Goal: Task Accomplishment & Management: Use online tool/utility

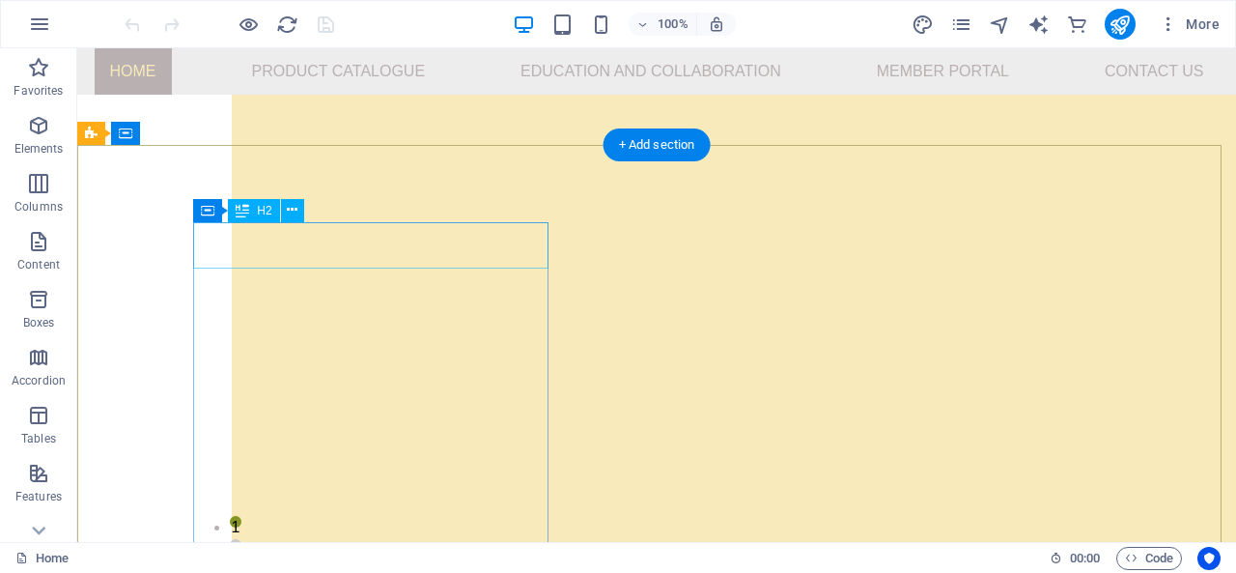
scroll to position [5263, 0]
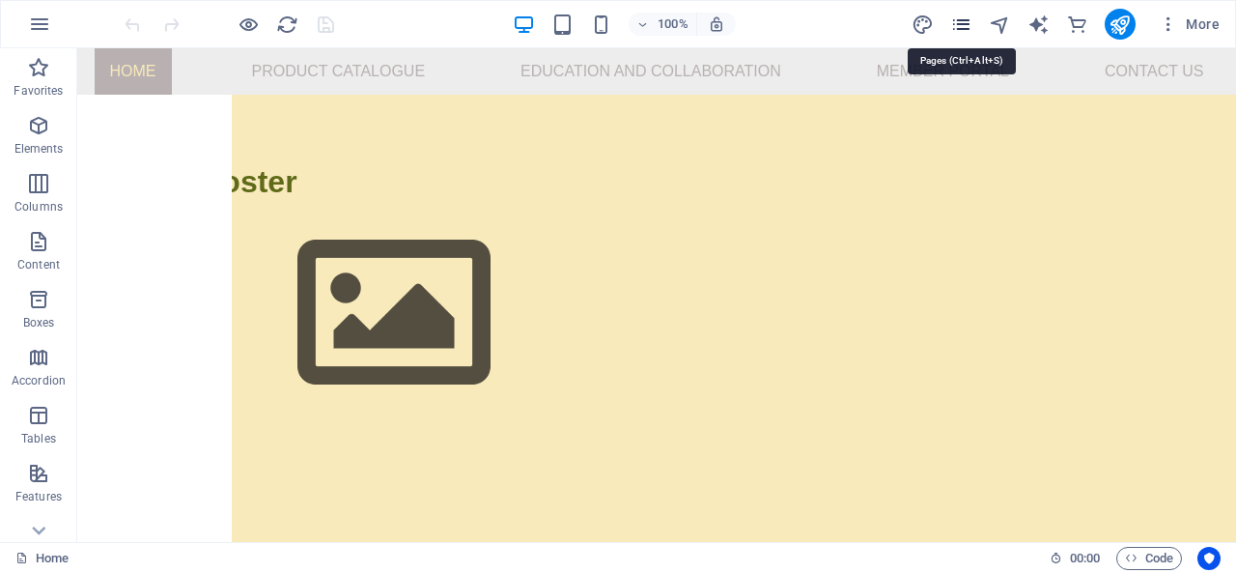
click at [960, 26] on icon "pages" at bounding box center [961, 25] width 22 height 22
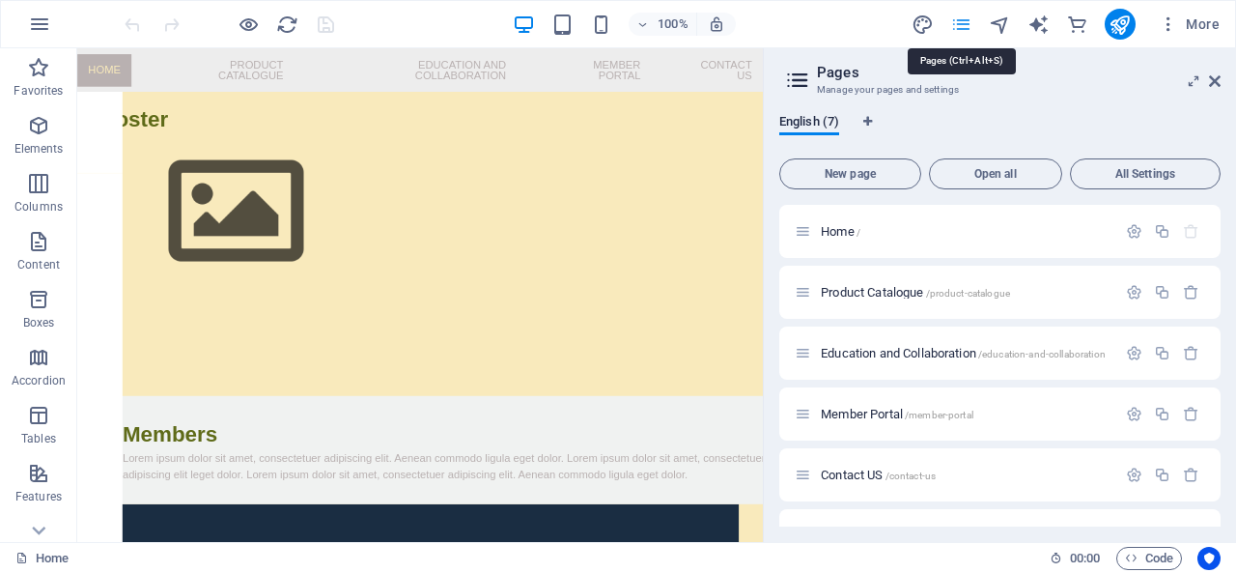
scroll to position [5070, 0]
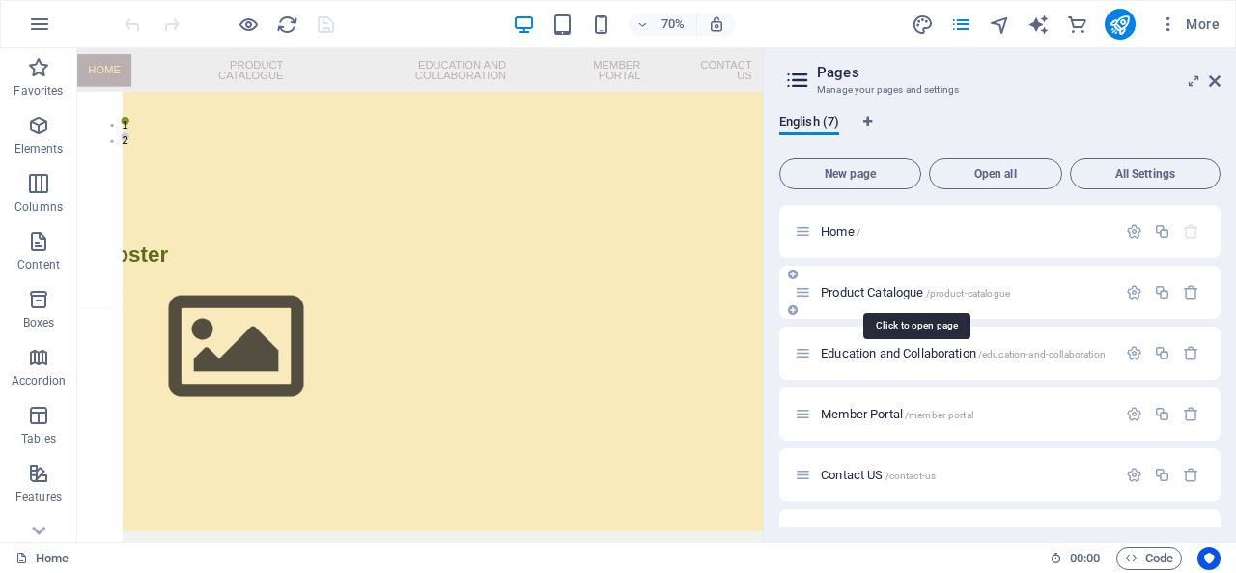
click at [894, 290] on span "Product Catalogue /product-catalogue" at bounding box center [915, 292] width 189 height 14
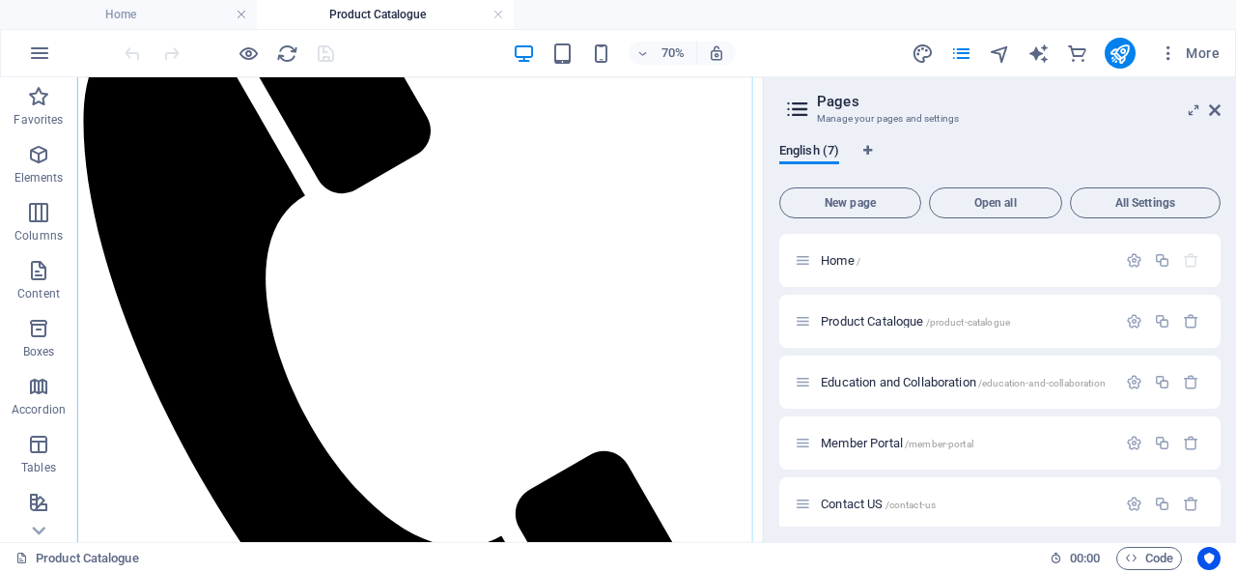
scroll to position [0, 0]
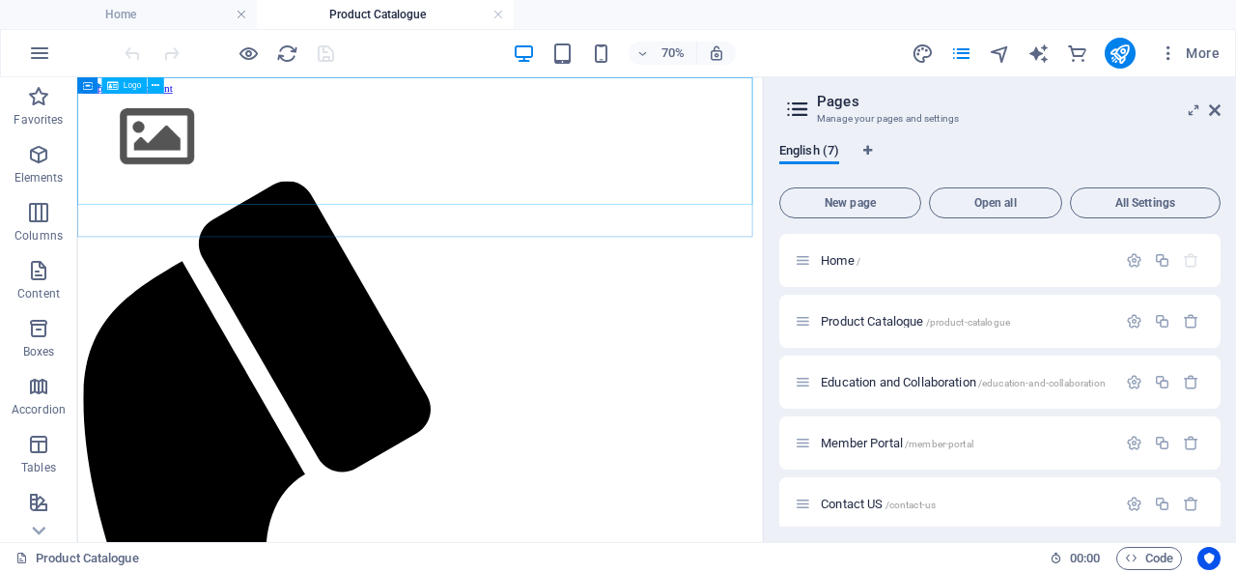
click at [126, 86] on span "Logo" at bounding box center [133, 85] width 18 height 8
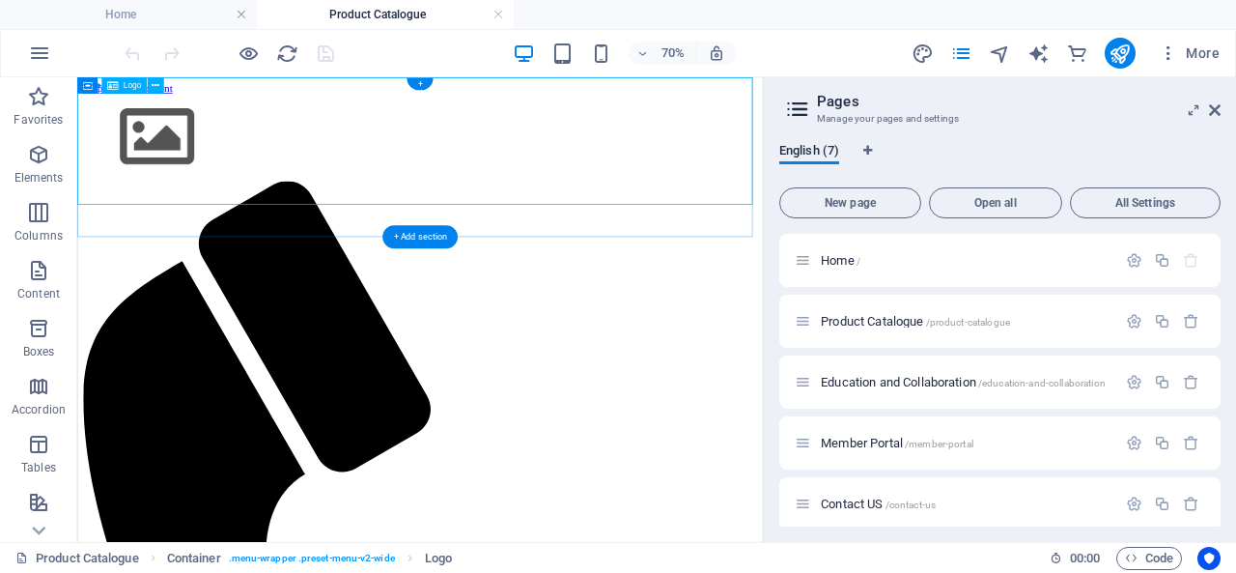
click at [512, 148] on div at bounding box center [567, 164] width 964 height 124
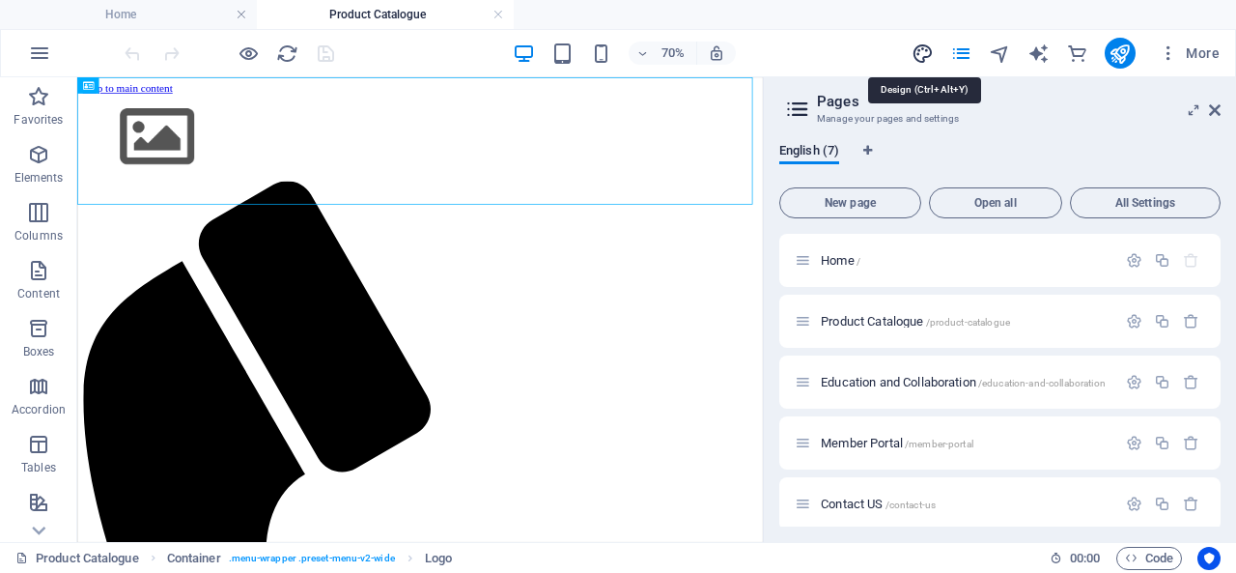
click at [925, 52] on icon "design" at bounding box center [923, 53] width 22 height 22
select select "px"
select select "400"
select select "px"
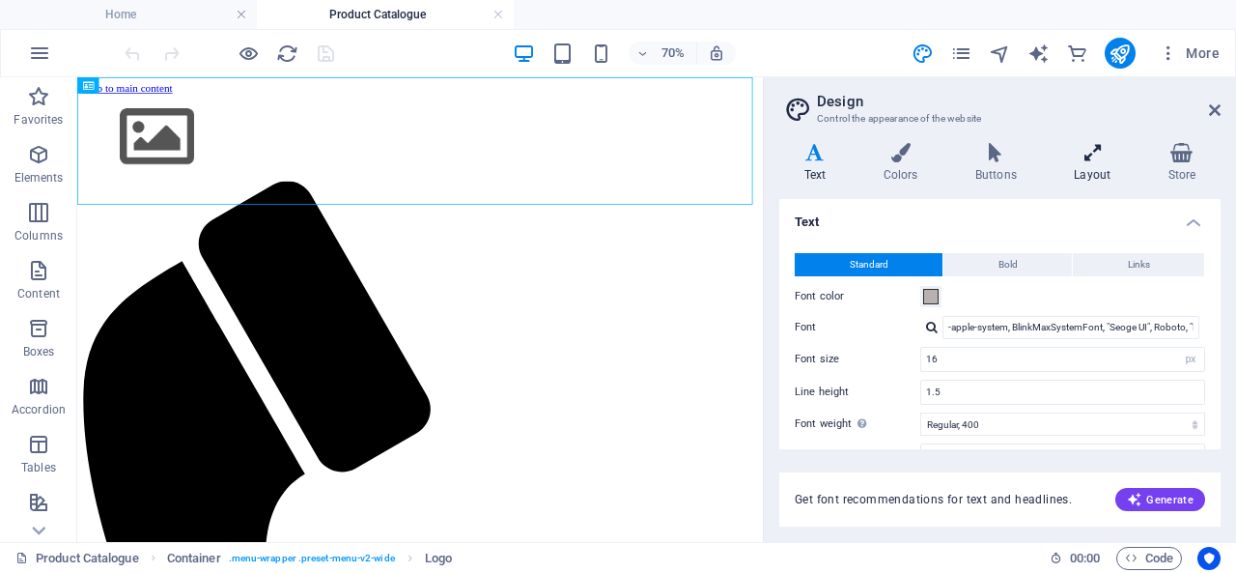
click at [1092, 155] on icon at bounding box center [1093, 152] width 86 height 19
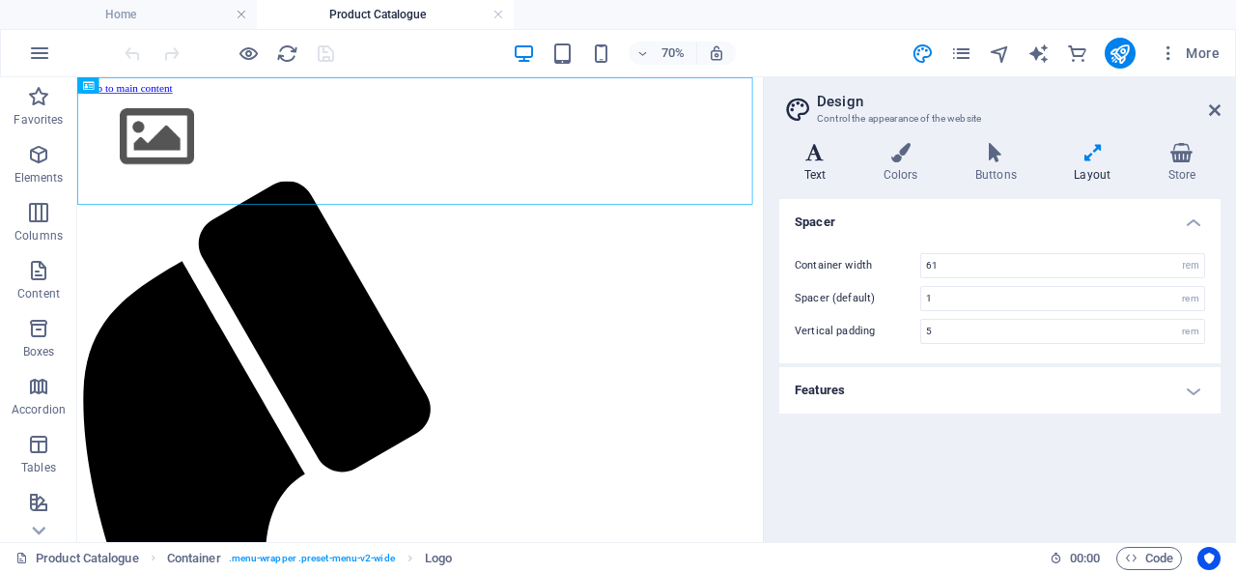
click at [805, 168] on h4 "Text" at bounding box center [818, 163] width 79 height 41
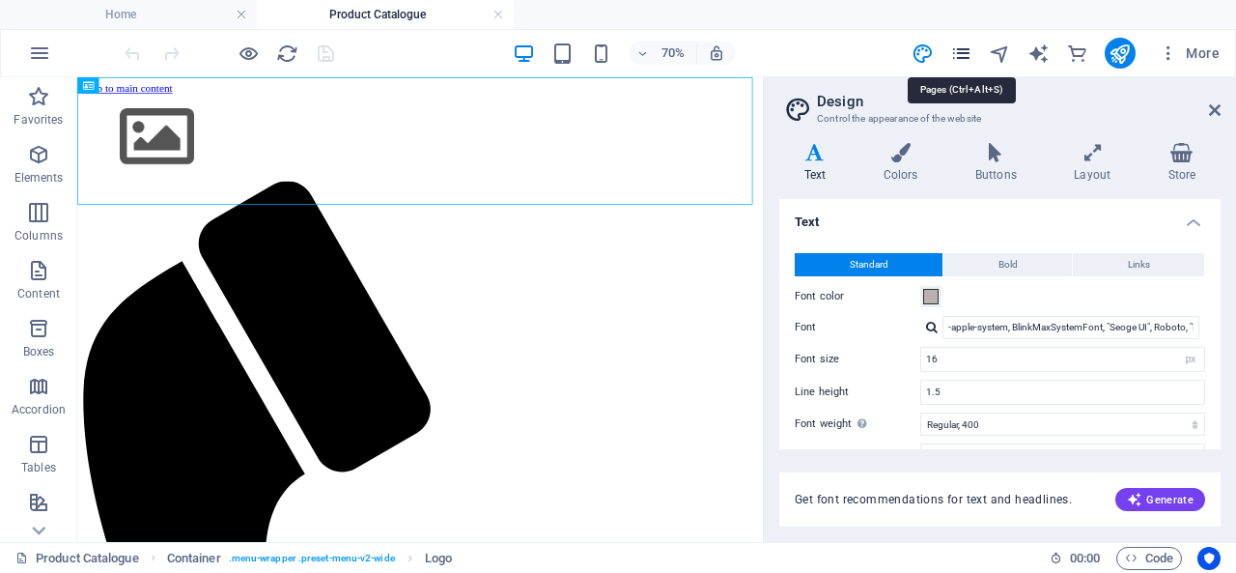
click at [955, 55] on icon "pages" at bounding box center [961, 53] width 22 height 22
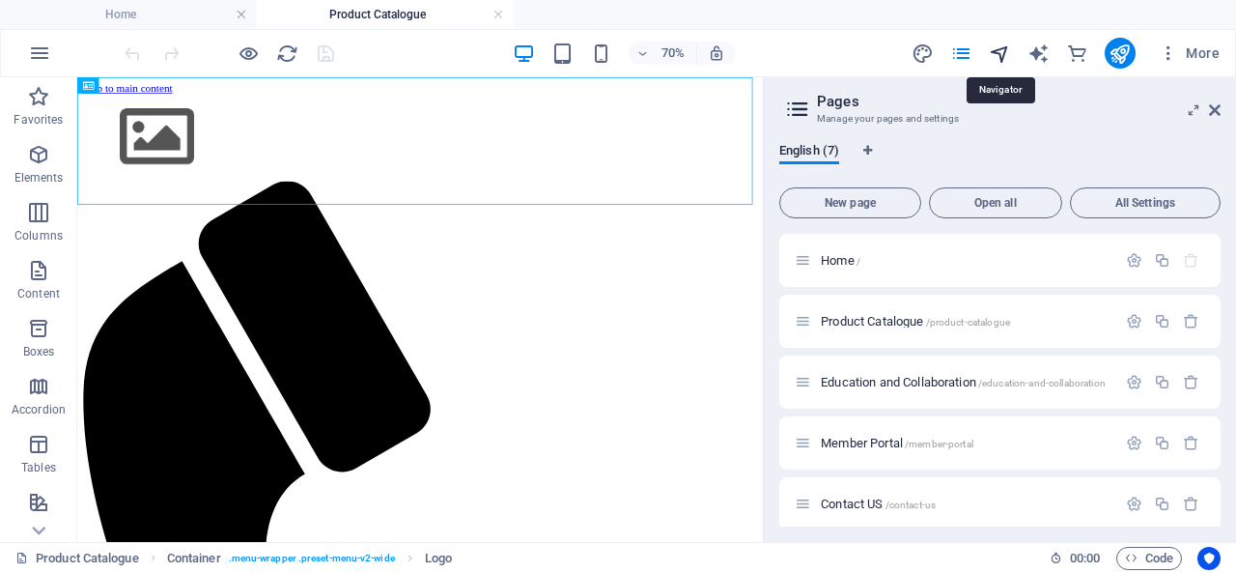
click at [999, 54] on icon "navigator" at bounding box center [1000, 53] width 22 height 22
select select "16595227-en"
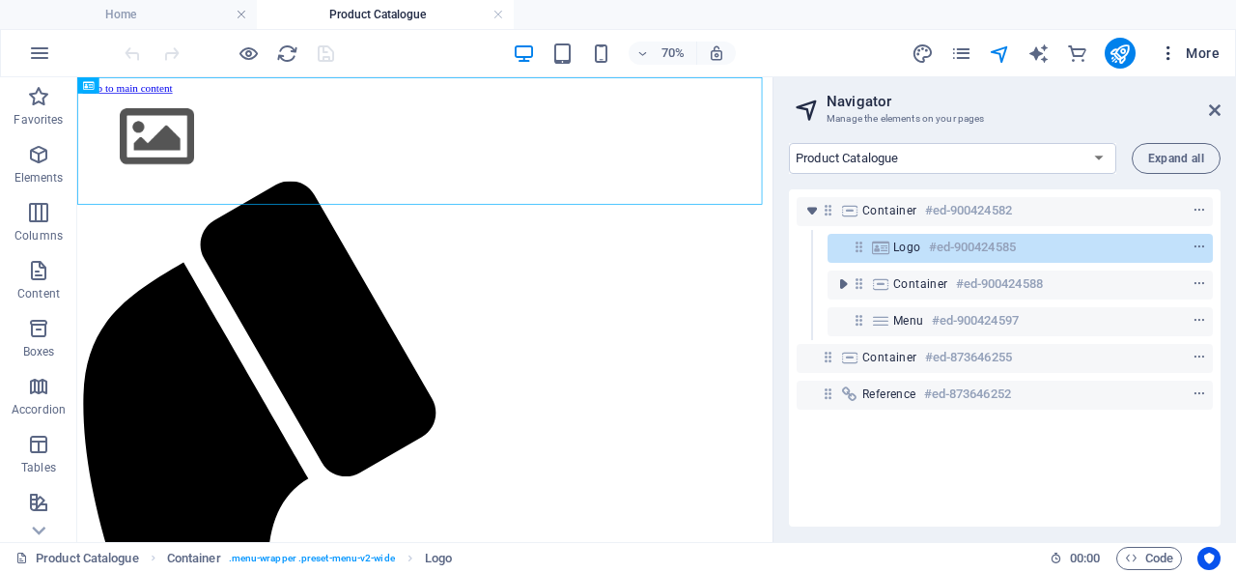
click at [1170, 52] on icon "button" at bounding box center [1168, 52] width 19 height 19
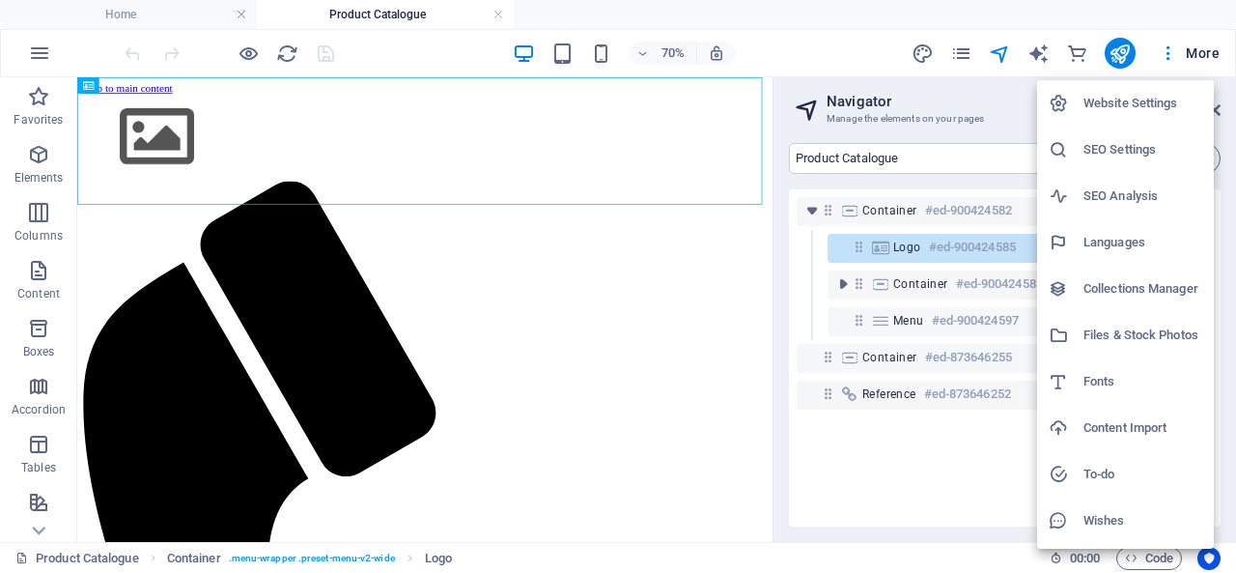
click at [1129, 113] on h6 "Website Settings" at bounding box center [1142, 103] width 119 height 23
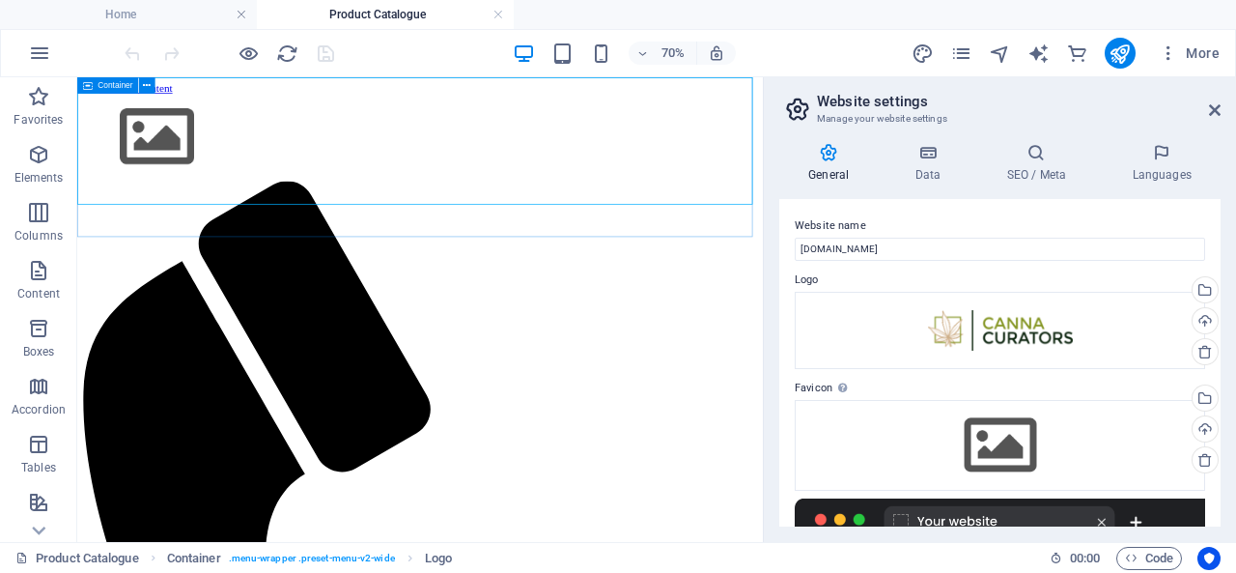
click at [102, 84] on span "Container" at bounding box center [115, 85] width 35 height 8
click at [156, 86] on icon at bounding box center [156, 85] width 8 height 14
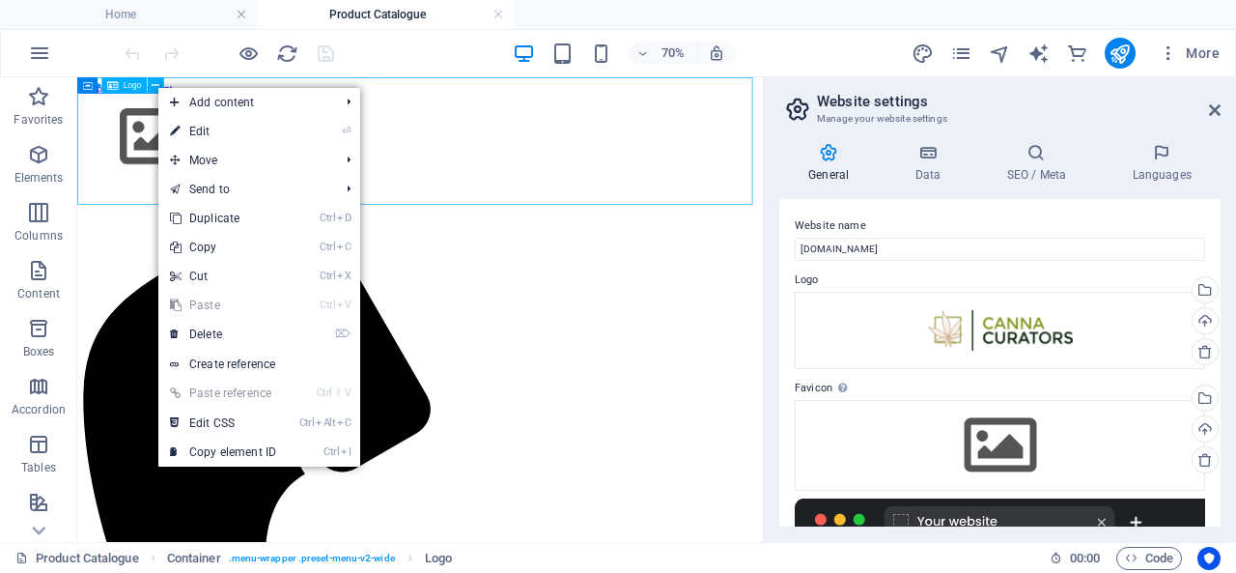
click at [130, 88] on span "Logo" at bounding box center [133, 85] width 18 height 8
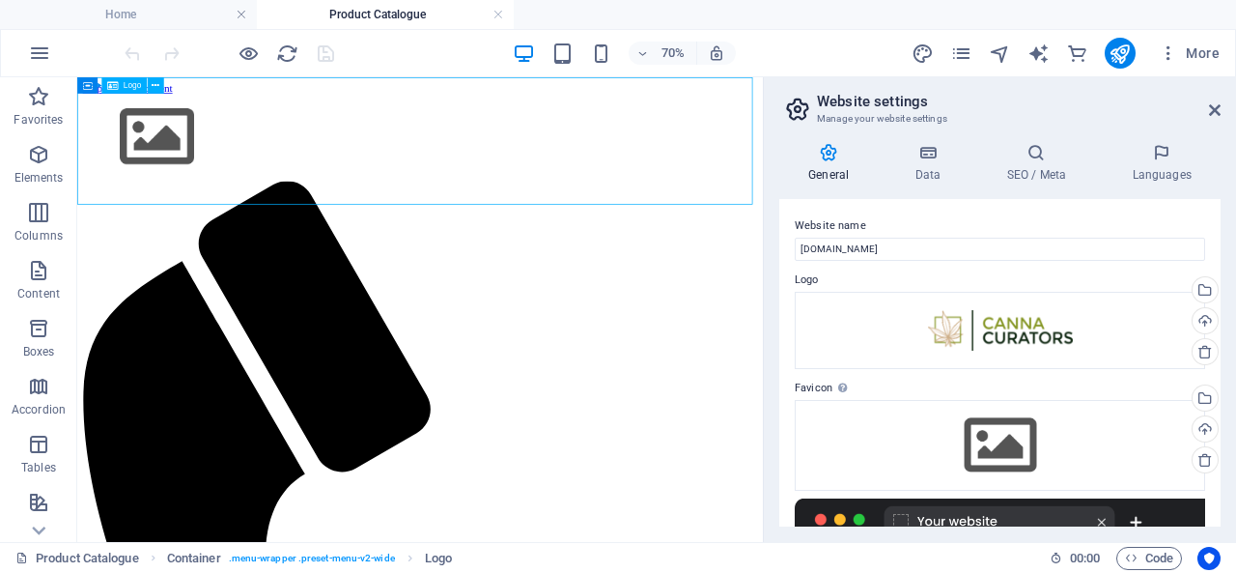
click at [130, 88] on span "Logo" at bounding box center [133, 85] width 18 height 8
select select "px"
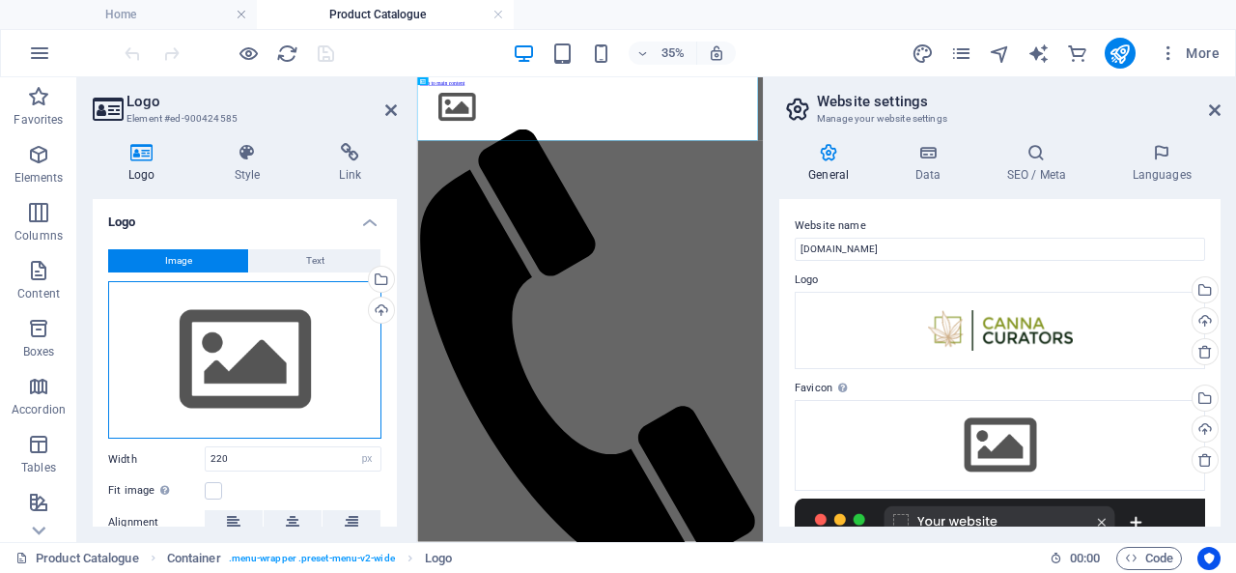
click at [261, 354] on div "Drag files here, click to choose files or select files from Files or our free s…" at bounding box center [244, 360] width 273 height 158
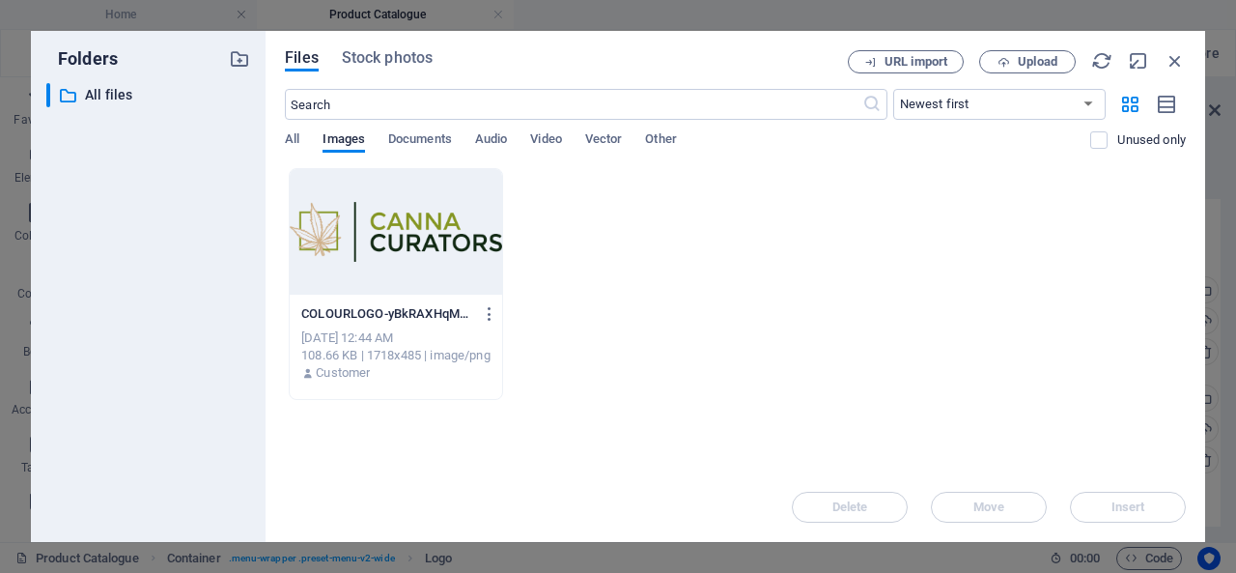
click at [414, 234] on div at bounding box center [396, 232] width 212 height 126
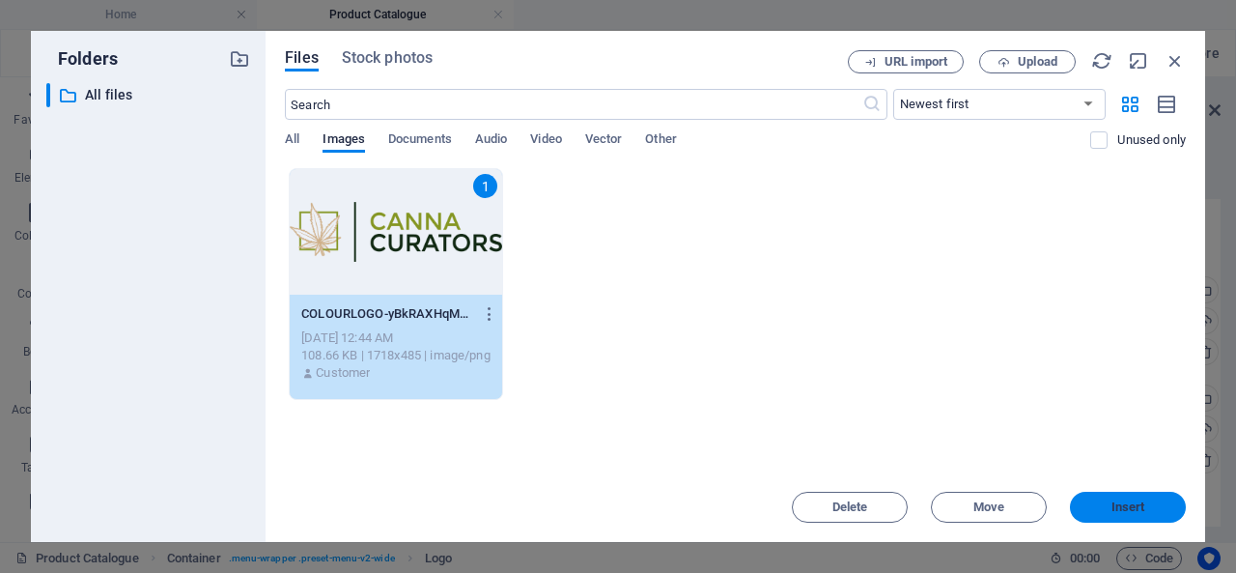
click at [1126, 501] on span "Insert" at bounding box center [1128, 507] width 34 height 12
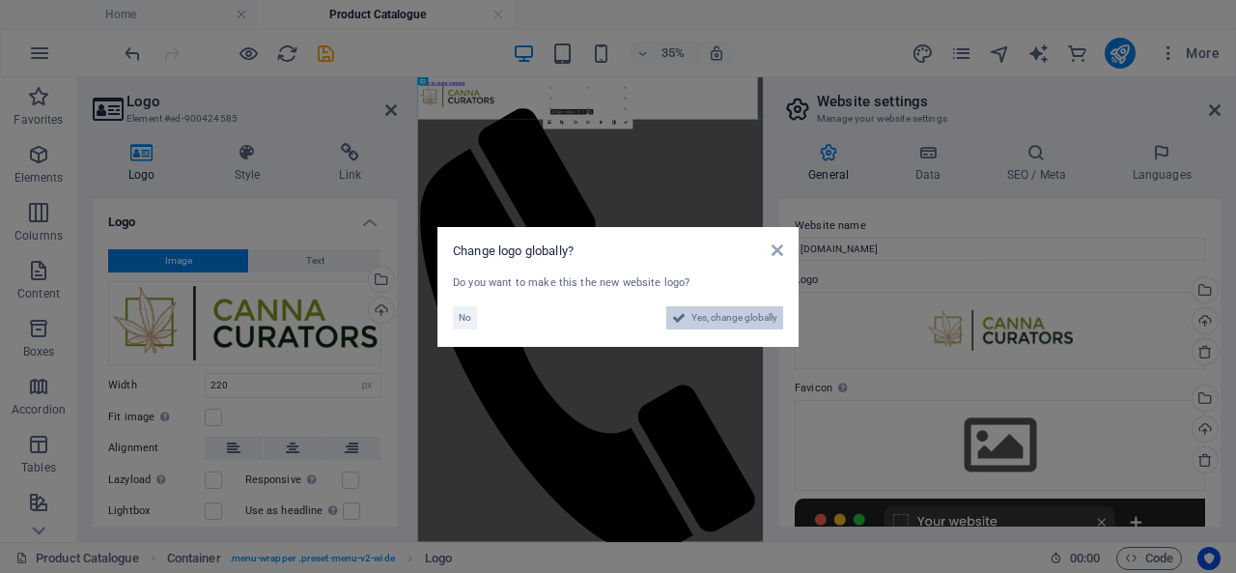
click at [730, 314] on span "Yes, change globally" at bounding box center [734, 317] width 86 height 23
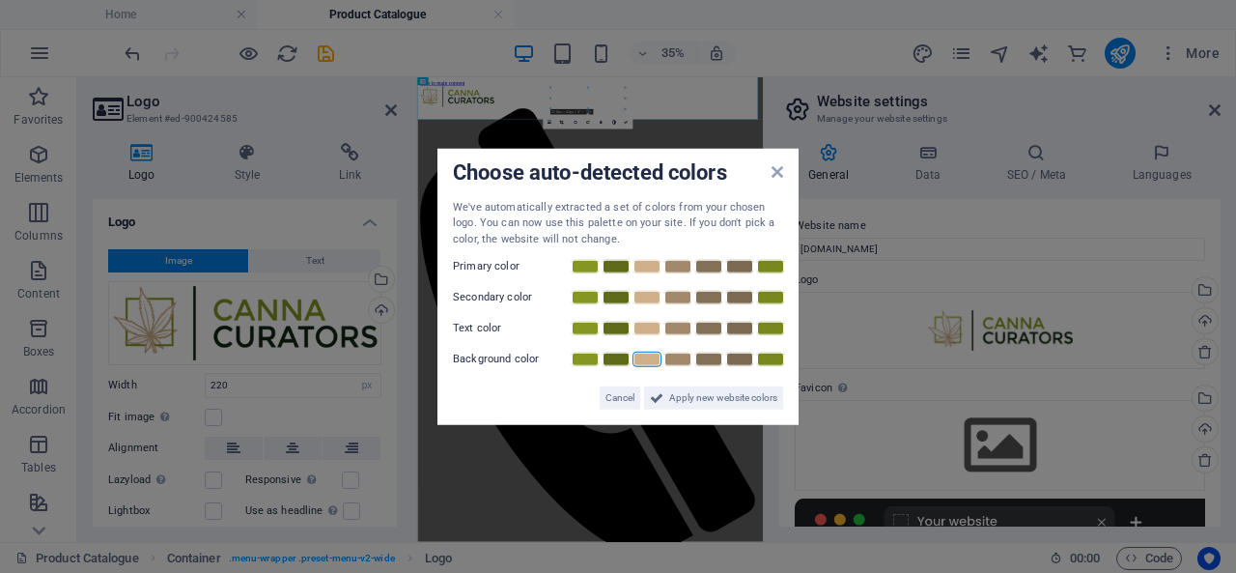
click at [647, 354] on link at bounding box center [647, 359] width 29 height 15
click at [777, 268] on link at bounding box center [770, 266] width 29 height 15
click at [612, 296] on link at bounding box center [616, 297] width 29 height 15
click at [687, 328] on link at bounding box center [677, 328] width 29 height 15
click at [695, 400] on span "Apply new website colors" at bounding box center [723, 397] width 108 height 23
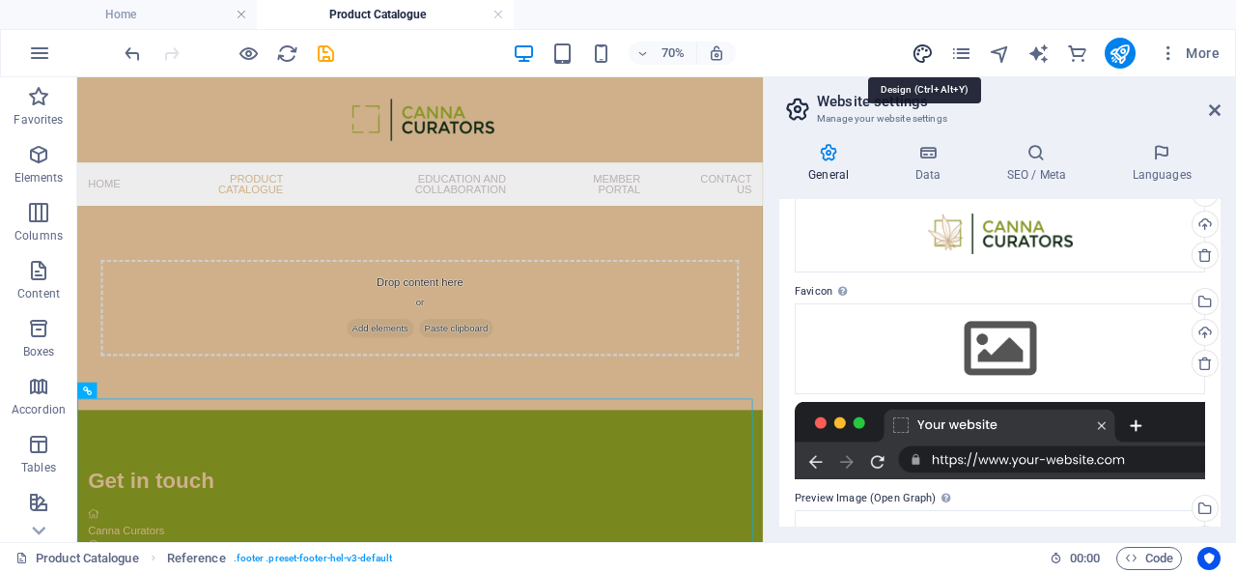
click at [933, 57] on icon "design" at bounding box center [923, 53] width 22 height 22
select select "px"
select select "400"
select select "px"
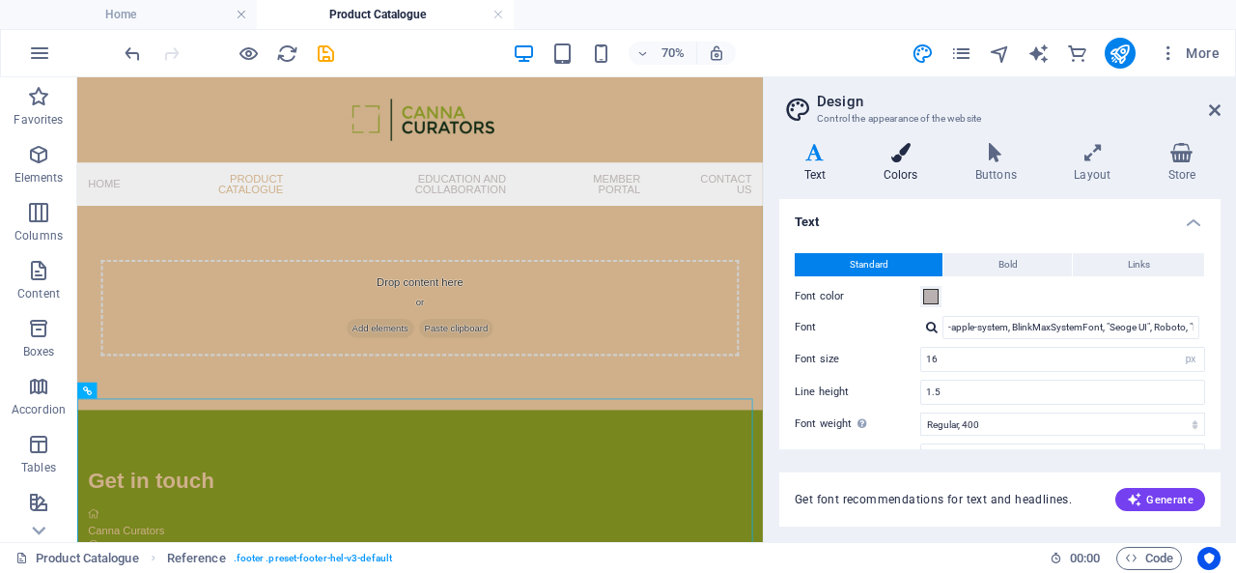
click at [910, 175] on h4 "Colors" at bounding box center [904, 163] width 92 height 41
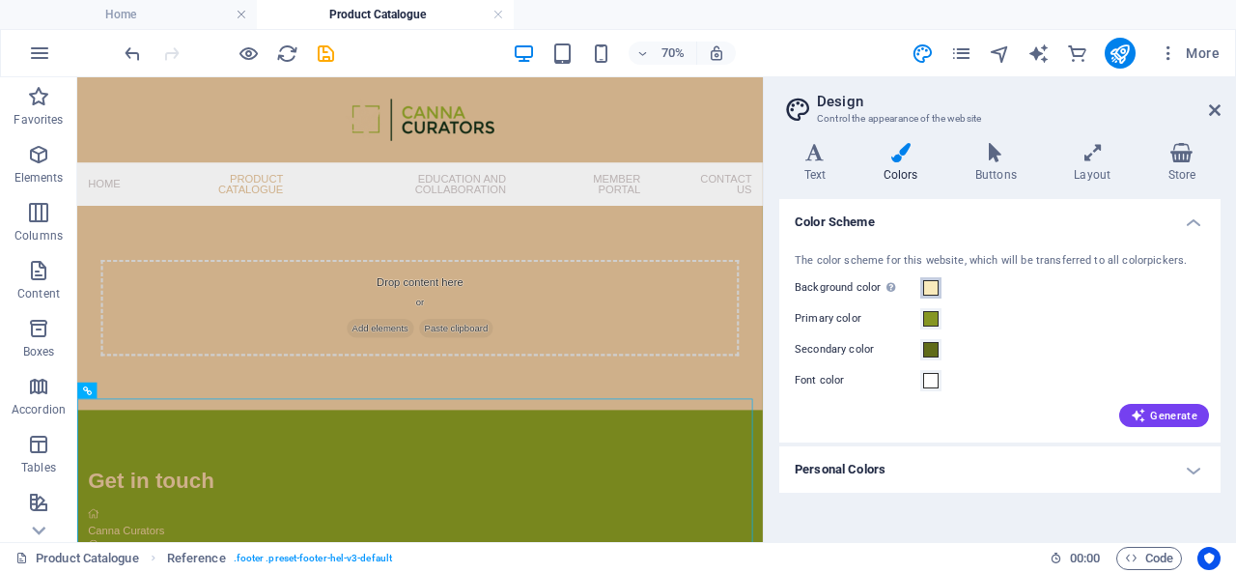
click at [930, 289] on span at bounding box center [930, 287] width 15 height 15
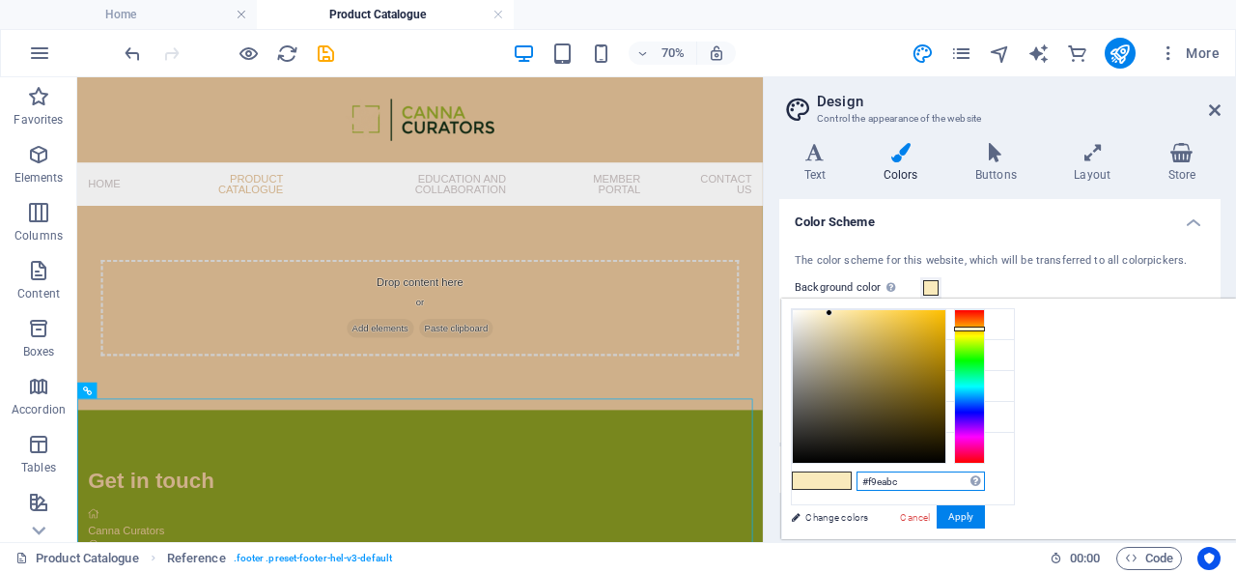
drag, startPoint x: 1145, startPoint y: 485, endPoint x: 1110, endPoint y: 480, distance: 36.1
click at [985, 480] on input "#f9eabc" at bounding box center [921, 480] width 128 height 19
click at [848, 319] on li "Background color #cfb08a" at bounding box center [903, 324] width 222 height 31
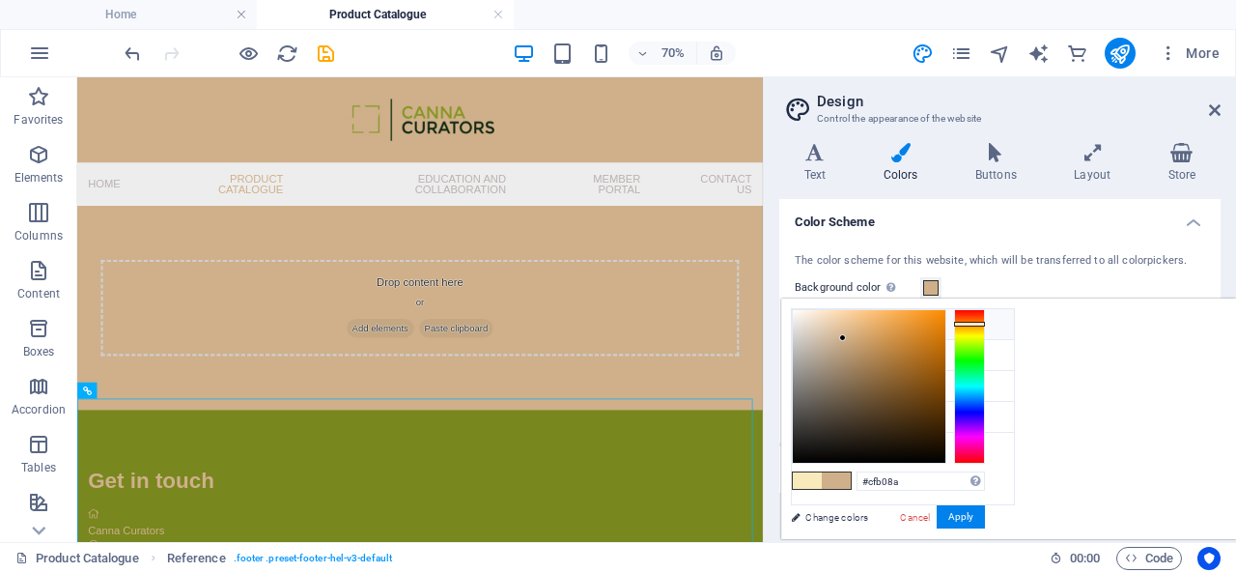
click at [803, 326] on icon at bounding box center [808, 324] width 14 height 14
click at [851, 479] on span at bounding box center [836, 480] width 29 height 16
drag, startPoint x: 1156, startPoint y: 482, endPoint x: 1055, endPoint y: 479, distance: 101.4
click at [995, 479] on div "#cfb08a Supported formats #0852ed rgb(8, 82, 237) rgba(8, 82, 237, 90%) hsv(221…" at bounding box center [887, 559] width 213 height 520
paste input "f9eabc"
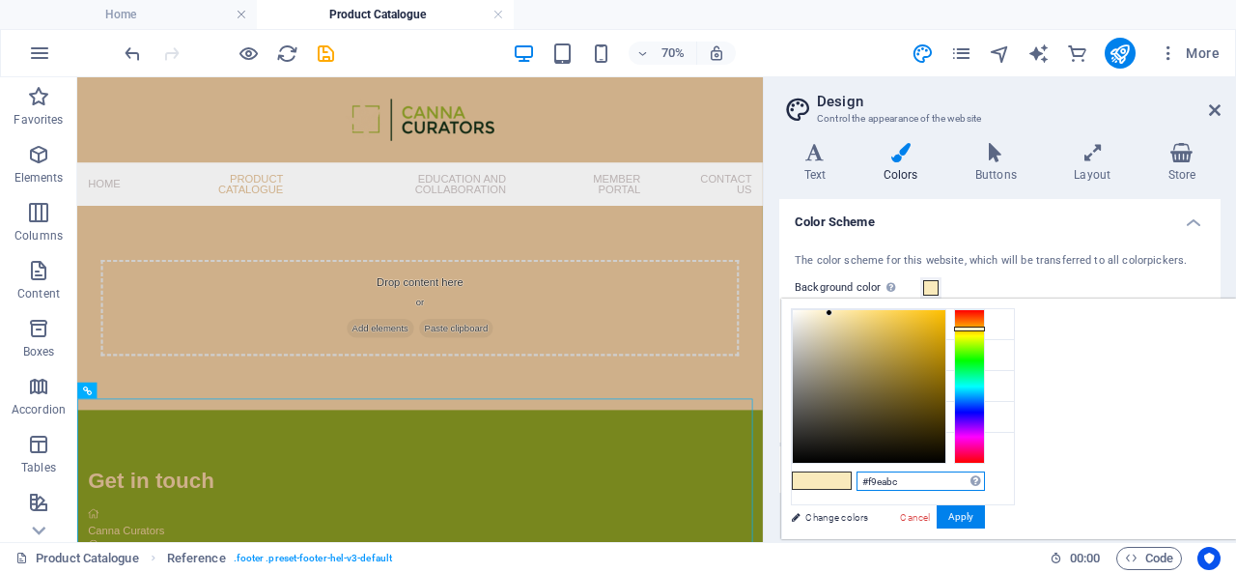
type input "#f9eabc"
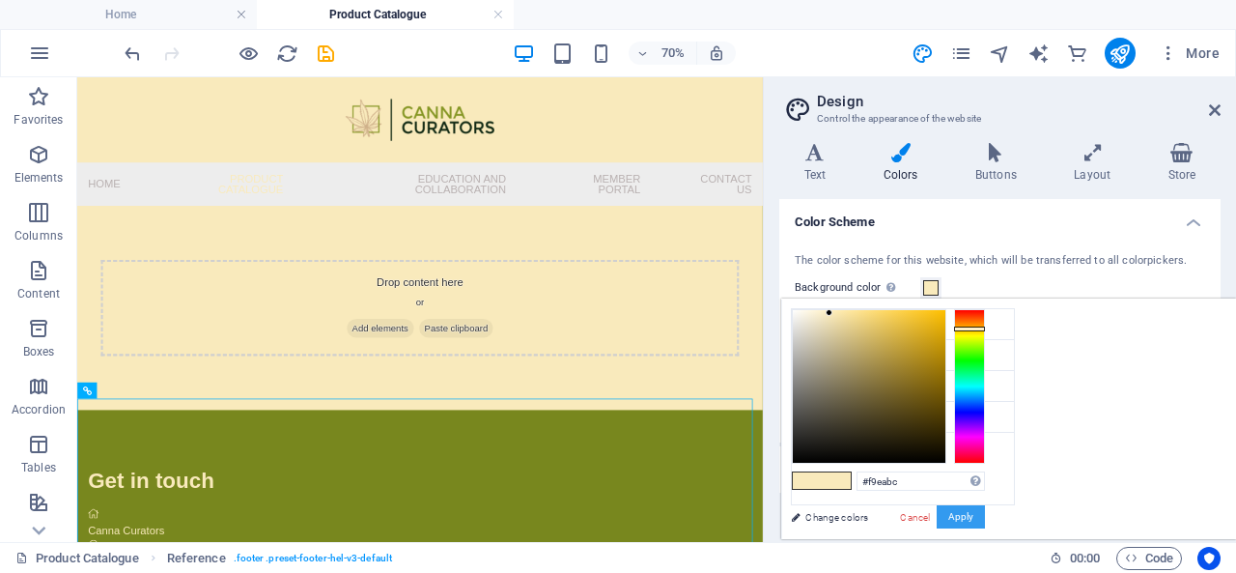
click at [985, 514] on button "Apply" at bounding box center [961, 516] width 48 height 23
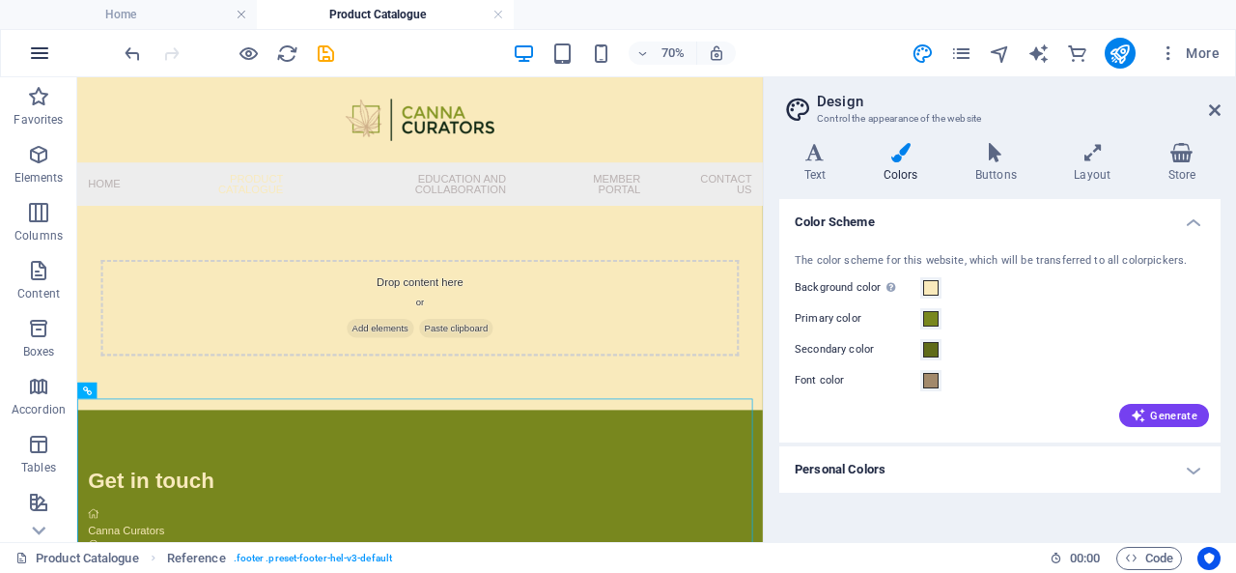
click at [42, 49] on icon "button" at bounding box center [39, 53] width 23 height 23
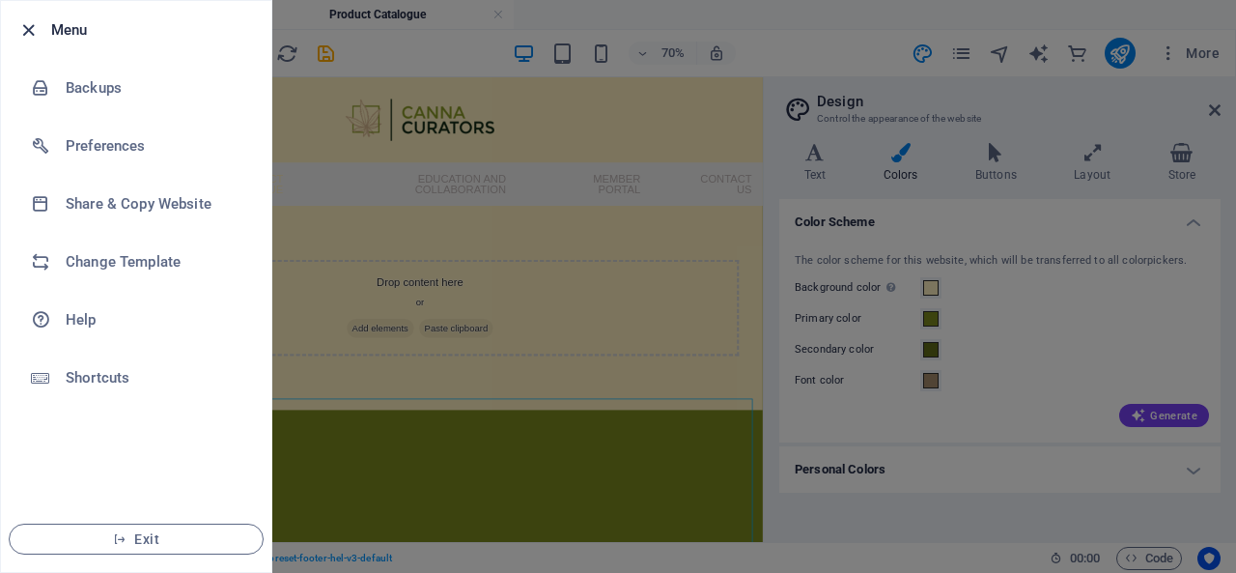
click at [29, 25] on icon "button" at bounding box center [28, 30] width 22 height 22
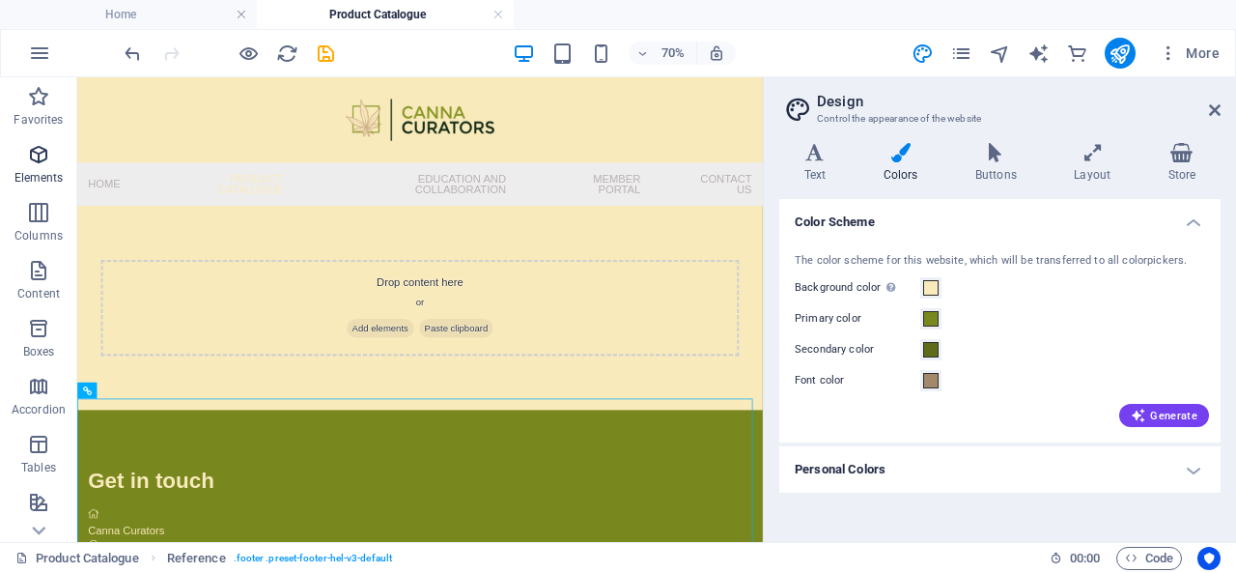
click at [35, 163] on icon "button" at bounding box center [38, 154] width 23 height 23
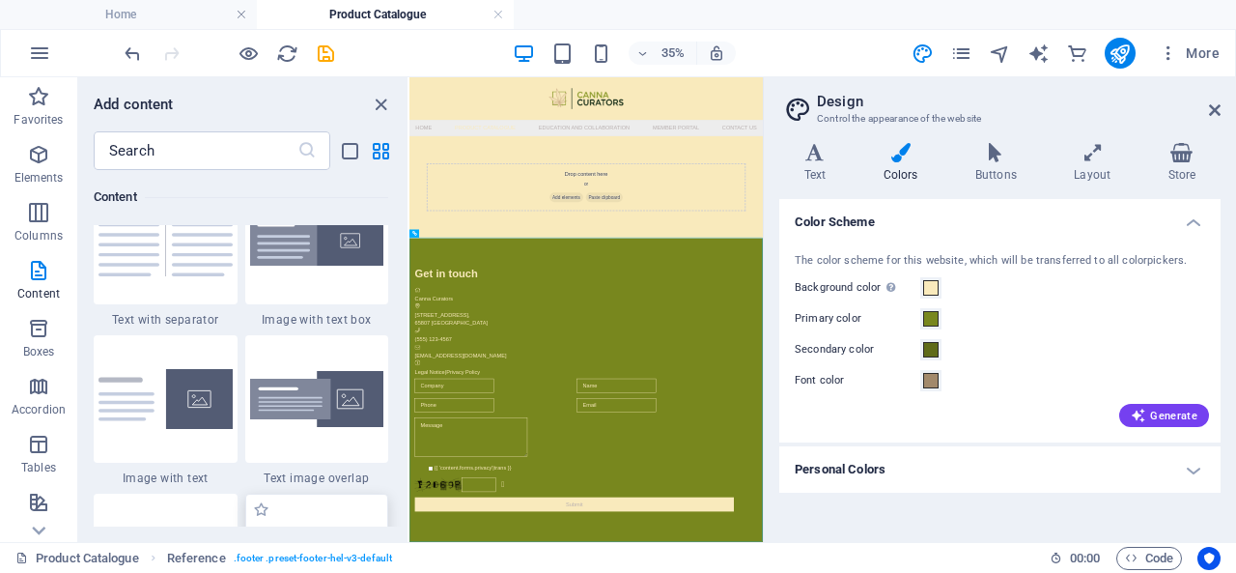
scroll to position [3489, 0]
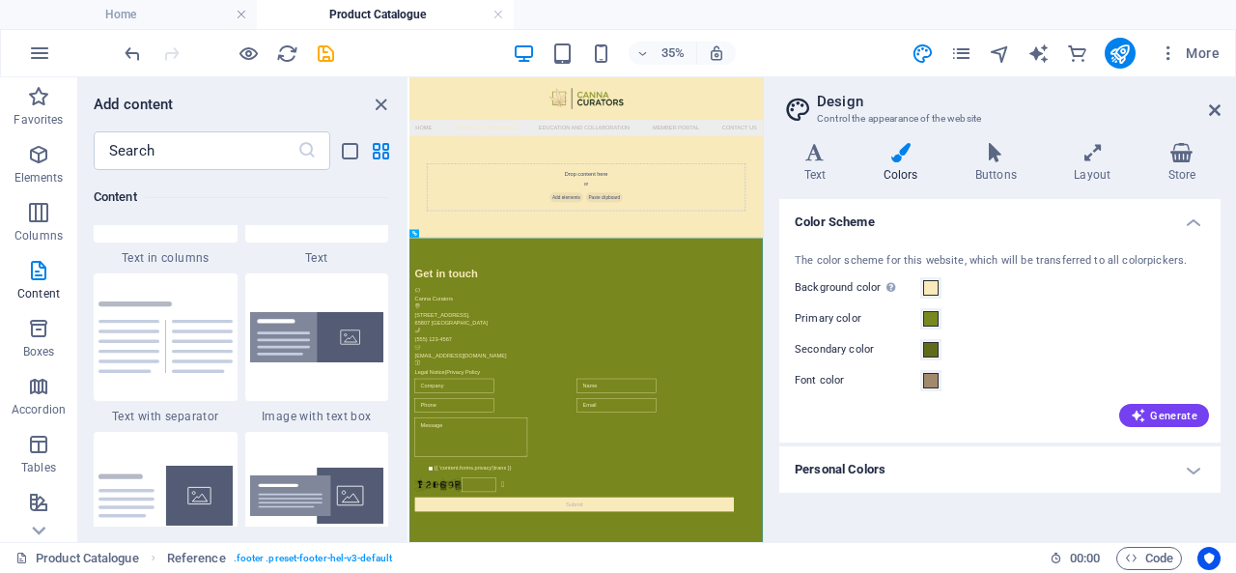
click at [1028, 467] on h4 "Personal Colors" at bounding box center [999, 469] width 441 height 46
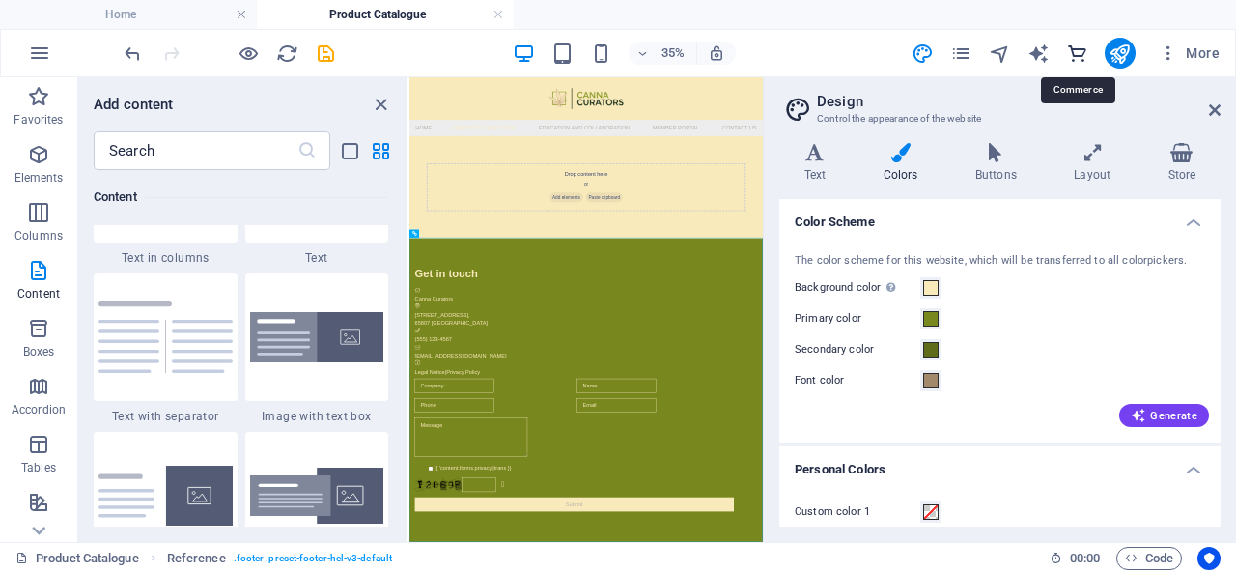
click at [1075, 51] on icon "commerce" at bounding box center [1077, 53] width 22 height 22
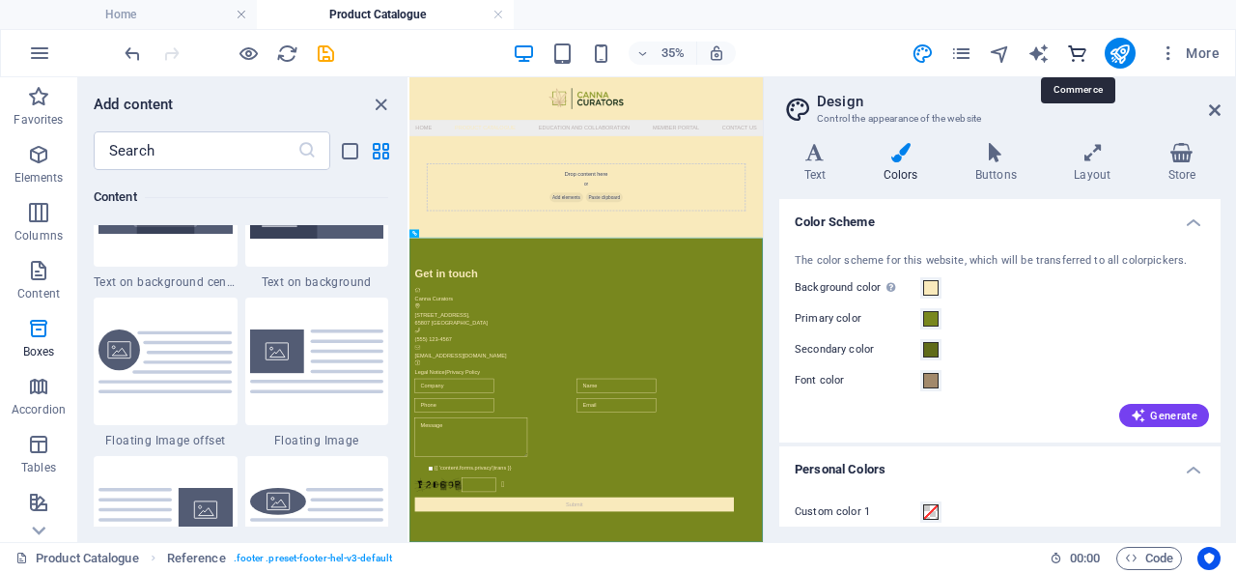
scroll to position [18610, 0]
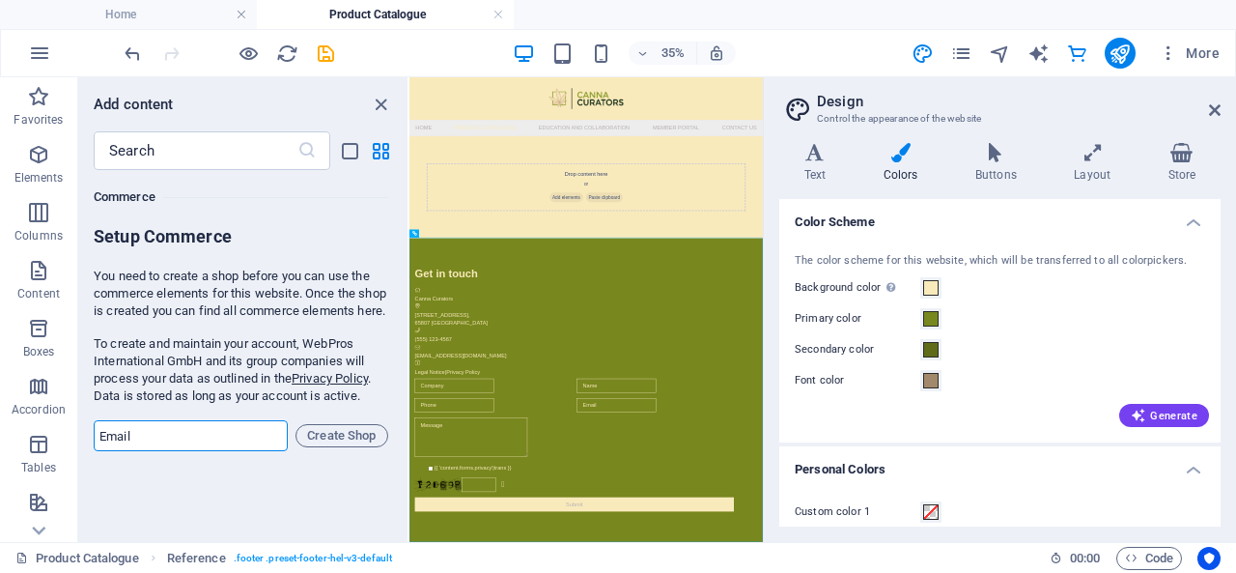
click at [193, 451] on input "email" at bounding box center [191, 435] width 194 height 31
click at [1222, 103] on aside "Design Control the appearance of the website Variants Text Colors Buttons Layou…" at bounding box center [999, 309] width 473 height 464
click at [1214, 110] on icon at bounding box center [1215, 109] width 12 height 15
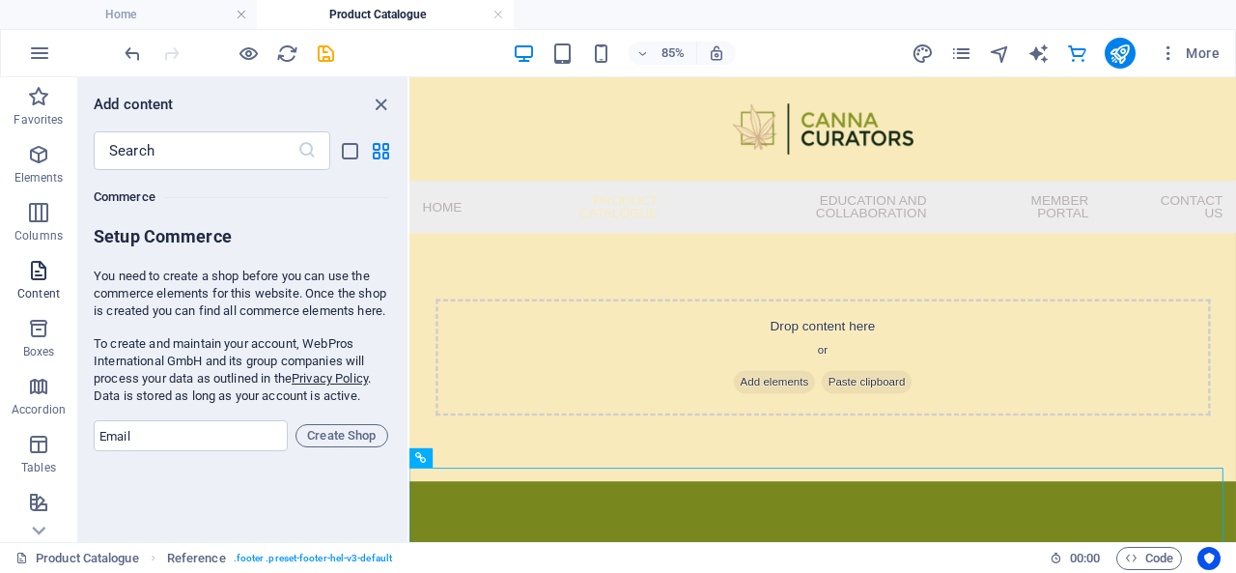
click at [41, 281] on icon "button" at bounding box center [38, 270] width 23 height 23
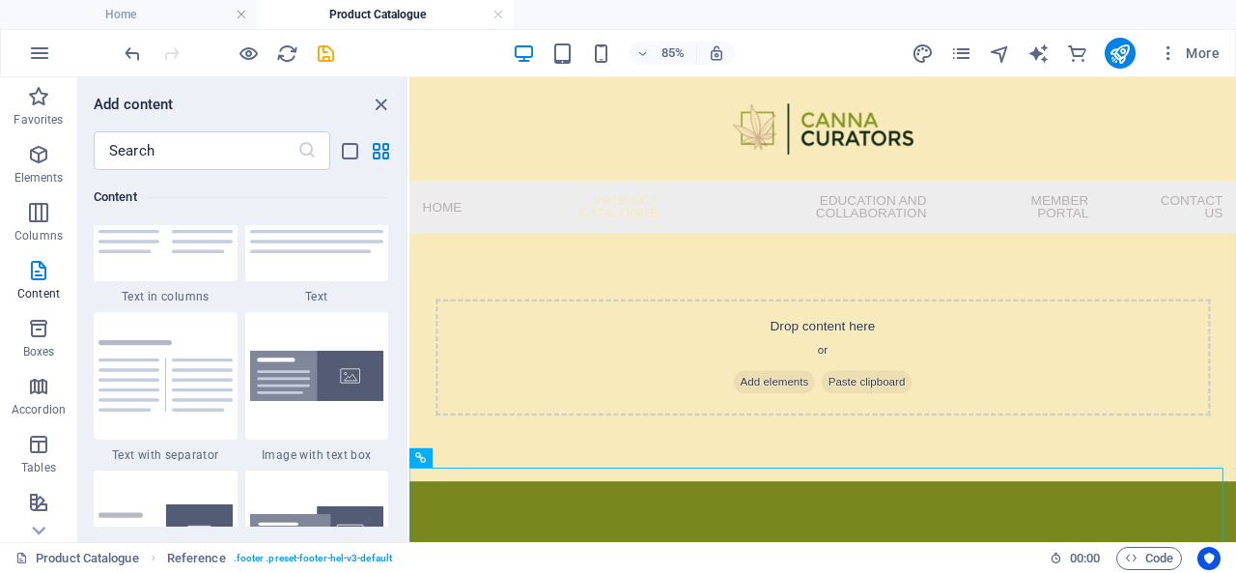
scroll to position [3475, 0]
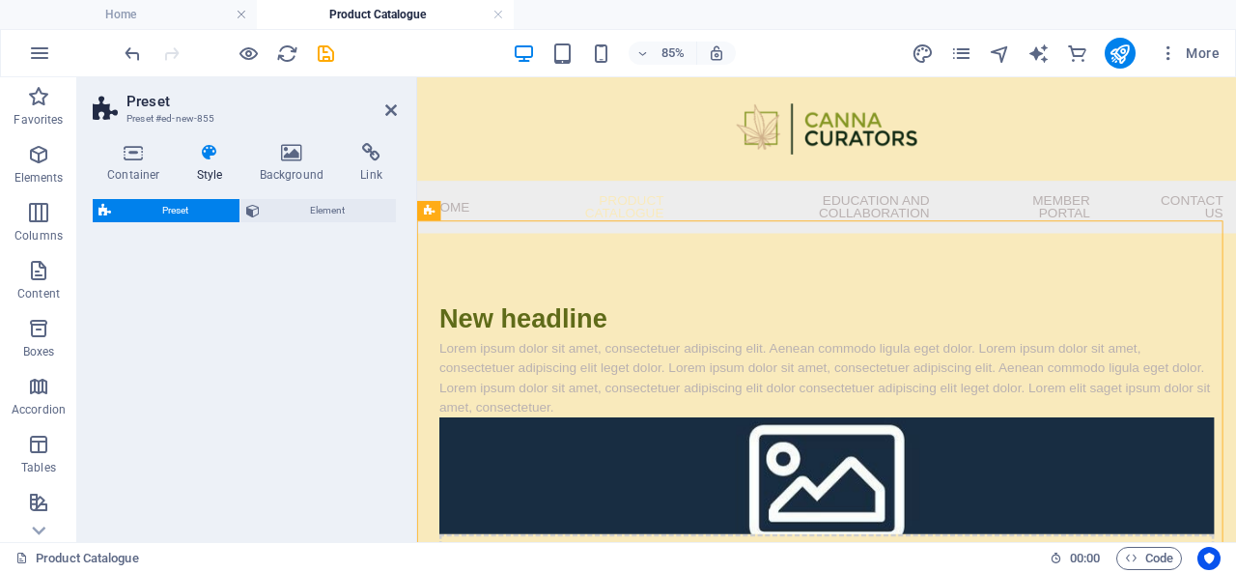
select select "rem"
select select "px"
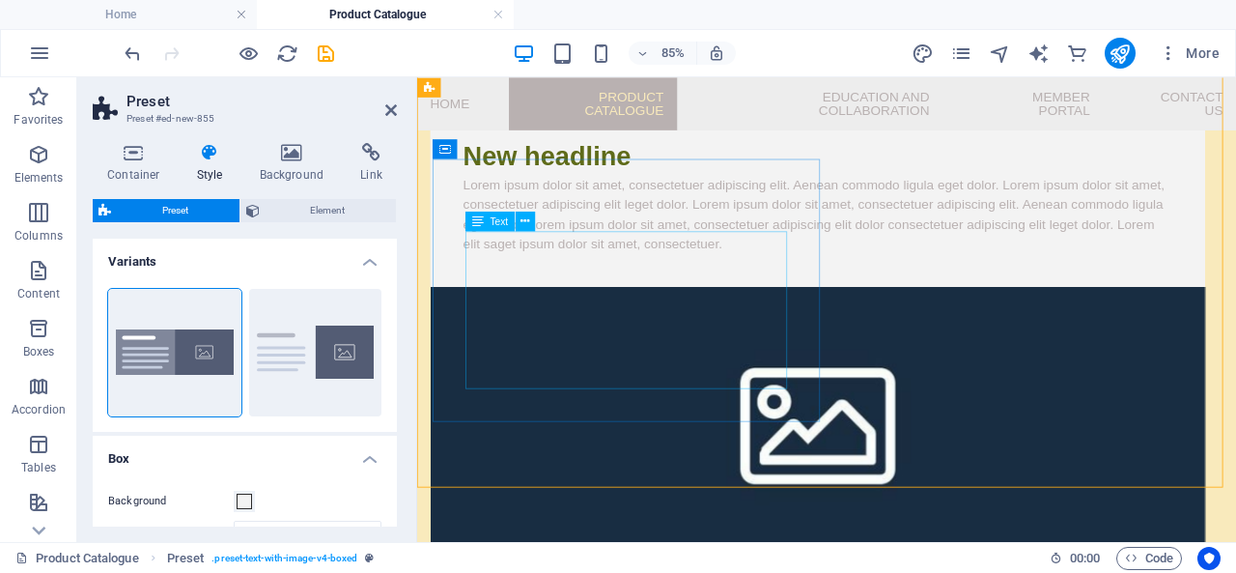
scroll to position [0, 0]
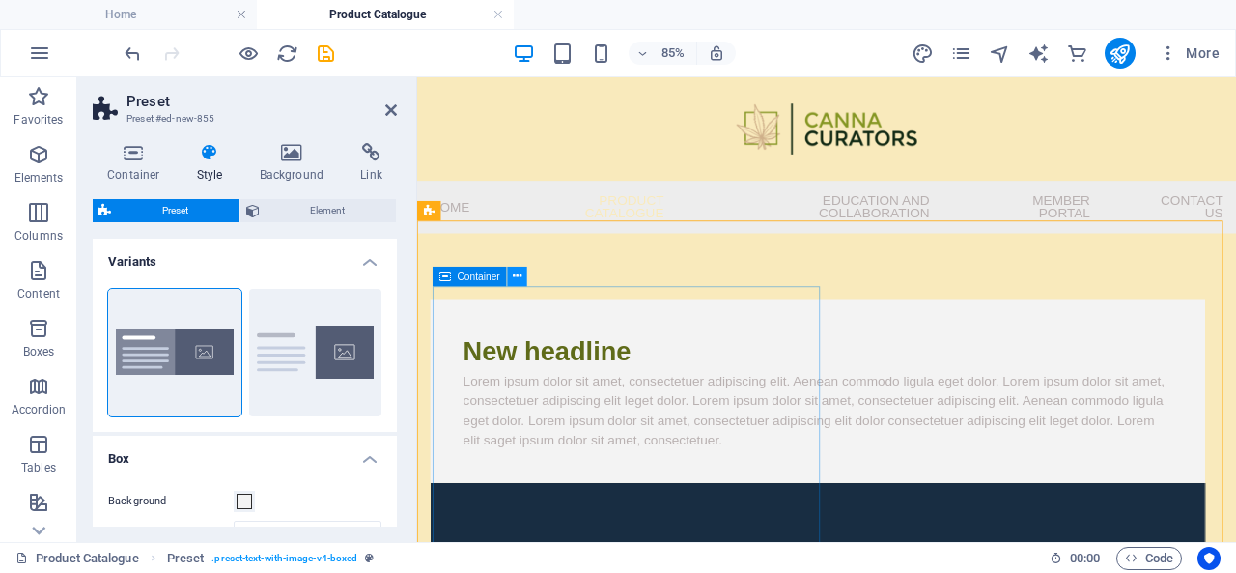
click at [519, 276] on icon at bounding box center [517, 275] width 9 height 17
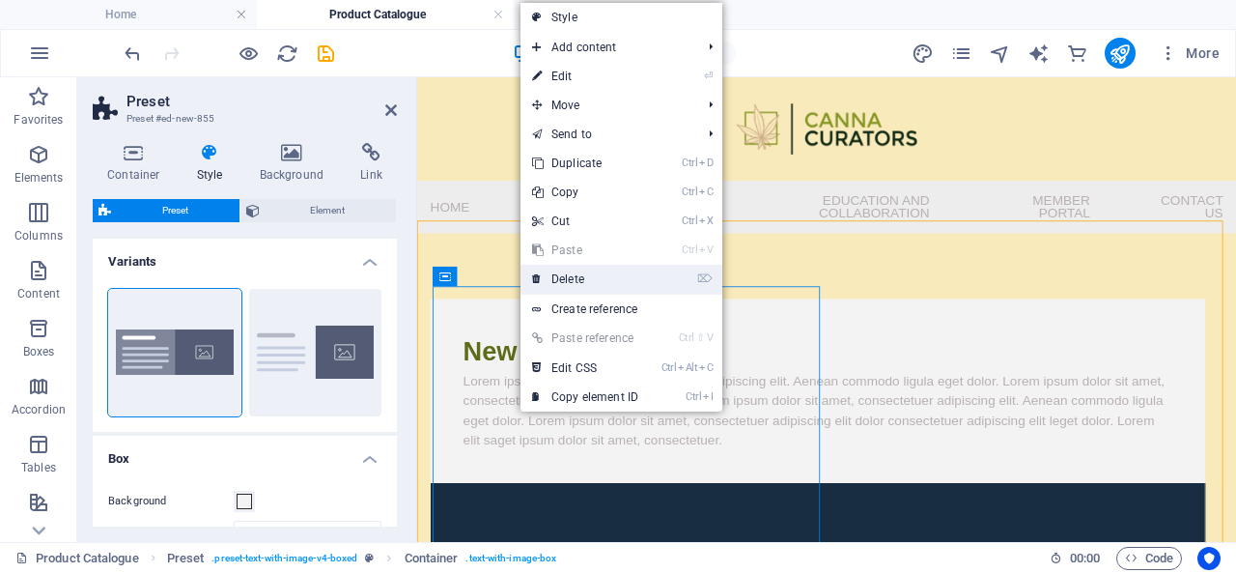
click at [577, 284] on link "⌦ Delete" at bounding box center [584, 279] width 129 height 29
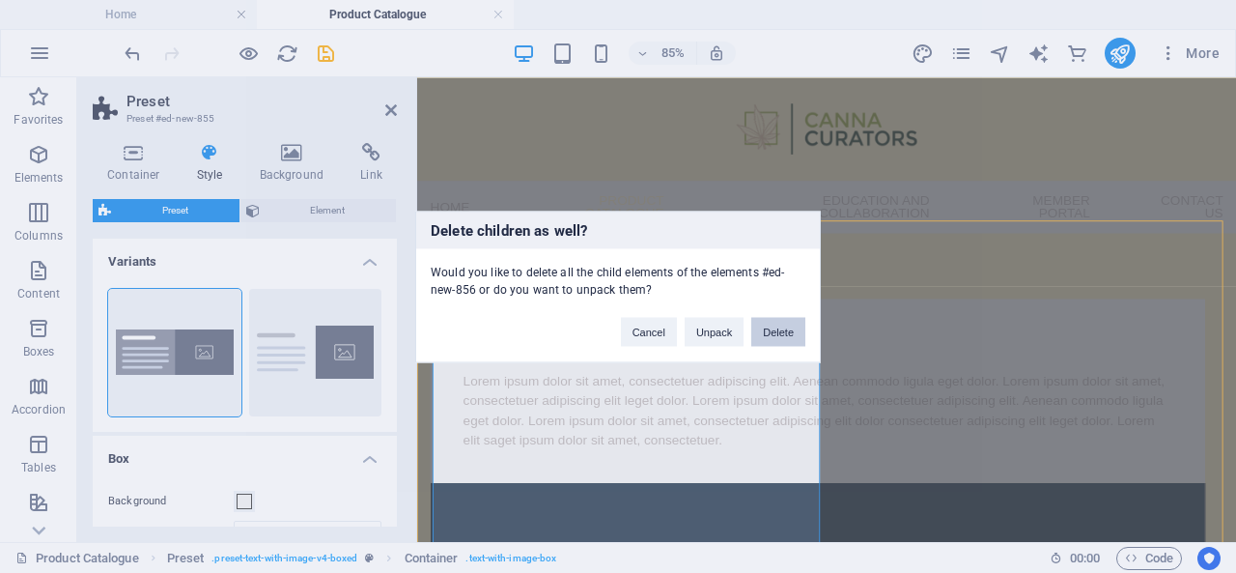
click at [774, 331] on button "Delete" at bounding box center [778, 331] width 54 height 29
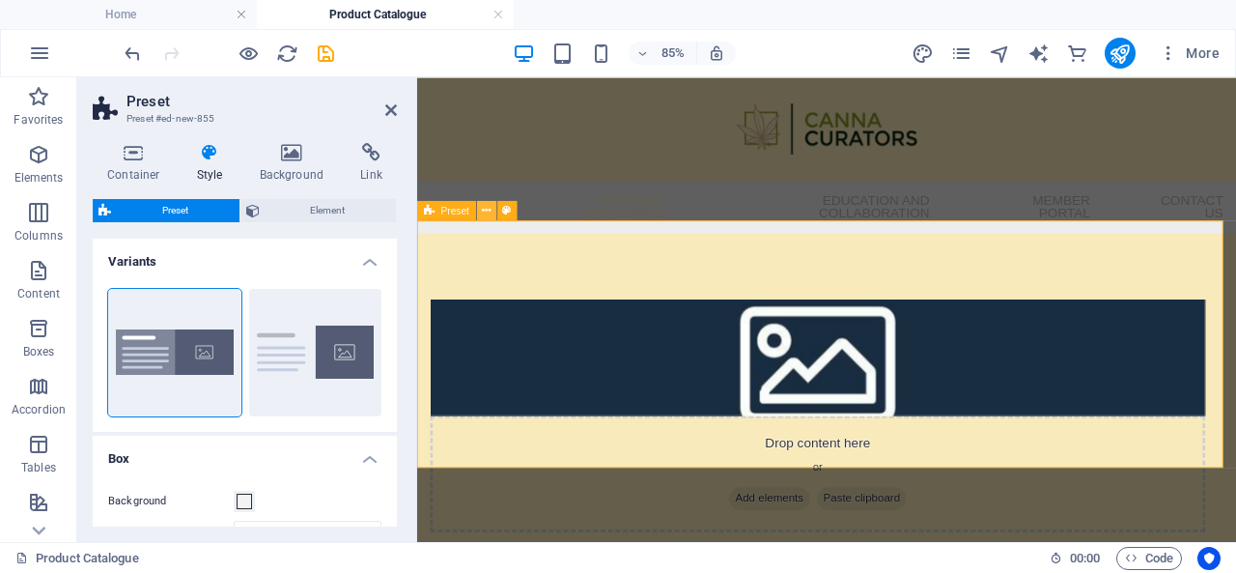
click at [483, 213] on icon at bounding box center [486, 210] width 9 height 17
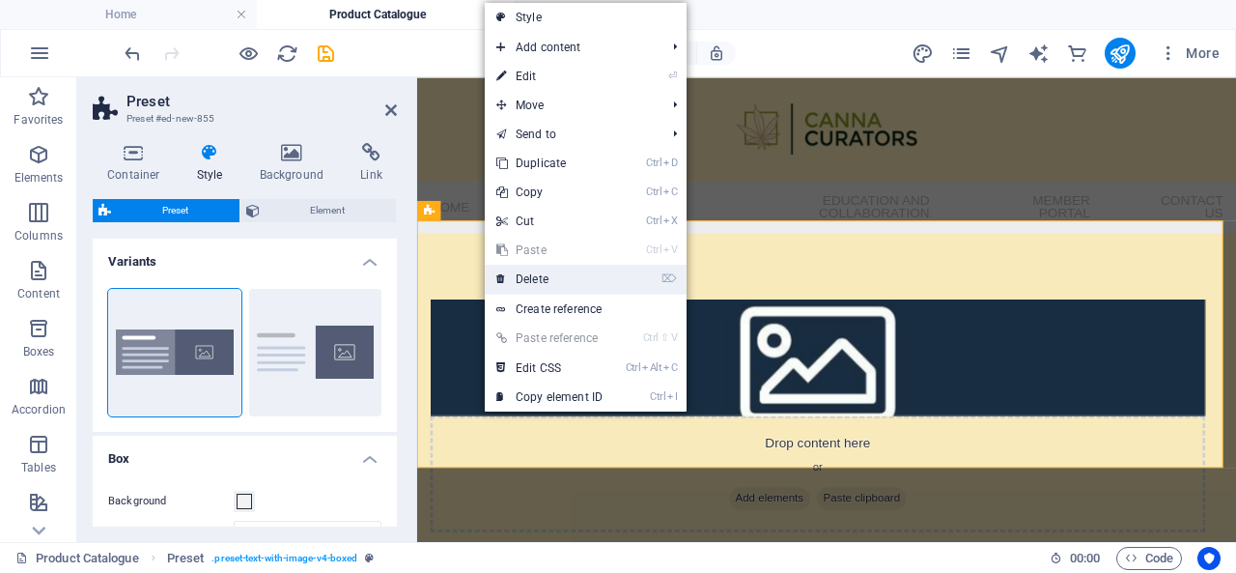
click at [554, 277] on link "⌦ Delete" at bounding box center [549, 279] width 129 height 29
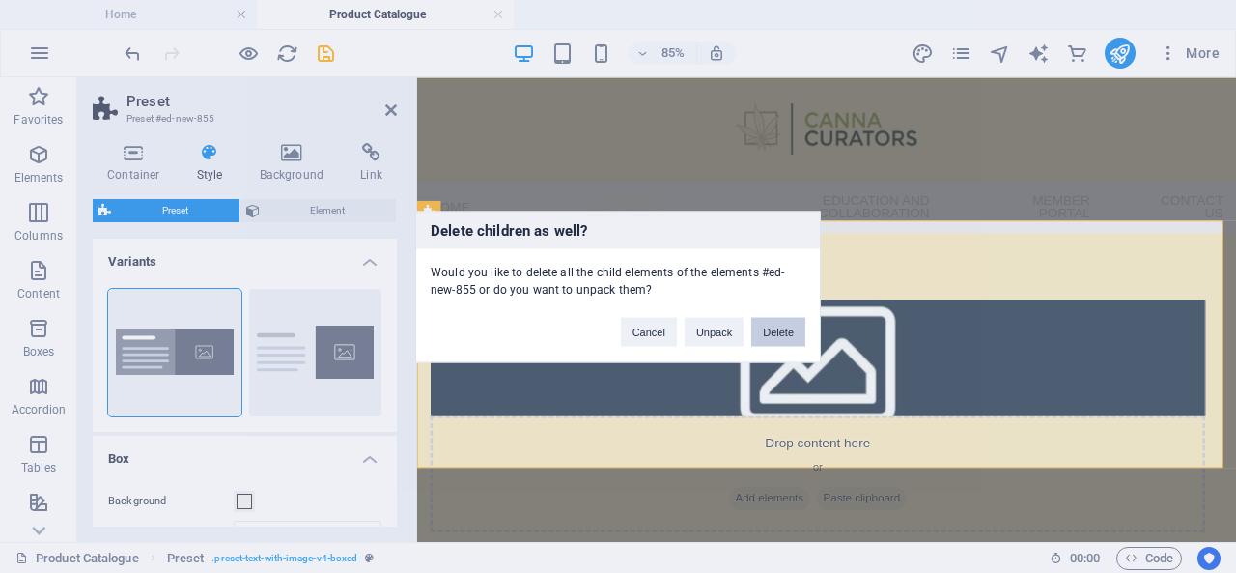
click at [790, 328] on button "Delete" at bounding box center [778, 331] width 54 height 29
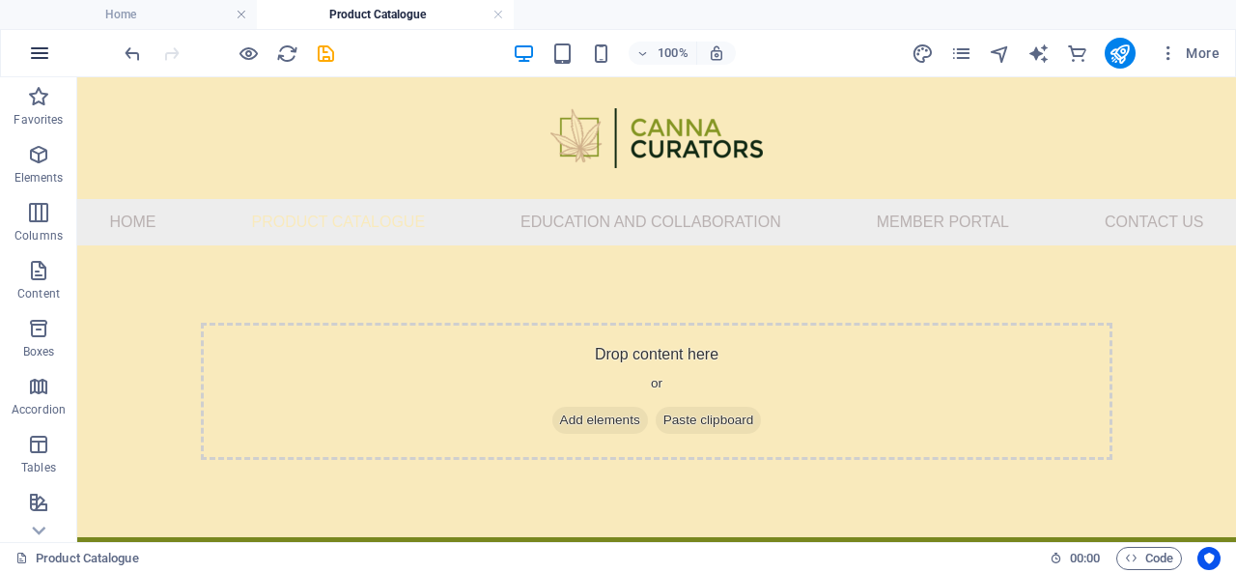
click at [37, 45] on icon "button" at bounding box center [39, 53] width 23 height 23
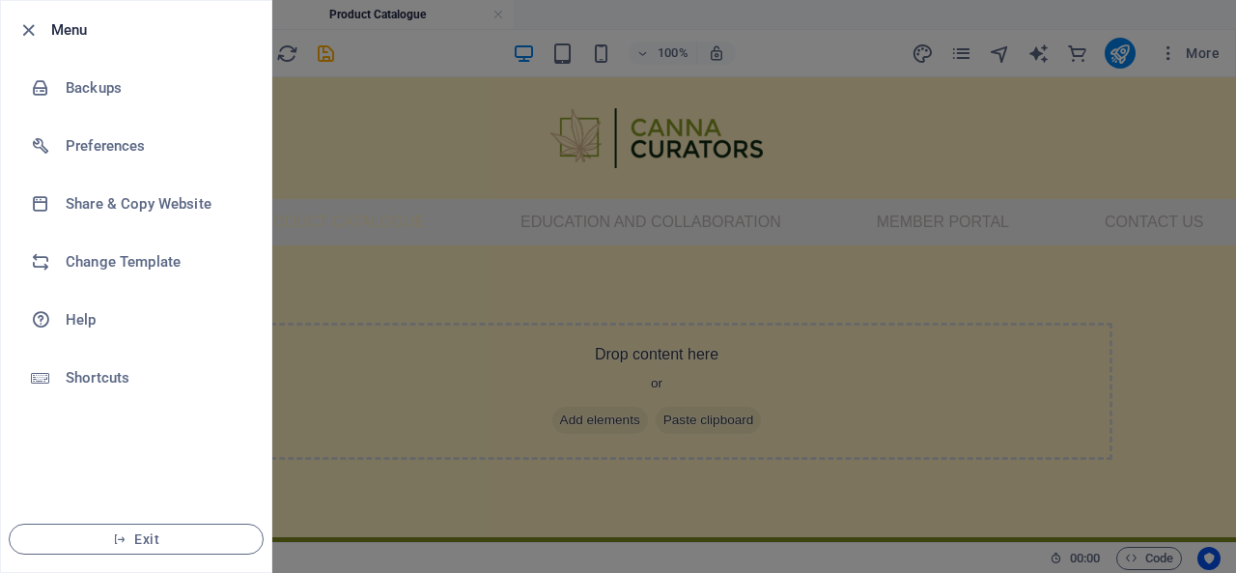
click at [369, 140] on div at bounding box center [618, 286] width 1236 height 573
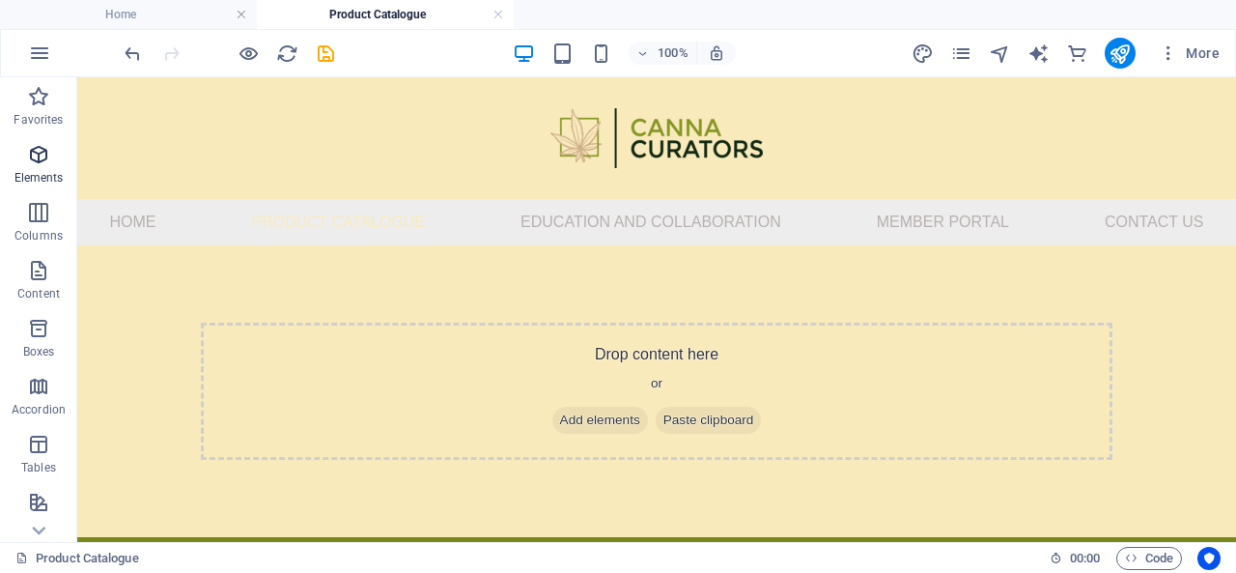
click at [45, 164] on icon "button" at bounding box center [38, 154] width 23 height 23
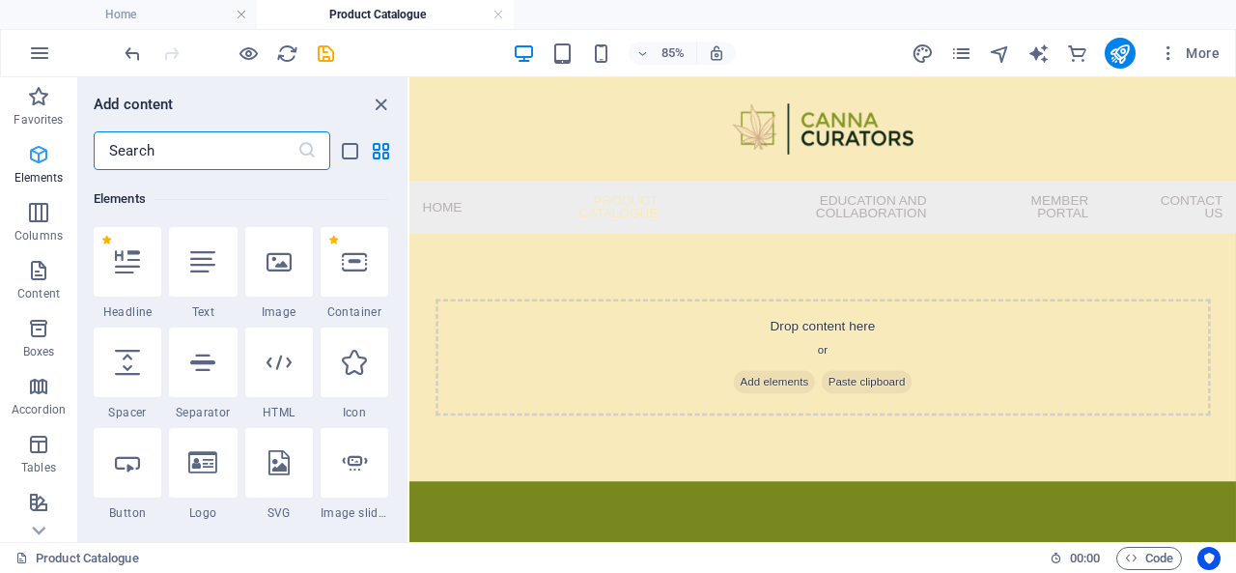
scroll to position [206, 0]
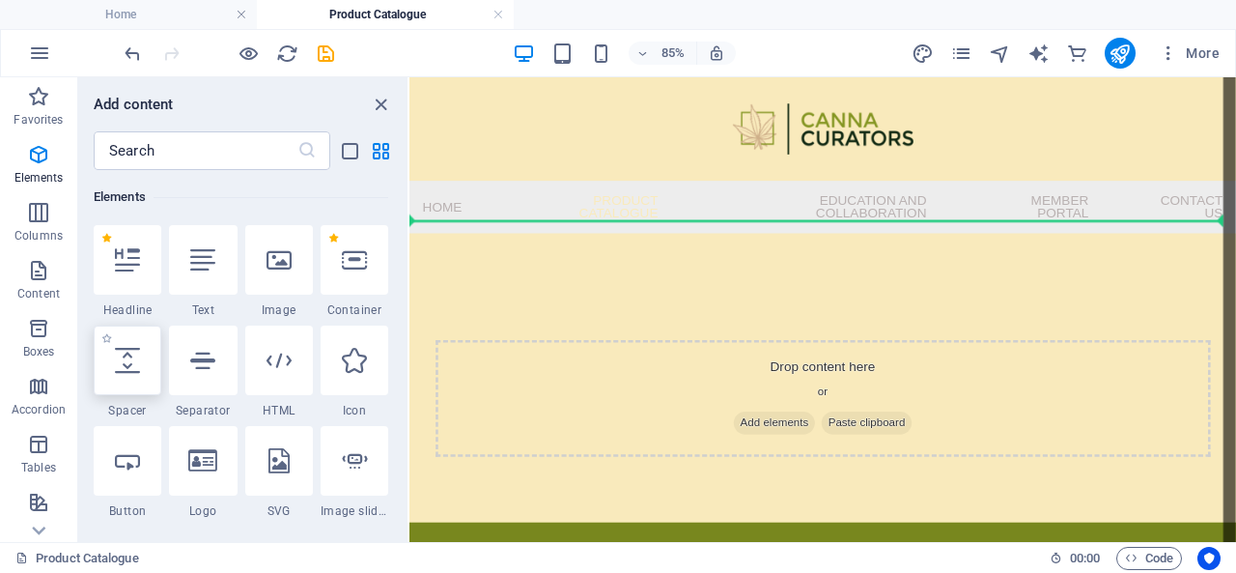
select select "px"
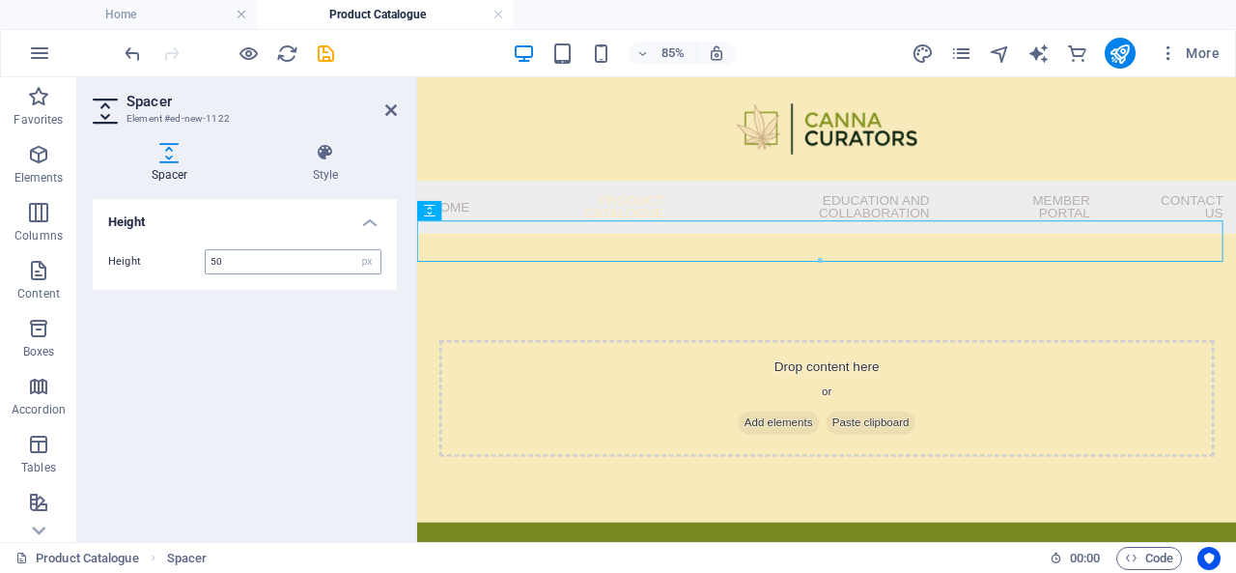
click at [261, 264] on input "50" at bounding box center [293, 261] width 175 height 23
drag, startPoint x: 261, startPoint y: 264, endPoint x: 127, endPoint y: 265, distance: 134.2
click at [127, 265] on div "Height 50 px rem vh vw" at bounding box center [244, 261] width 273 height 25
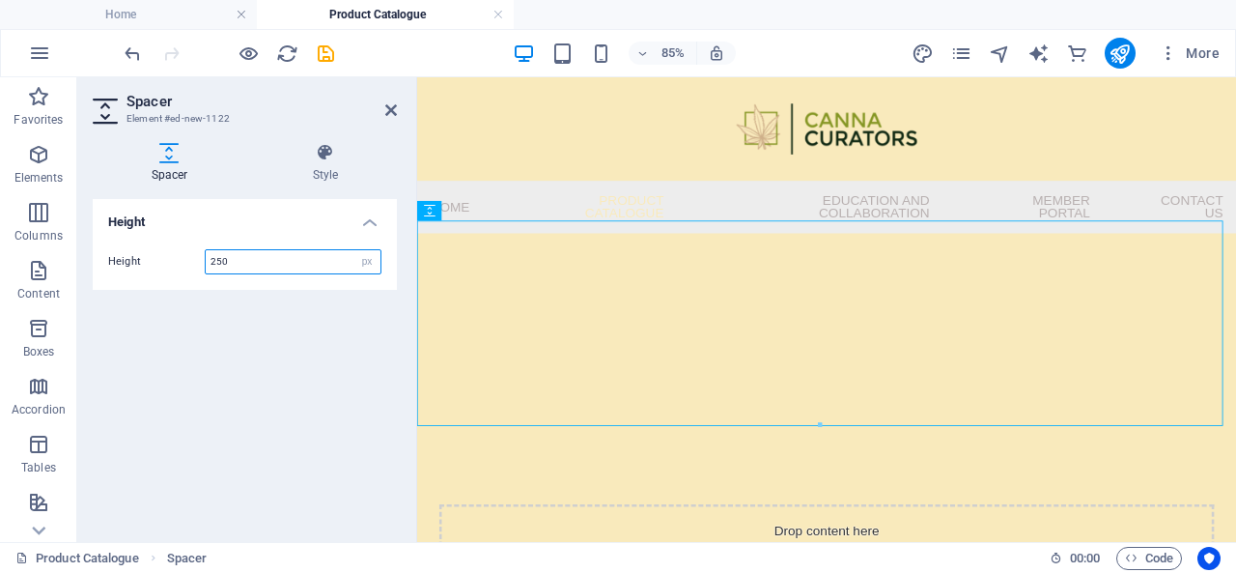
click at [320, 256] on input "250" at bounding box center [293, 261] width 175 height 23
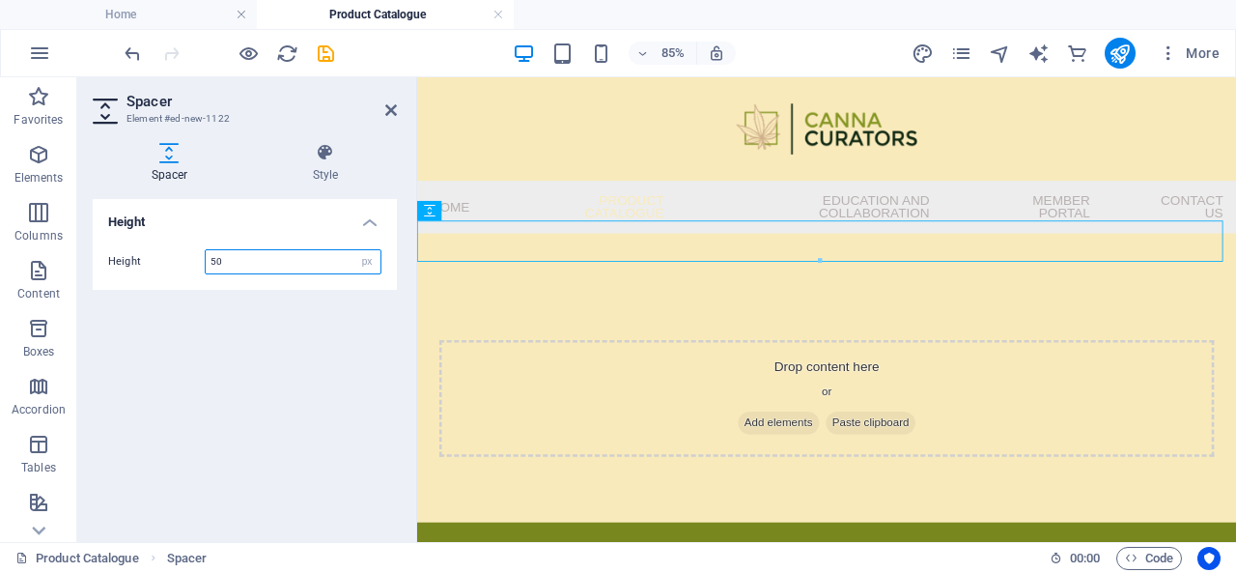
click at [211, 254] on input "50" at bounding box center [293, 261] width 175 height 23
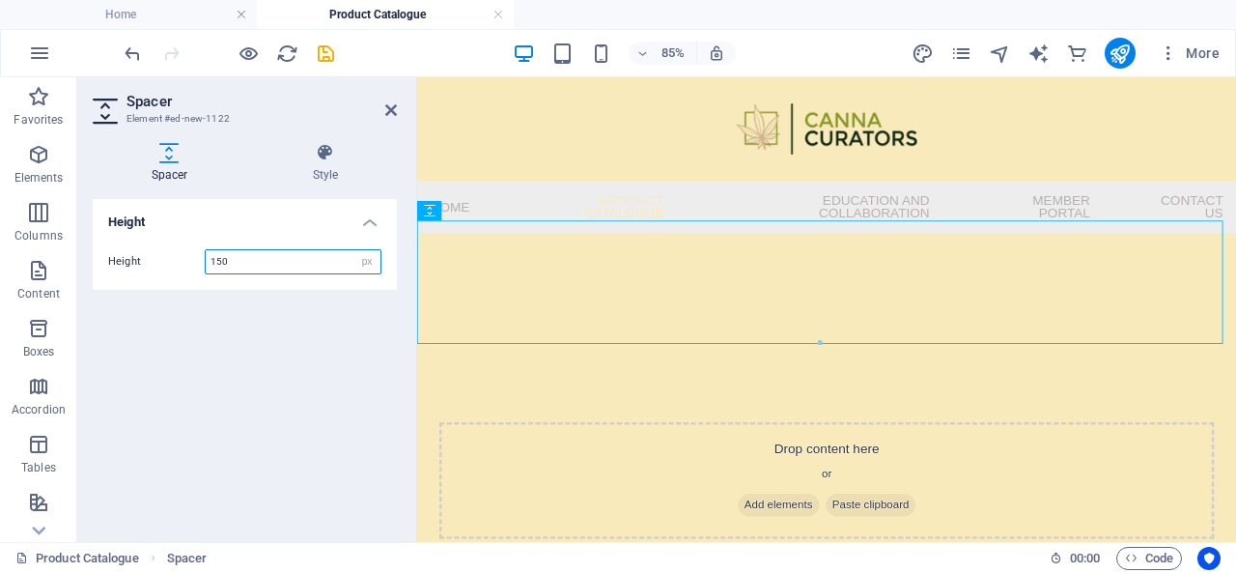
click at [230, 261] on input "150" at bounding box center [293, 261] width 175 height 23
type input "1"
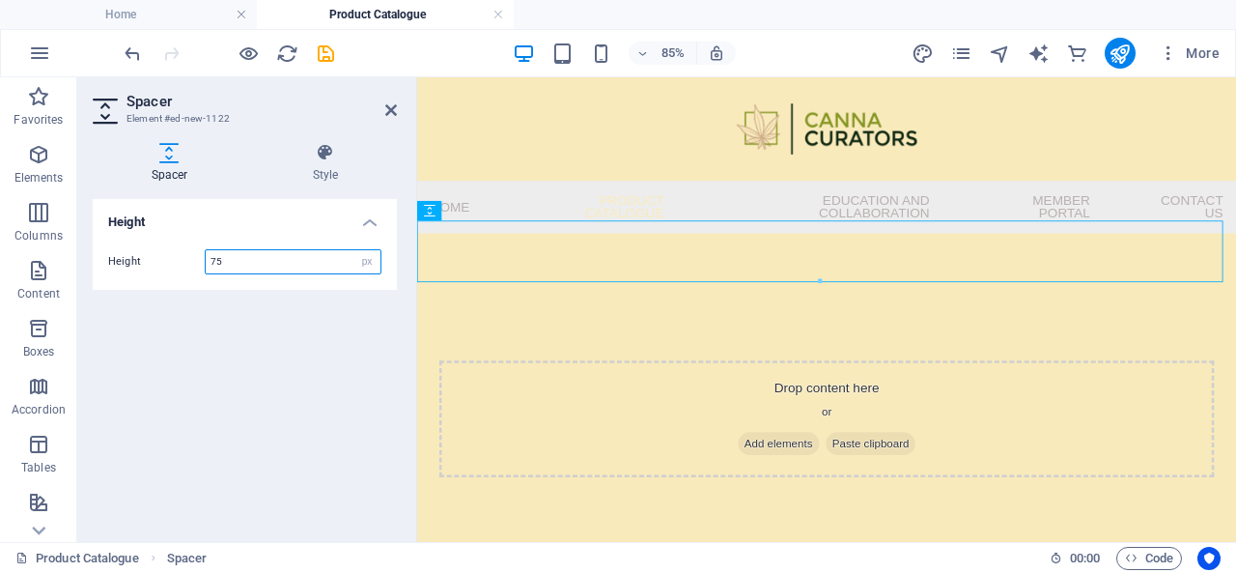
type input "75"
click at [46, 171] on p "Elements" at bounding box center [38, 177] width 49 height 15
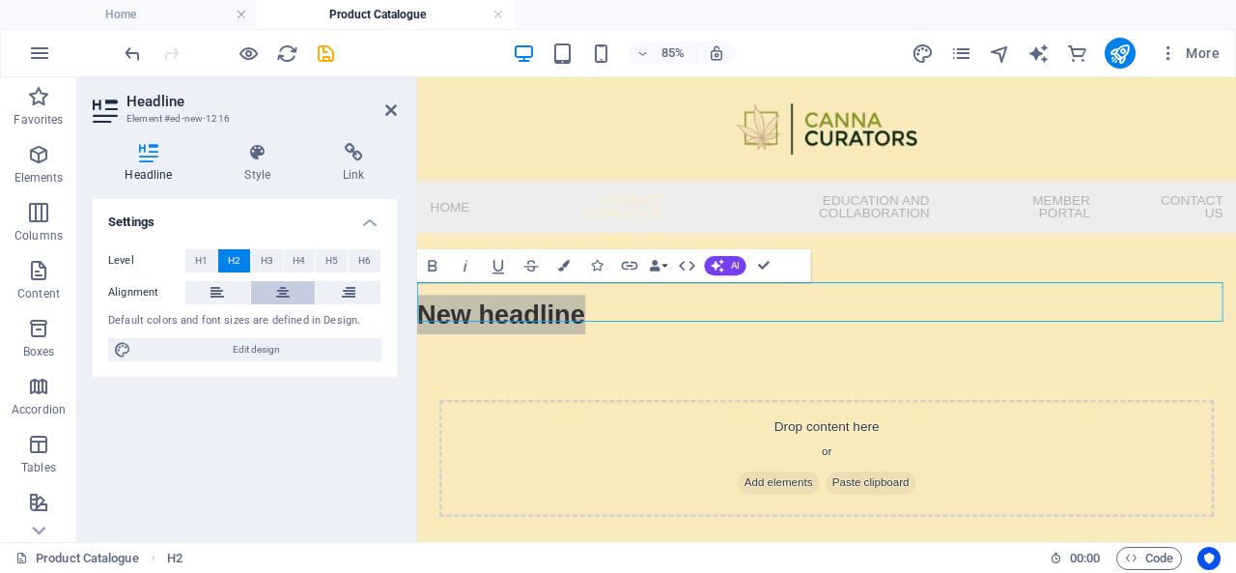
click at [292, 295] on button at bounding box center [283, 292] width 65 height 23
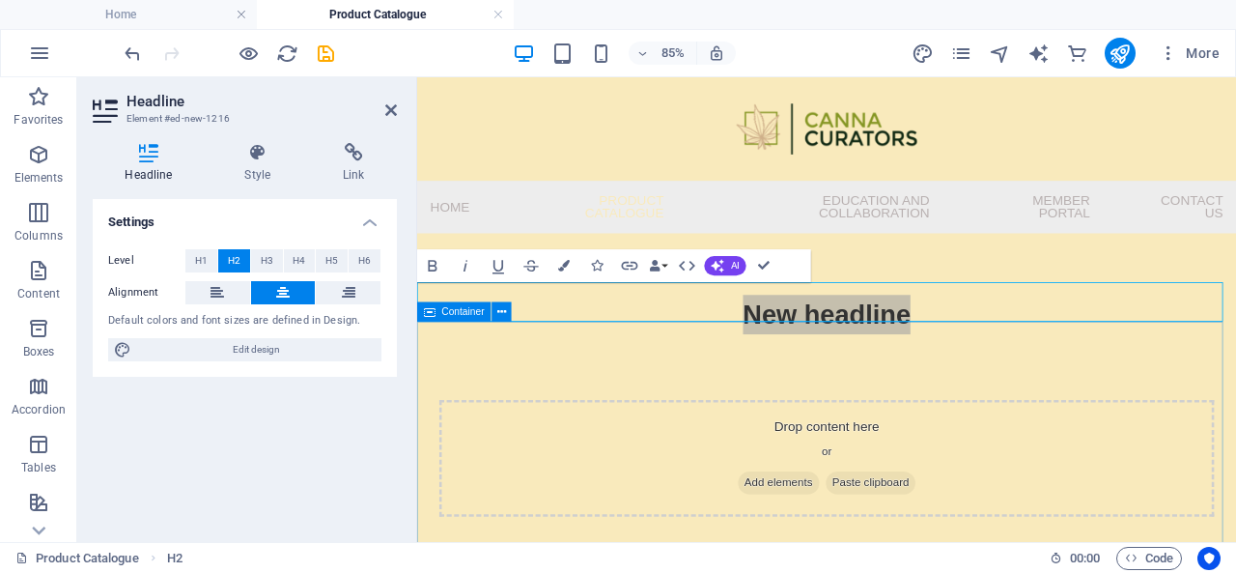
click at [831, 405] on div "Drop content here or Add elements Paste clipboard" at bounding box center [899, 526] width 964 height 292
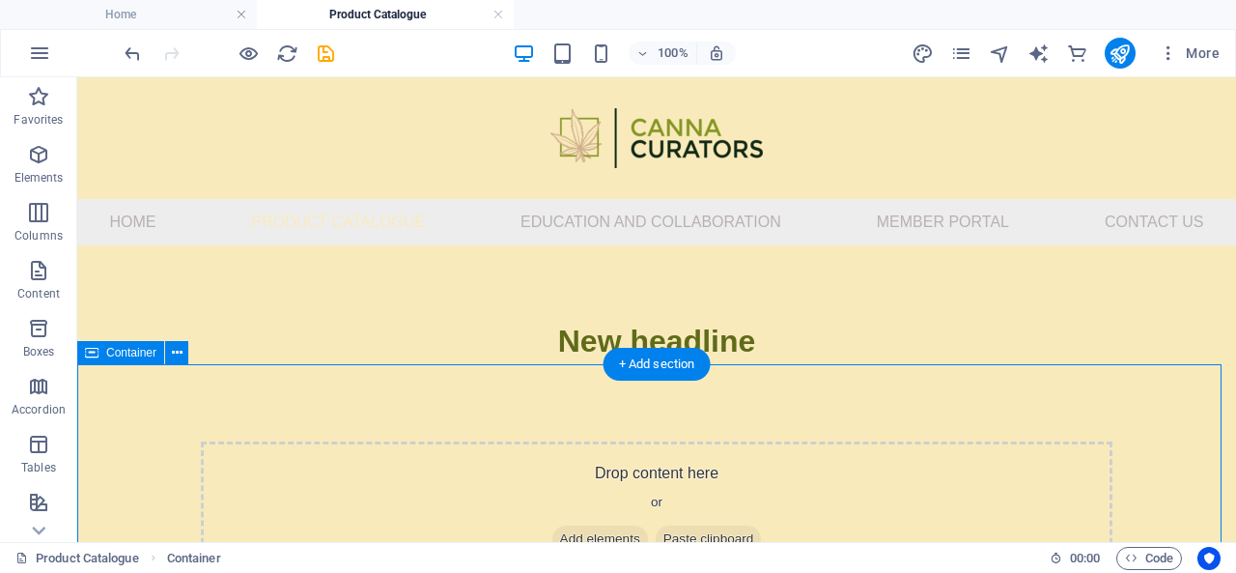
click at [1094, 407] on div "Drop content here or Add elements Paste clipboard" at bounding box center [656, 510] width 1159 height 292
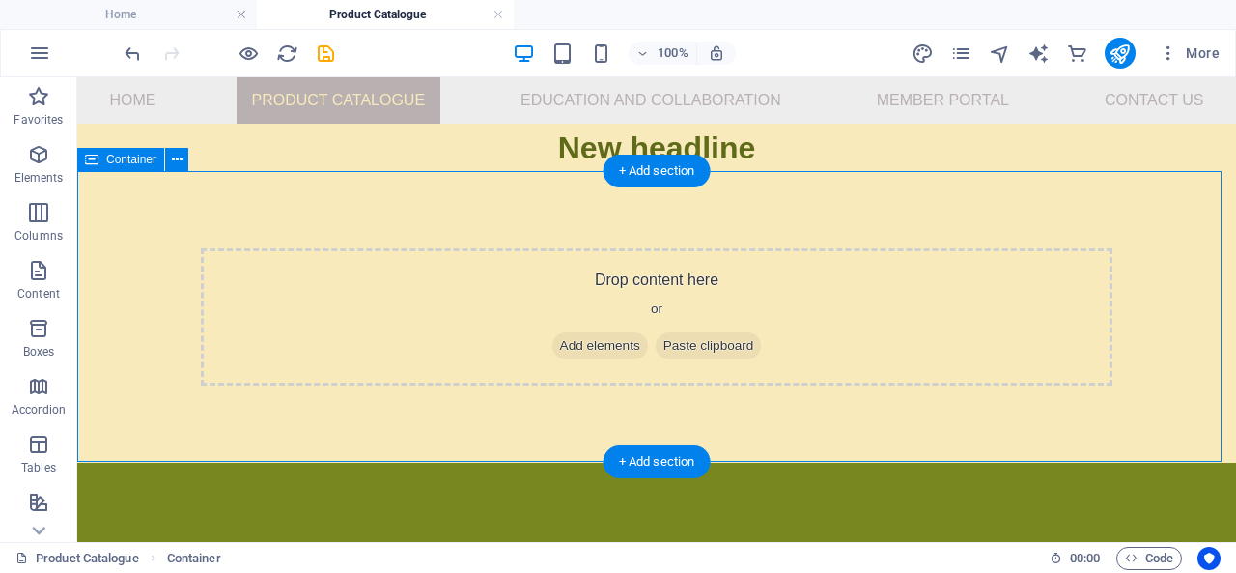
scroll to position [0, 0]
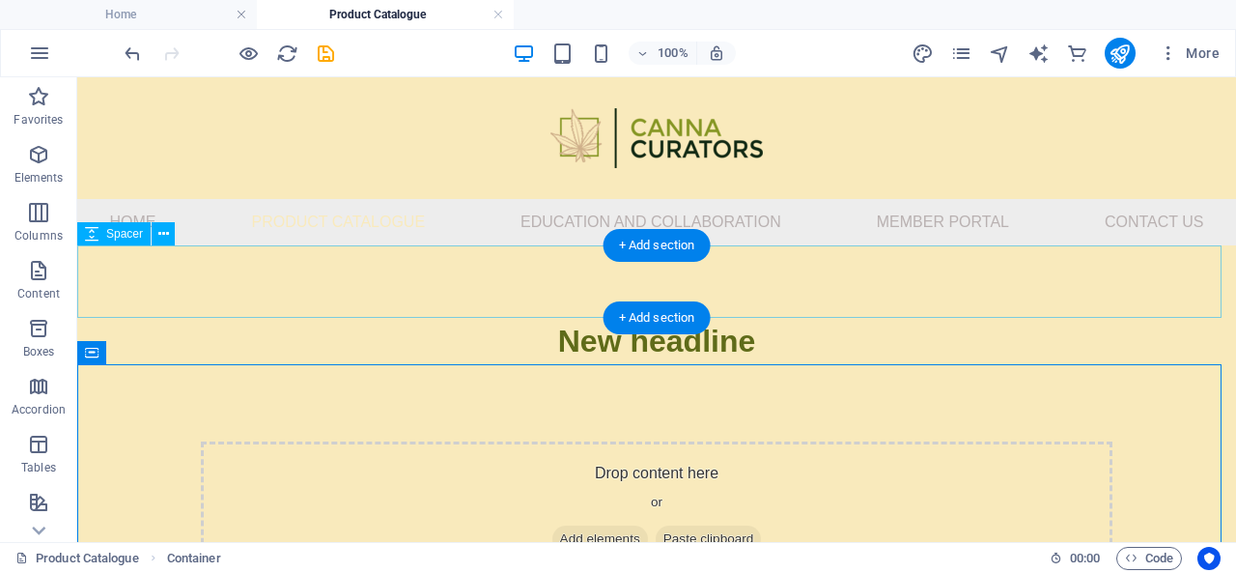
click at [575, 294] on div at bounding box center [656, 281] width 1159 height 72
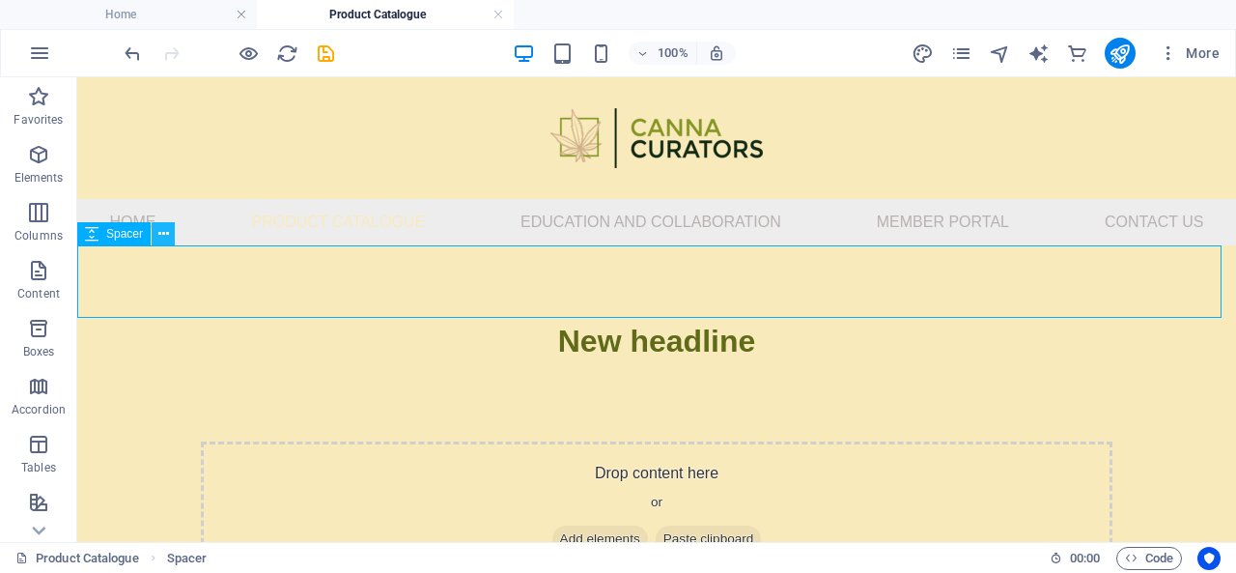
click at [162, 235] on icon at bounding box center [163, 234] width 11 height 20
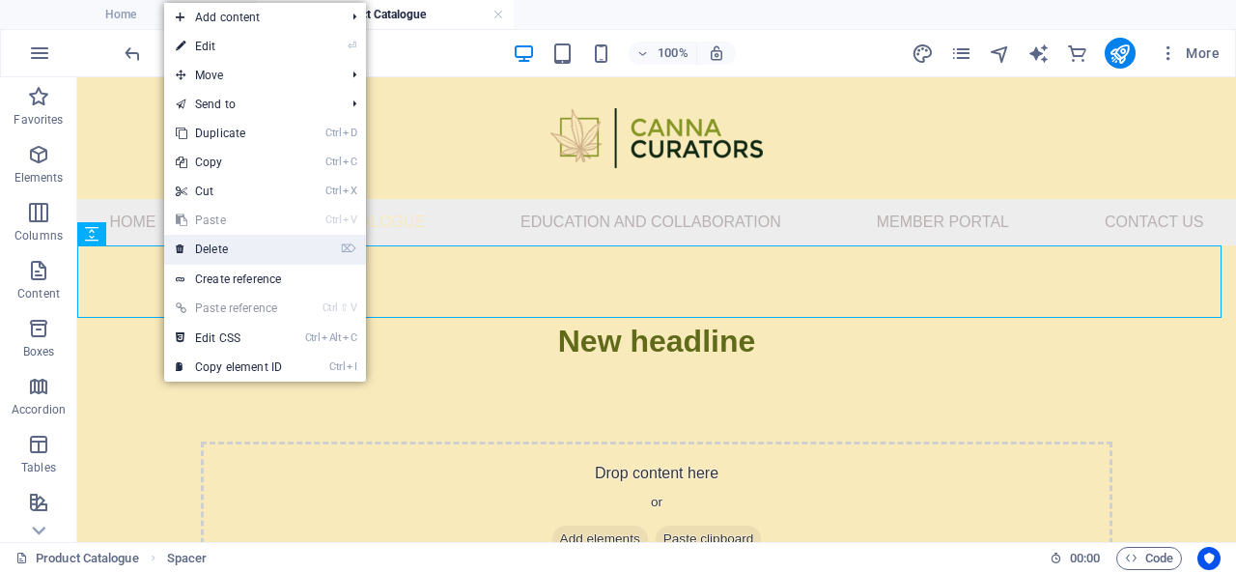
click at [238, 244] on link "⌦ Delete" at bounding box center [228, 249] width 129 height 29
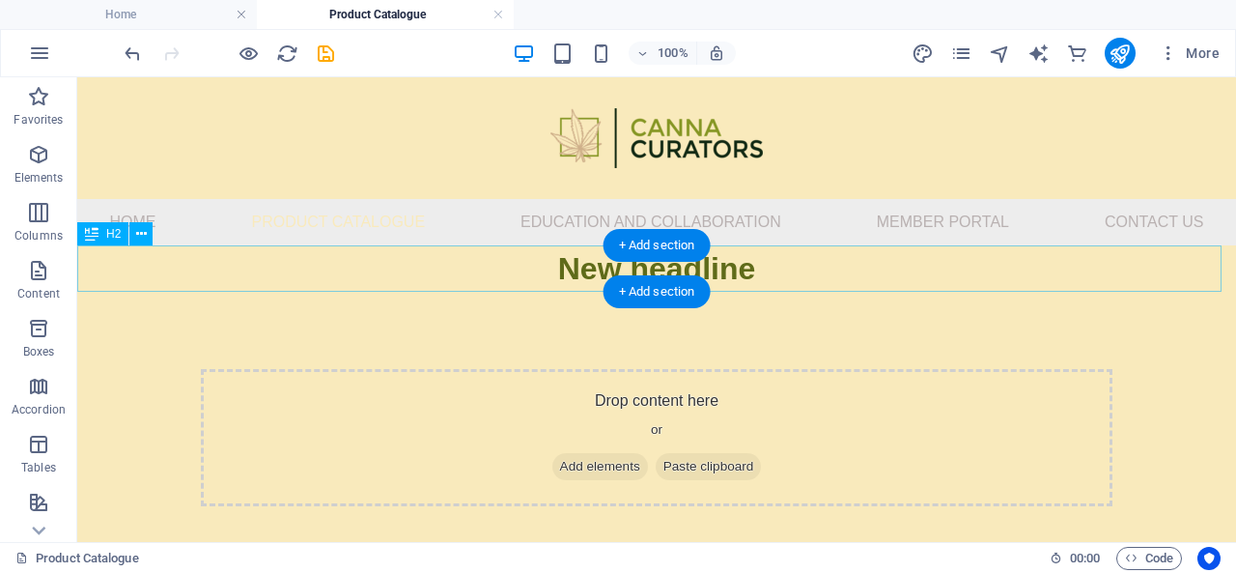
click at [863, 283] on div "New headline" at bounding box center [656, 268] width 1159 height 46
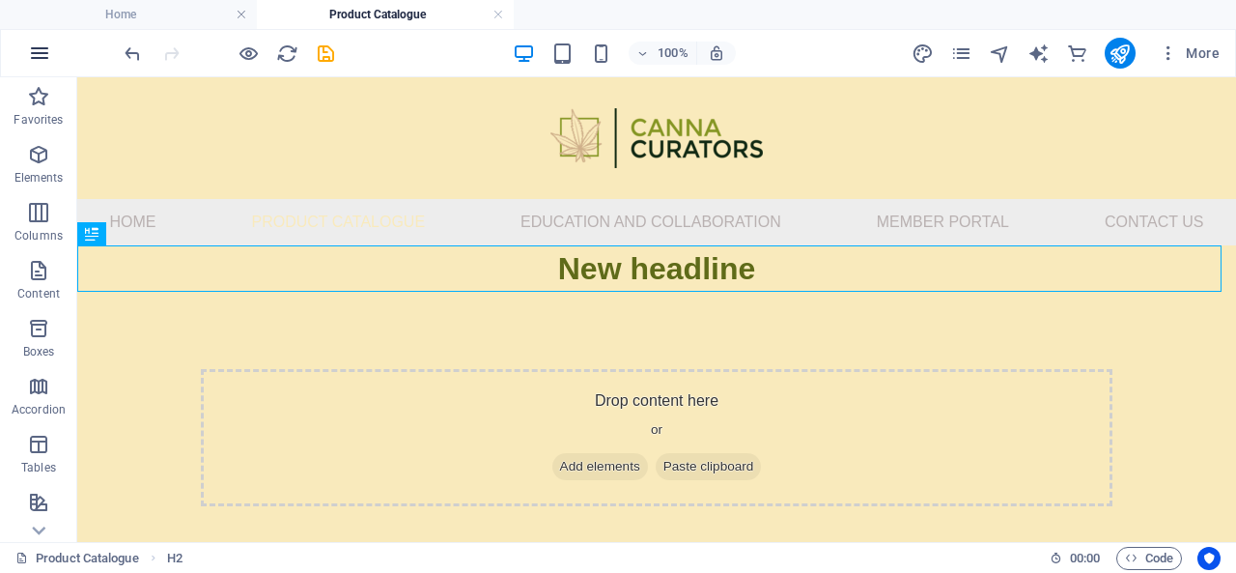
click at [39, 61] on icon "button" at bounding box center [39, 53] width 23 height 23
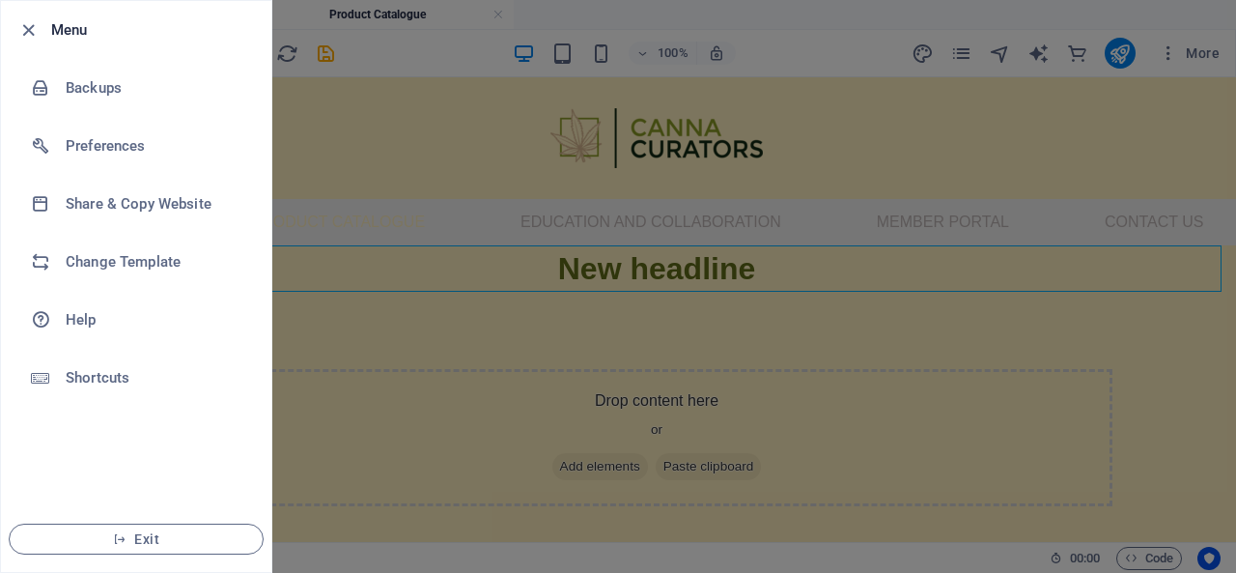
click at [388, 154] on div at bounding box center [618, 286] width 1236 height 573
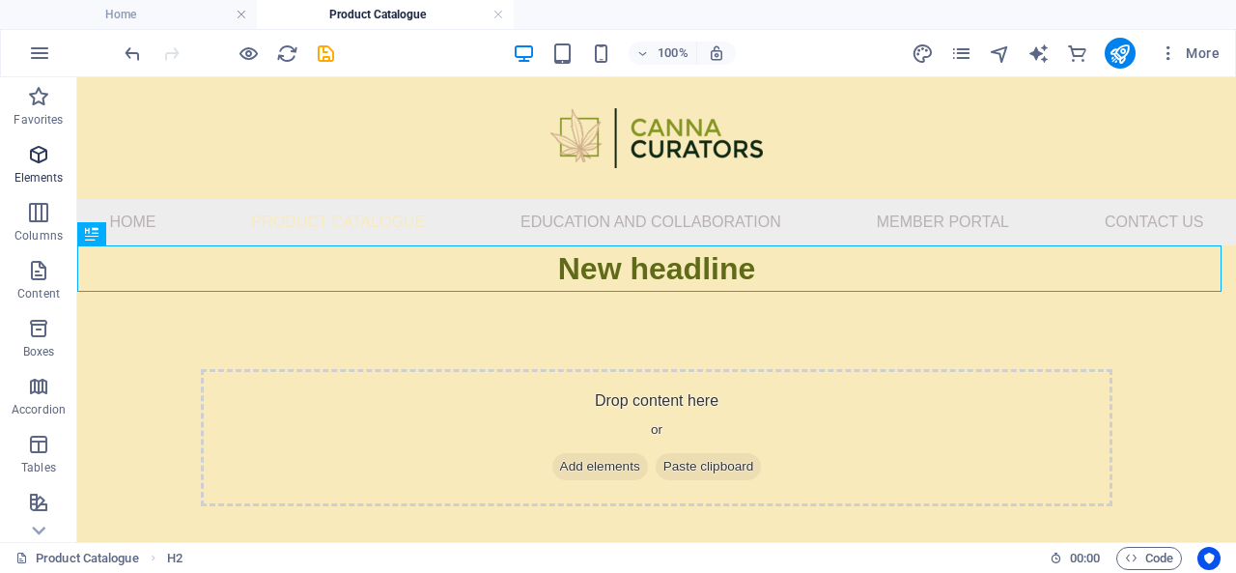
click at [39, 153] on icon "button" at bounding box center [38, 154] width 23 height 23
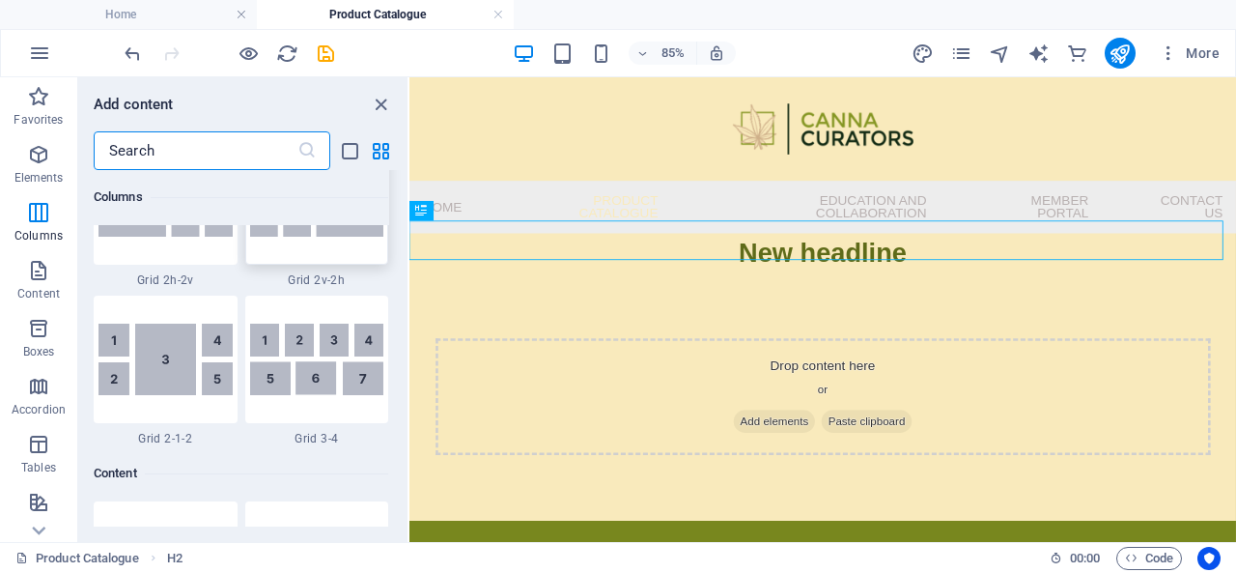
scroll to position [3199, 0]
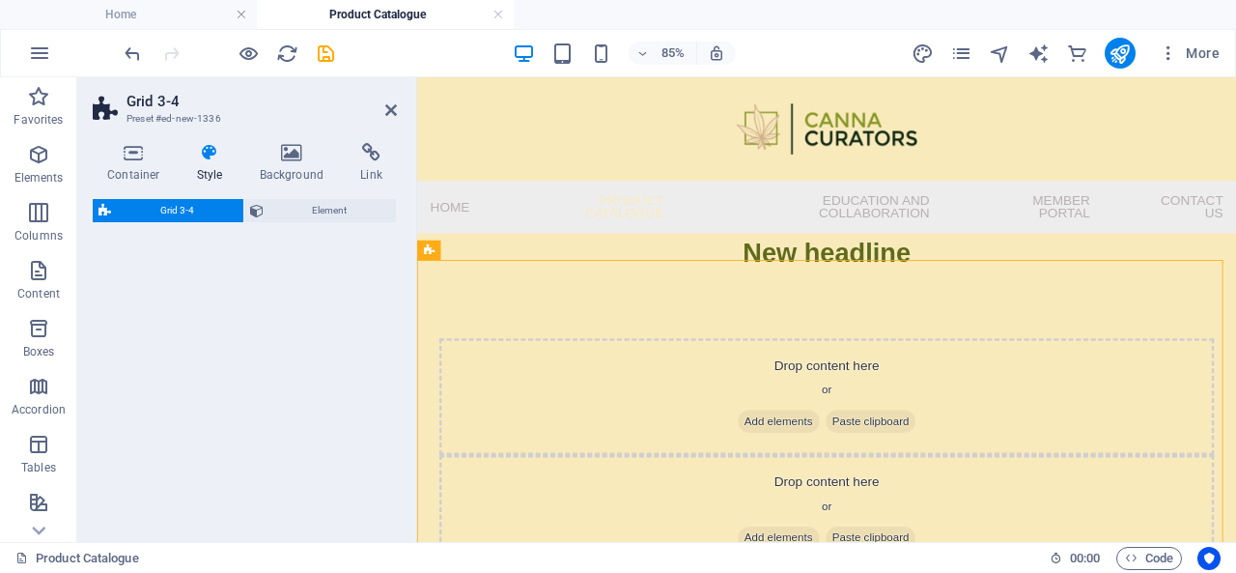
select select "rem"
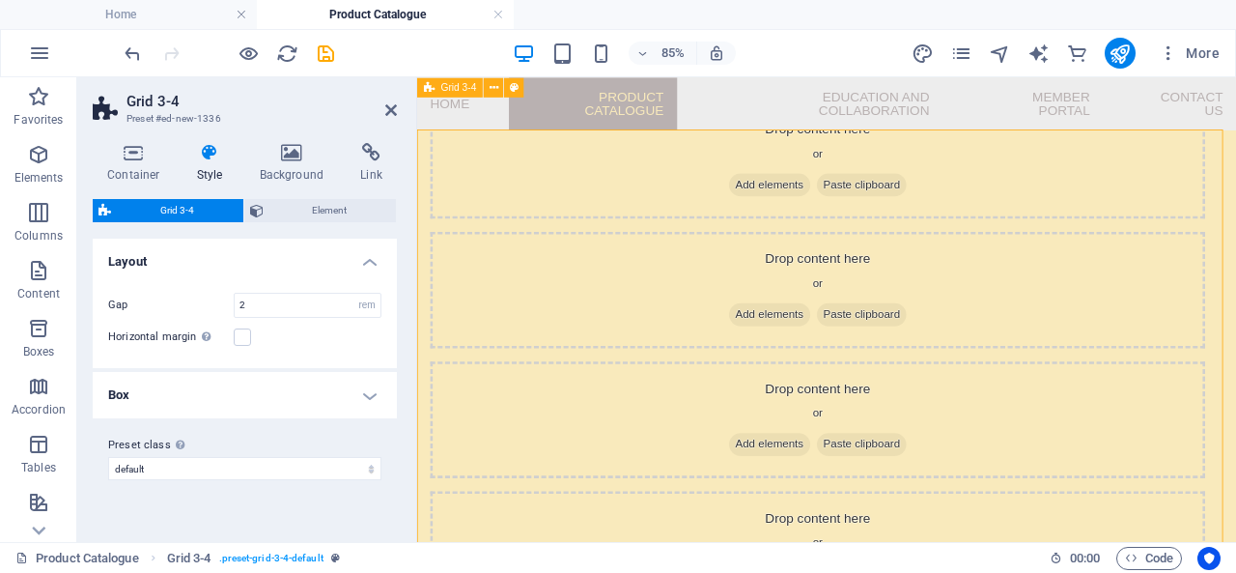
scroll to position [168, 0]
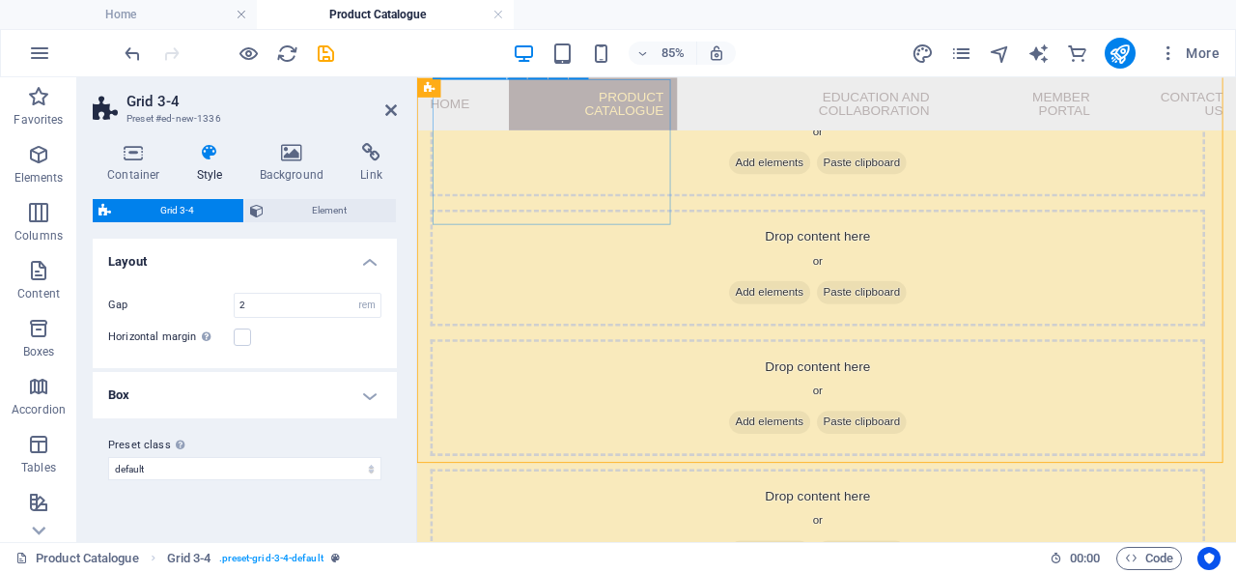
click at [784, 175] on span "Add elements" at bounding box center [832, 176] width 96 height 27
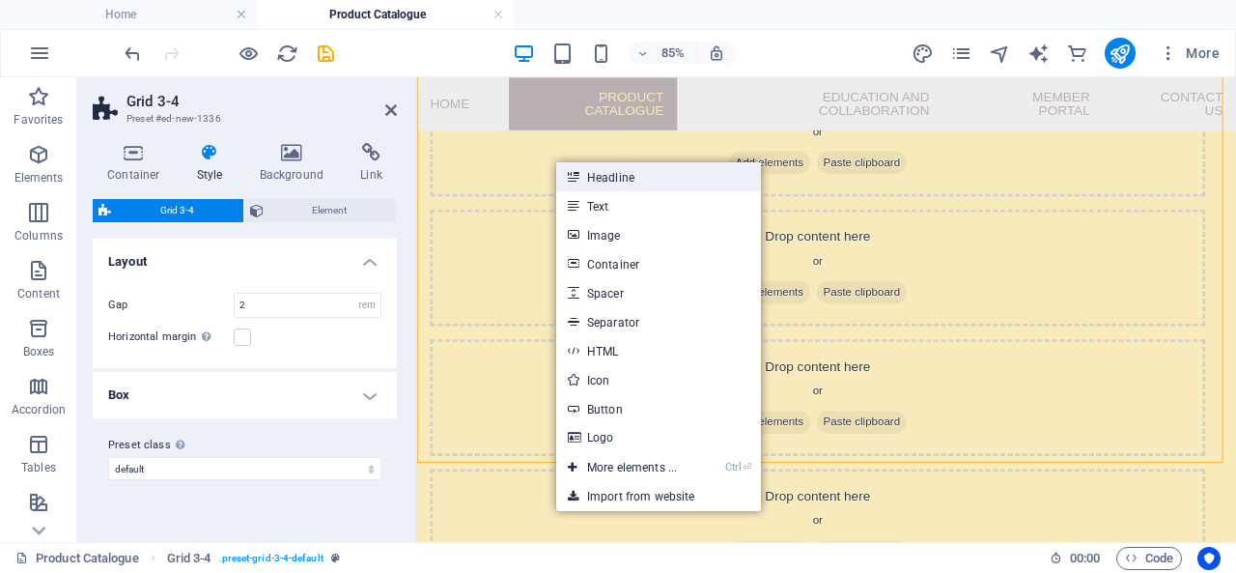
click at [606, 169] on link "Headline" at bounding box center [658, 176] width 205 height 29
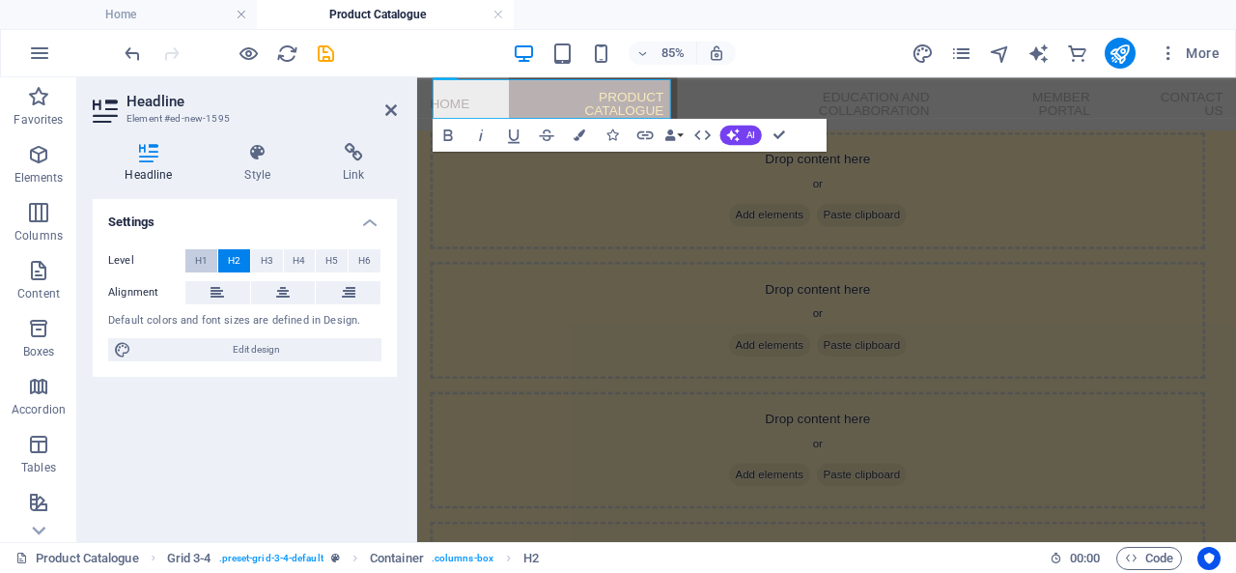
click at [204, 254] on span "H1" at bounding box center [201, 260] width 13 height 23
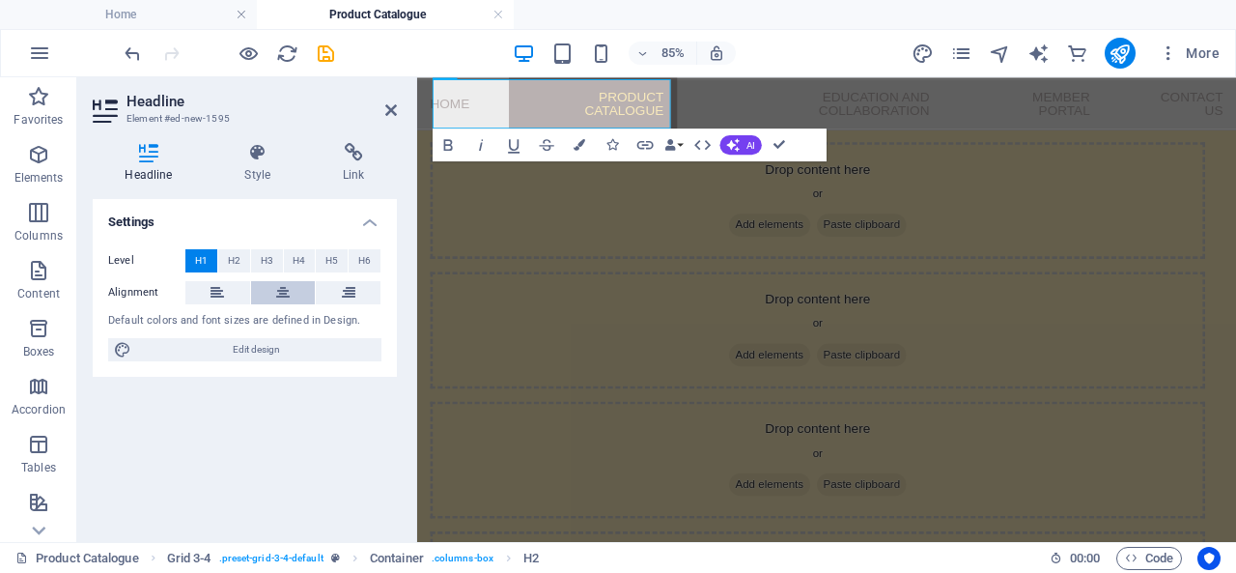
click at [290, 293] on button at bounding box center [283, 292] width 65 height 23
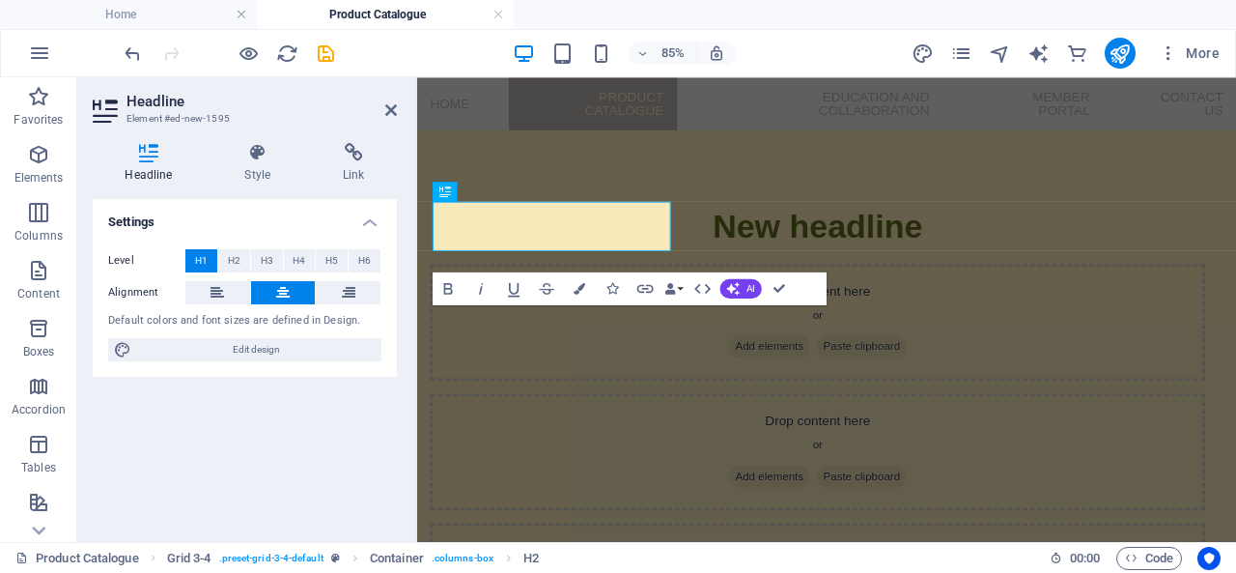
scroll to position [0, 0]
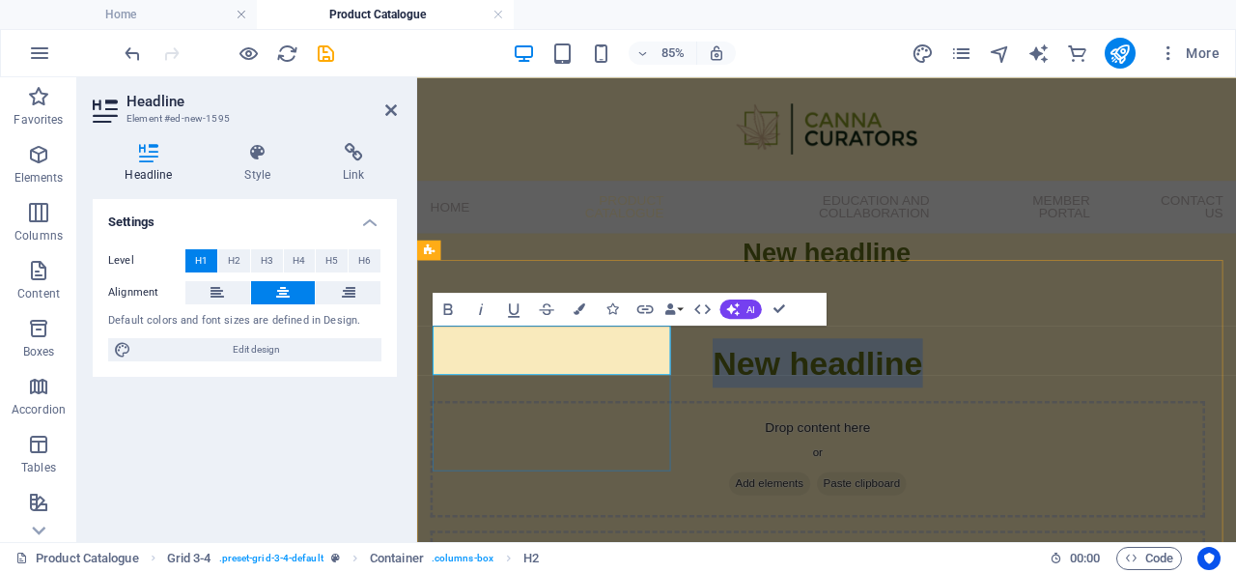
drag, startPoint x: 669, startPoint y: 405, endPoint x: 461, endPoint y: 404, distance: 208.6
click at [461, 404] on h1 "New headline" at bounding box center [889, 413] width 912 height 58
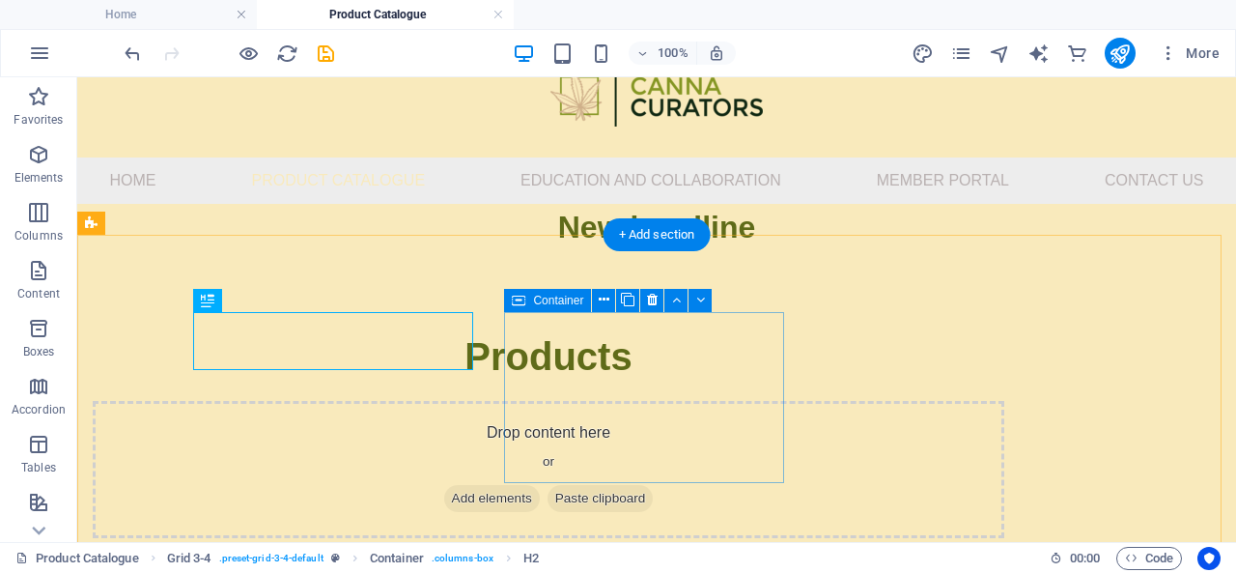
scroll to position [97, 0]
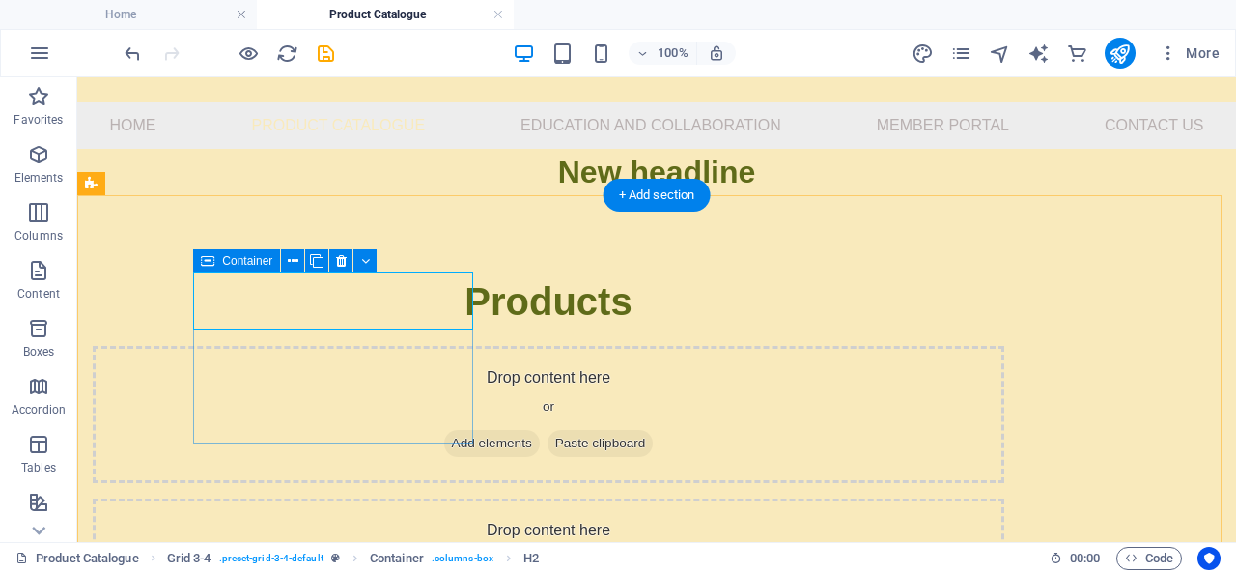
click at [239, 330] on div "Products" at bounding box center [549, 301] width 912 height 58
click at [275, 330] on div "Products" at bounding box center [549, 301] width 912 height 58
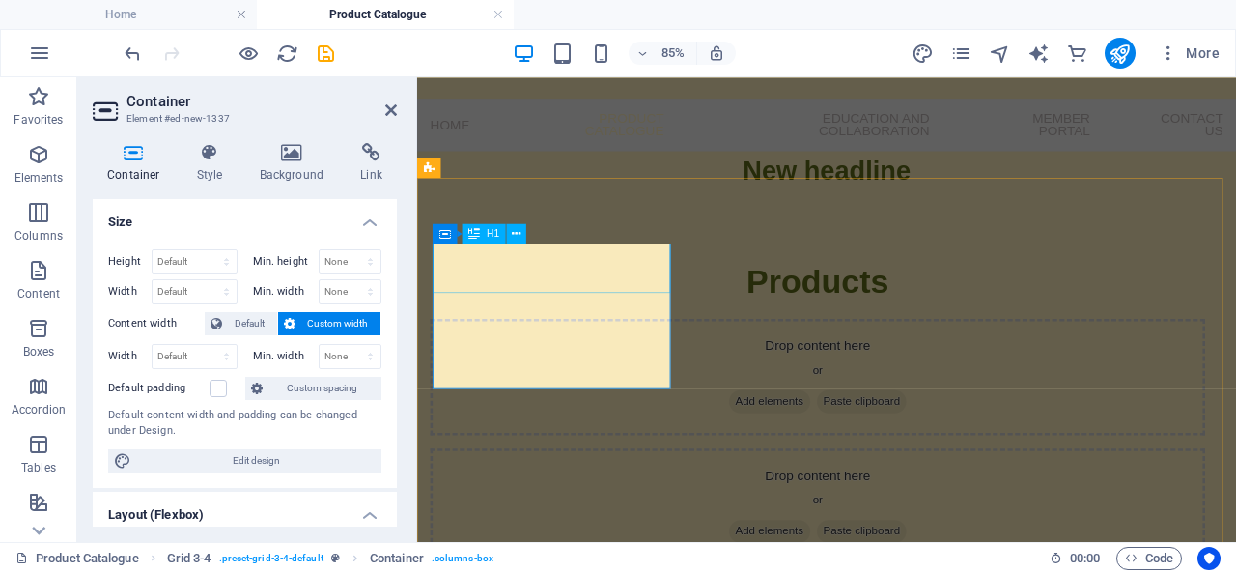
click at [563, 300] on div "Products" at bounding box center [889, 317] width 912 height 58
click at [483, 236] on div "H1" at bounding box center [484, 232] width 43 height 19
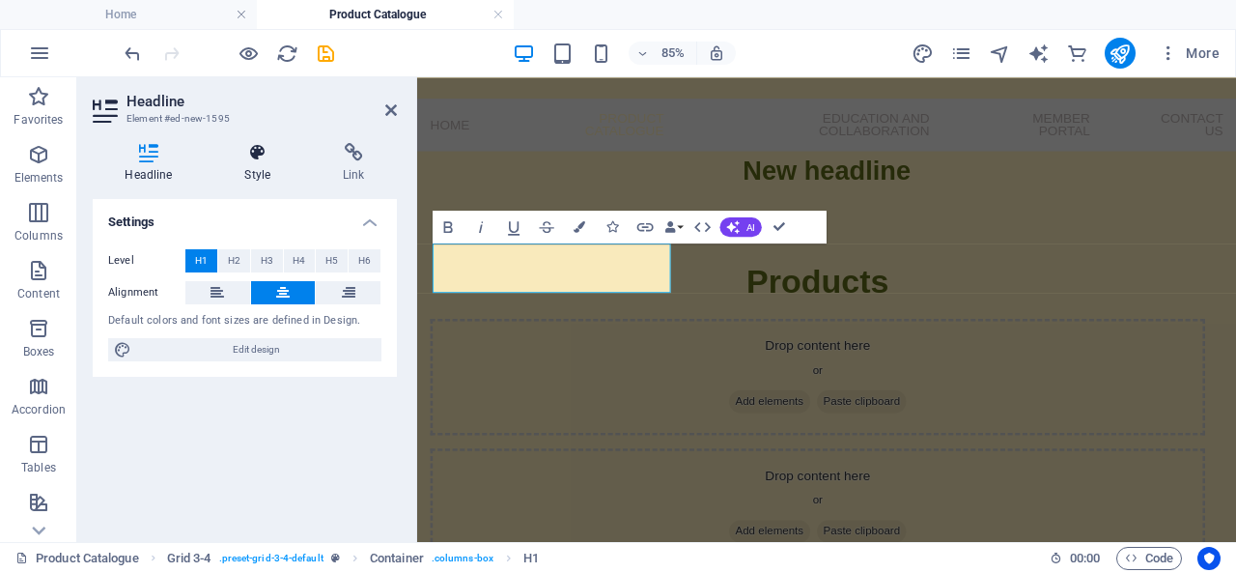
click at [251, 167] on h4 "Style" at bounding box center [261, 163] width 98 height 41
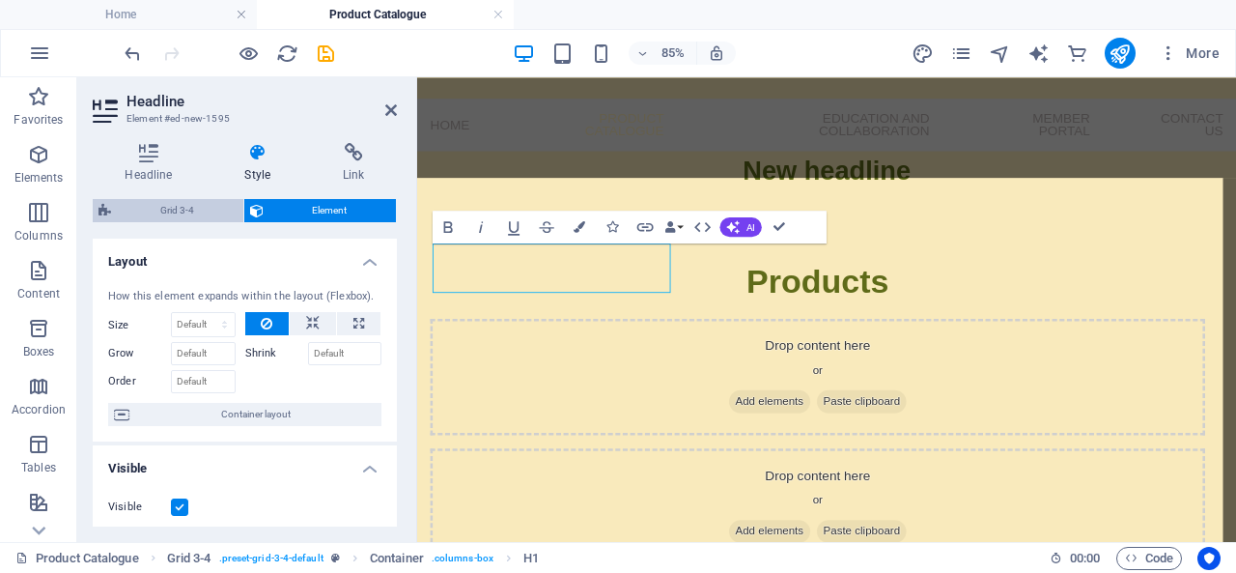
click at [187, 210] on span "Grid 3-4" at bounding box center [177, 210] width 121 height 23
select select "rem"
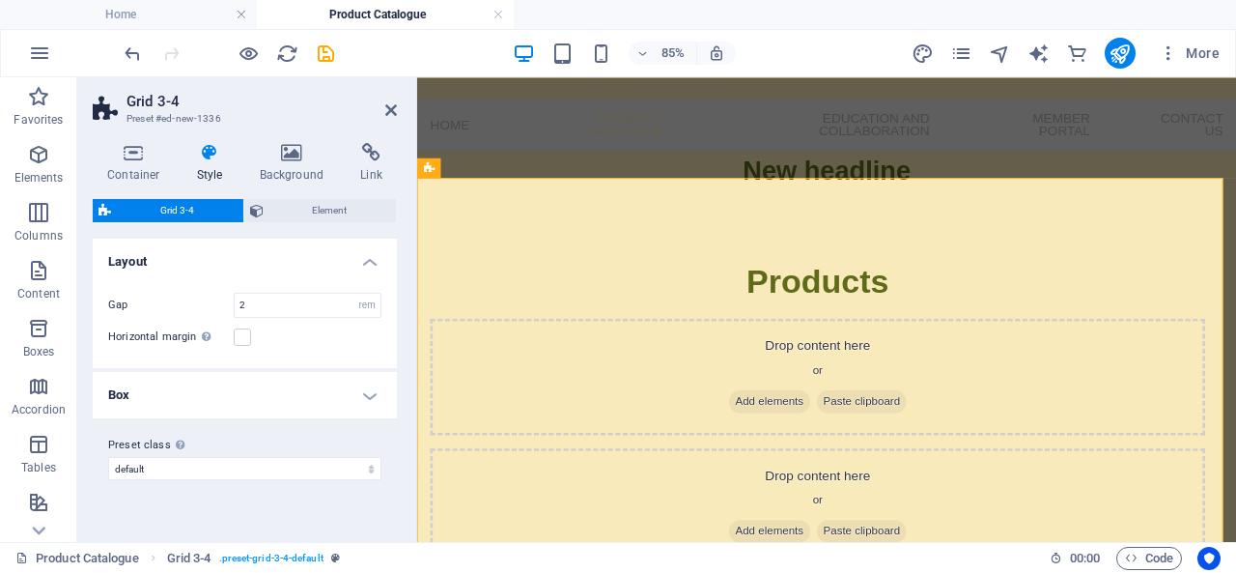
click at [347, 378] on h4 "Box" at bounding box center [245, 395] width 304 height 46
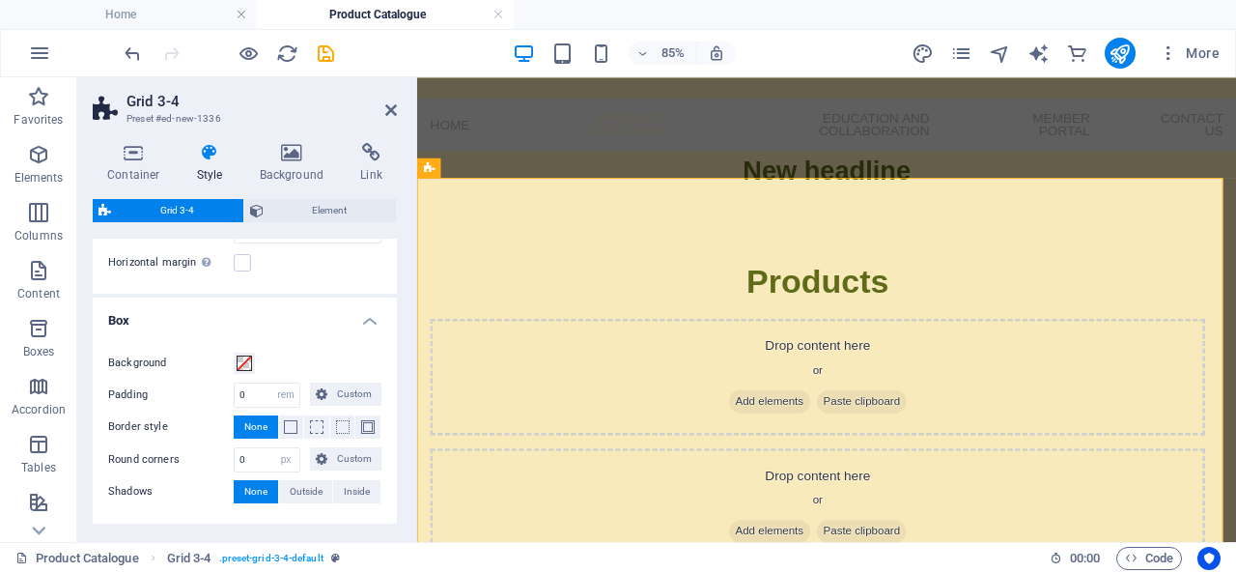
scroll to position [146, 0]
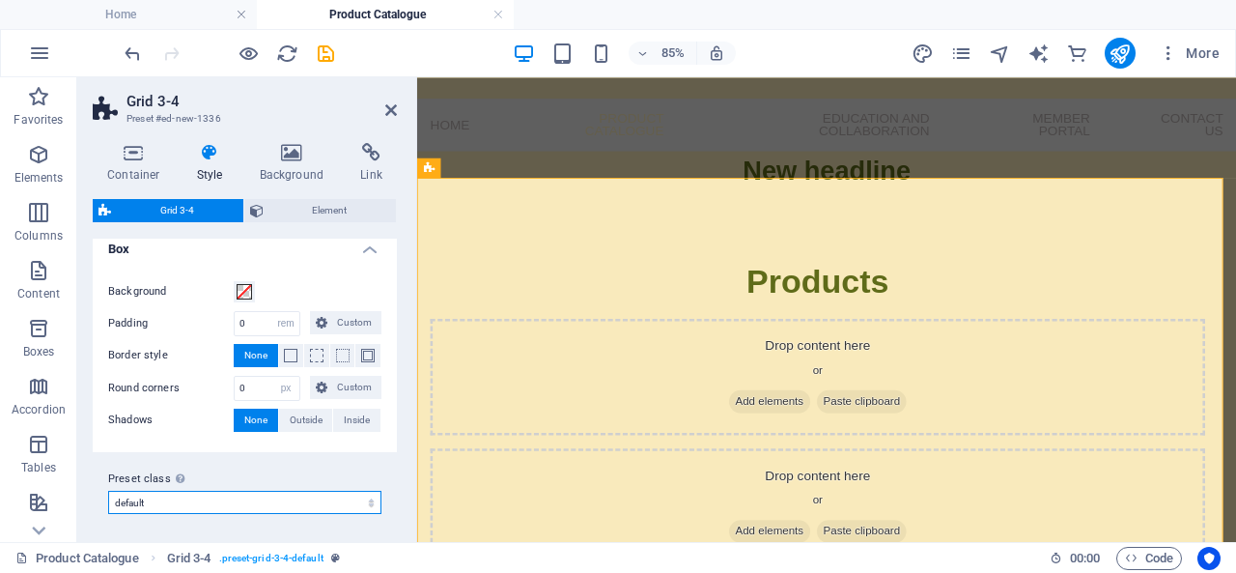
click at [330, 493] on select "default Add preset class" at bounding box center [244, 502] width 273 height 23
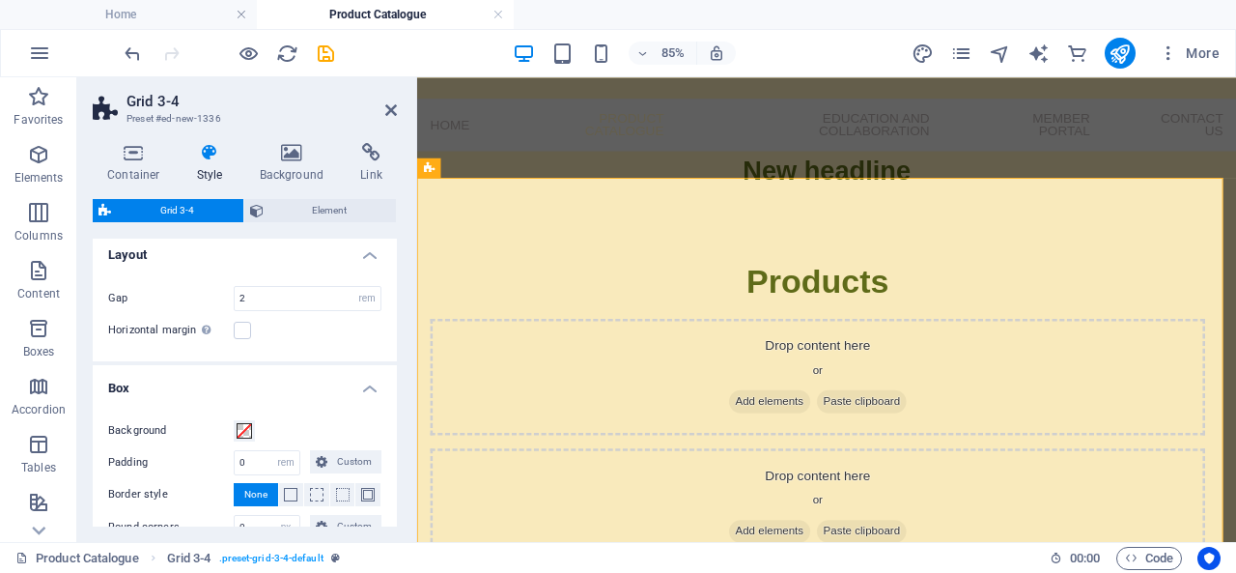
scroll to position [0, 0]
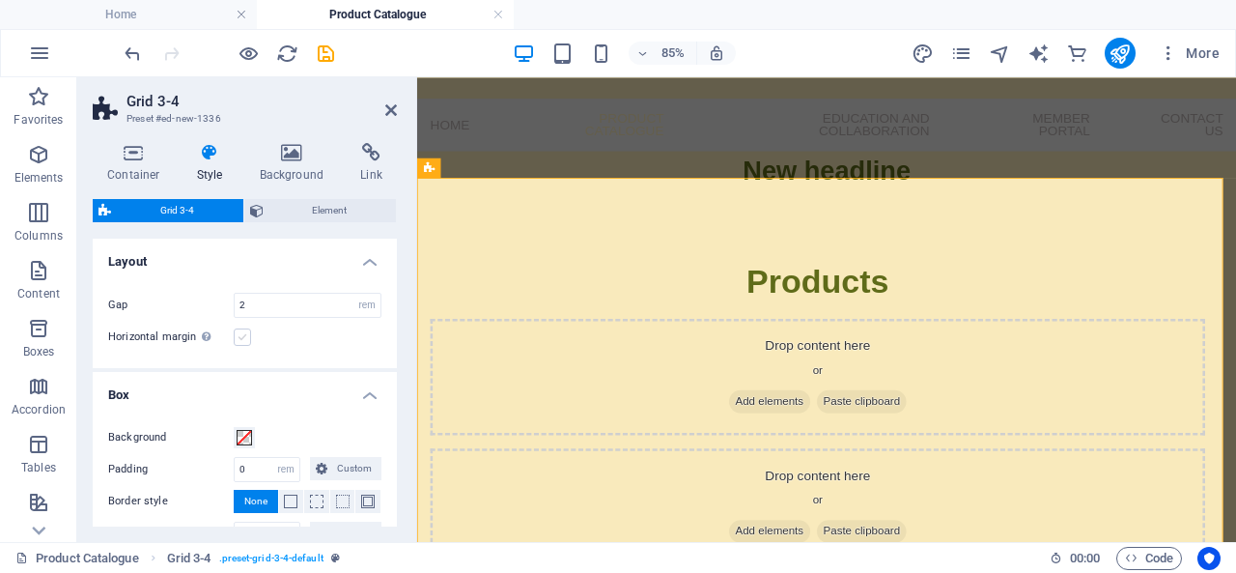
click at [242, 340] on label at bounding box center [242, 336] width 17 height 17
click at [0, 0] on input "Horizontal margin Only if the containers "Content width" is not set to "Default"" at bounding box center [0, 0] width 0 height 0
click at [242, 341] on label at bounding box center [242, 336] width 17 height 17
click at [0, 0] on input "Horizontal margin Only if the containers "Content width" is not set to "Default"" at bounding box center [0, 0] width 0 height 0
click at [153, 148] on icon at bounding box center [134, 152] width 82 height 19
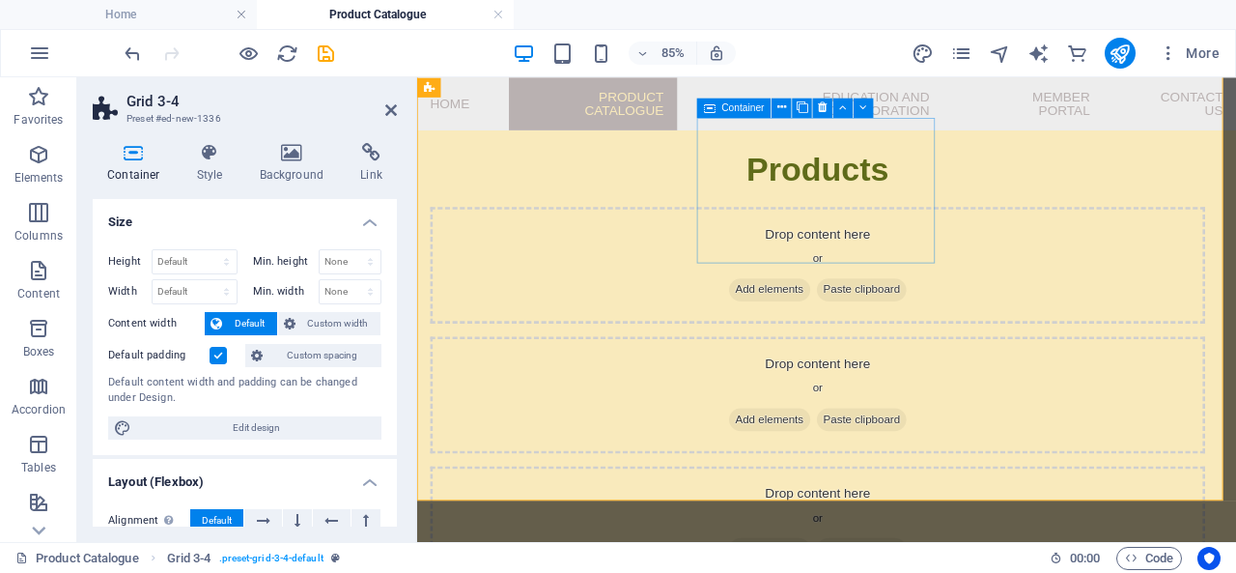
scroll to position [71, 0]
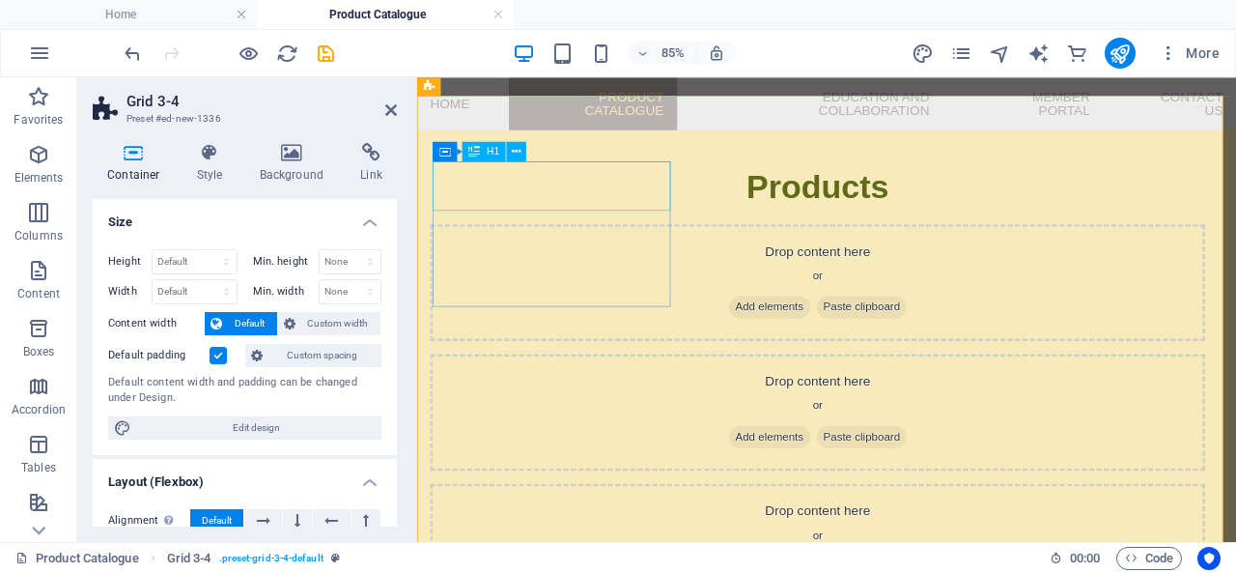
click at [593, 214] on div "Products" at bounding box center [889, 205] width 912 height 58
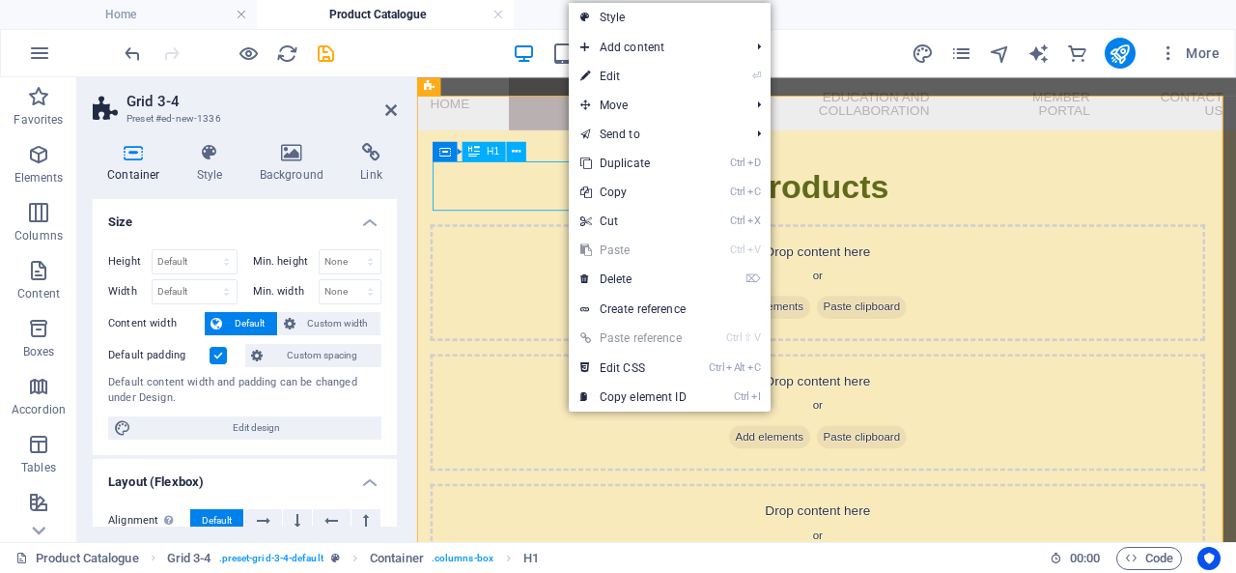
click at [506, 208] on div "Products" at bounding box center [889, 205] width 912 height 58
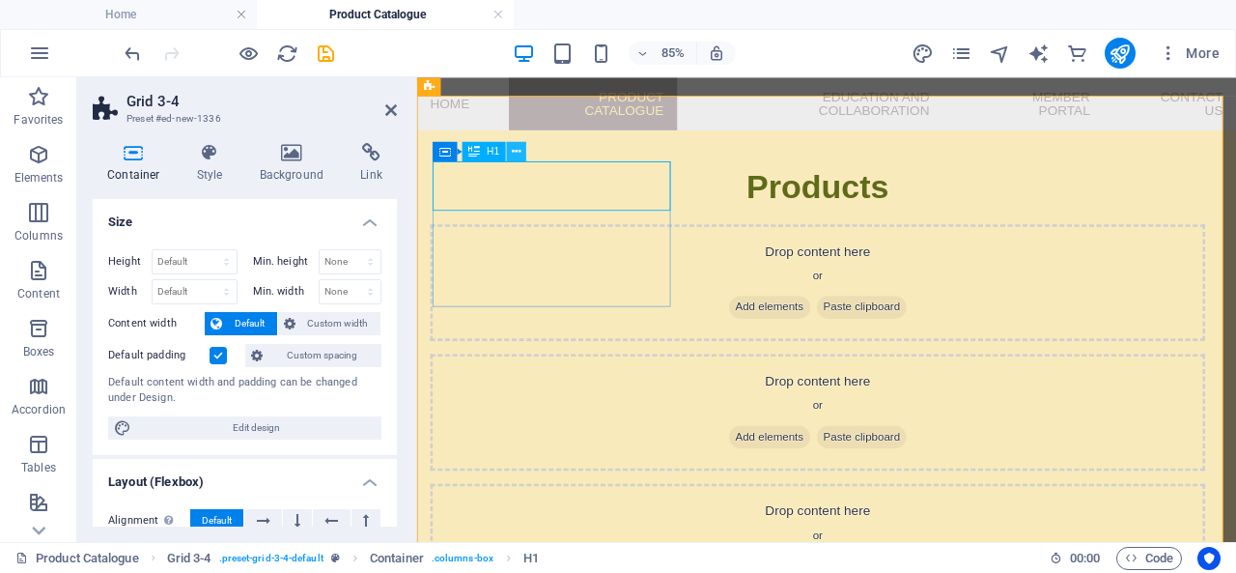
click at [518, 146] on icon at bounding box center [516, 151] width 9 height 17
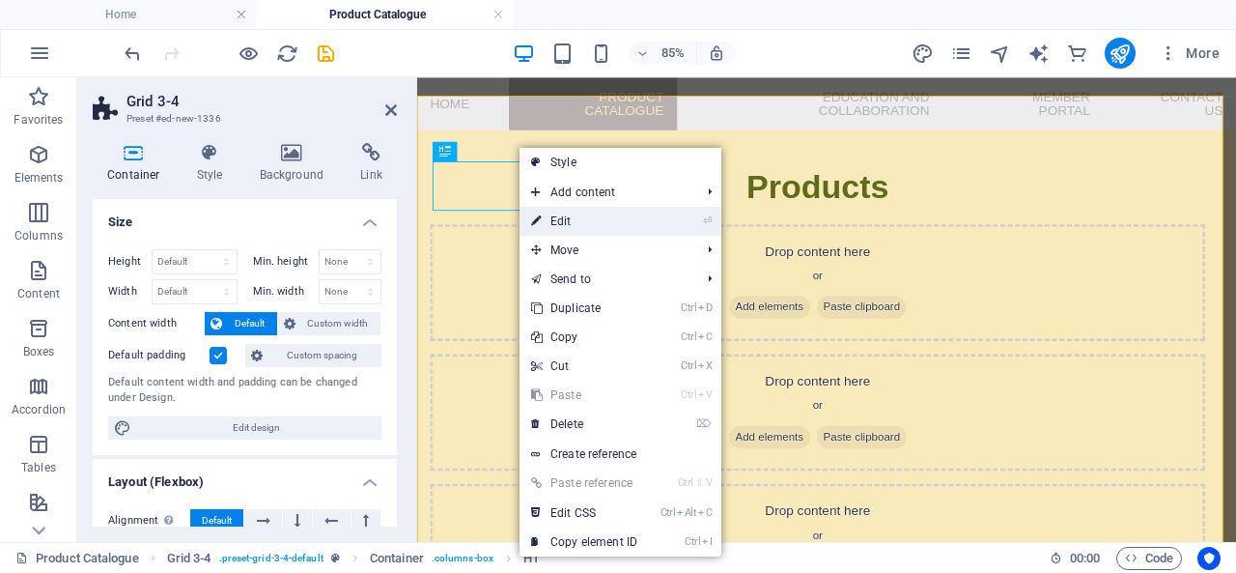
click at [600, 225] on link "⏎ Edit" at bounding box center [584, 221] width 129 height 29
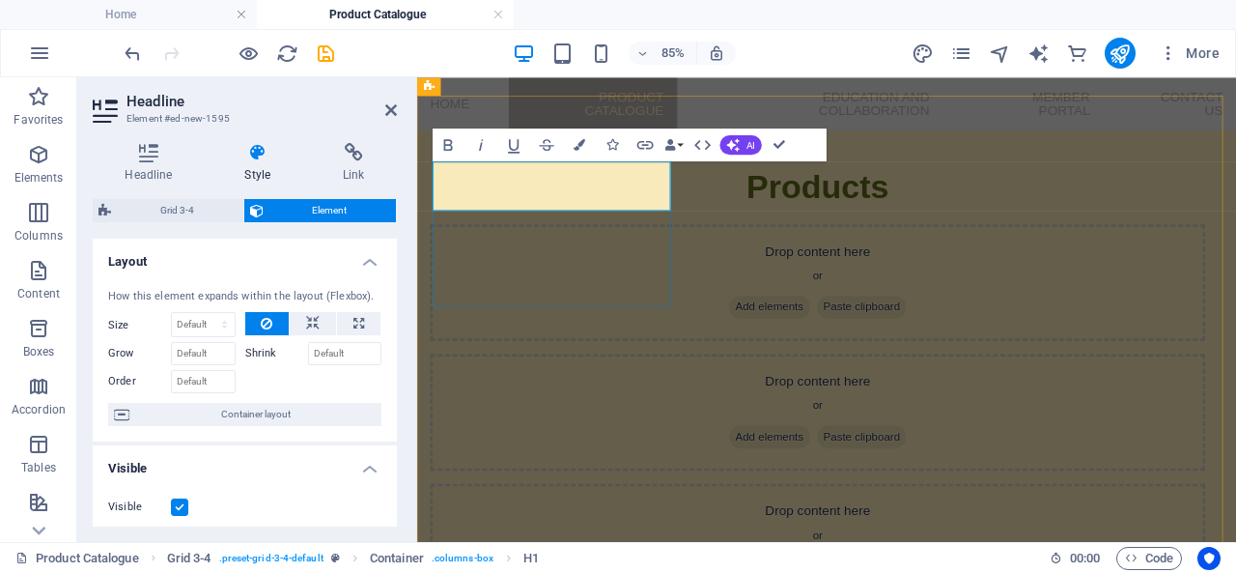
click at [640, 234] on div "Products" at bounding box center [889, 205] width 912 height 58
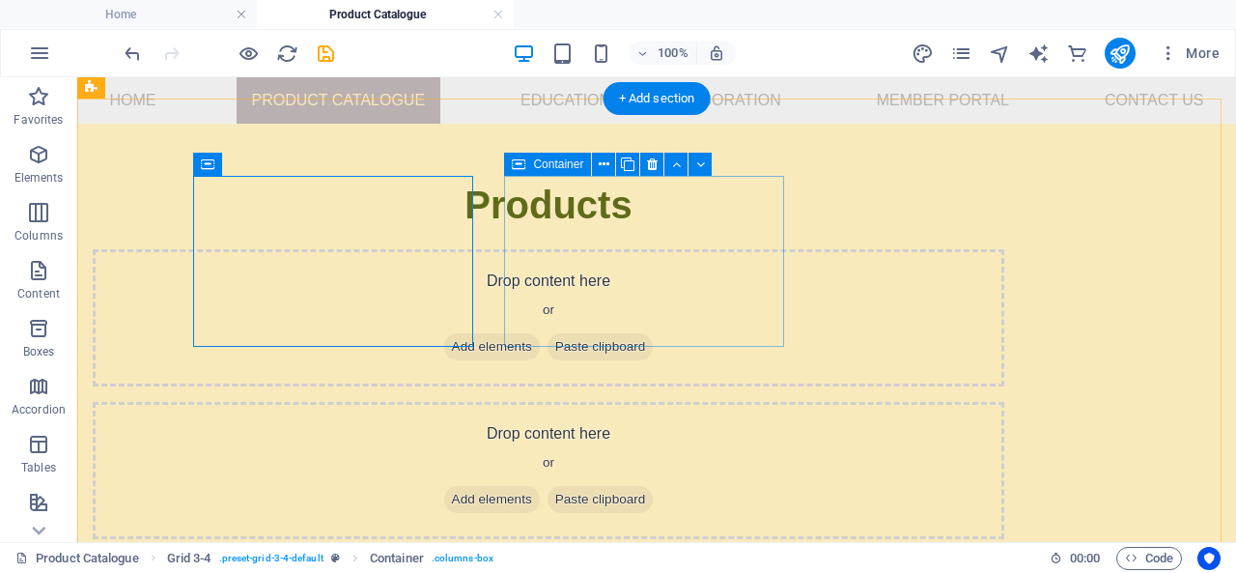
click at [540, 333] on span "Add elements" at bounding box center [492, 346] width 96 height 27
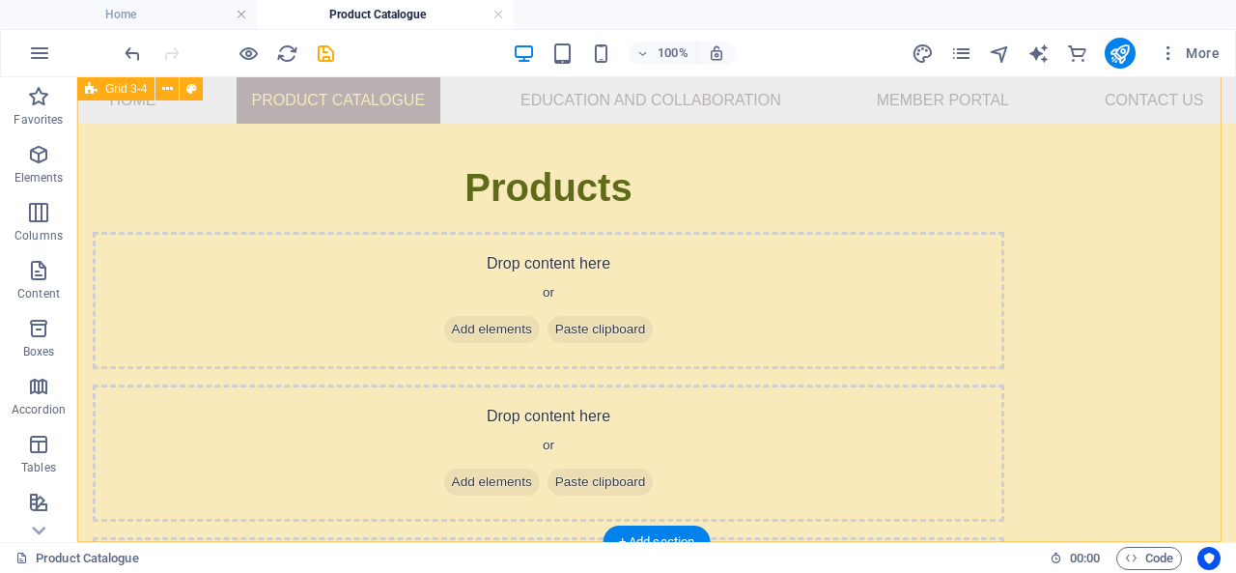
scroll to position [59, 0]
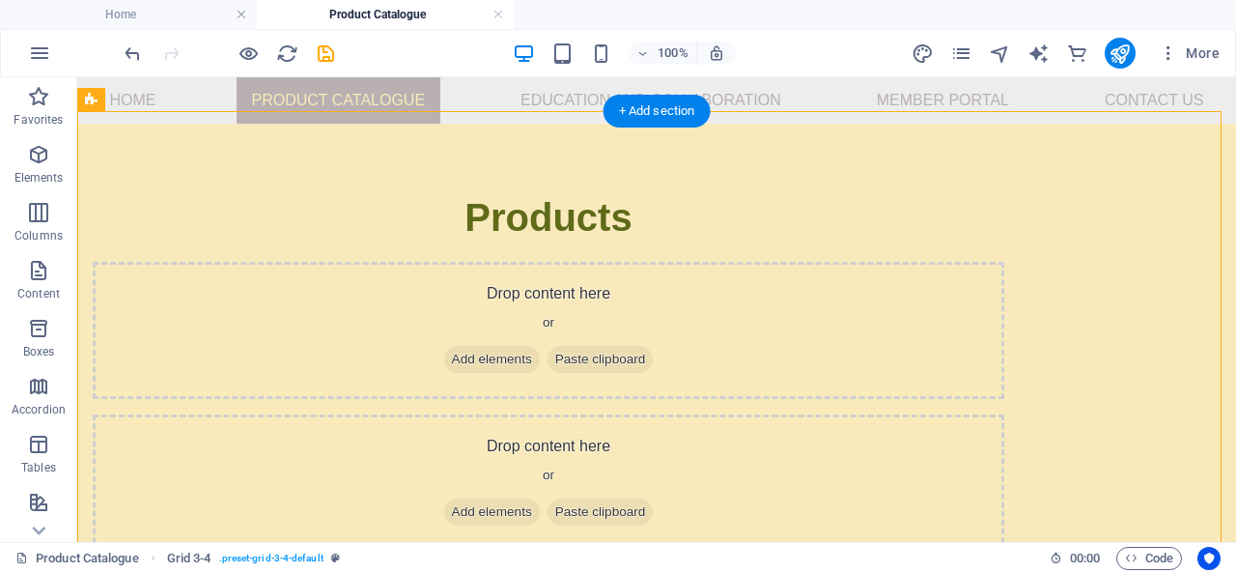
drag, startPoint x: 259, startPoint y: 214, endPoint x: 253, endPoint y: 298, distance: 84.2
click at [250, 246] on div "Products" at bounding box center [549, 217] width 912 height 58
click at [324, 207] on div "Products" at bounding box center [549, 217] width 912 height 58
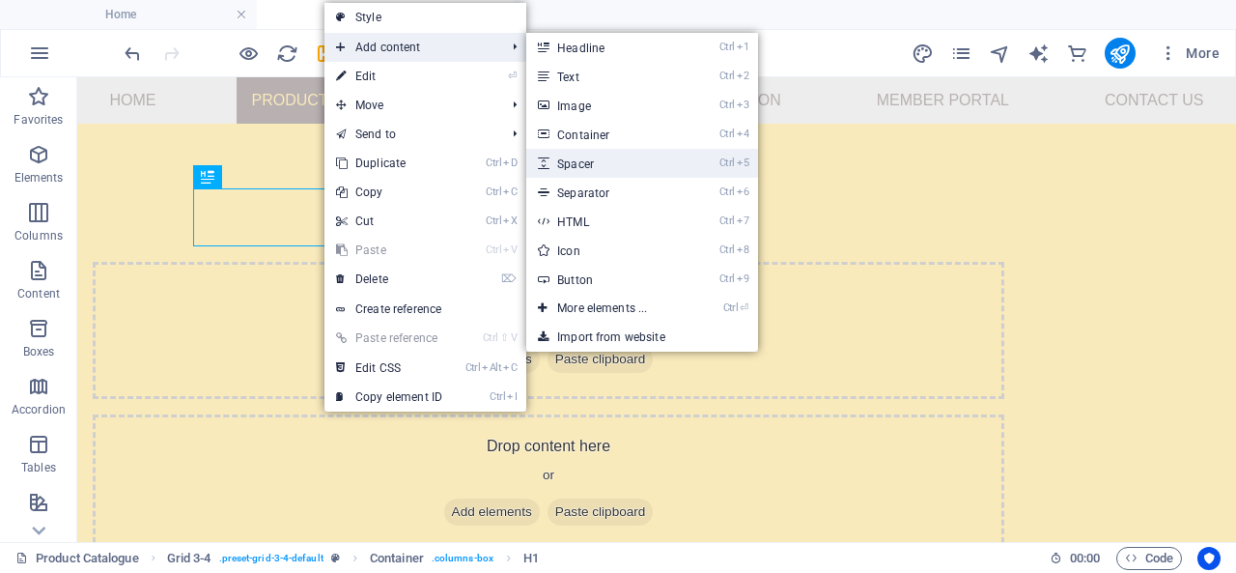
click at [598, 158] on link "Ctrl 5 Spacer" at bounding box center [605, 163] width 159 height 29
select select "px"
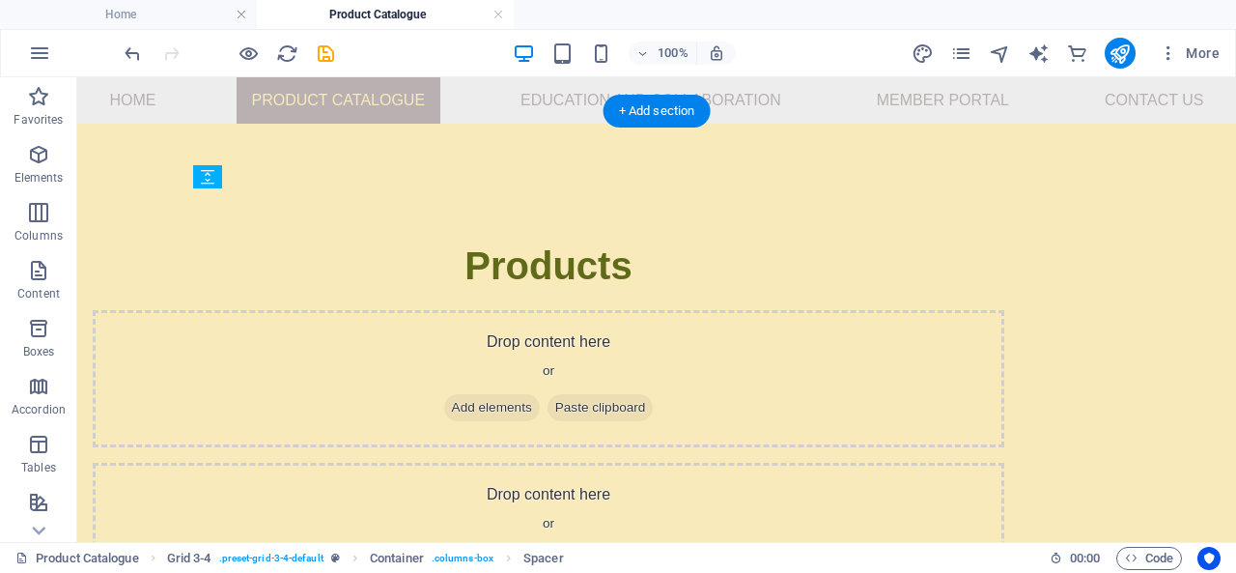
drag, startPoint x: 406, startPoint y: 258, endPoint x: 409, endPoint y: 221, distance: 36.9
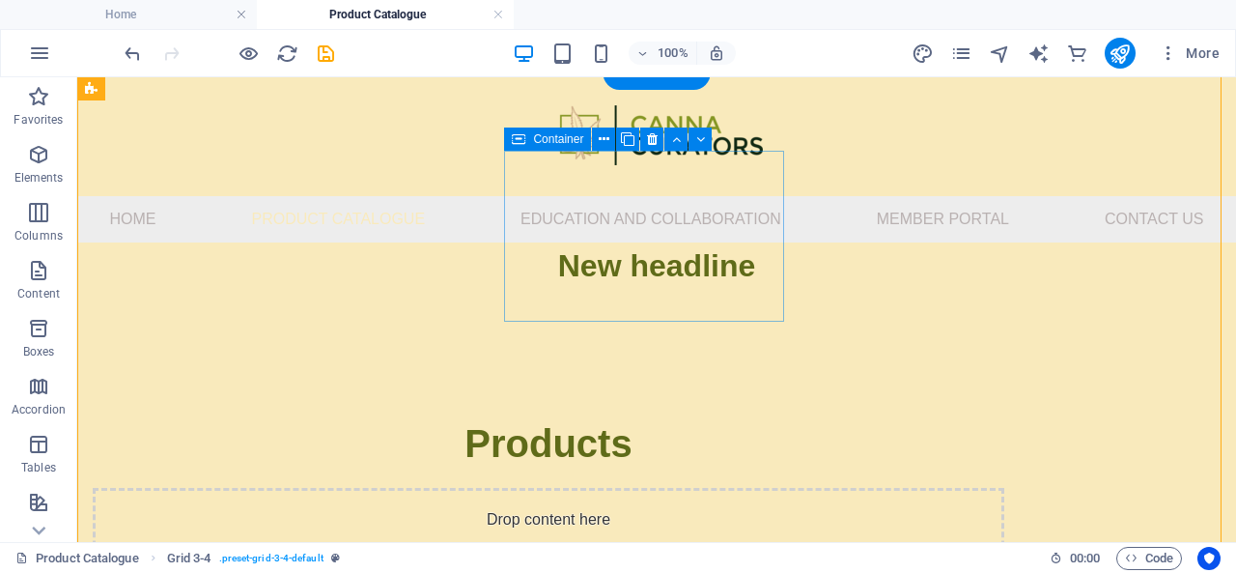
scroll to position [0, 0]
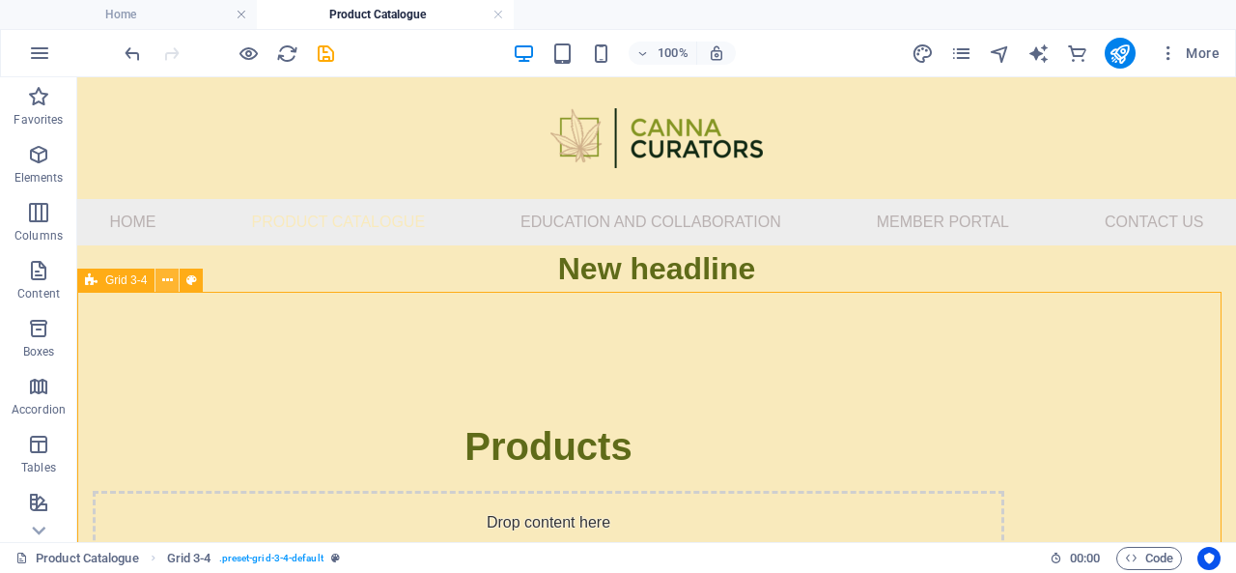
click at [169, 277] on icon at bounding box center [167, 280] width 11 height 20
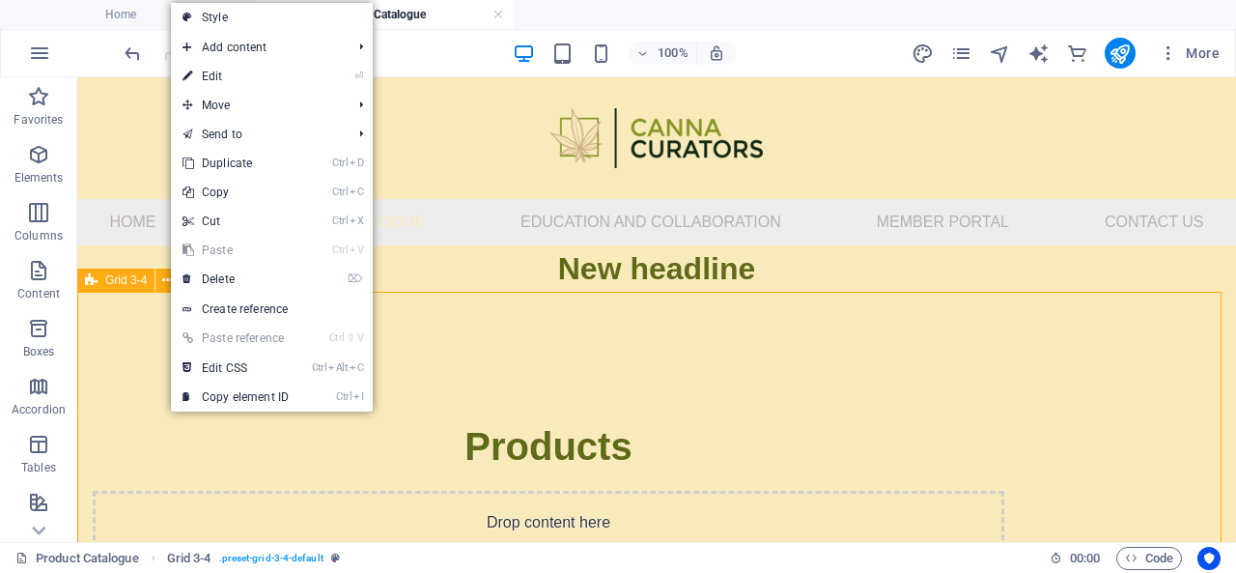
click at [120, 282] on span "Grid 3-4" at bounding box center [126, 280] width 42 height 12
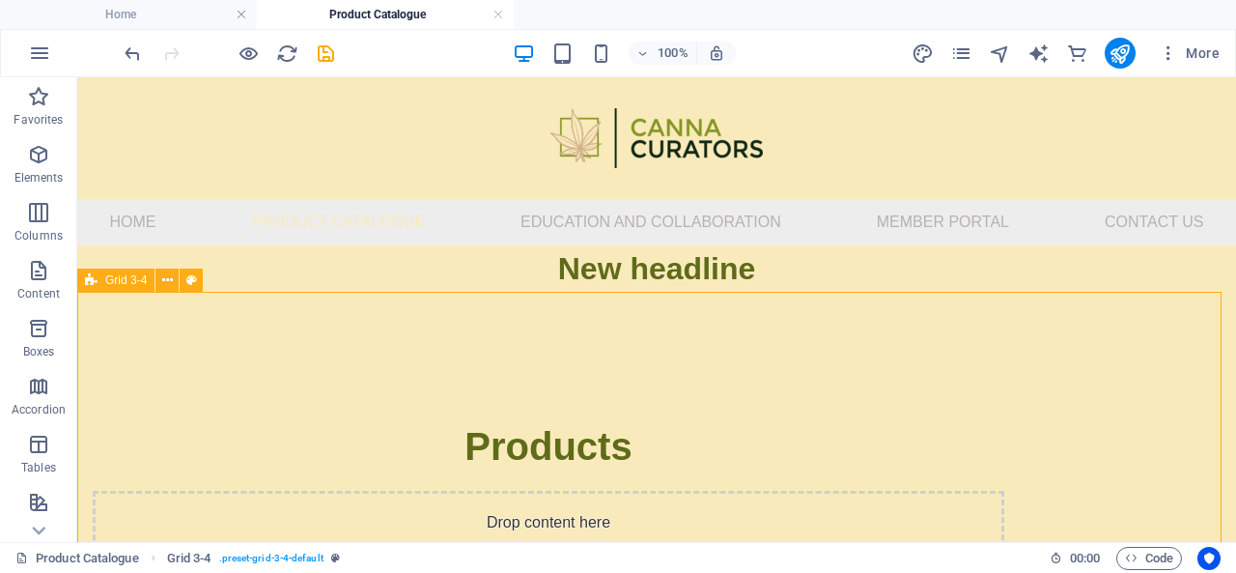
click at [120, 282] on span "Grid 3-4" at bounding box center [126, 280] width 42 height 12
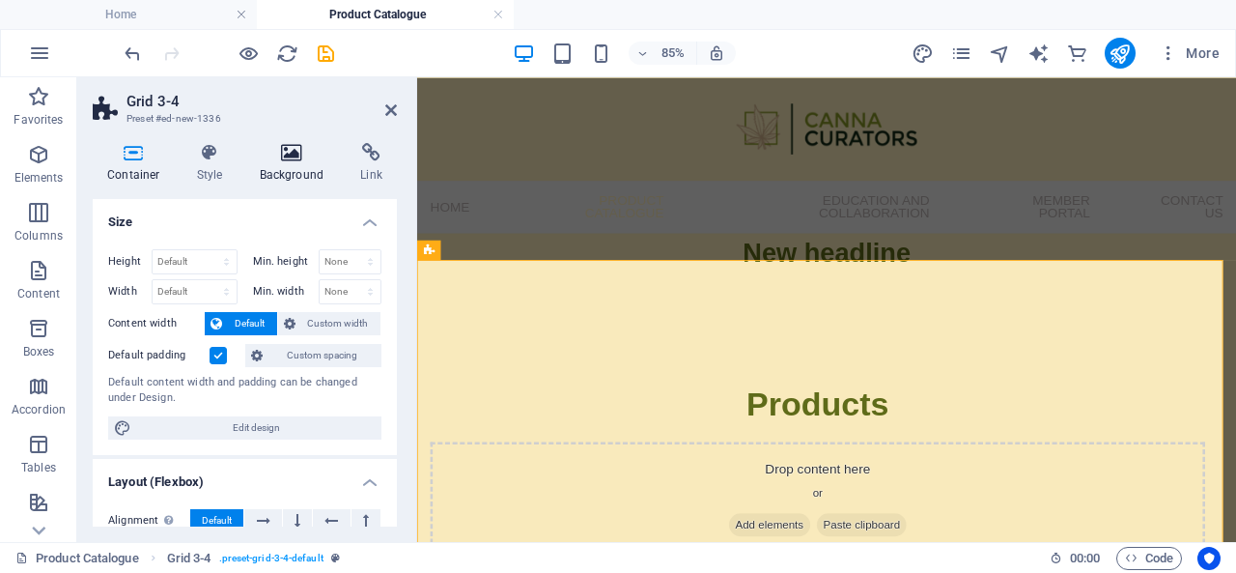
click at [278, 154] on icon at bounding box center [292, 152] width 94 height 19
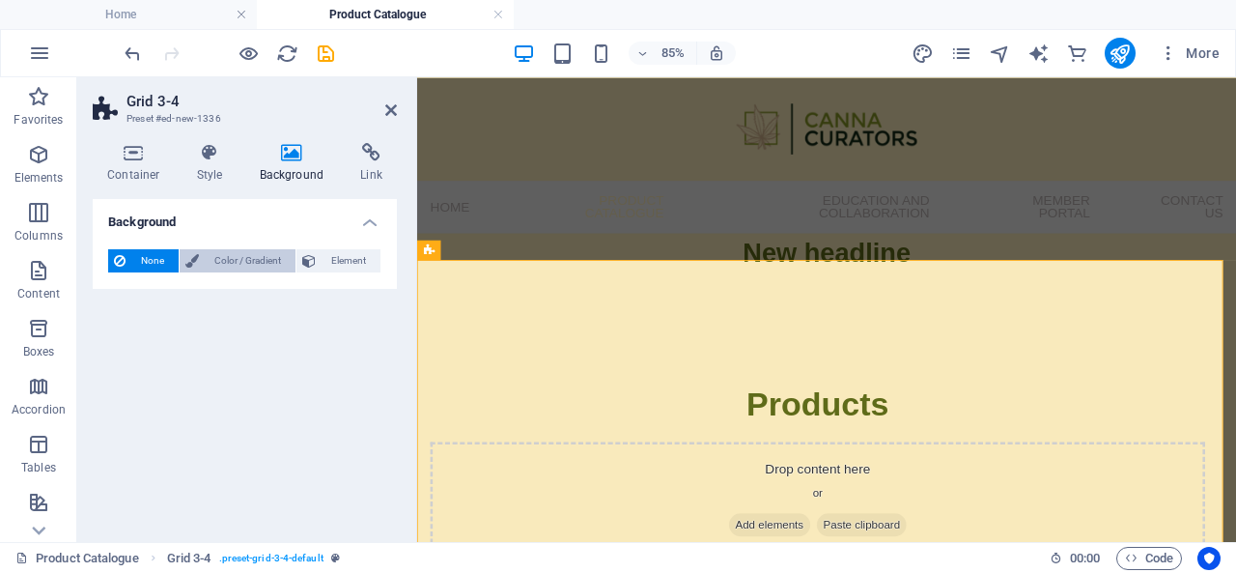
click at [224, 255] on span "Color / Gradient" at bounding box center [247, 260] width 85 height 23
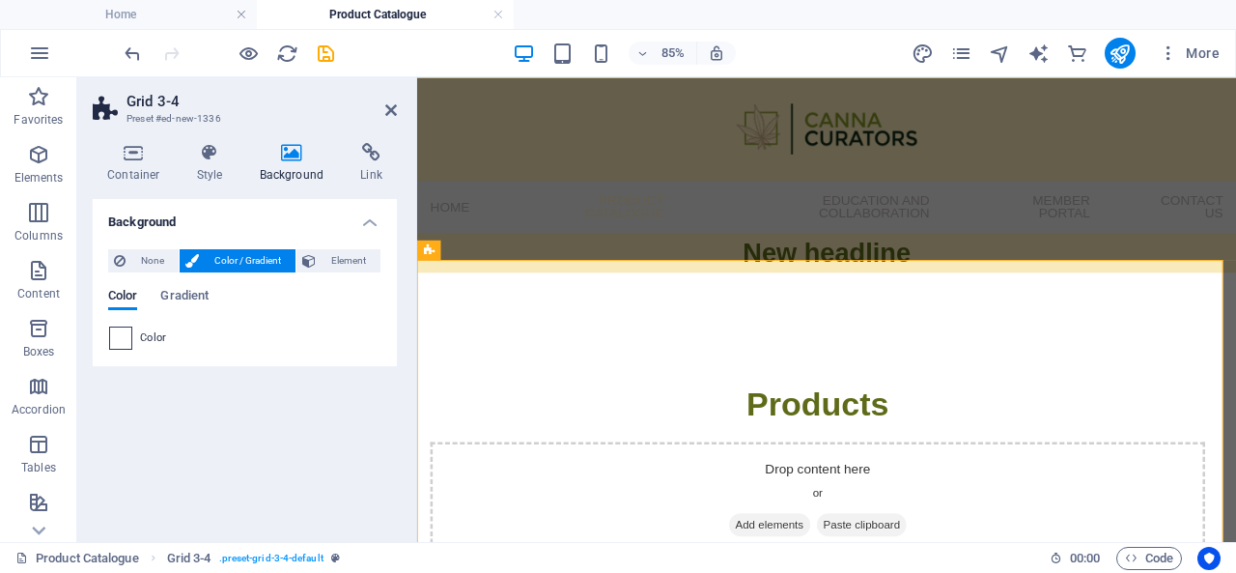
click at [127, 336] on span at bounding box center [120, 337] width 21 height 21
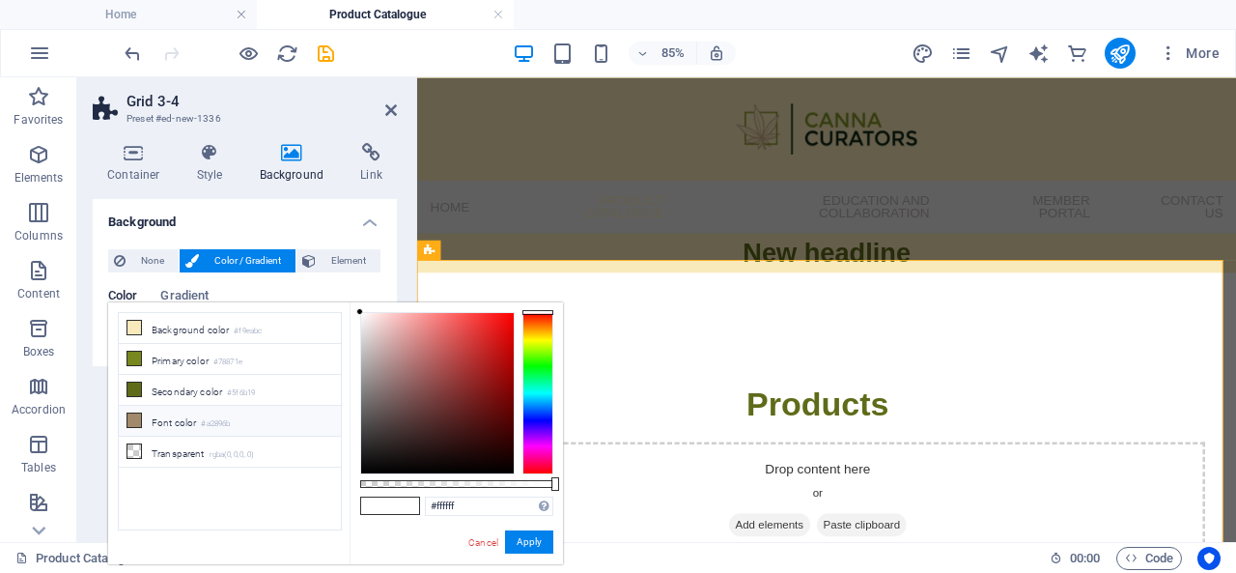
click at [168, 417] on li "Font color #a2896b" at bounding box center [230, 421] width 222 height 31
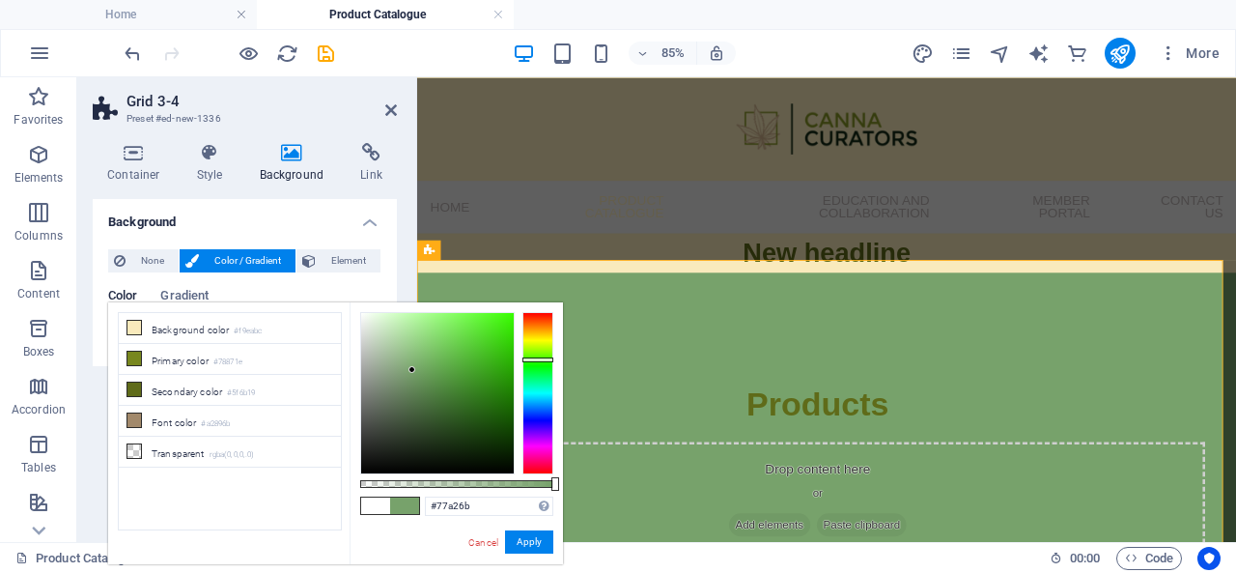
drag, startPoint x: 552, startPoint y: 324, endPoint x: 553, endPoint y: 359, distance: 35.7
click at [553, 359] on div "#77a26b Supported formats #0852ed rgb(8, 82, 237) rgba(8, 82, 237, 90%) hsv(221…" at bounding box center [456, 573] width 213 height 542
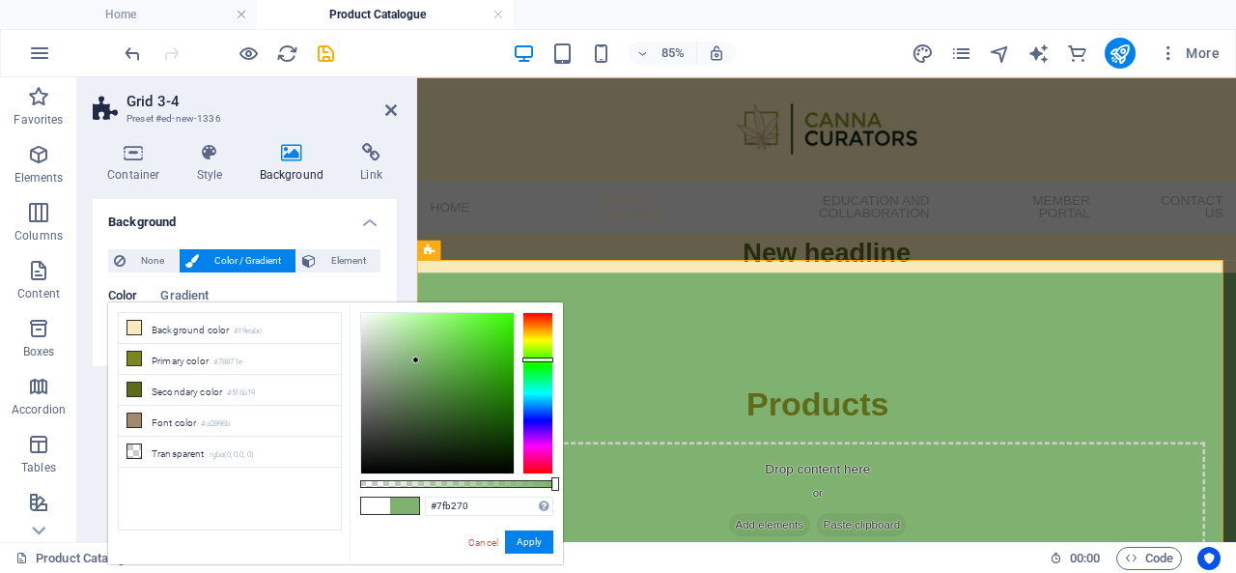
type input "#7eb26f"
drag, startPoint x: 409, startPoint y: 370, endPoint x: 417, endPoint y: 360, distance: 12.4
click at [417, 360] on div at bounding box center [416, 359] width 7 height 7
click at [373, 289] on div "Color Gradient" at bounding box center [244, 307] width 273 height 37
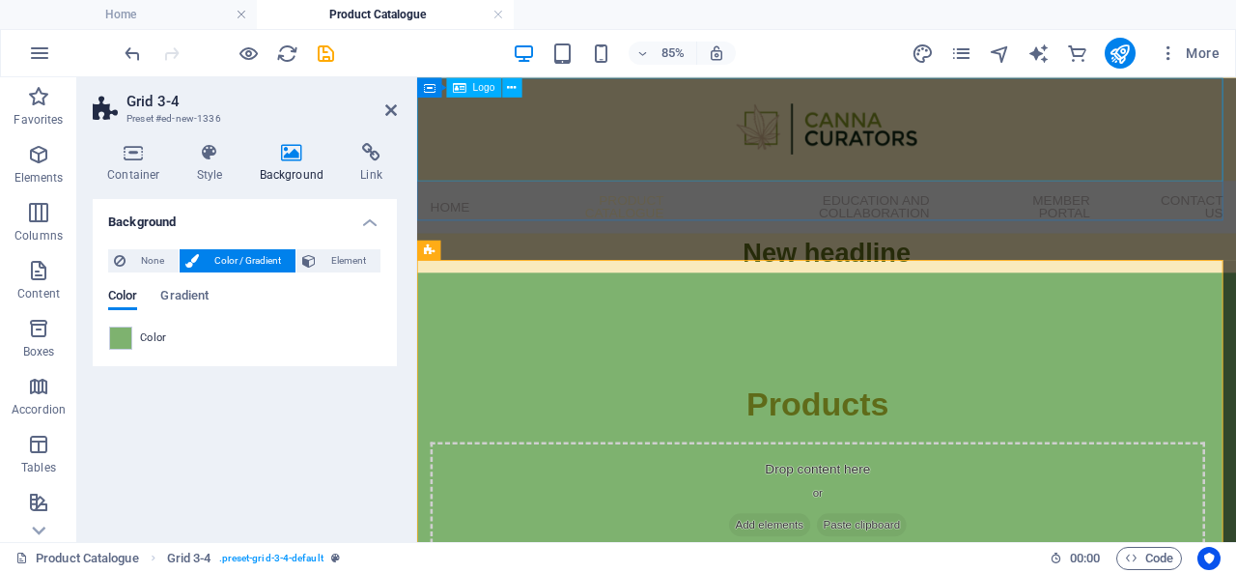
click at [655, 164] on div at bounding box center [899, 138] width 964 height 122
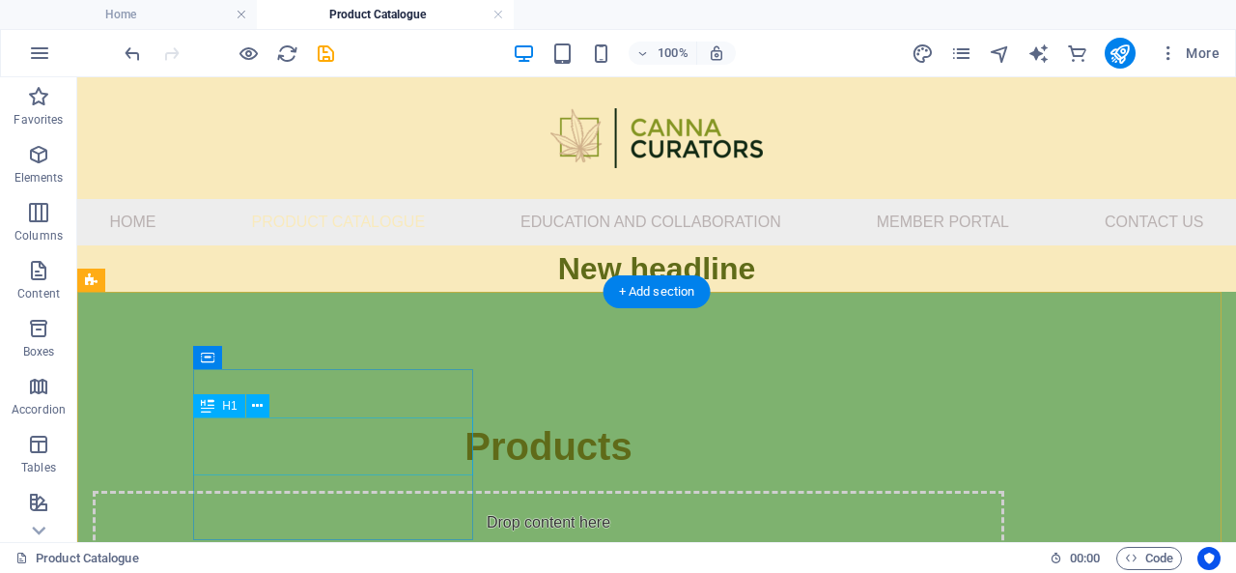
click at [293, 447] on div "Products" at bounding box center [549, 446] width 912 height 58
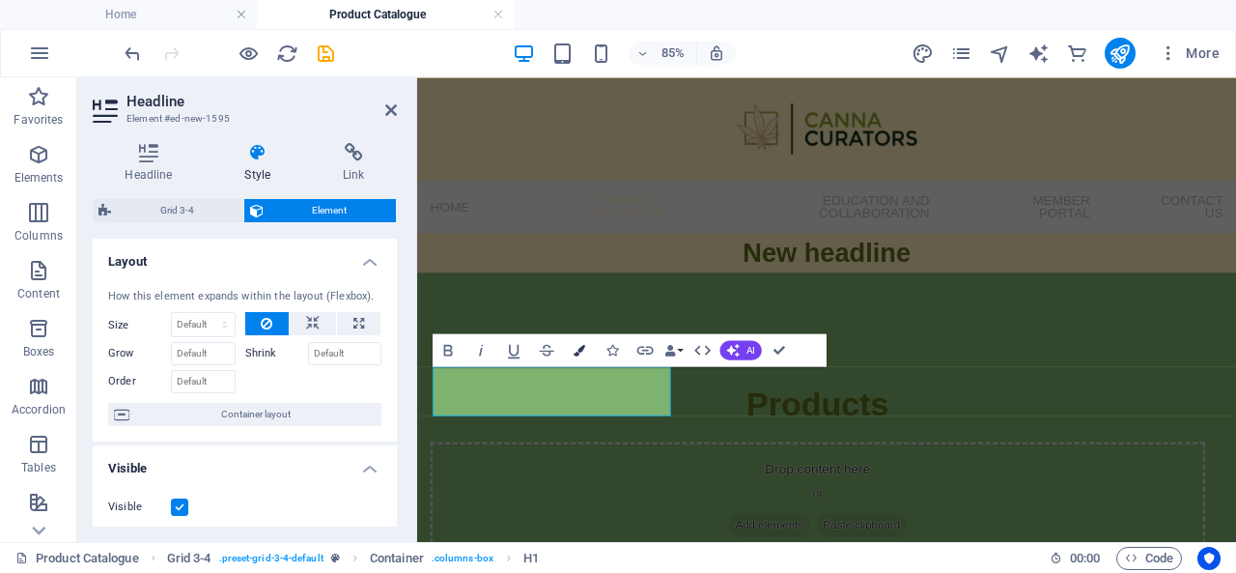
click at [577, 348] on icon "button" at bounding box center [580, 350] width 12 height 12
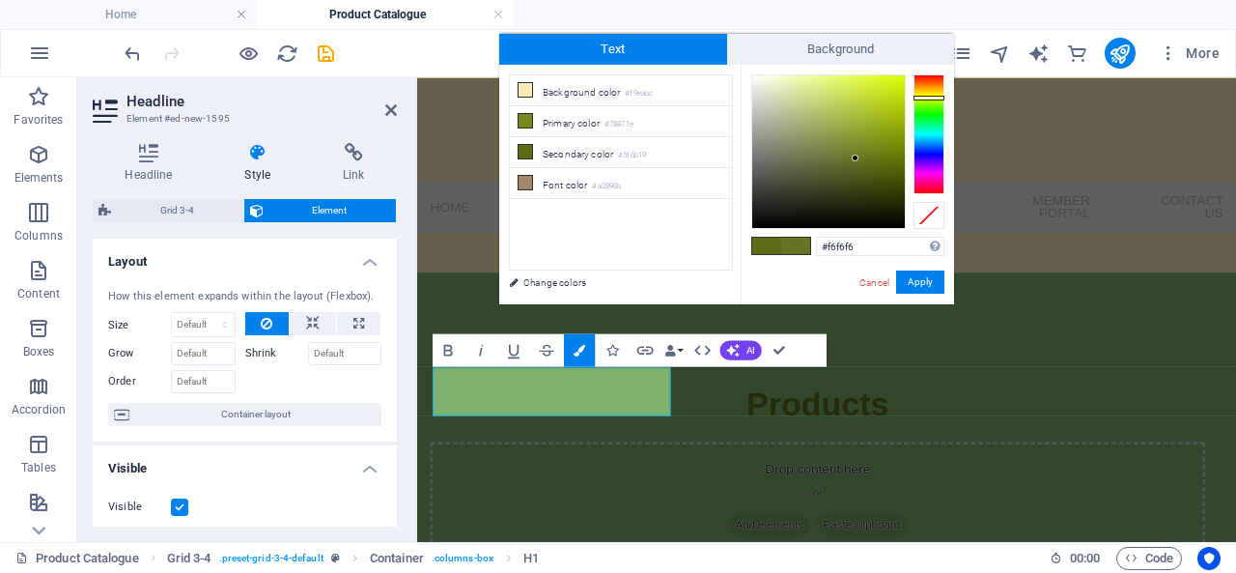
type input "#ffffff"
drag, startPoint x: 865, startPoint y: 163, endPoint x: 653, endPoint y: -33, distance: 289.1
click at [653, 0] on html "Canna Curators Home Product Catalogue Favorites Elements Columns Content Boxes …" at bounding box center [618, 286] width 1236 height 573
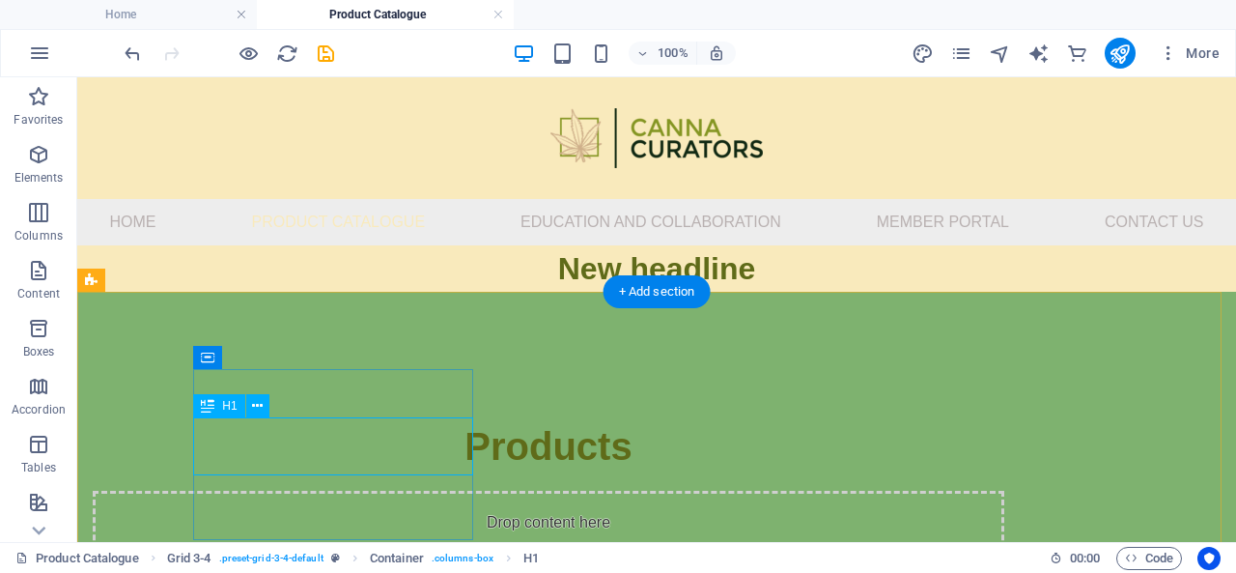
click at [377, 448] on div "Products" at bounding box center [549, 446] width 912 height 58
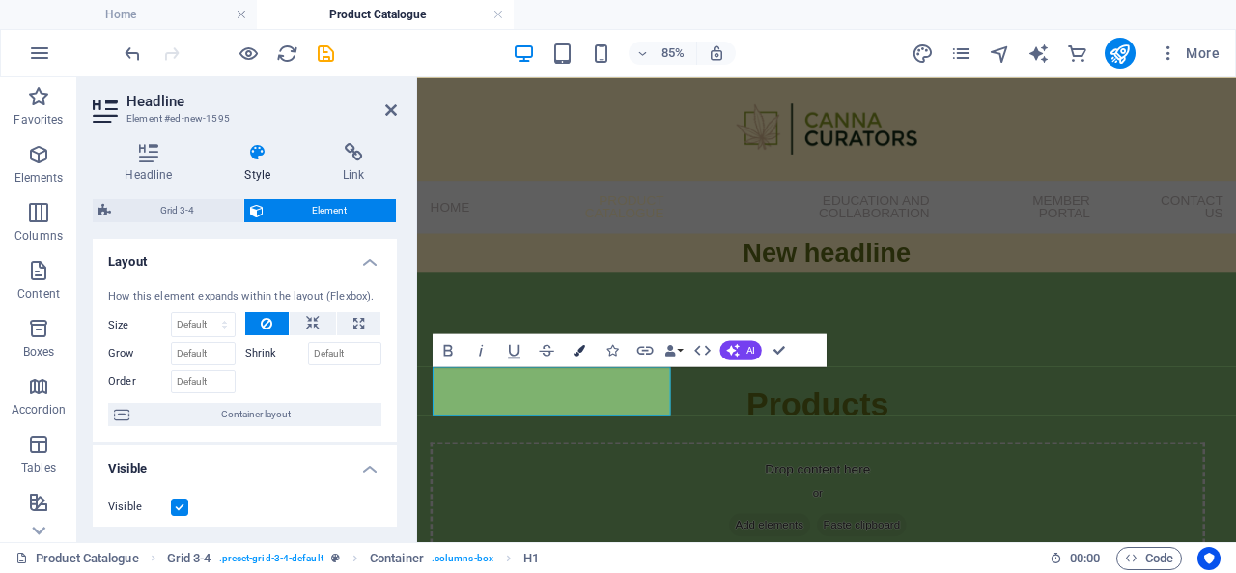
click at [582, 348] on icon "button" at bounding box center [580, 350] width 12 height 12
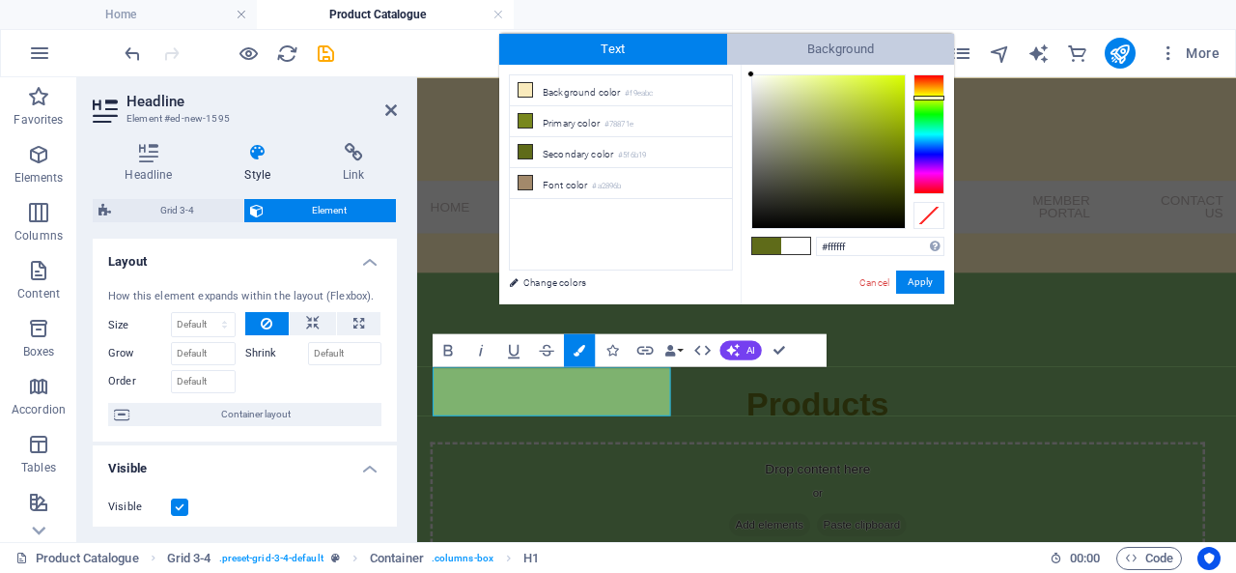
drag, startPoint x: 863, startPoint y: 159, endPoint x: 742, endPoint y: 44, distance: 167.4
click at [743, 46] on div "Text Background less Background color #f9eabc Primary color #78871e Secondary c…" at bounding box center [726, 169] width 455 height 270
type input "#ffffff"
click at [747, 72] on div at bounding box center [750, 73] width 7 height 7
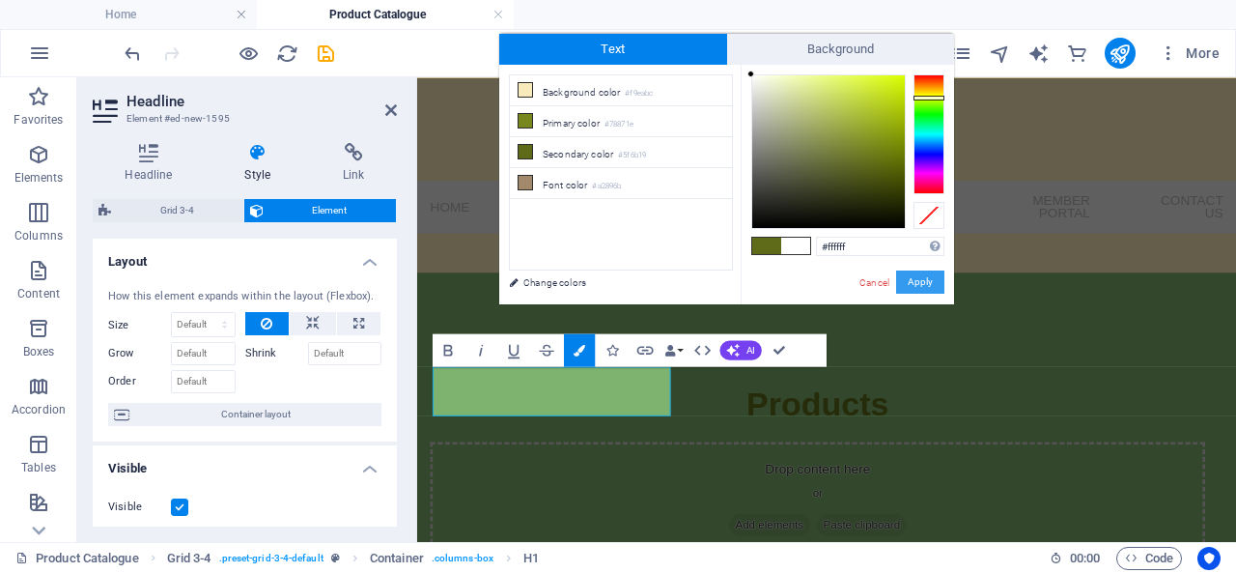
click at [912, 286] on button "Apply" at bounding box center [920, 281] width 48 height 23
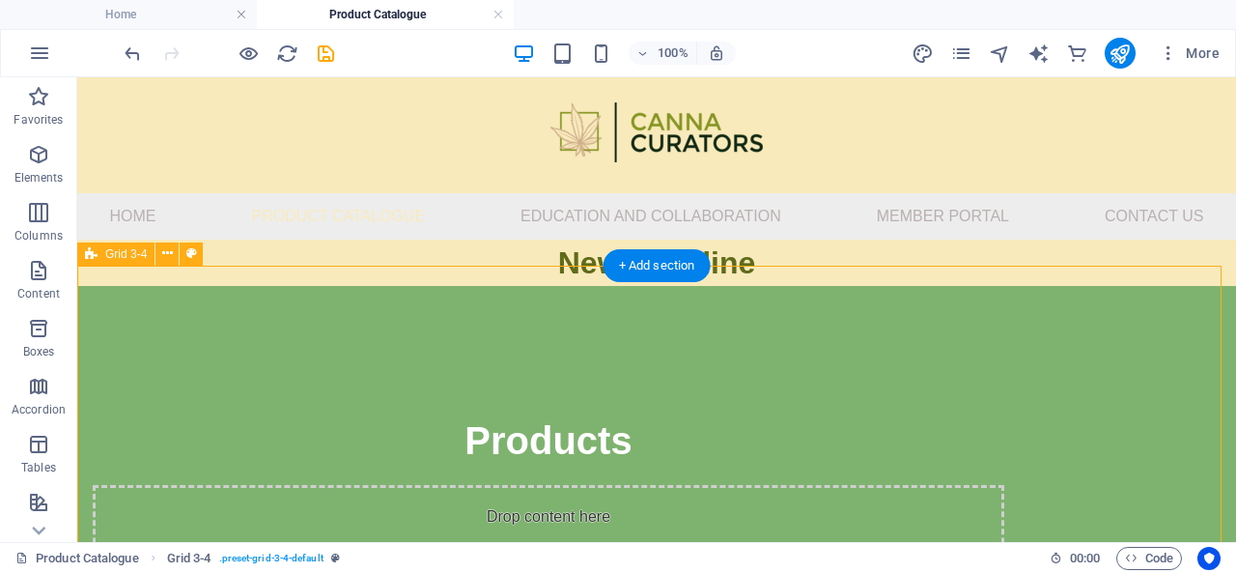
scroll to position [97, 0]
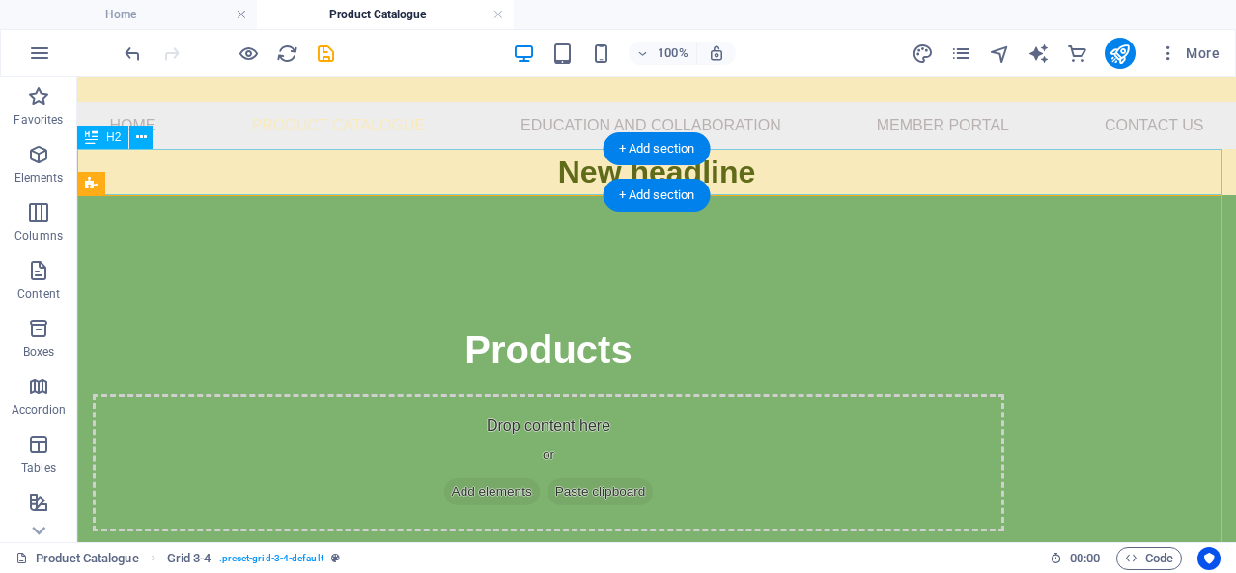
click at [734, 174] on div "New headline" at bounding box center [656, 172] width 1159 height 46
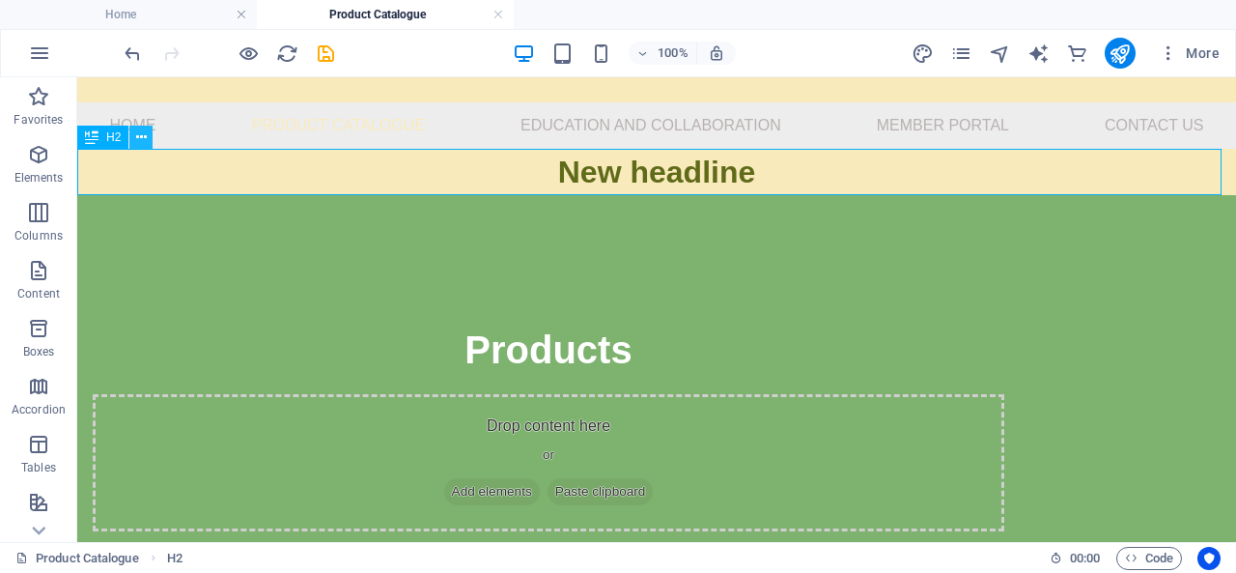
click at [143, 137] on icon at bounding box center [141, 137] width 11 height 20
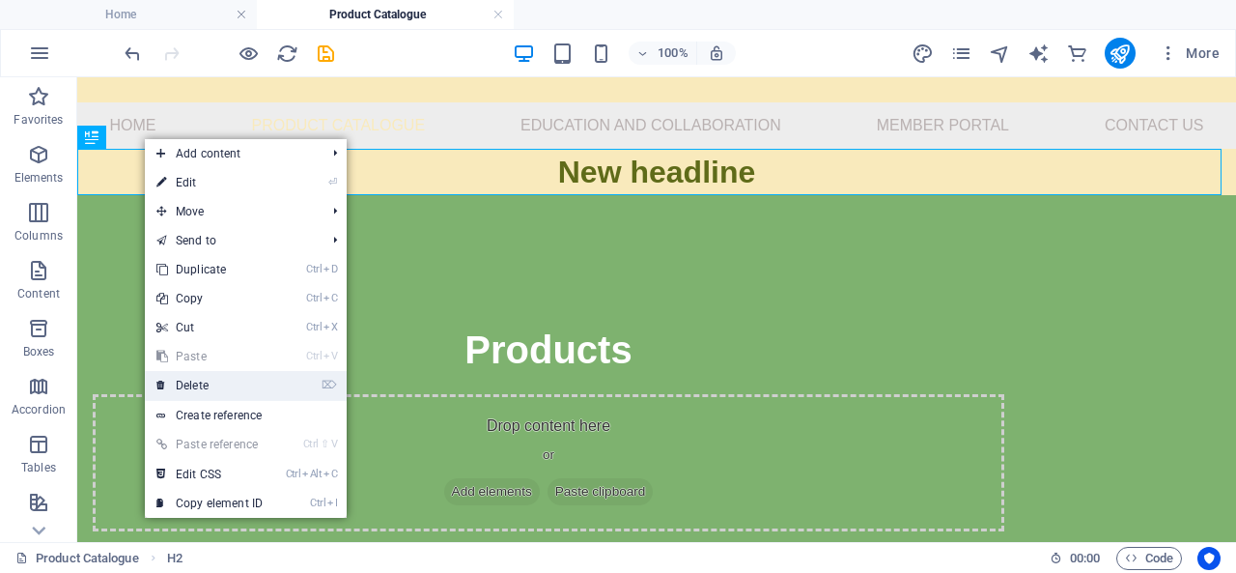
click at [211, 379] on link "⌦ Delete" at bounding box center [209, 385] width 129 height 29
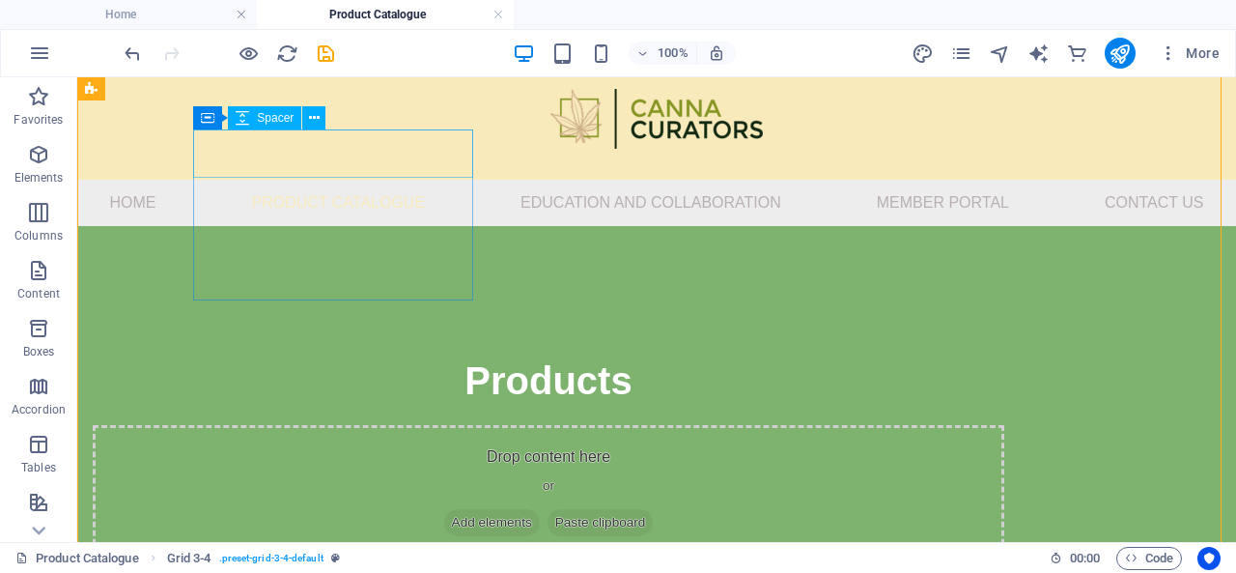
scroll to position [0, 0]
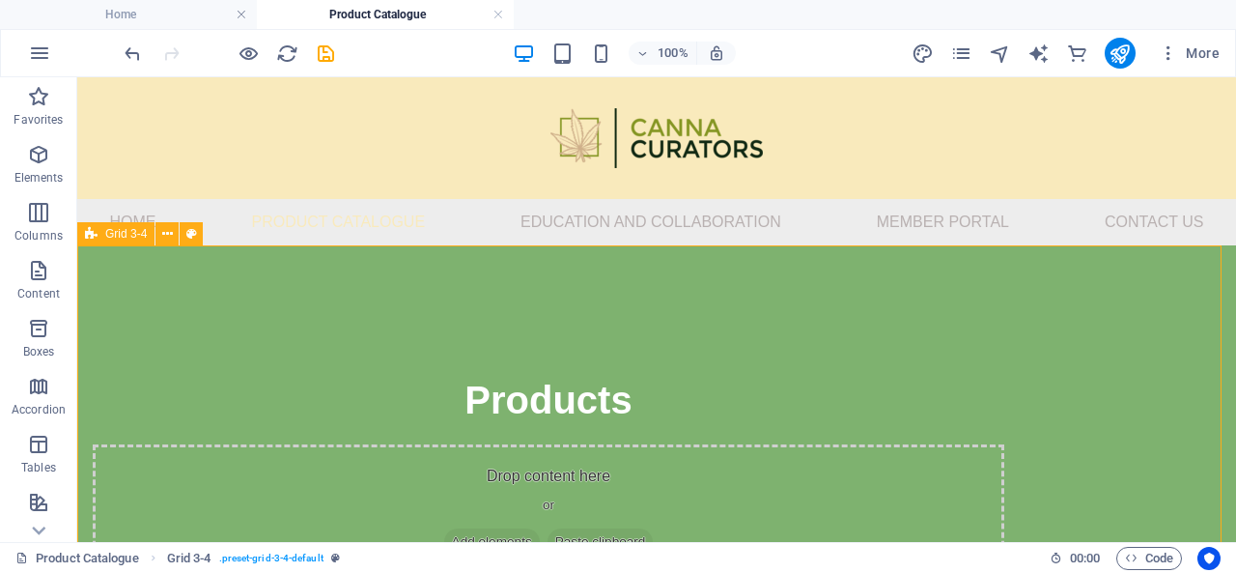
click at [95, 233] on icon at bounding box center [91, 233] width 13 height 23
select select "rem"
select select "px"
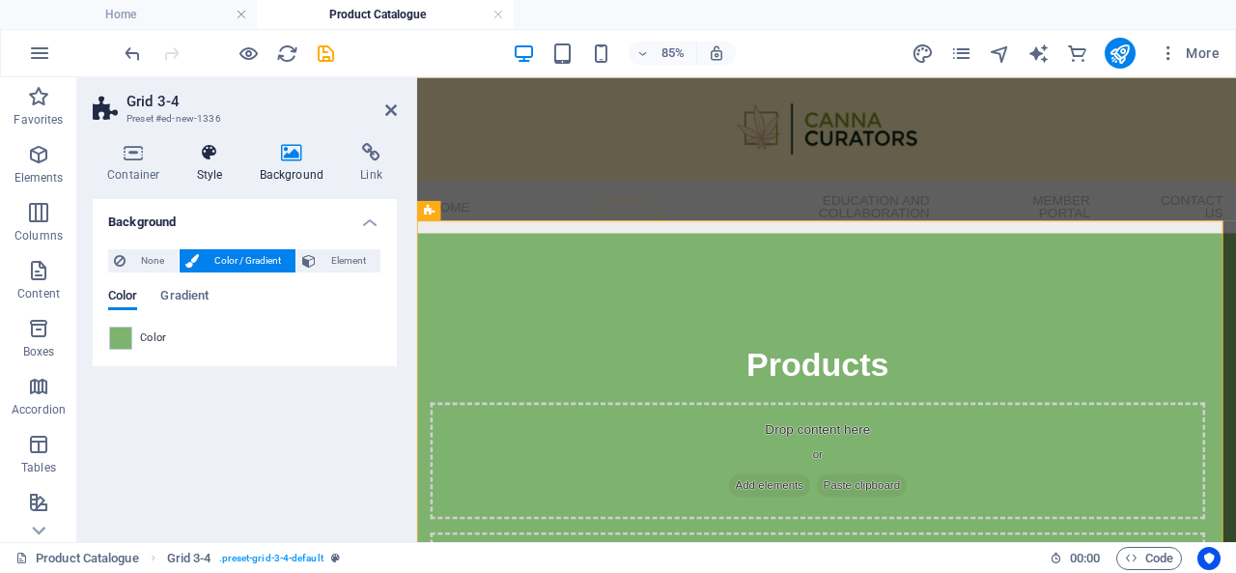
click at [211, 155] on icon at bounding box center [210, 152] width 55 height 19
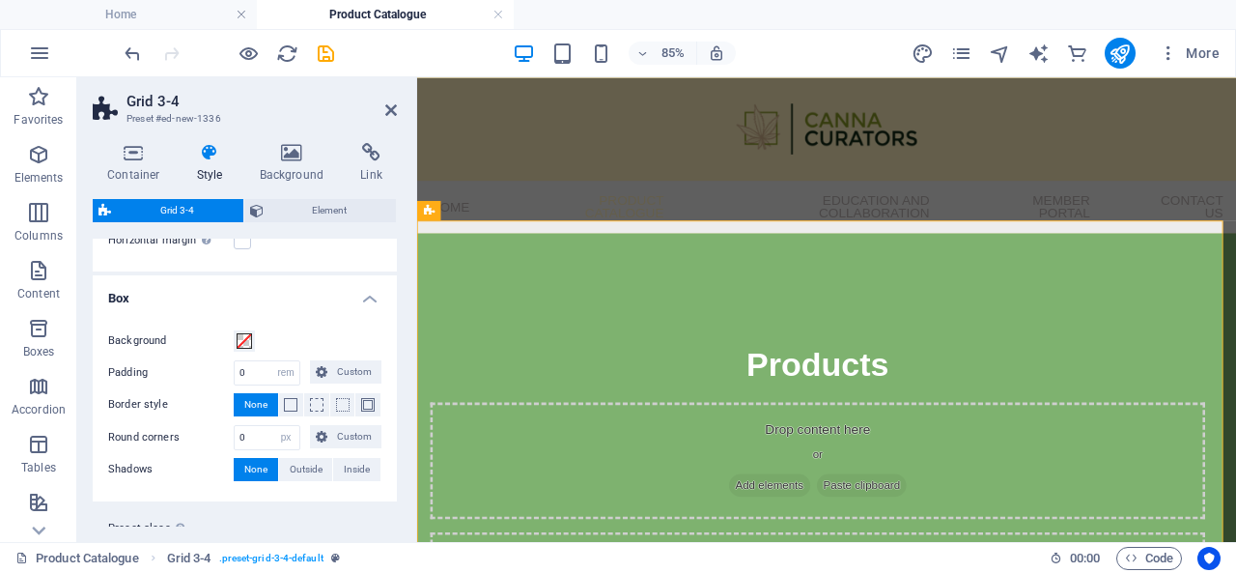
scroll to position [146, 0]
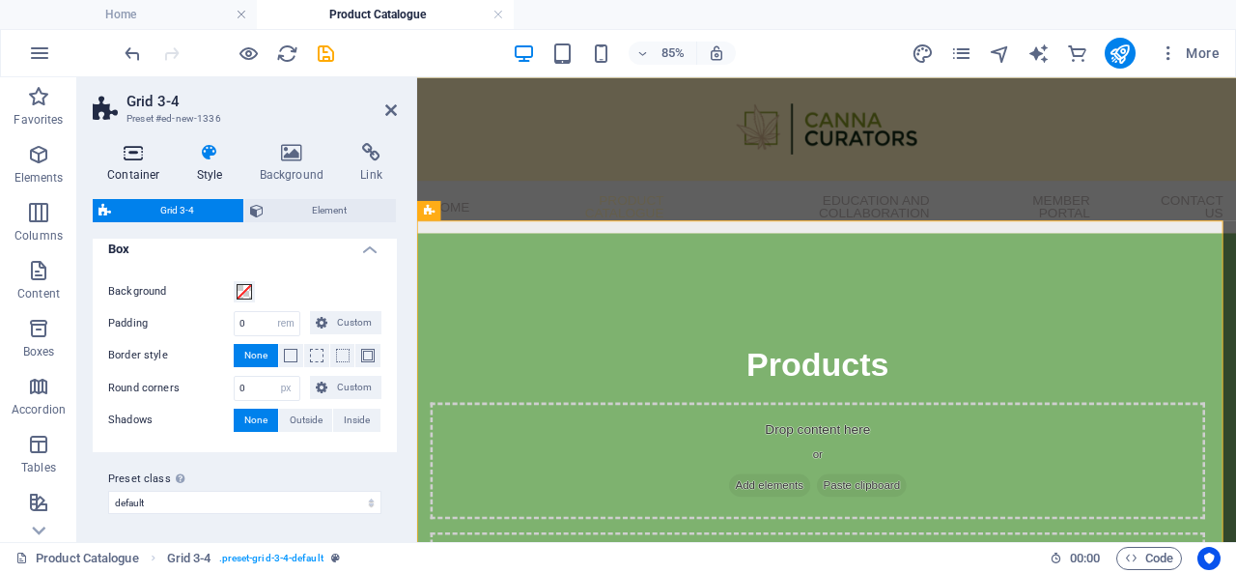
click at [145, 167] on h4 "Container" at bounding box center [138, 163] width 90 height 41
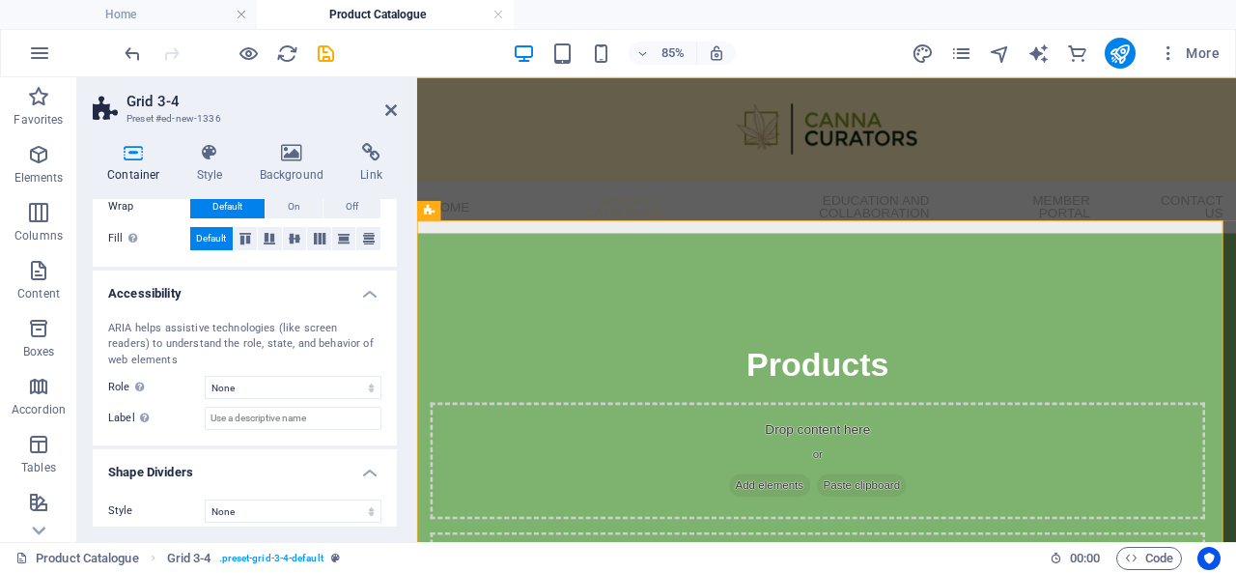
scroll to position [419, 0]
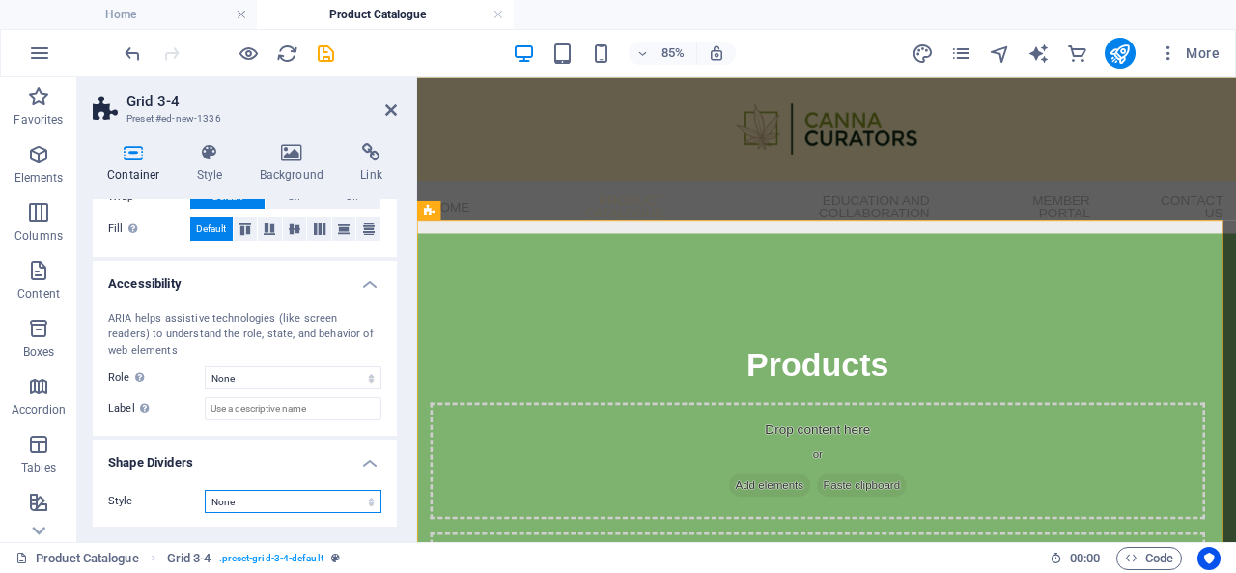
click at [284, 490] on select "None Triangle Square Diagonal Polygon 1 Polygon 2 Zigzag Multiple Zigzags Waves…" at bounding box center [293, 501] width 177 height 23
click at [205, 490] on select "None Triangle Square Diagonal Polygon 1 Polygon 2 Zigzag Multiple Zigzags Waves…" at bounding box center [293, 501] width 177 height 23
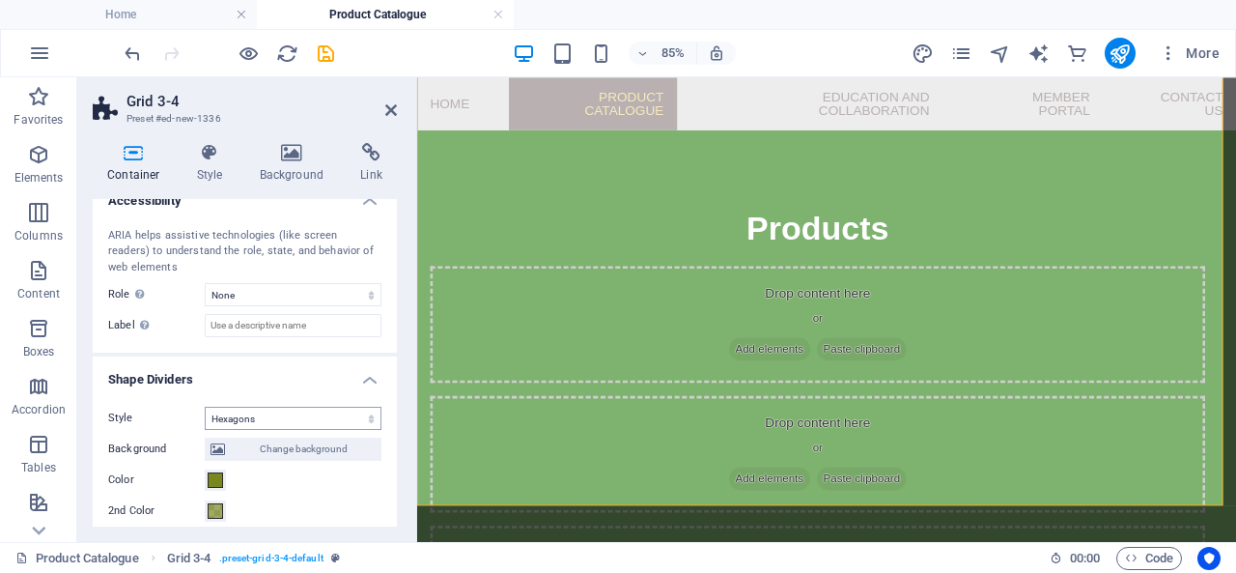
scroll to position [516, 0]
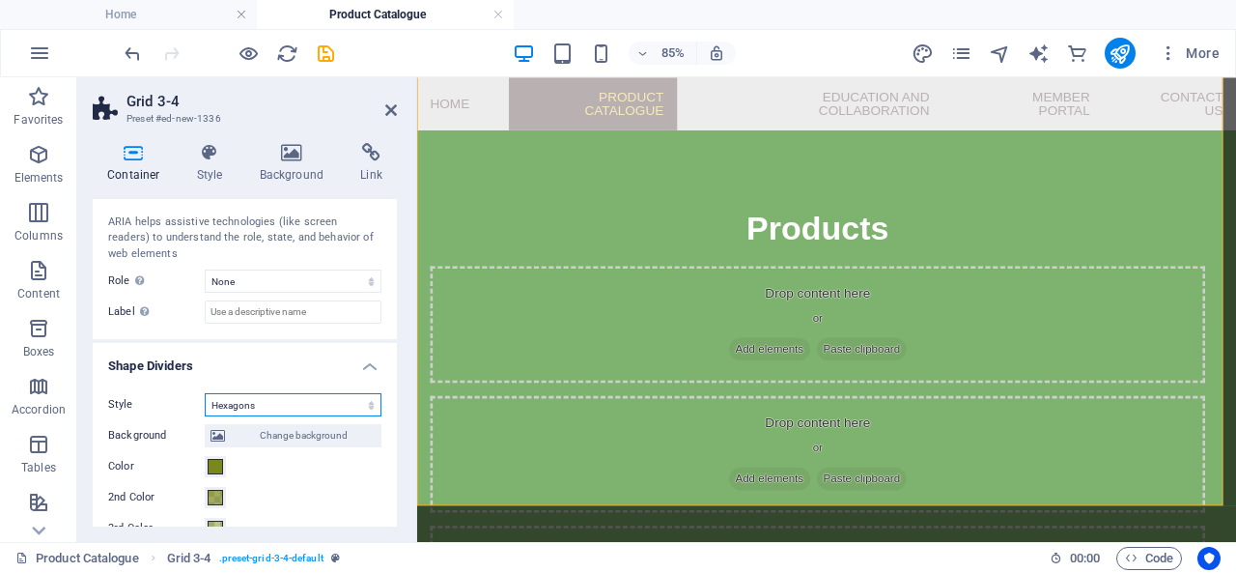
click at [306, 403] on select "None Triangle Square Diagonal Polygon 1 Polygon 2 Zigzag Multiple Zigzags Waves…" at bounding box center [293, 404] width 177 height 23
select select "none"
click at [205, 416] on select "None Triangle Square Diagonal Polygon 1 Polygon 2 Zigzag Multiple Zigzags Waves…" at bounding box center [293, 404] width 177 height 23
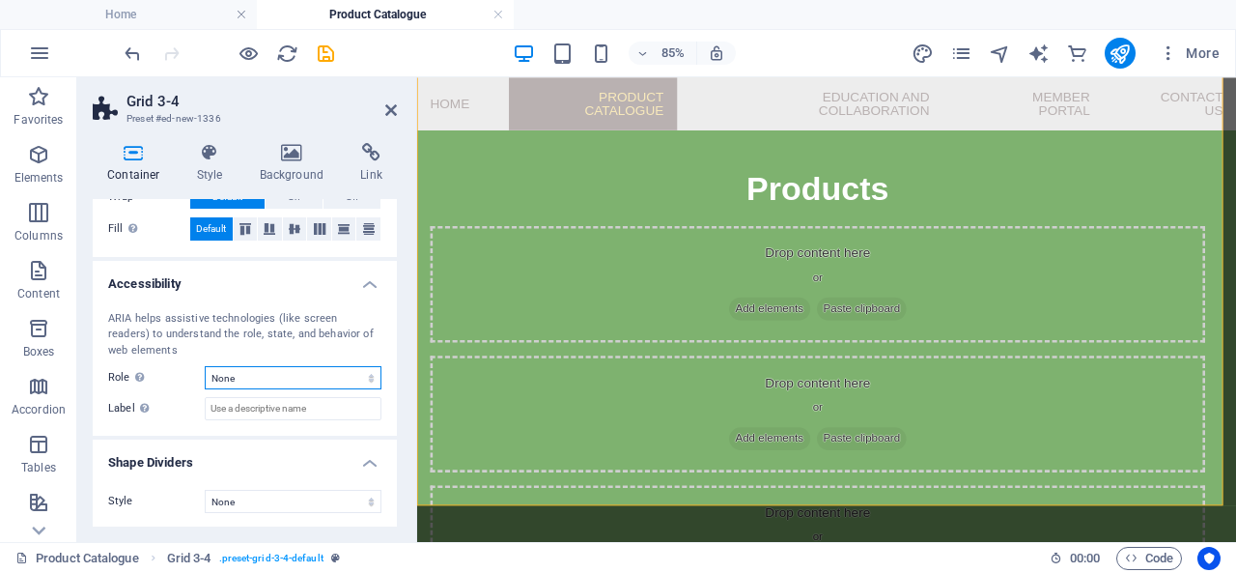
click at [293, 381] on select "None Alert Article Banner Comment Complementary Dialog Footer Header Marquee Pr…" at bounding box center [293, 377] width 177 height 23
click at [168, 369] on label "Role The ARIA role defines the purpose of an element. Here you can find all exp…" at bounding box center [156, 377] width 97 height 23
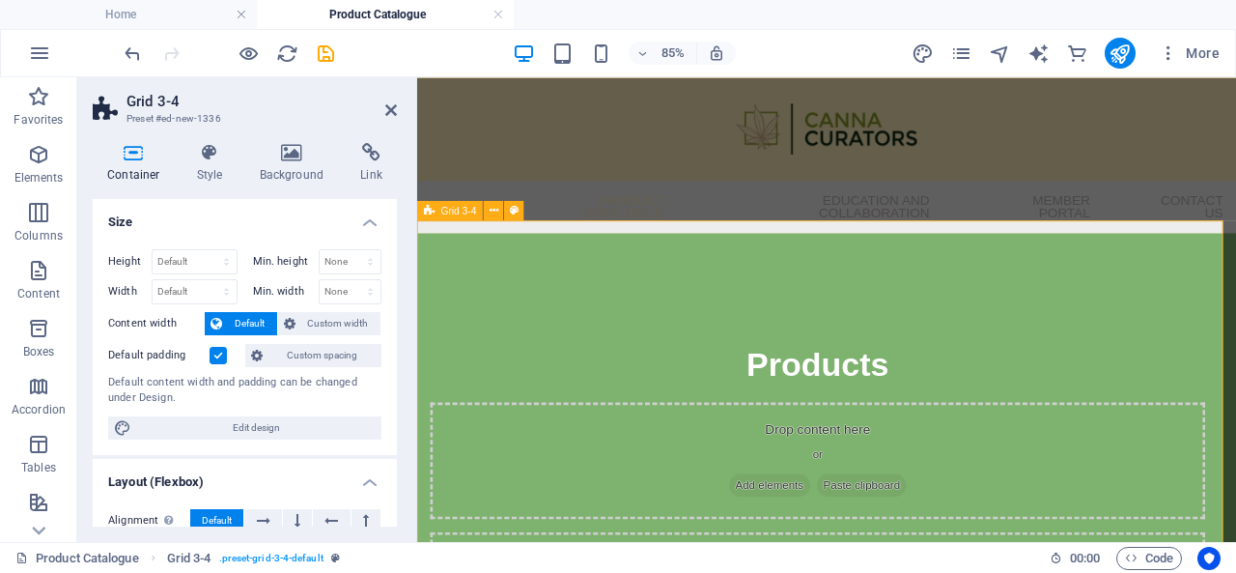
scroll to position [97, 0]
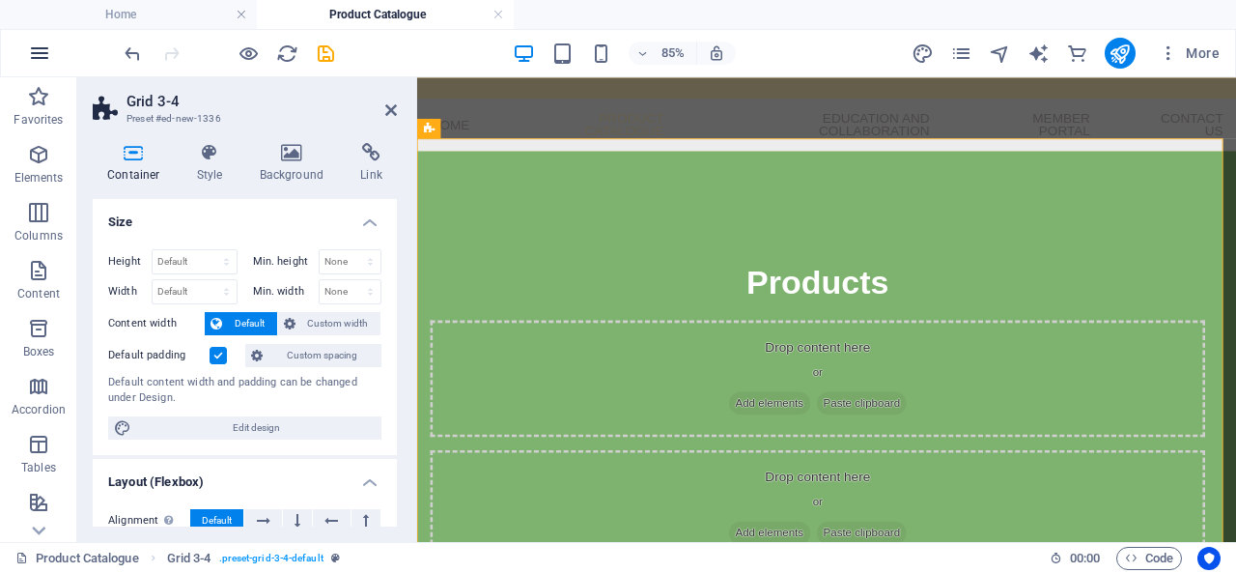
click at [56, 51] on button "button" at bounding box center [39, 53] width 46 height 46
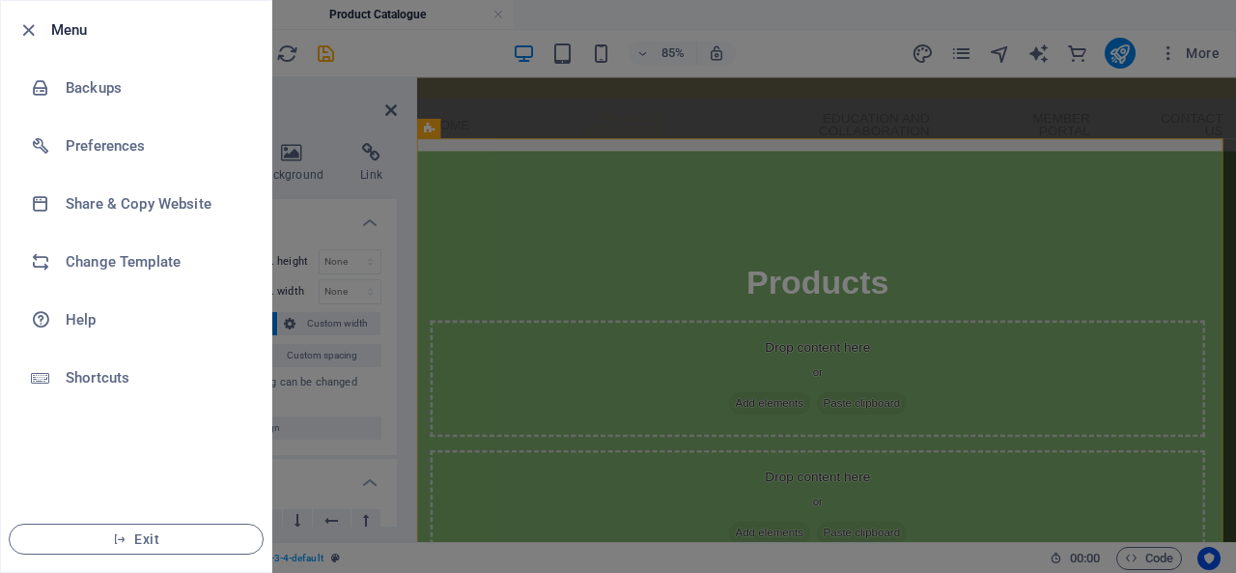
click at [317, 108] on div at bounding box center [618, 286] width 1236 height 573
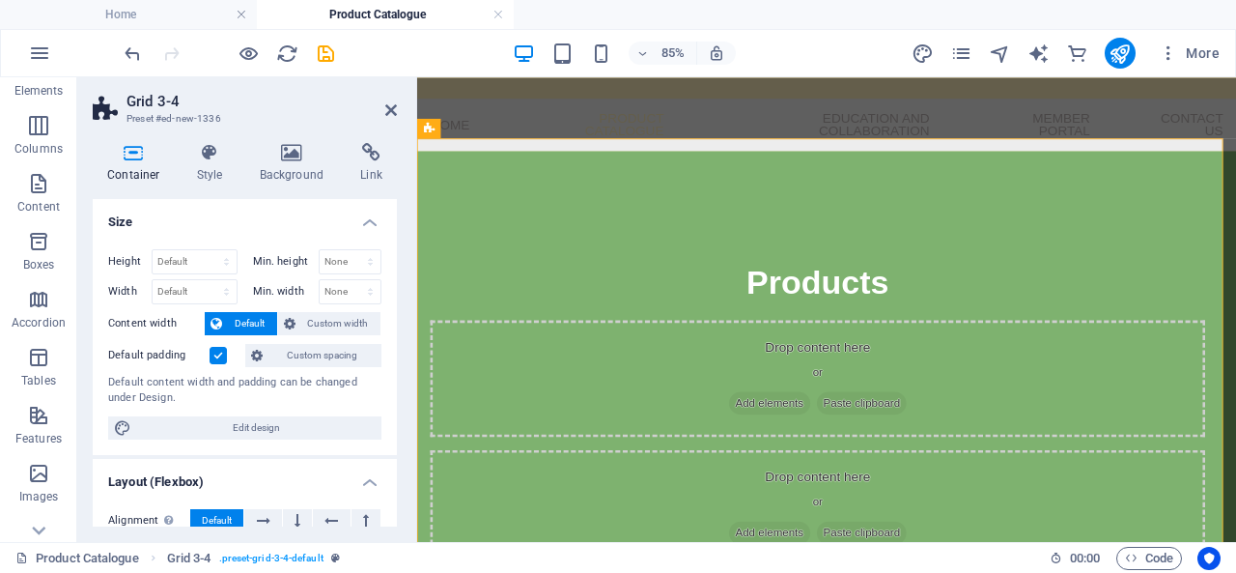
scroll to position [193, 0]
click at [48, 155] on p "Boxes" at bounding box center [39, 158] width 32 height 15
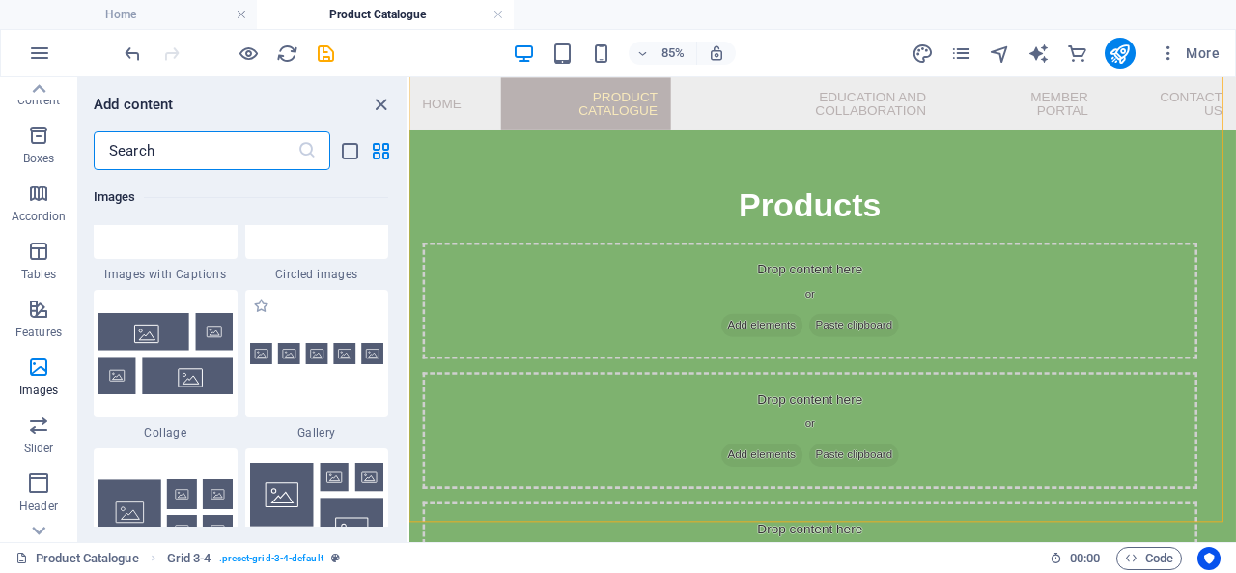
scroll to position [9865, 0]
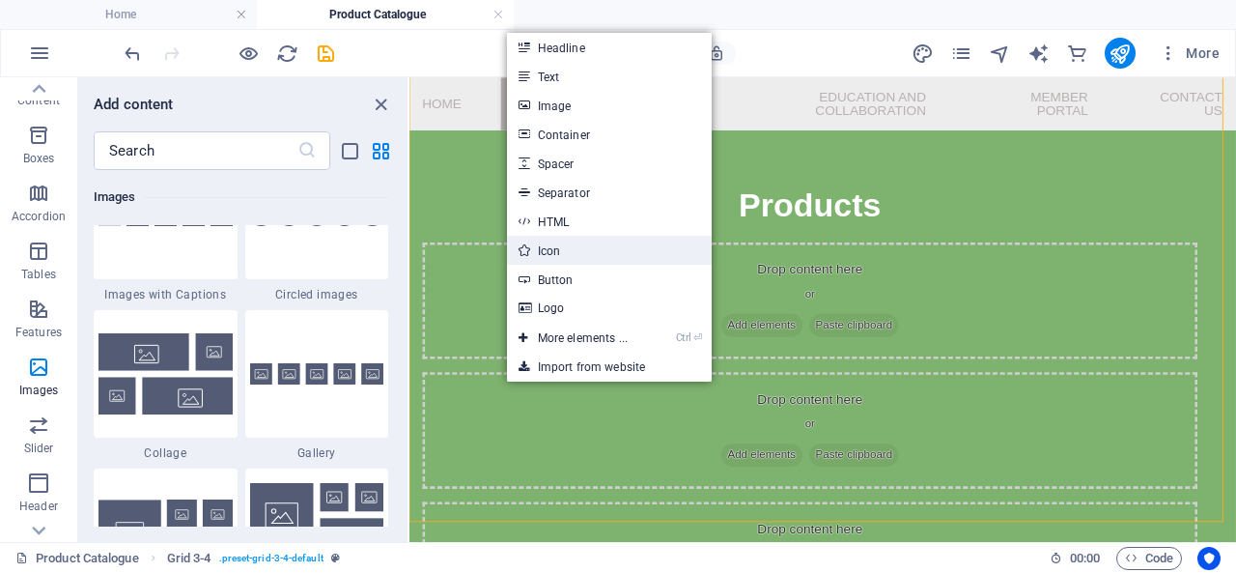
click at [633, 244] on link "Icon" at bounding box center [609, 250] width 205 height 29
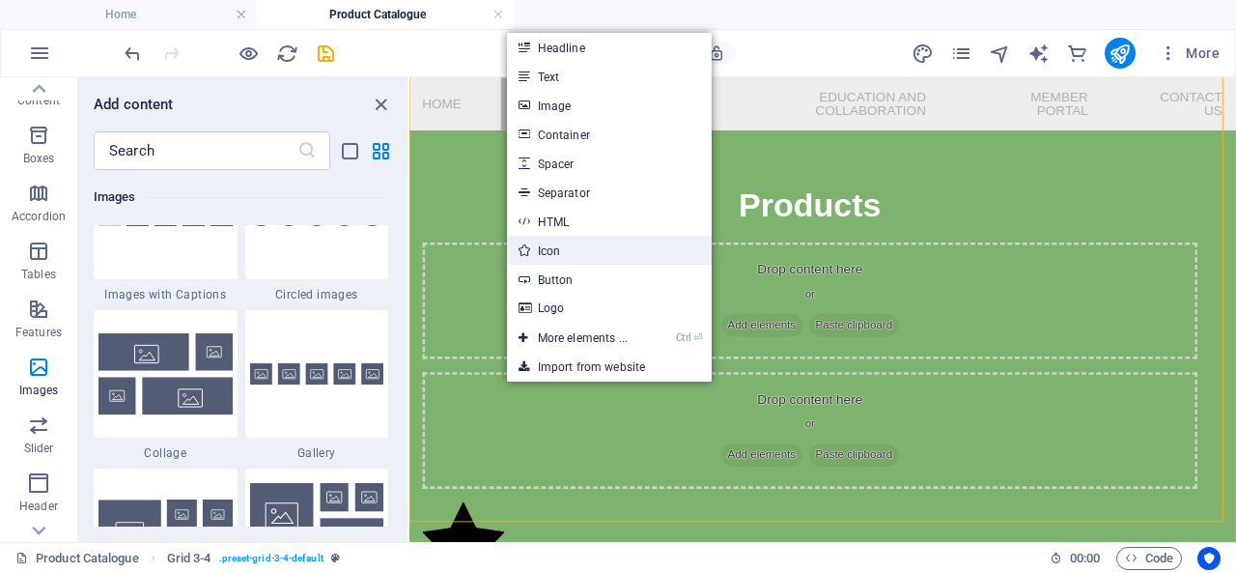
select select "xMidYMid"
select select "px"
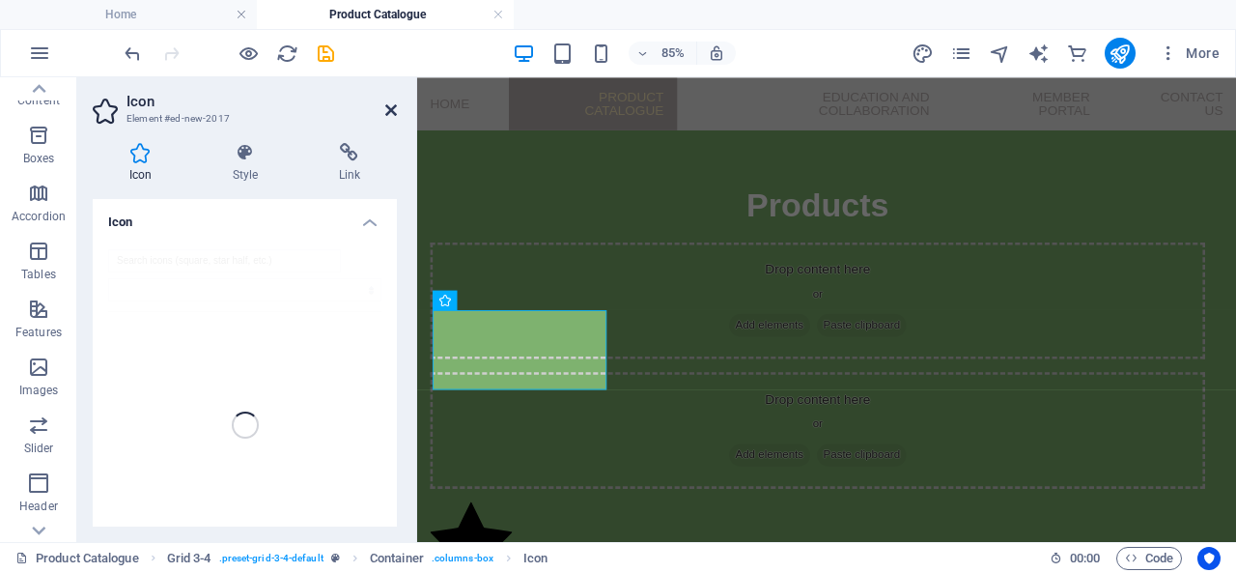
click at [393, 107] on icon at bounding box center [391, 109] width 12 height 15
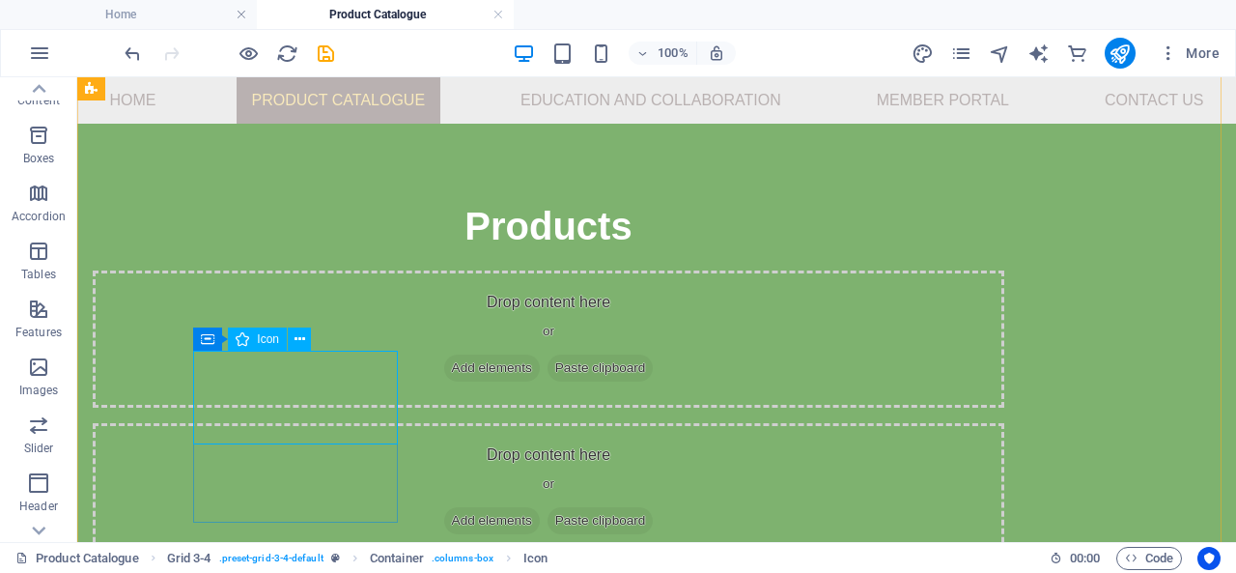
click at [297, 342] on icon at bounding box center [300, 339] width 11 height 20
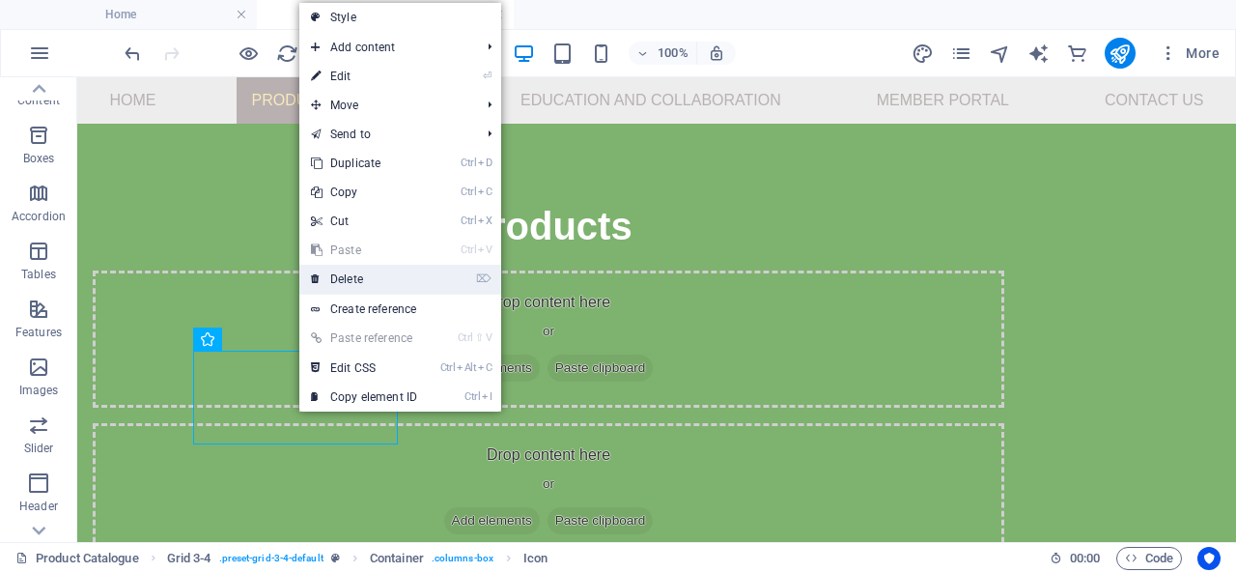
click at [357, 274] on link "⌦ Delete" at bounding box center [363, 279] width 129 height 29
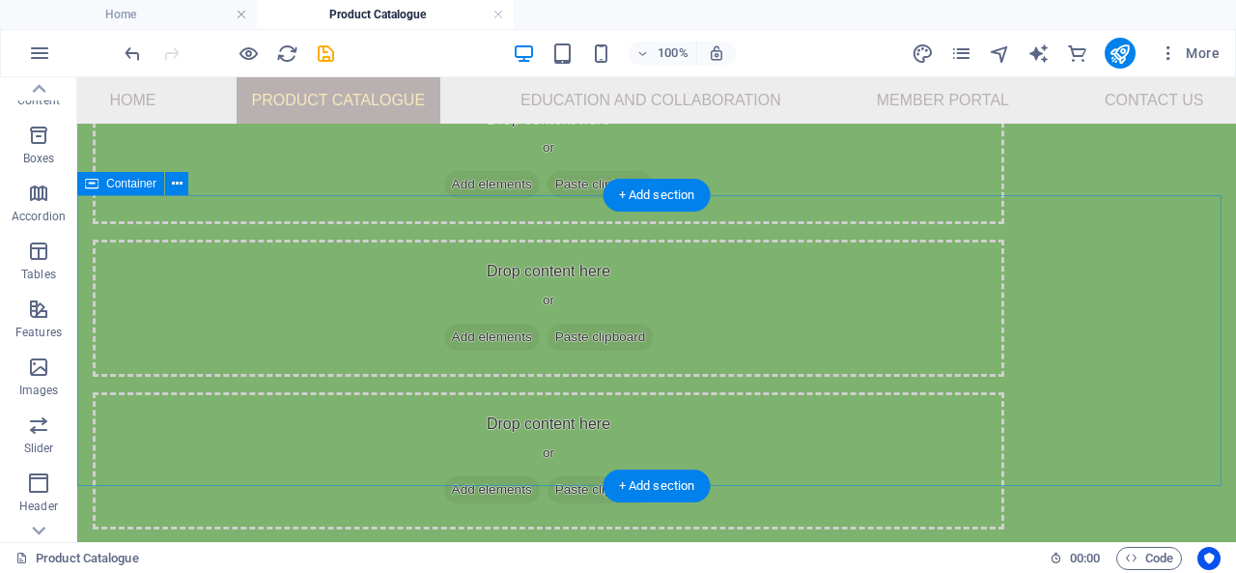
scroll to position [361, 0]
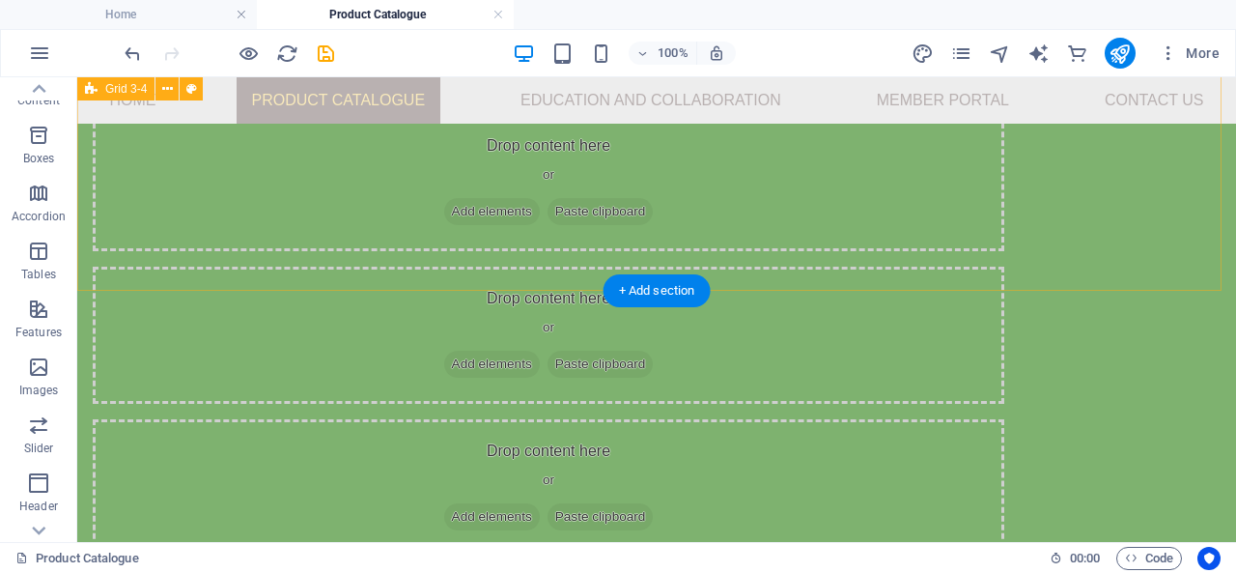
click at [369, 252] on div "Products Drop content here or Add elements Paste clipboard Drop content here or…" at bounding box center [656, 327] width 1159 height 1223
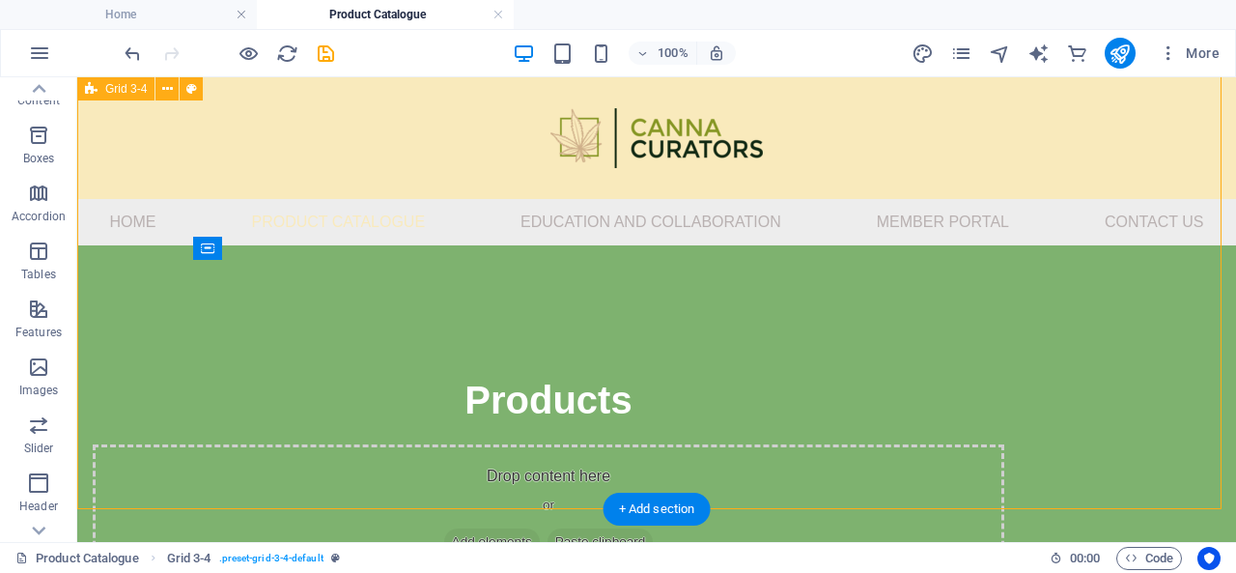
scroll to position [0, 0]
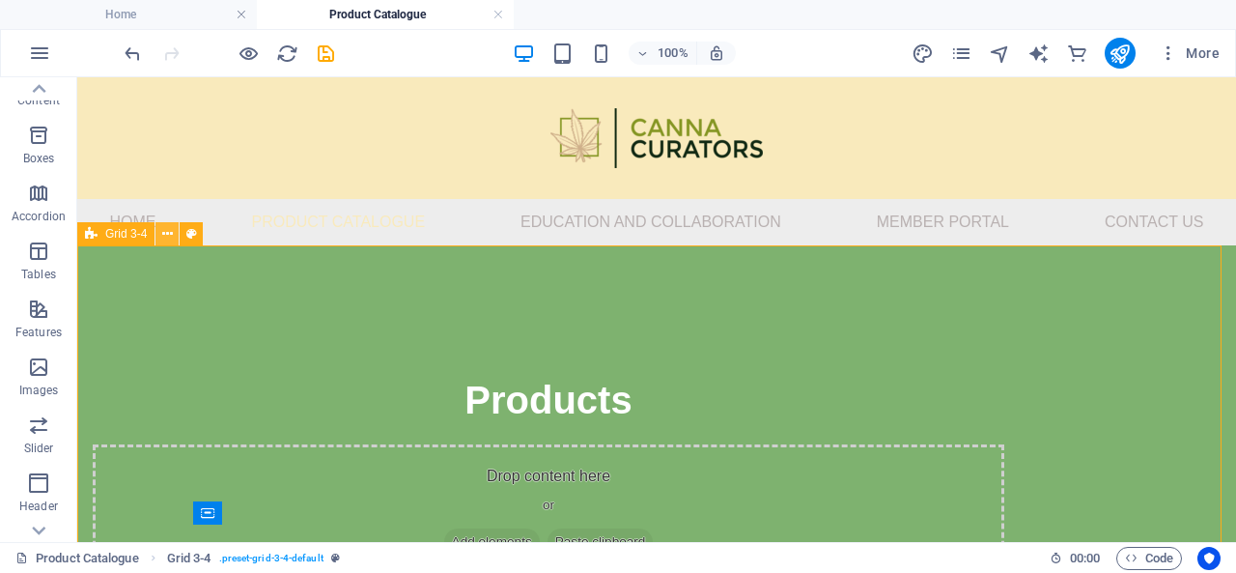
click at [162, 235] on icon at bounding box center [167, 234] width 11 height 20
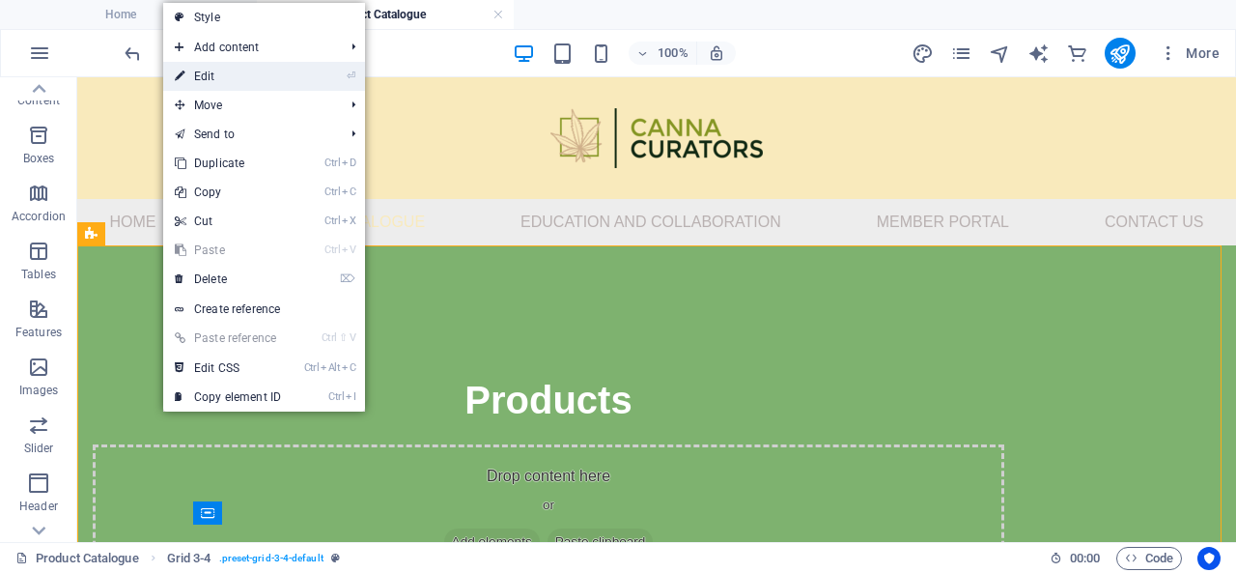
click at [254, 87] on link "⏎ Edit" at bounding box center [227, 76] width 129 height 29
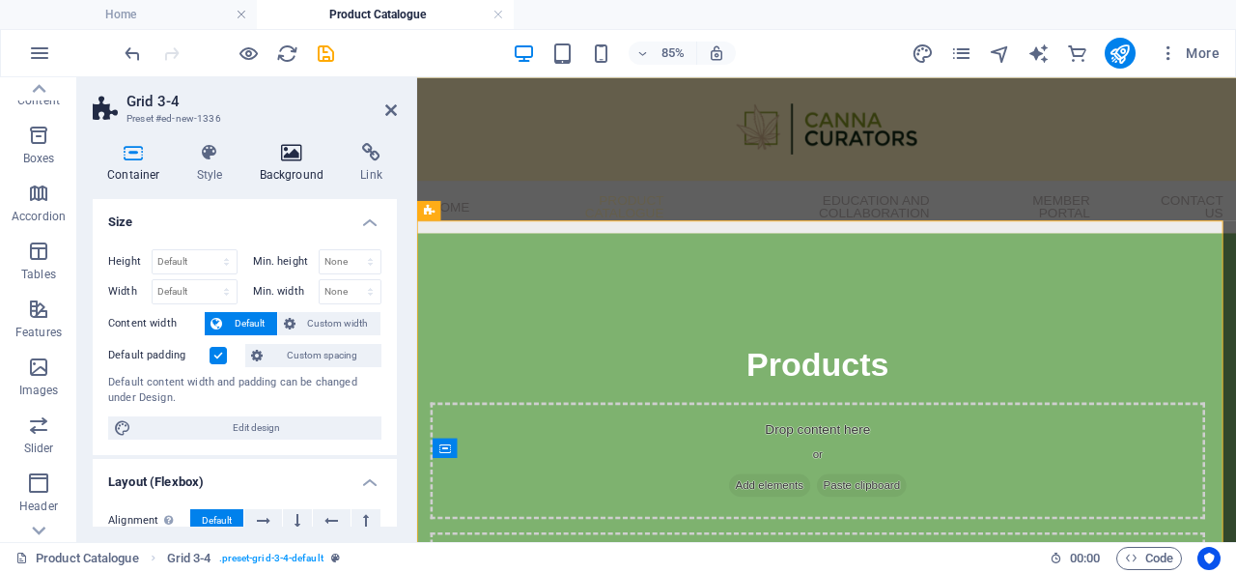
click at [269, 168] on h4 "Background" at bounding box center [295, 163] width 101 height 41
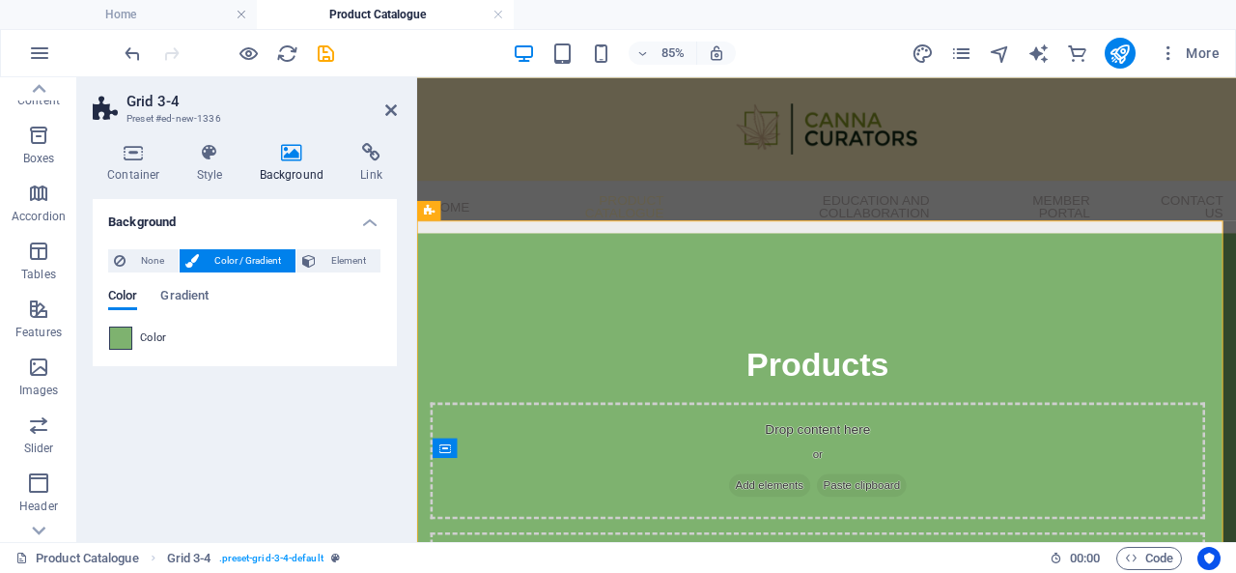
click at [129, 329] on span at bounding box center [120, 337] width 21 height 21
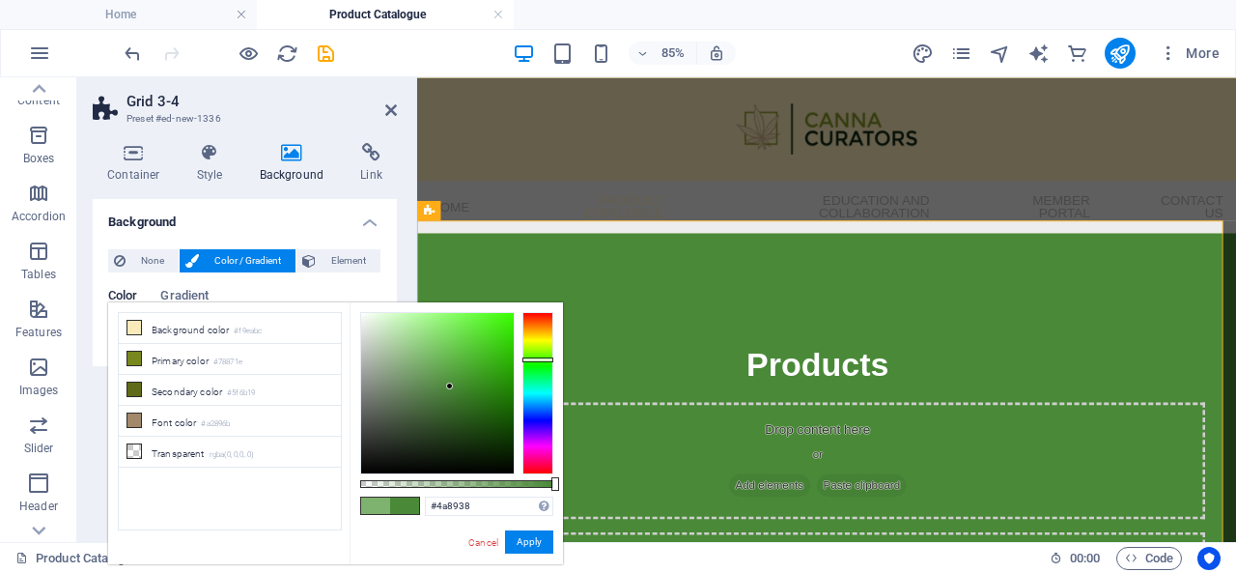
type input "#4b8a39"
drag, startPoint x: 417, startPoint y: 358, endPoint x: 450, endPoint y: 385, distance: 42.5
click at [450, 385] on div at bounding box center [449, 384] width 7 height 7
click at [527, 540] on button "Apply" at bounding box center [529, 541] width 48 height 23
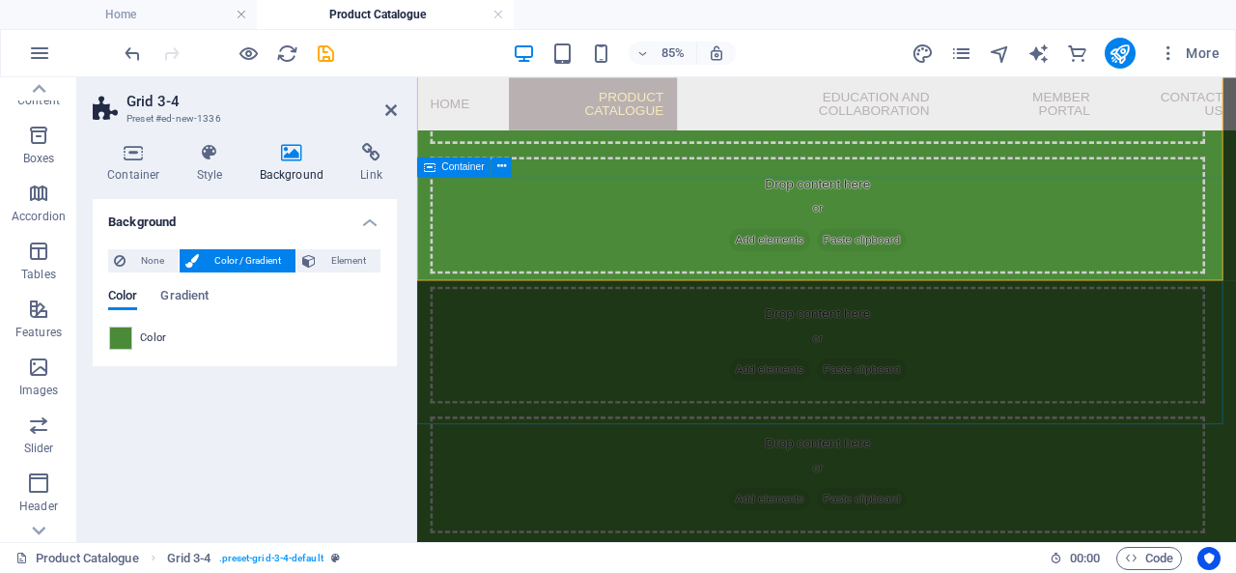
scroll to position [554, 0]
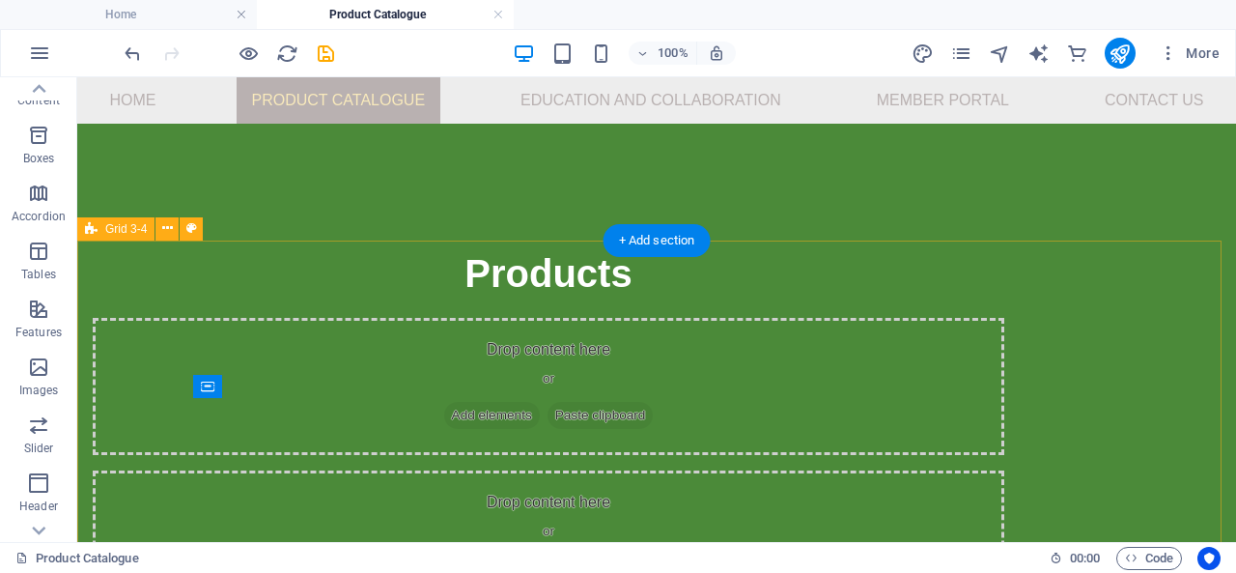
scroll to position [0, 0]
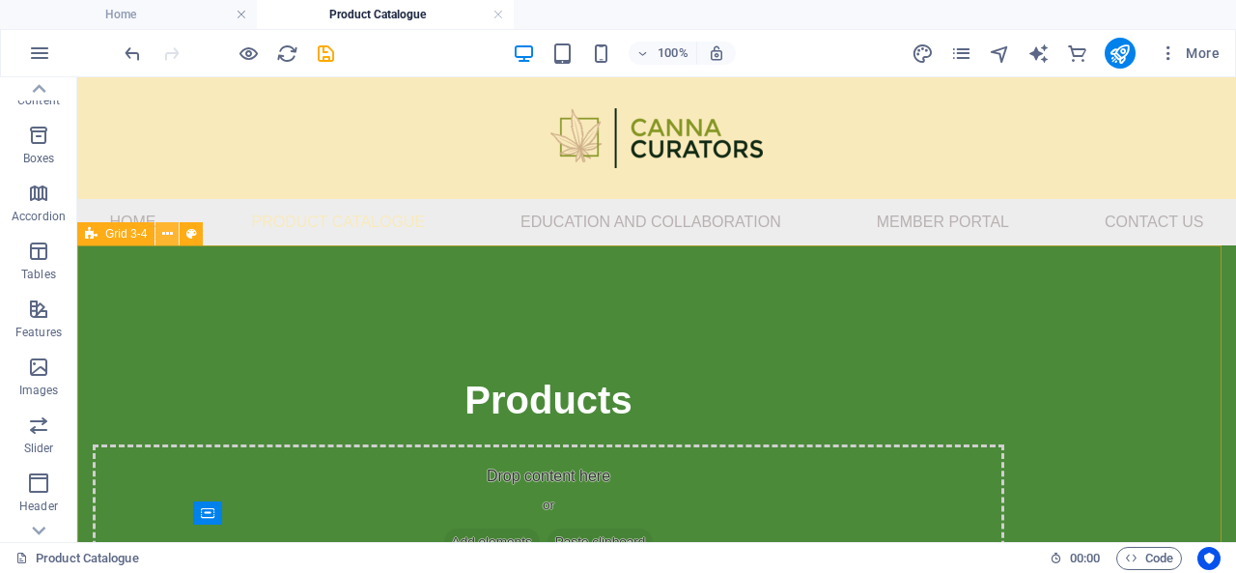
click at [171, 231] on icon at bounding box center [167, 234] width 11 height 20
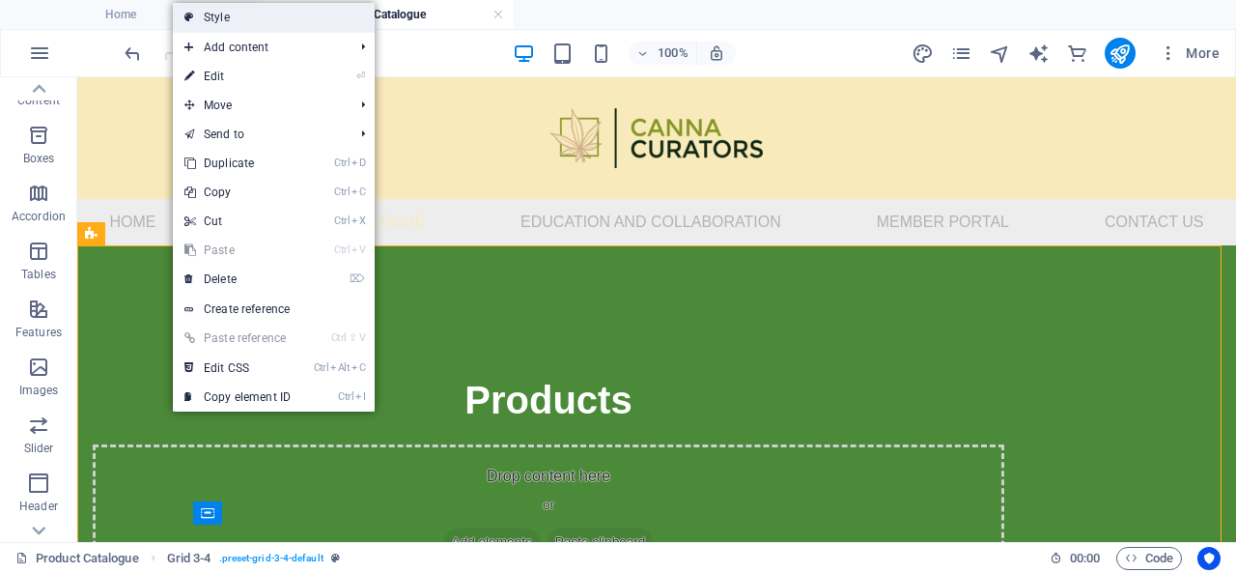
click at [202, 23] on link "Style" at bounding box center [274, 17] width 202 height 29
select select "rem"
select select "px"
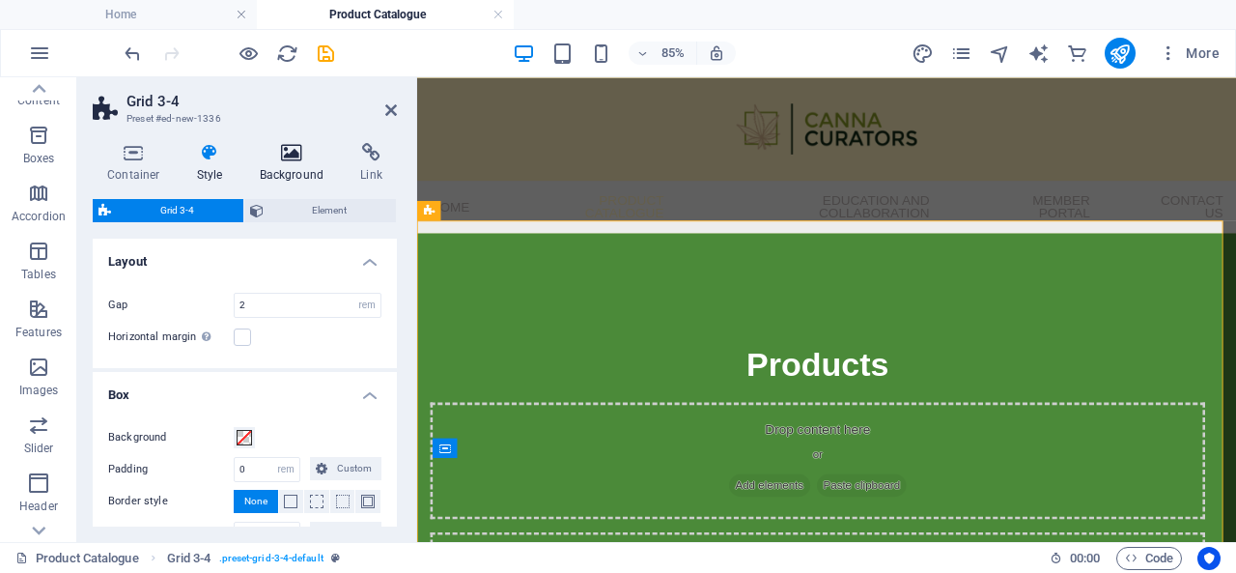
click at [305, 158] on icon at bounding box center [292, 152] width 94 height 19
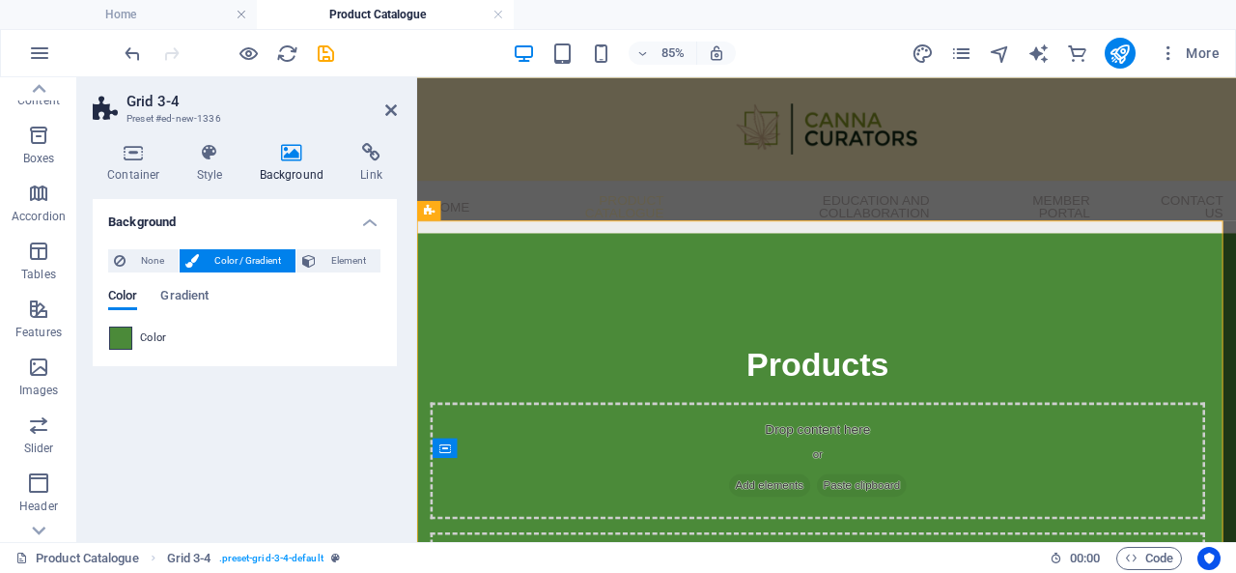
click at [123, 349] on div "Color" at bounding box center [244, 337] width 273 height 25
click at [126, 340] on span at bounding box center [120, 337] width 21 height 21
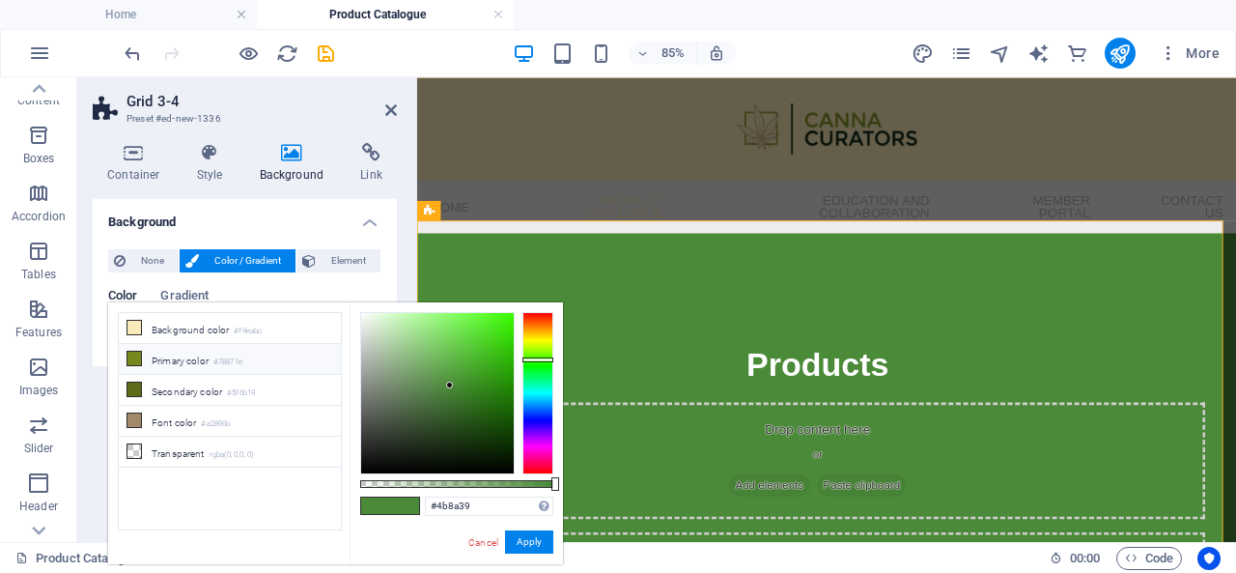
click at [141, 358] on li "Primary color #78871e" at bounding box center [230, 359] width 222 height 31
type input "#78871e"
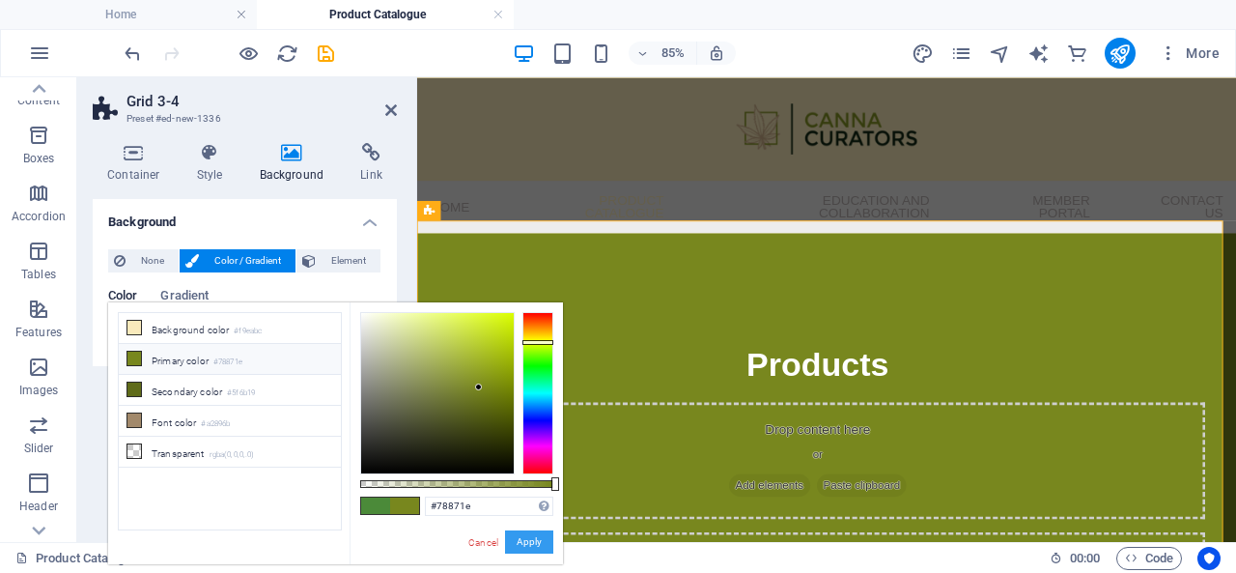
click at [529, 542] on button "Apply" at bounding box center [529, 541] width 48 height 23
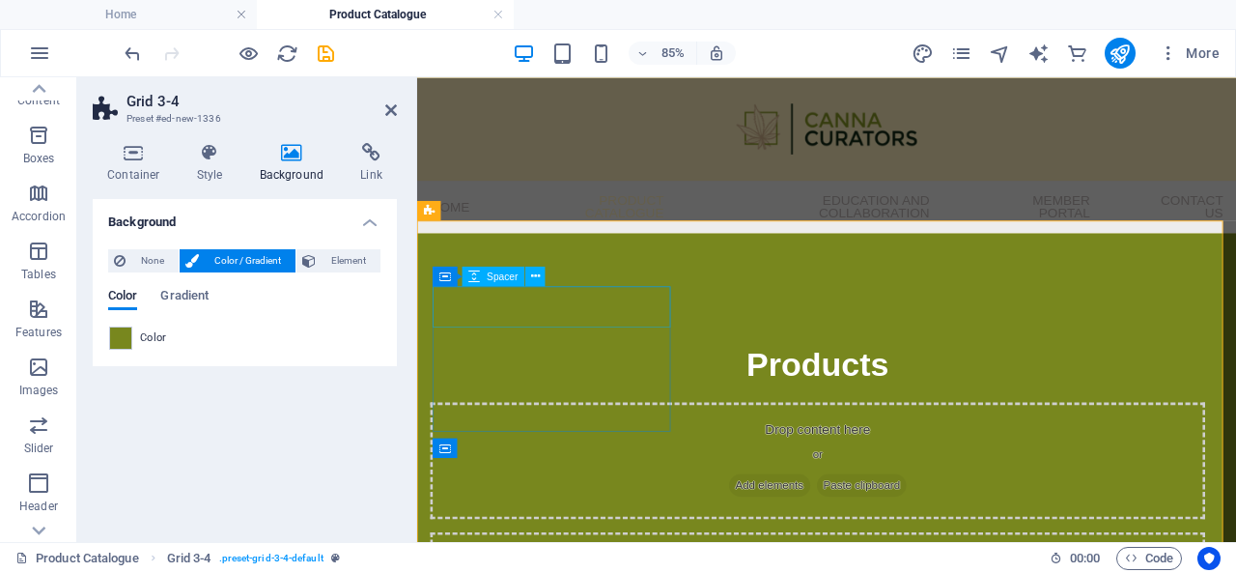
click at [714, 345] on div at bounding box center [889, 362] width 912 height 48
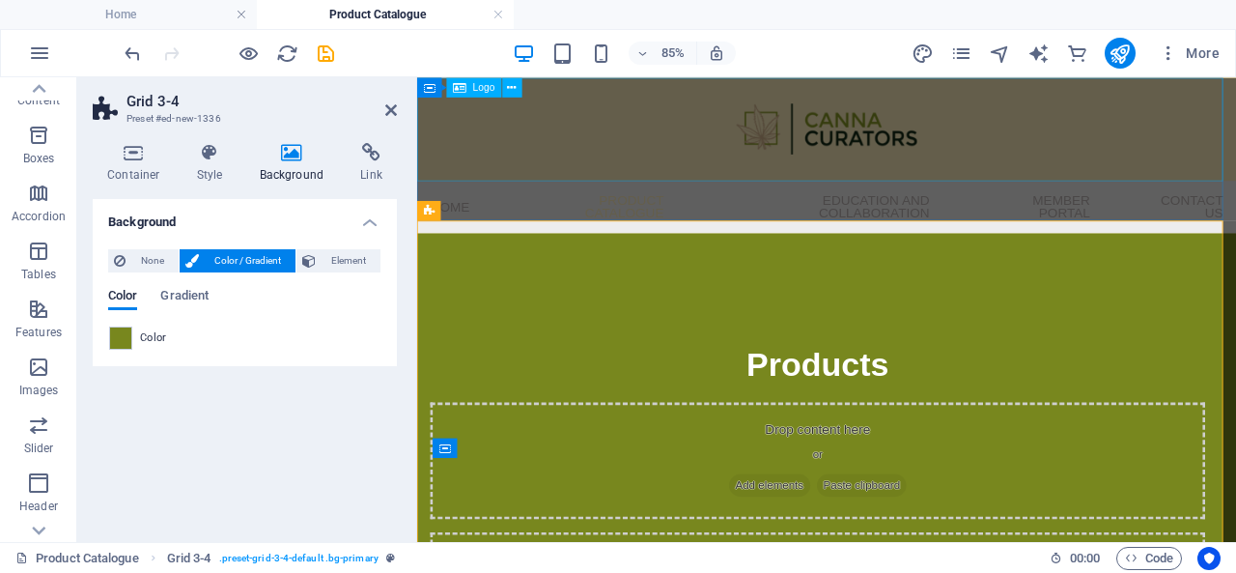
click at [656, 145] on div at bounding box center [899, 138] width 964 height 122
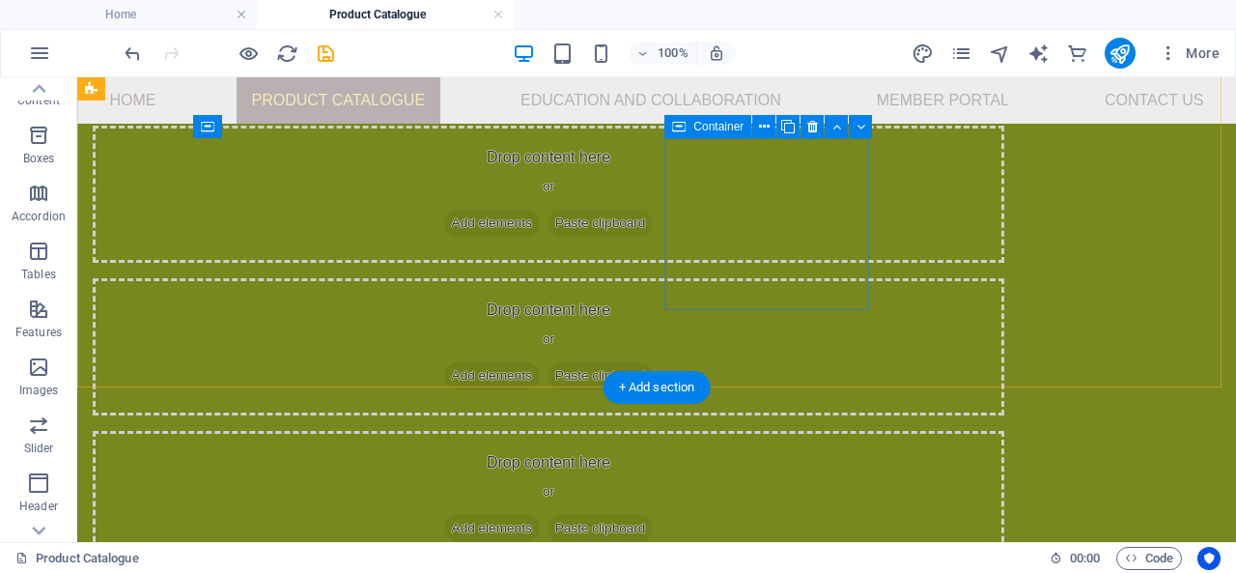
scroll to position [458, 0]
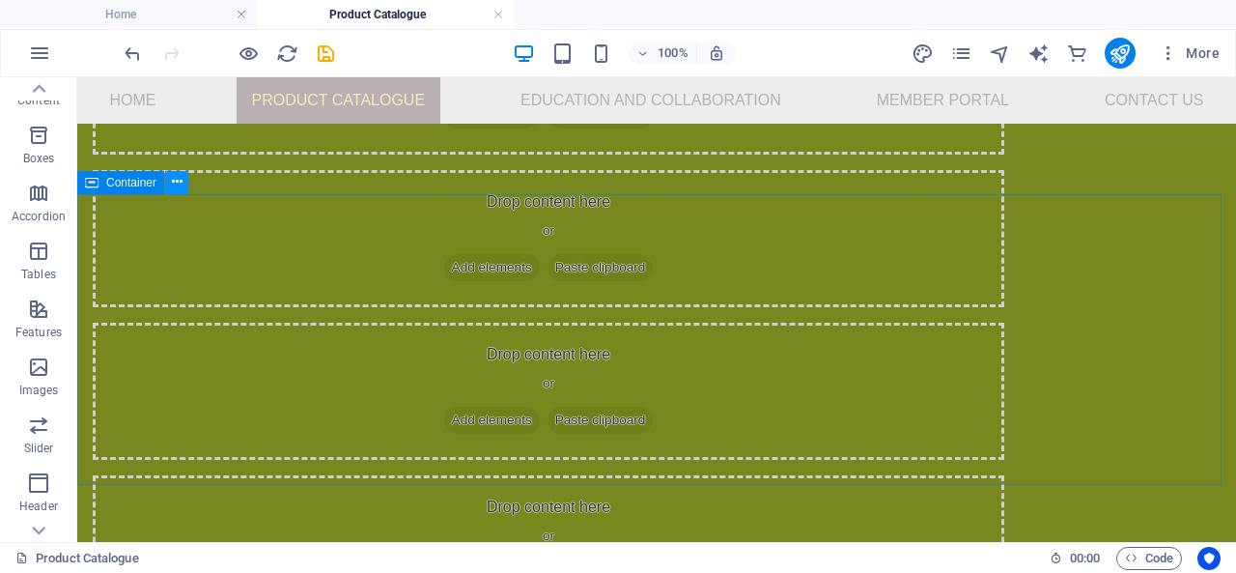
click at [178, 182] on icon at bounding box center [177, 182] width 11 height 20
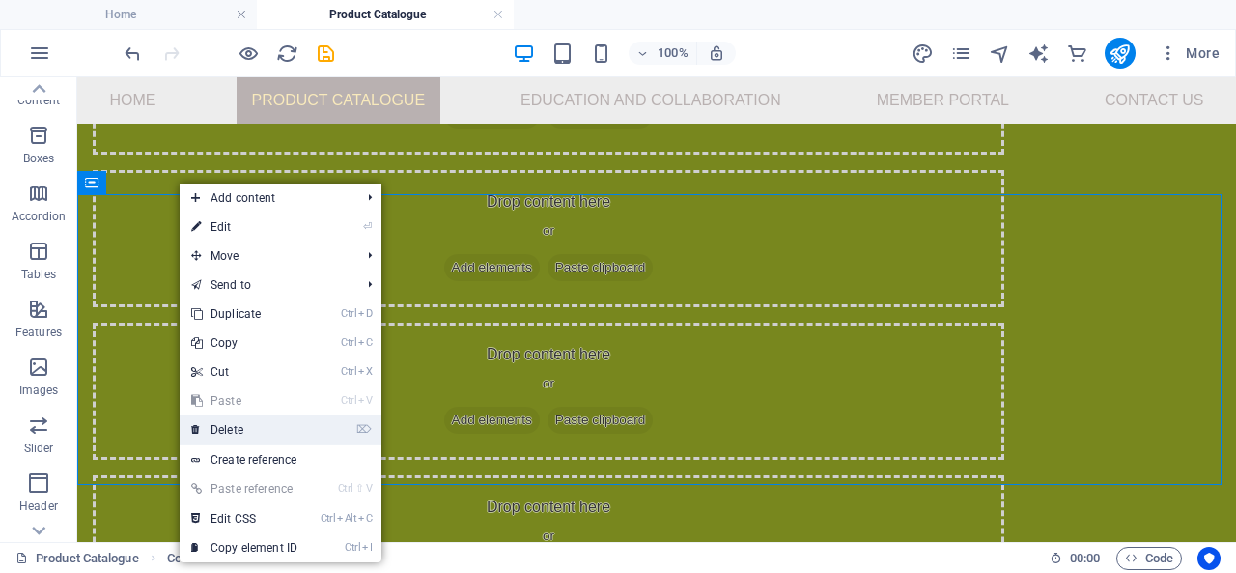
click at [276, 423] on link "⌦ Delete" at bounding box center [244, 429] width 129 height 29
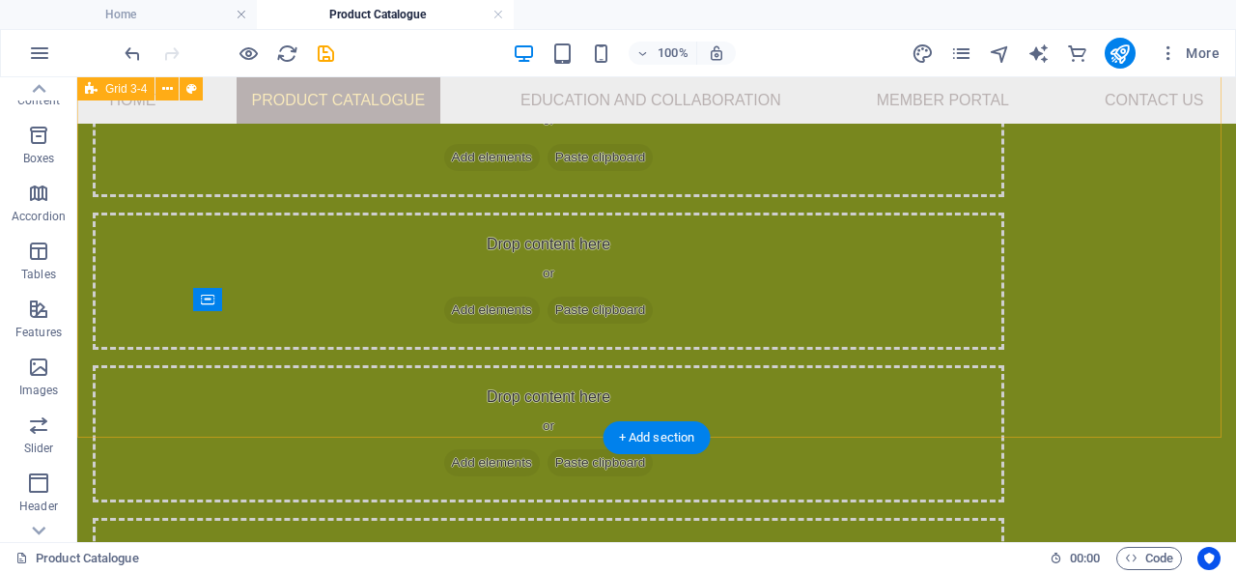
scroll to position [265, 0]
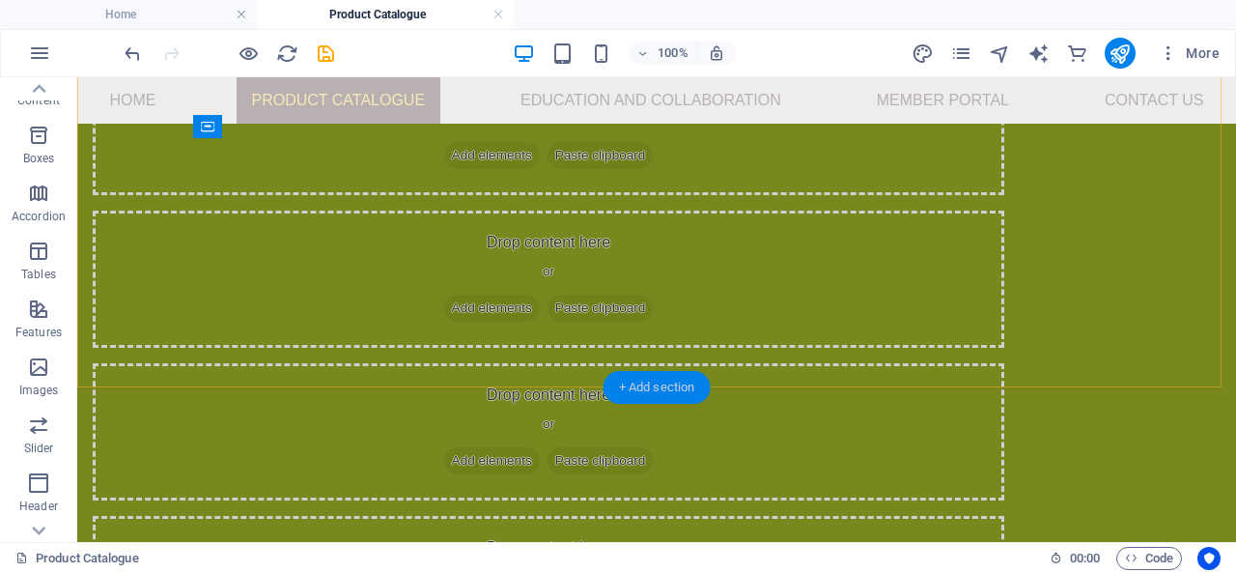
click at [676, 388] on div "+ Add section" at bounding box center [657, 387] width 107 height 33
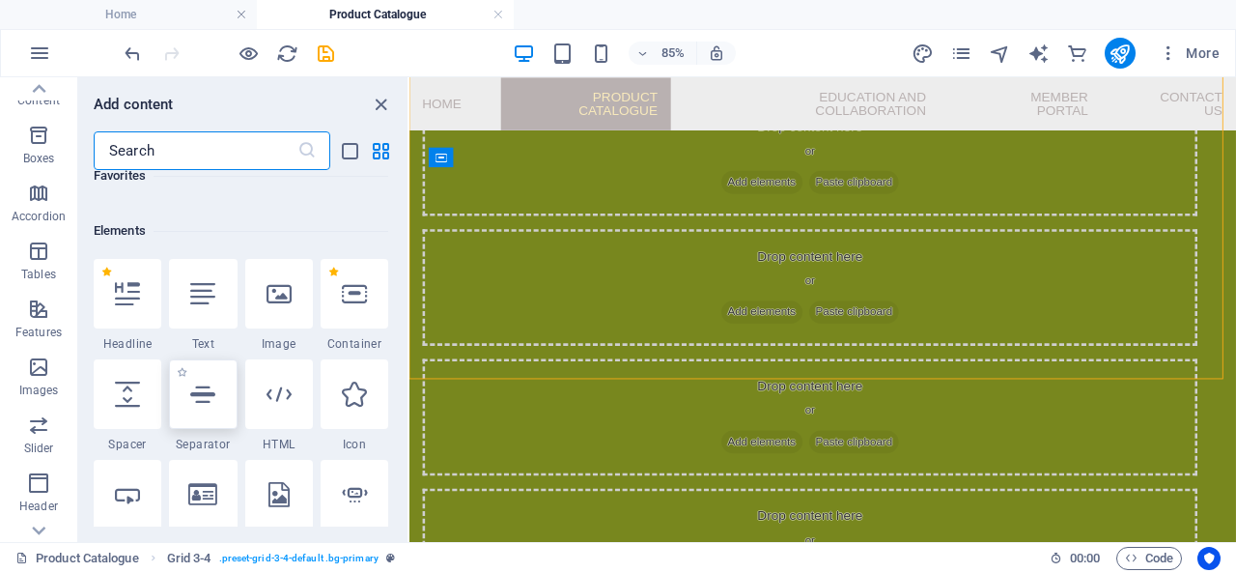
scroll to position [193, 0]
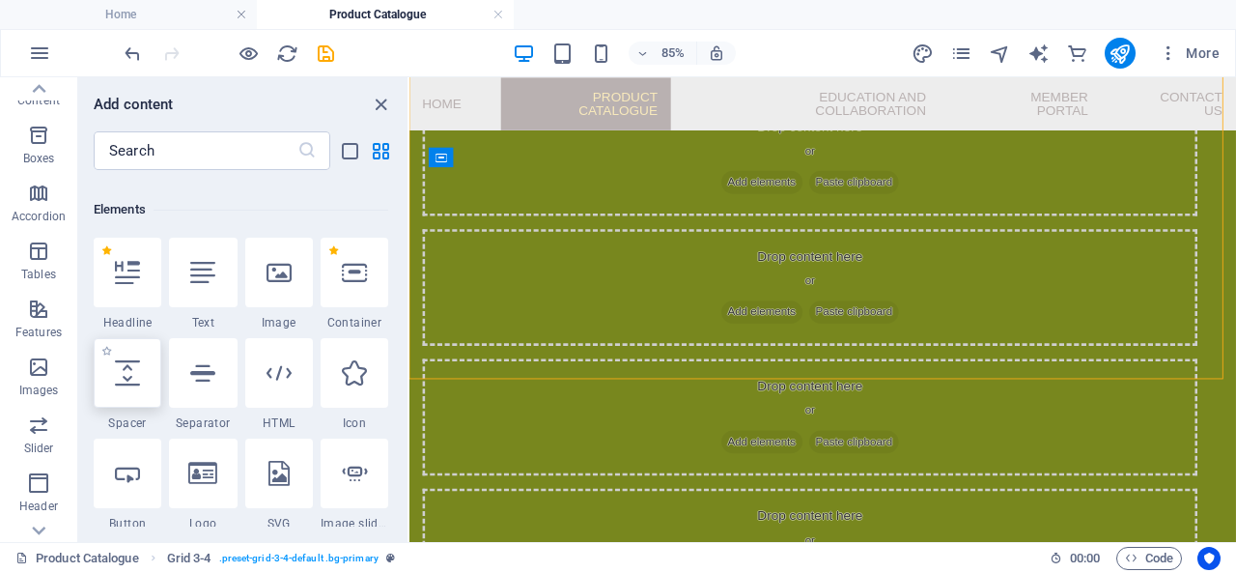
click at [118, 400] on div at bounding box center [128, 373] width 68 height 70
select select "px"
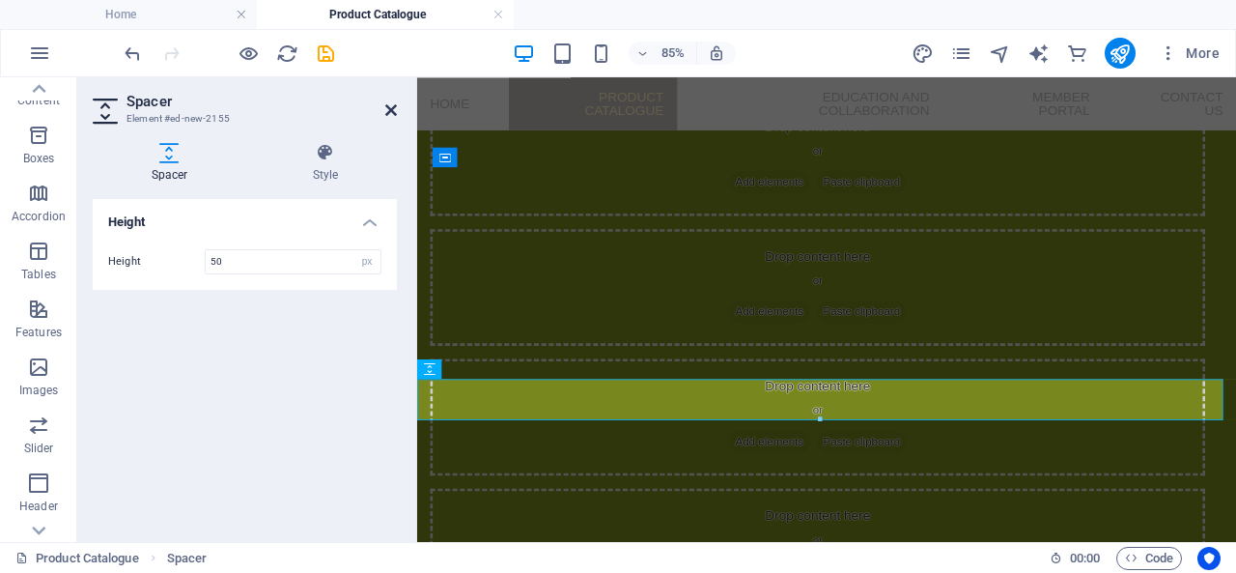
click at [390, 107] on icon at bounding box center [391, 109] width 12 height 15
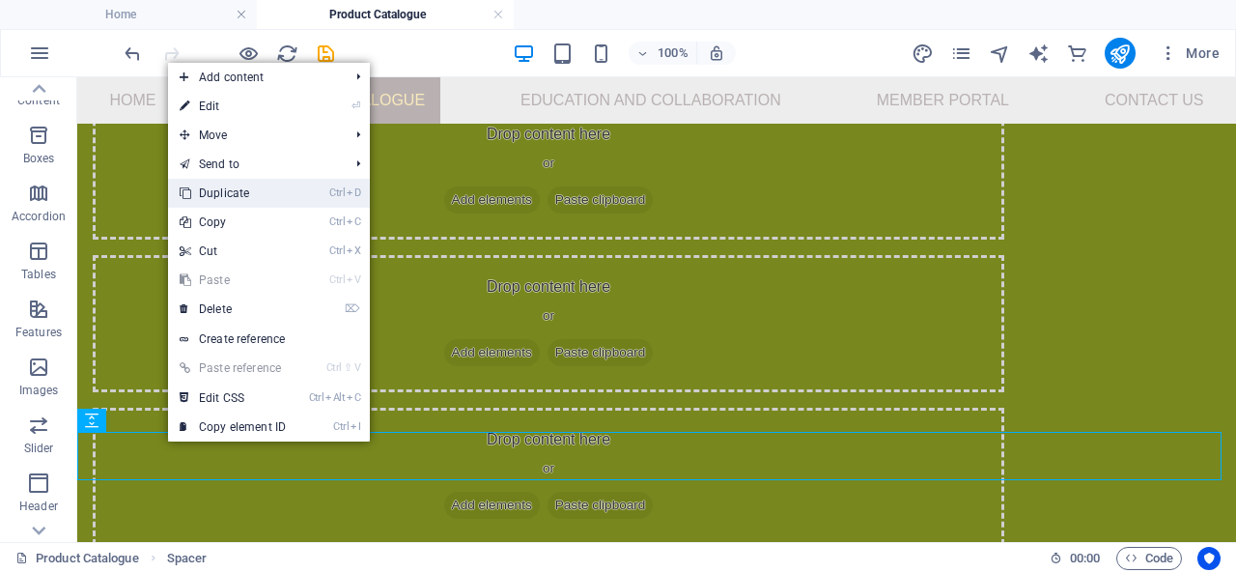
drag, startPoint x: 272, startPoint y: 183, endPoint x: 197, endPoint y: 108, distance: 106.5
click at [272, 183] on link "Ctrl D Duplicate" at bounding box center [232, 193] width 129 height 29
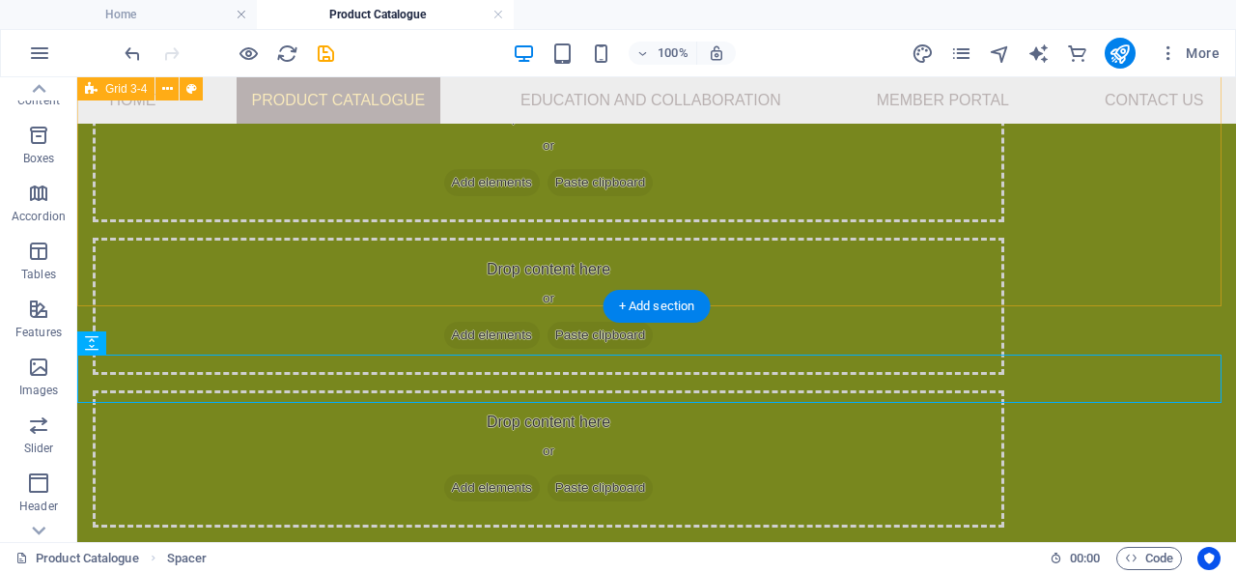
scroll to position [413, 0]
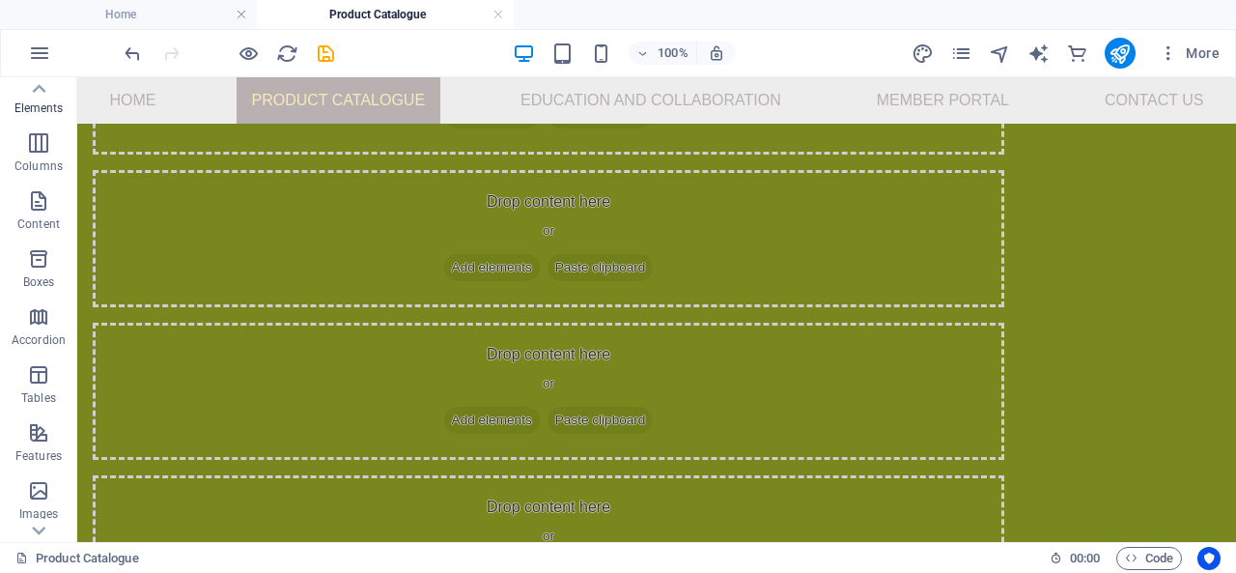
scroll to position [0, 0]
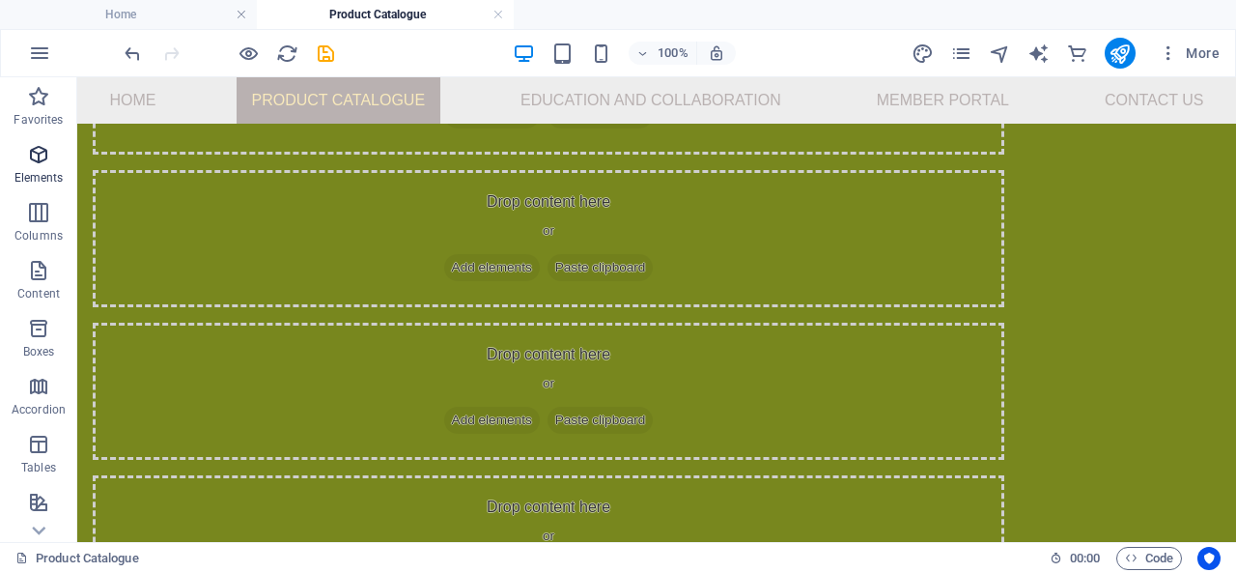
click at [43, 165] on icon "button" at bounding box center [38, 154] width 23 height 23
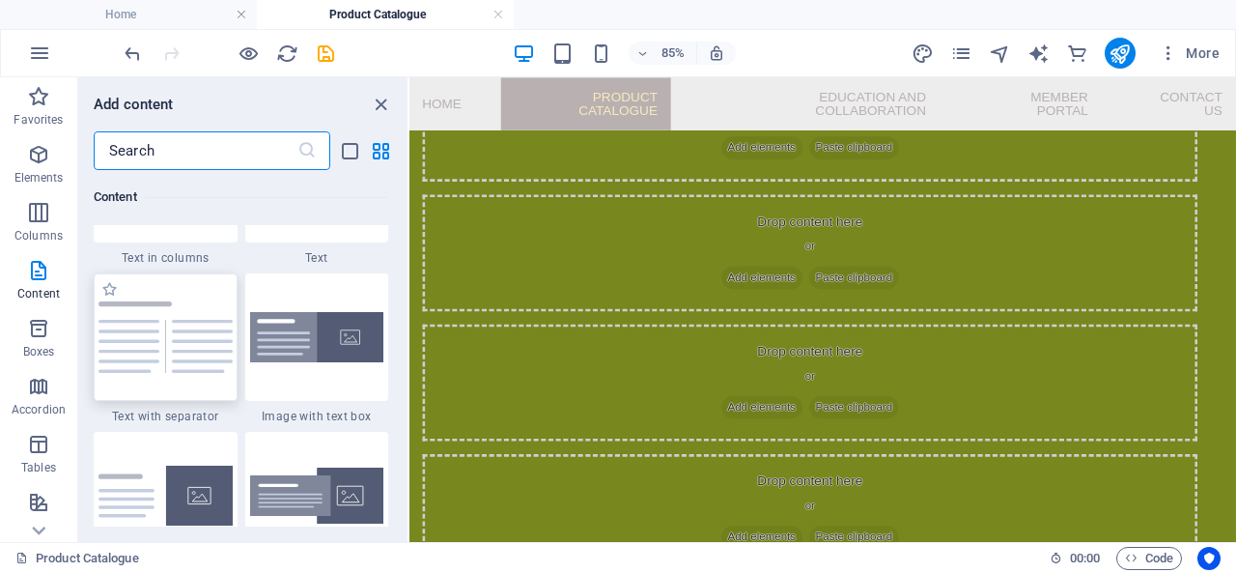
scroll to position [3586, 0]
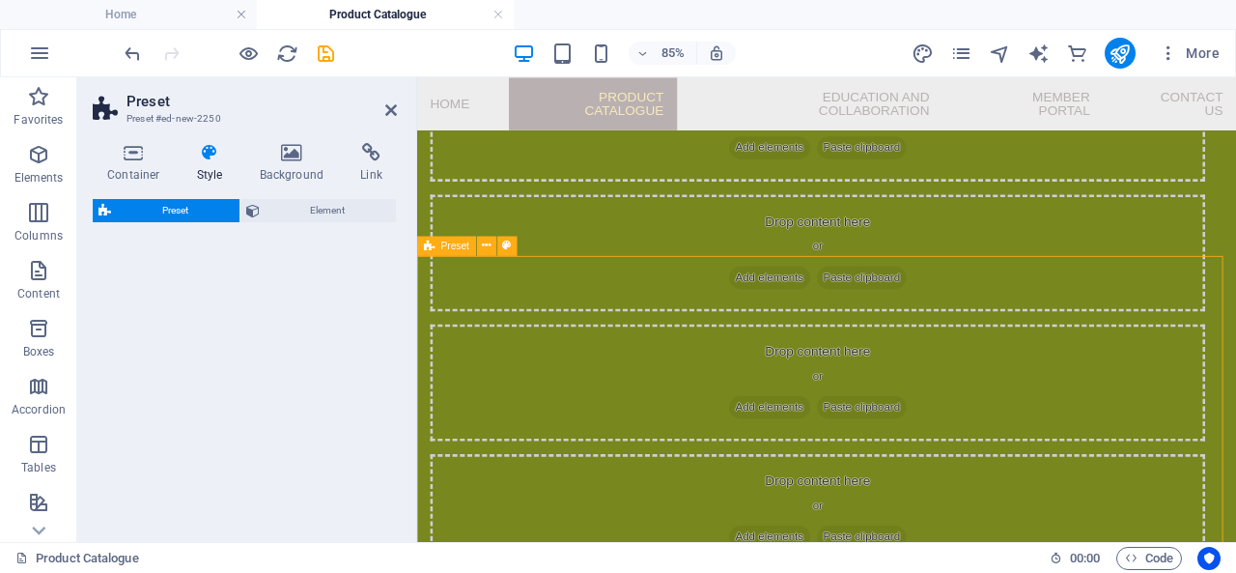
select select "rem"
select select "px"
select select "preset-text-with-image-v4-default"
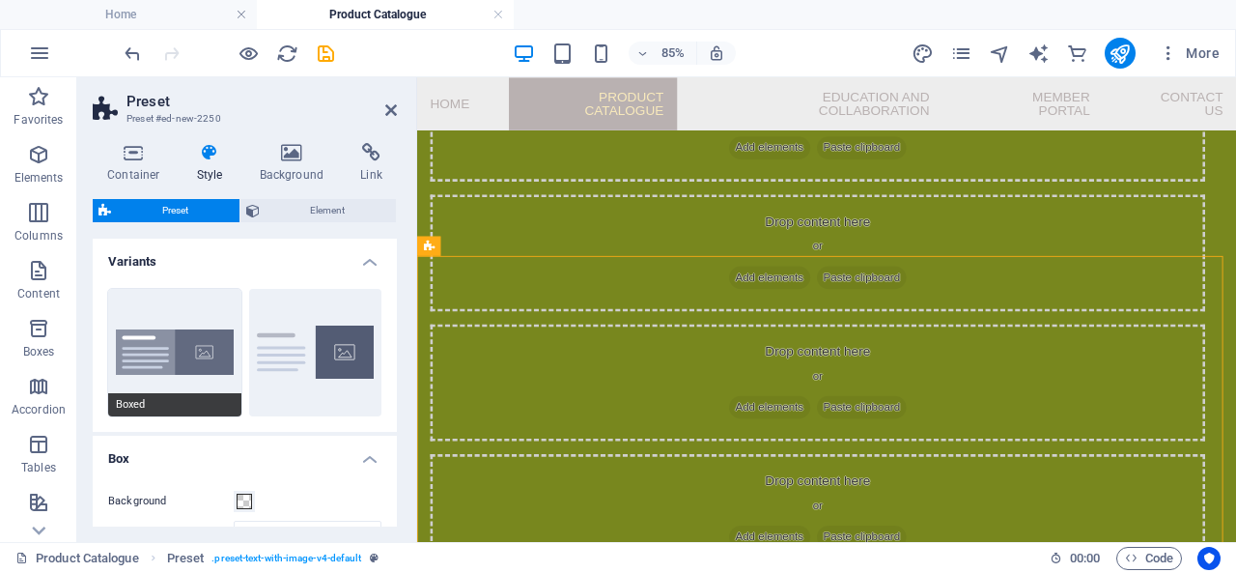
click at [144, 356] on button "Boxed" at bounding box center [174, 352] width 133 height 127
type input "0"
type input "2.5"
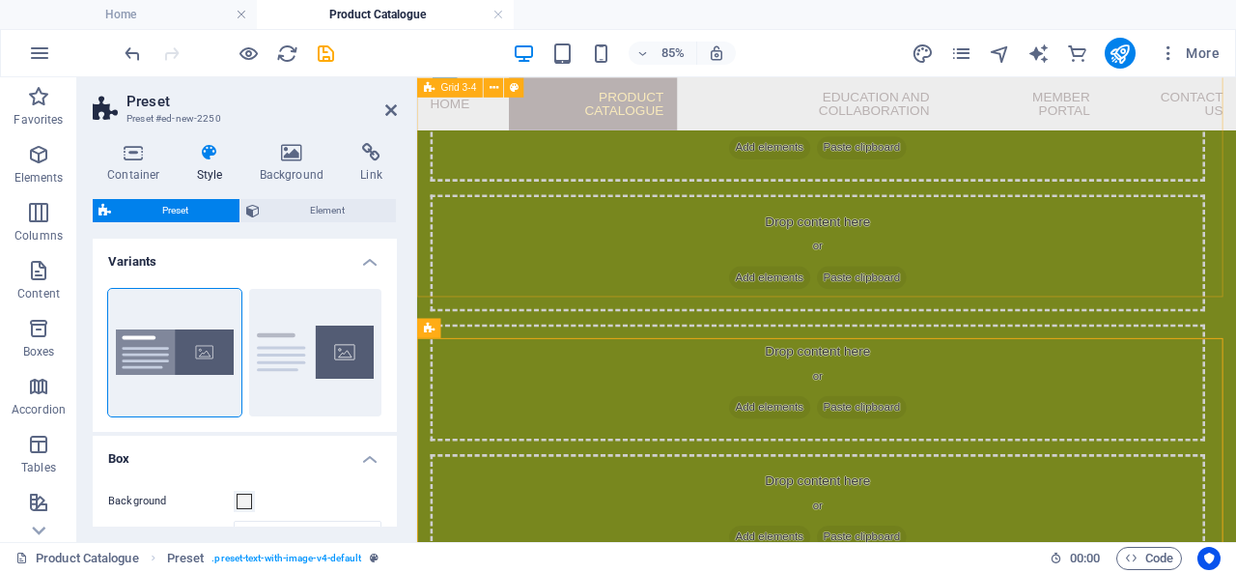
scroll to position [317, 0]
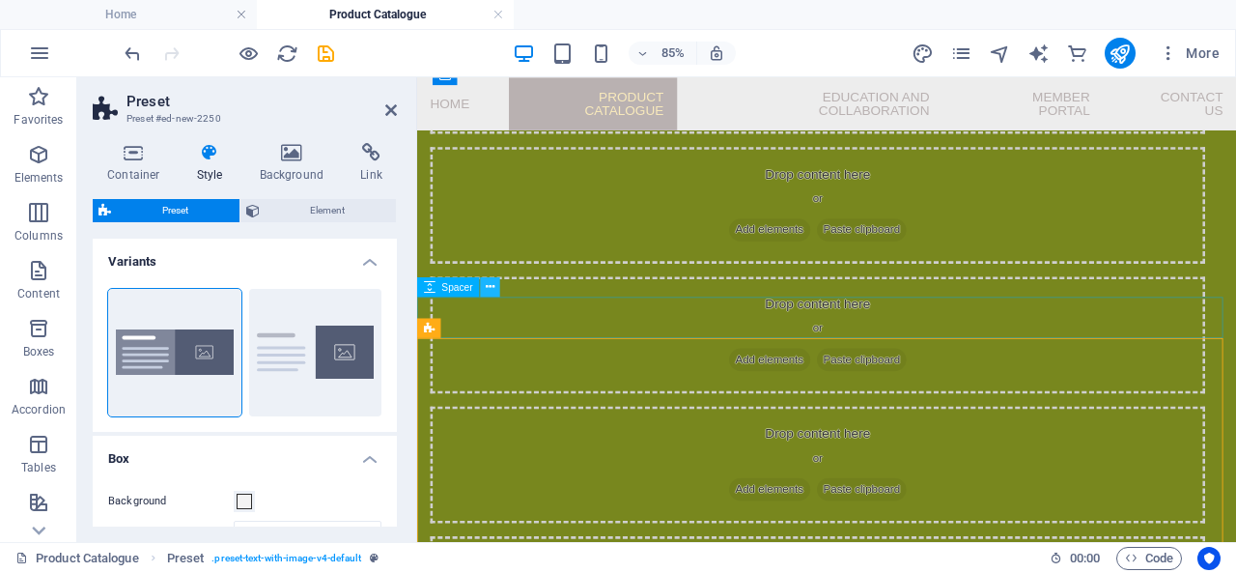
click at [498, 284] on button at bounding box center [489, 285] width 19 height 19
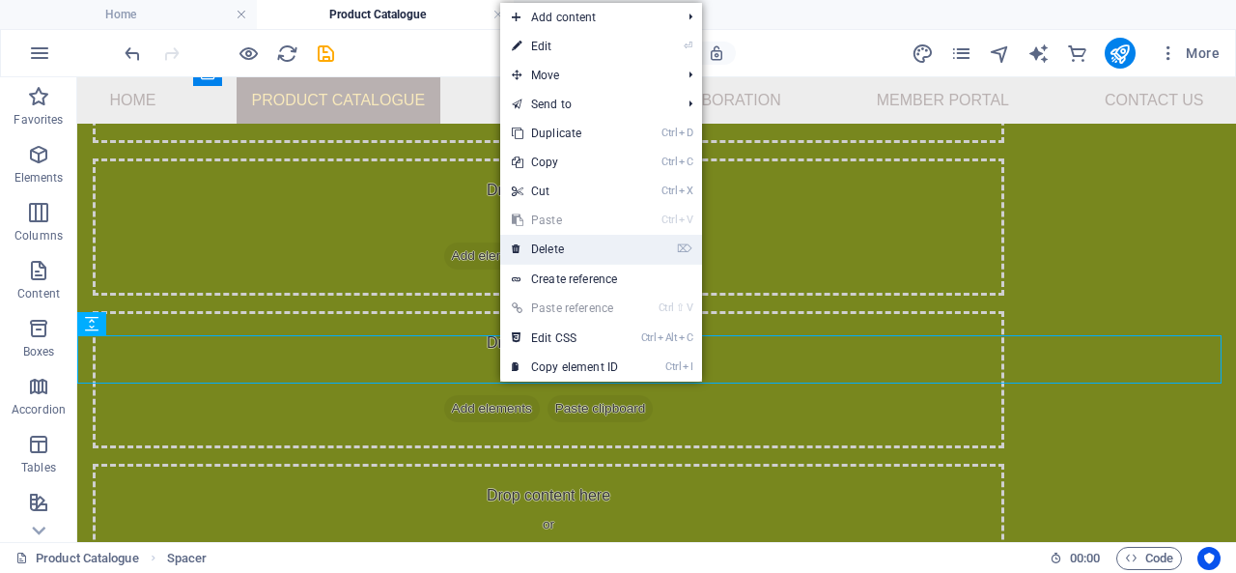
click at [572, 260] on link "⌦ Delete" at bounding box center [564, 249] width 129 height 29
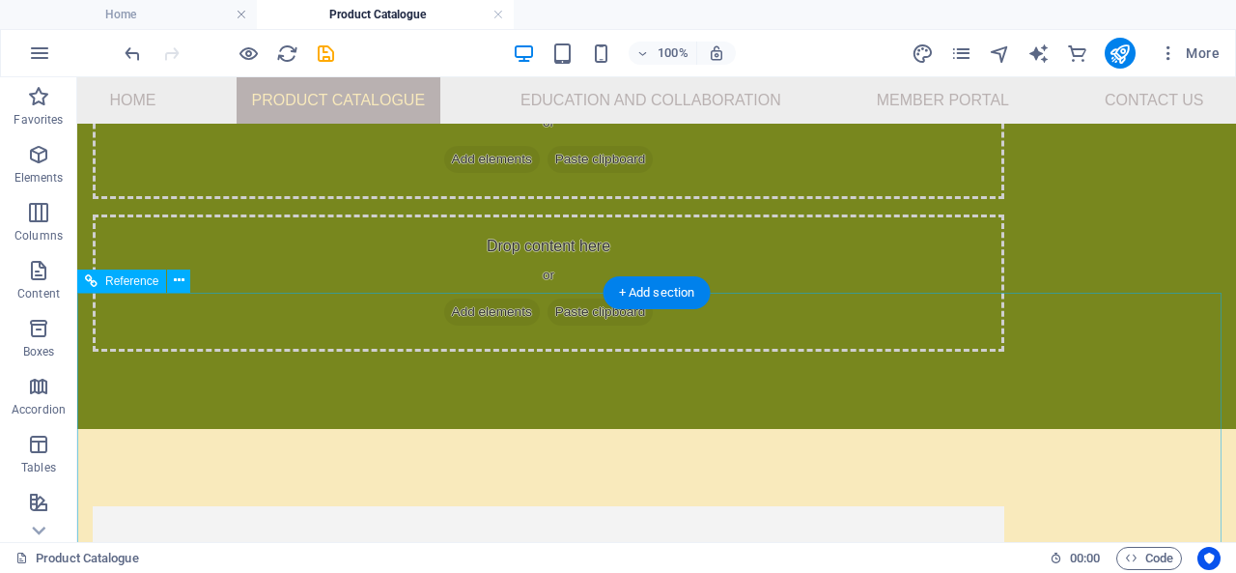
scroll to position [774, 0]
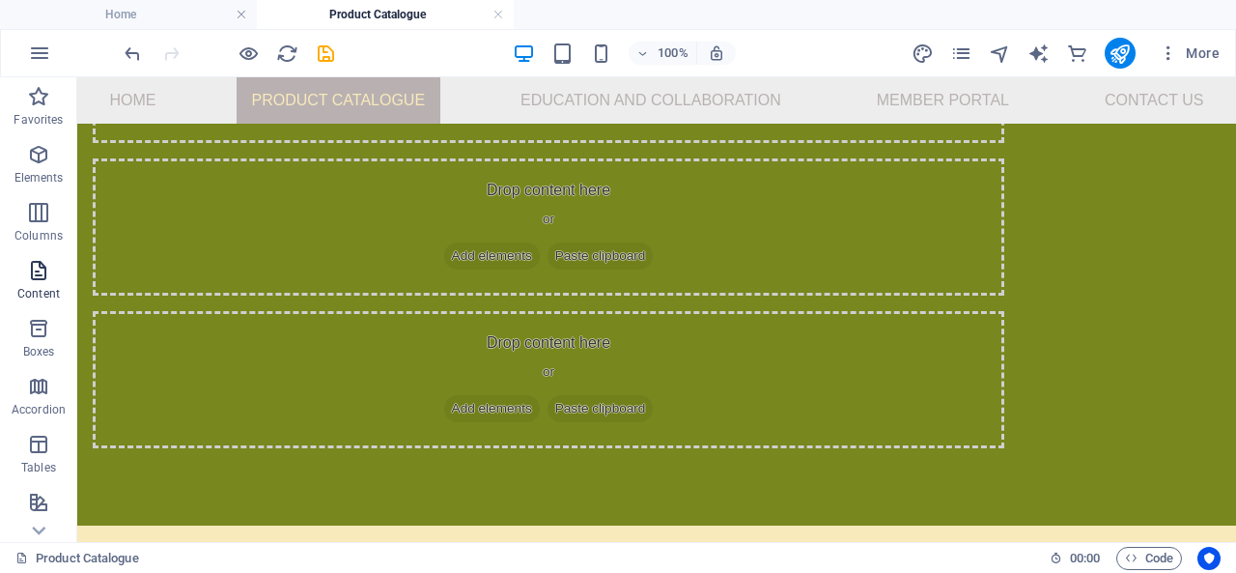
click at [42, 282] on span "Content" at bounding box center [38, 282] width 77 height 46
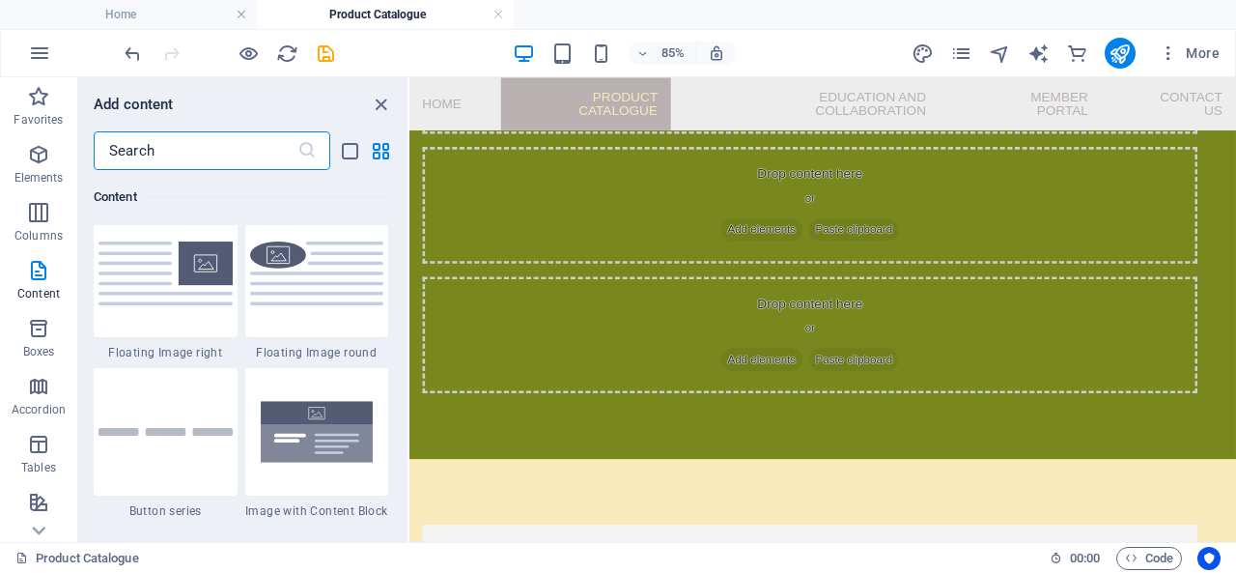
scroll to position [4441, 0]
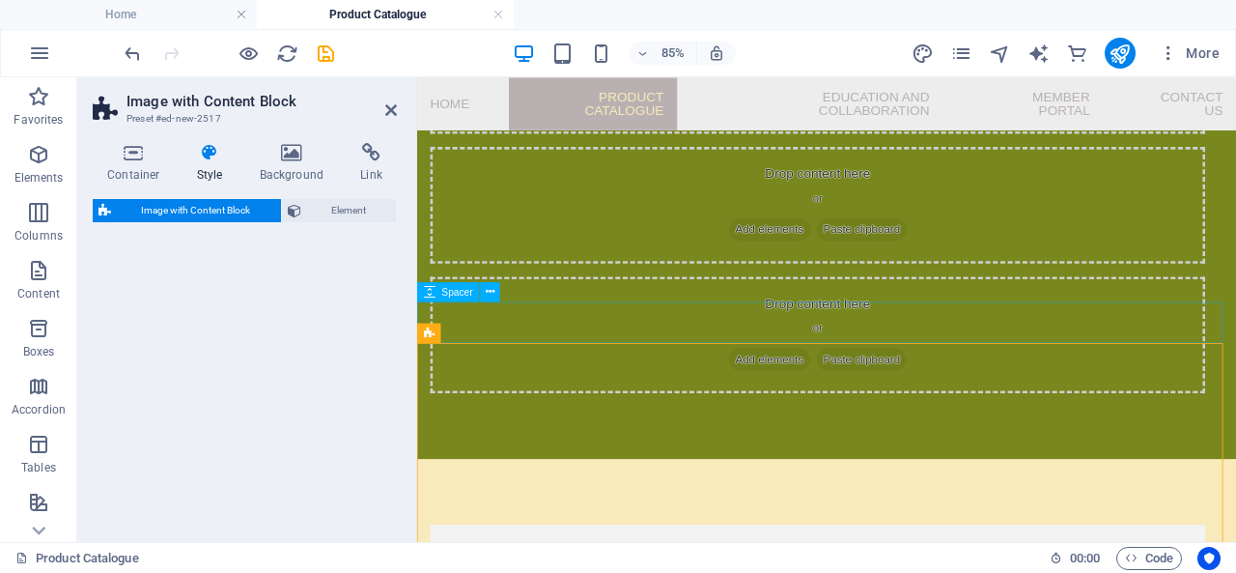
select select "rem"
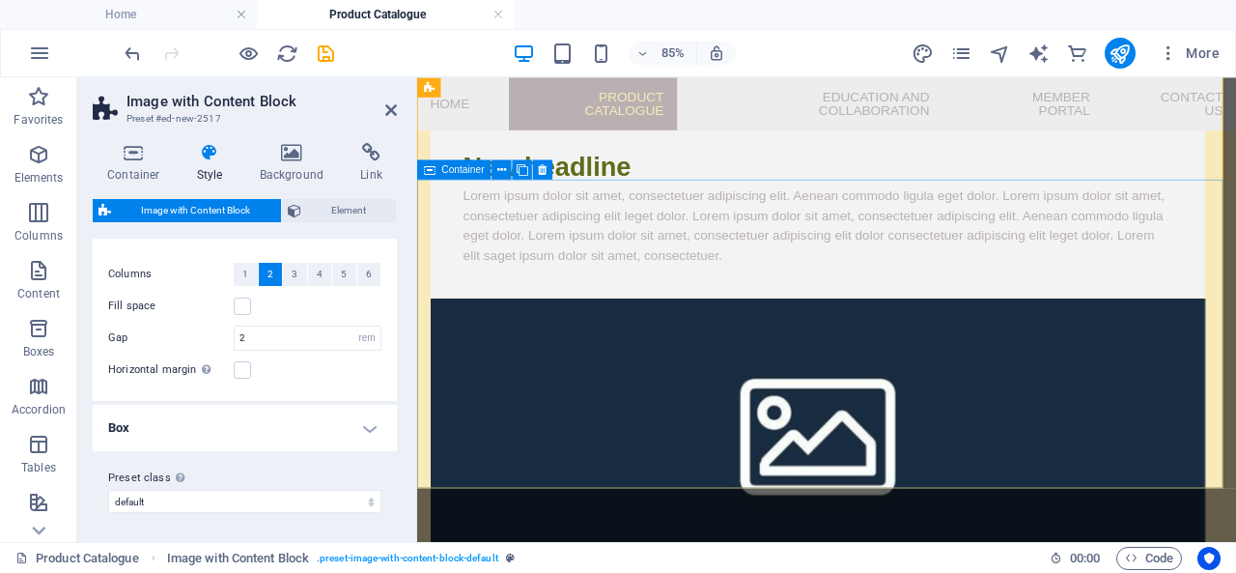
scroll to position [871, 0]
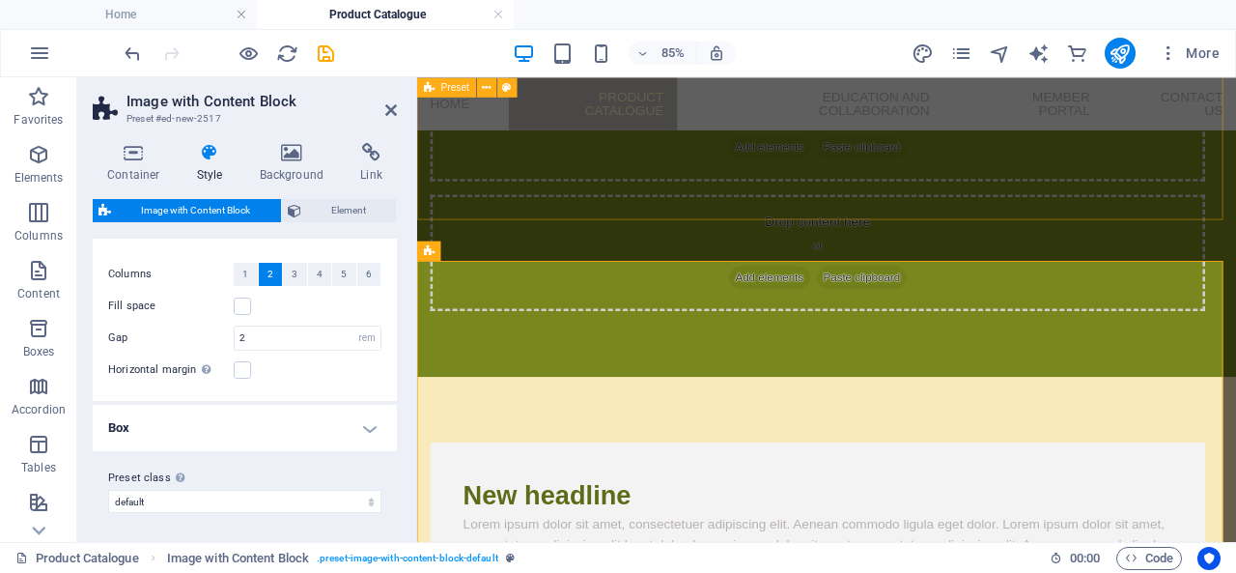
drag, startPoint x: 952, startPoint y: 211, endPoint x: 1211, endPoint y: 190, distance: 259.6
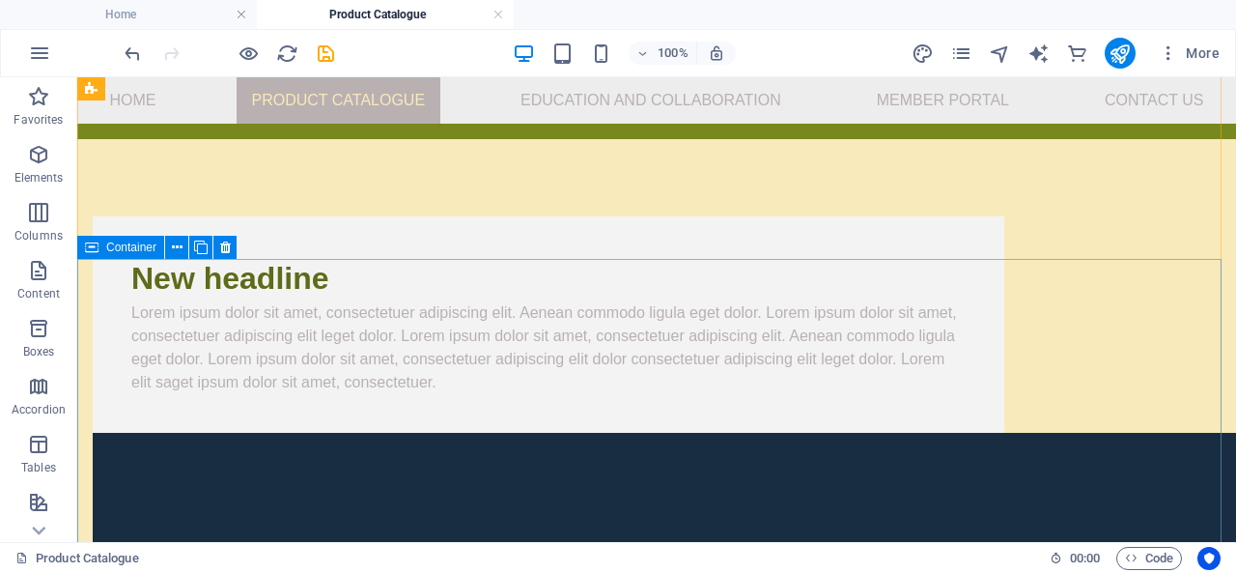
scroll to position [1064, 0]
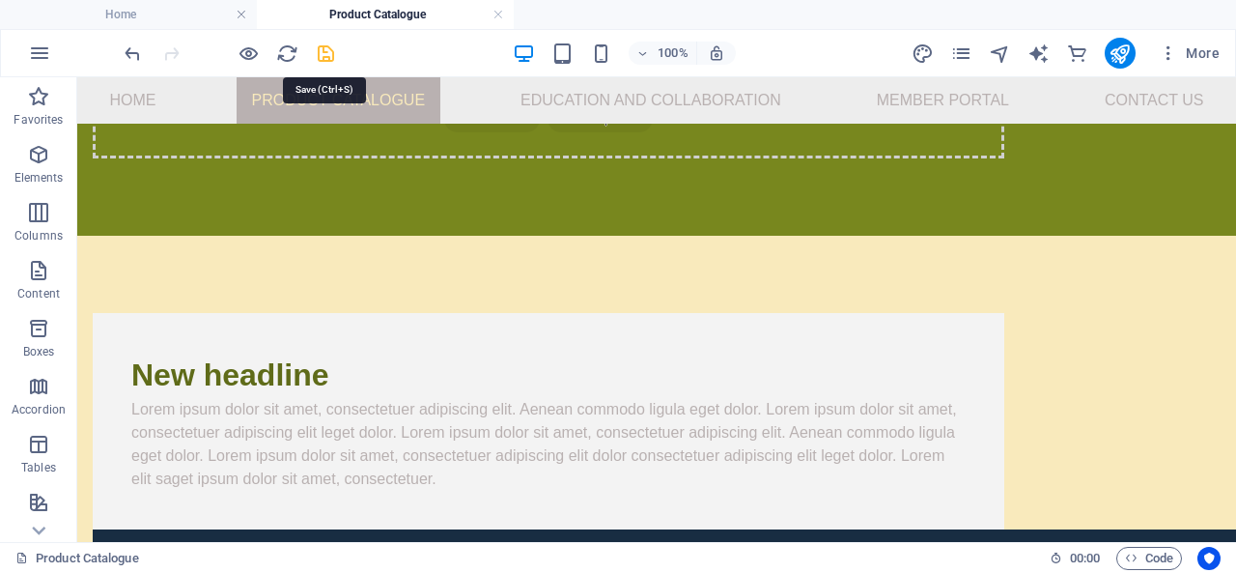
click at [333, 52] on icon "save" at bounding box center [326, 53] width 22 height 22
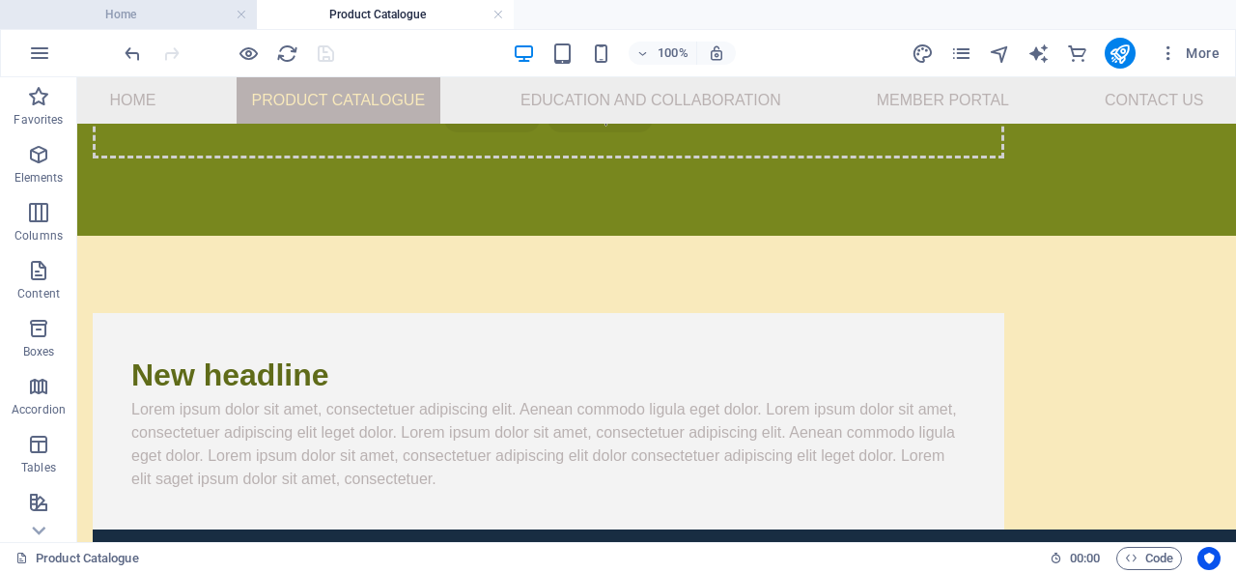
click at [176, 14] on h4 "Home" at bounding box center [128, 14] width 257 height 21
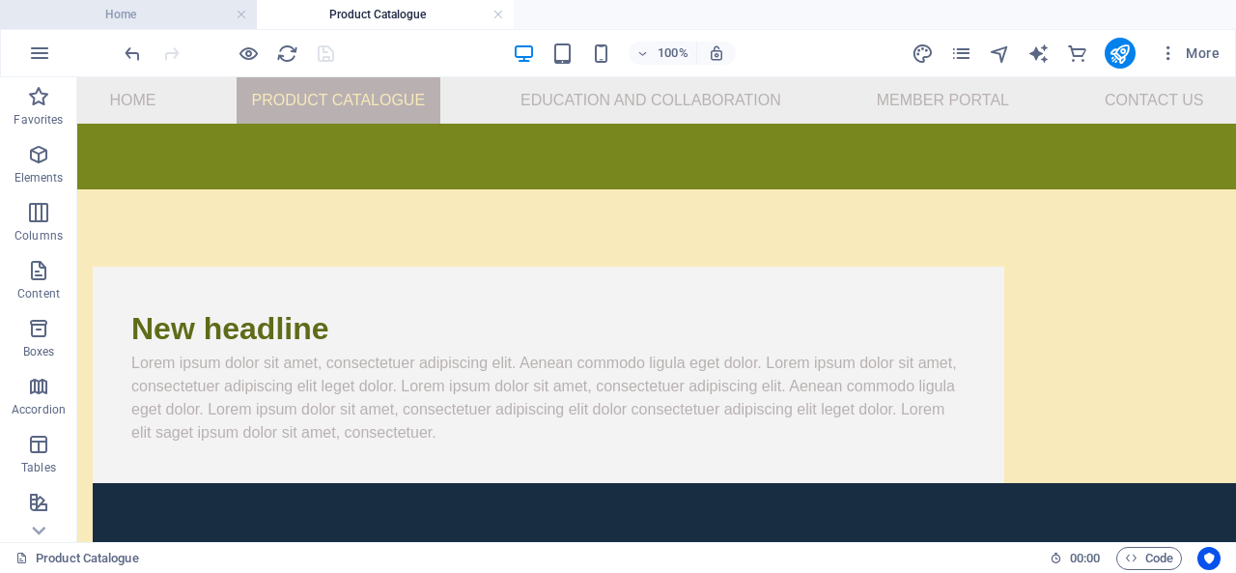
scroll to position [0, 0]
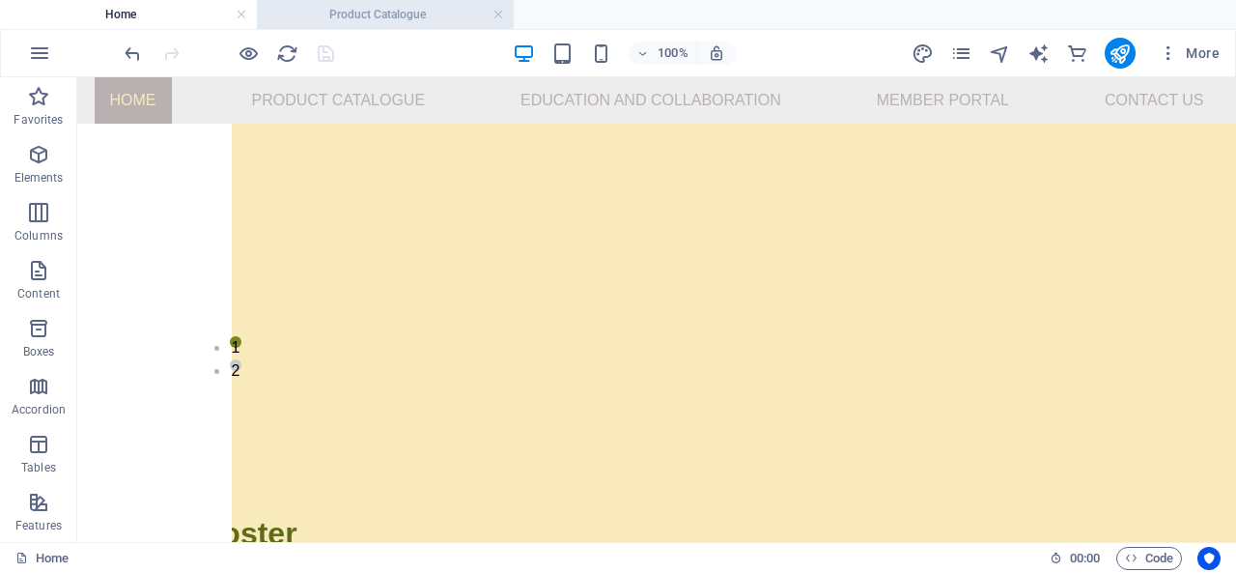
click at [352, 11] on h4 "Product Catalogue" at bounding box center [385, 14] width 257 height 21
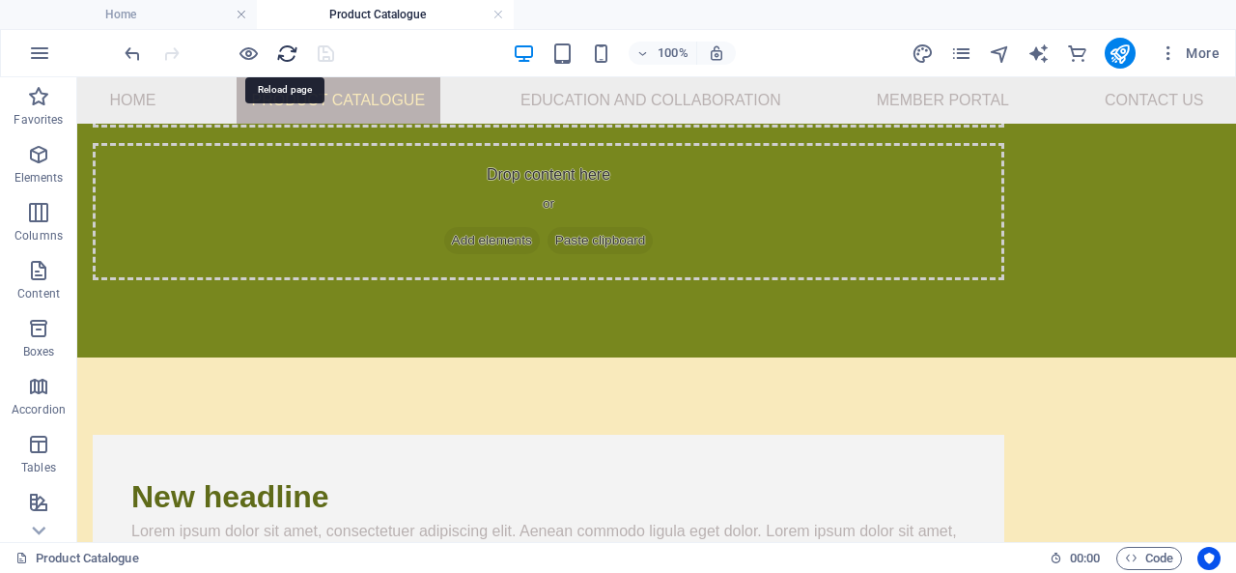
click at [277, 44] on icon "reload" at bounding box center [287, 53] width 22 height 22
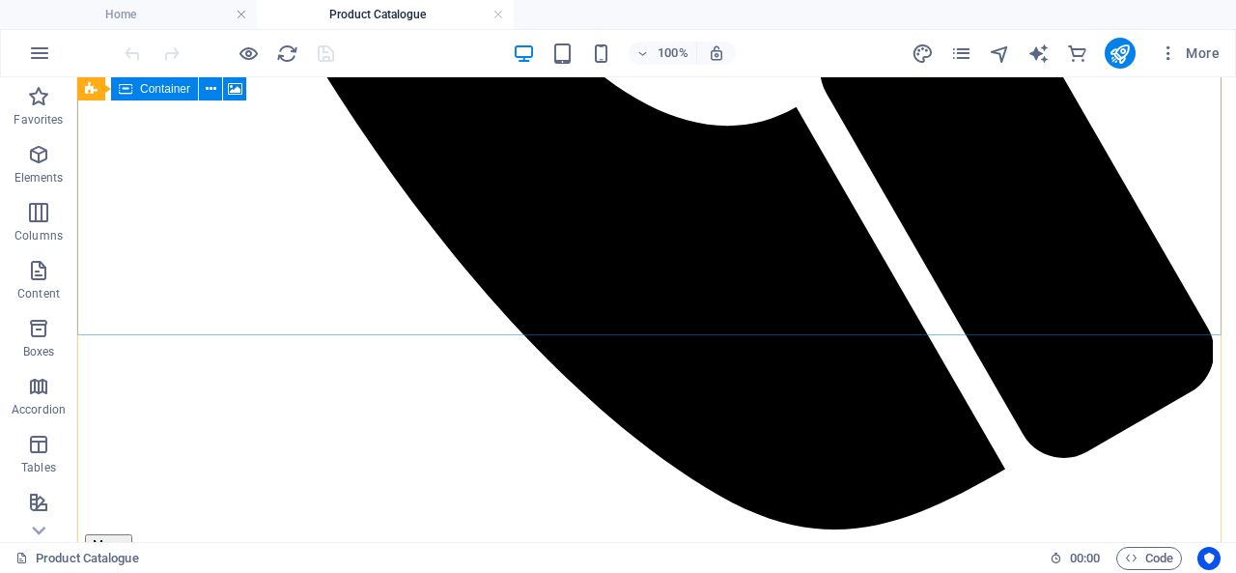
scroll to position [1037, 0]
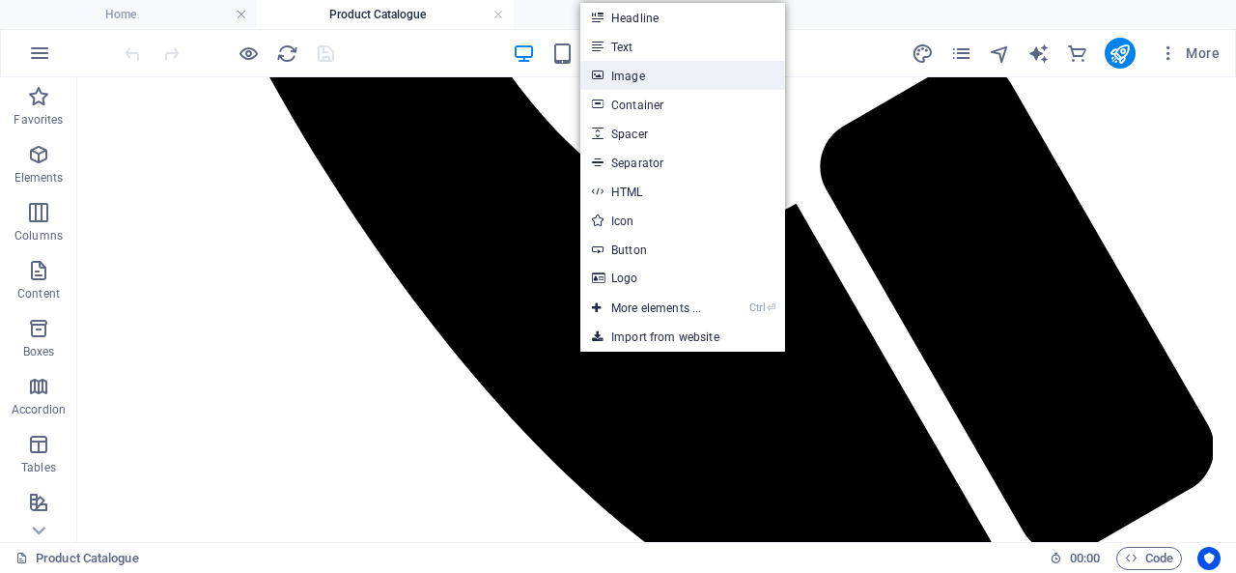
click at [708, 80] on link "Image" at bounding box center [682, 75] width 205 height 29
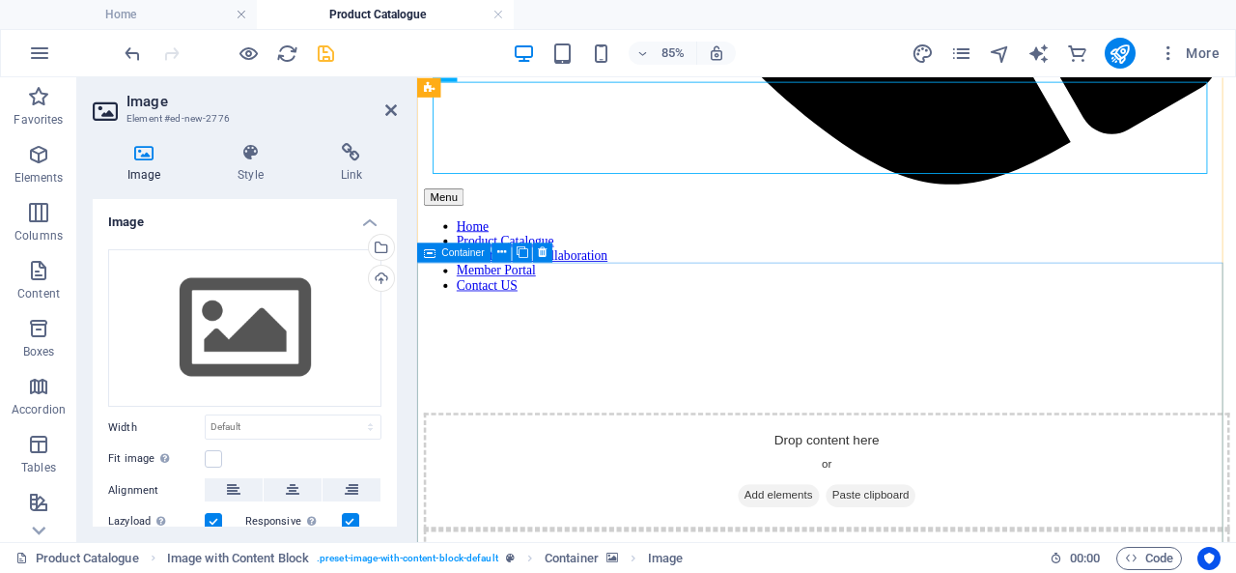
scroll to position [1230, 0]
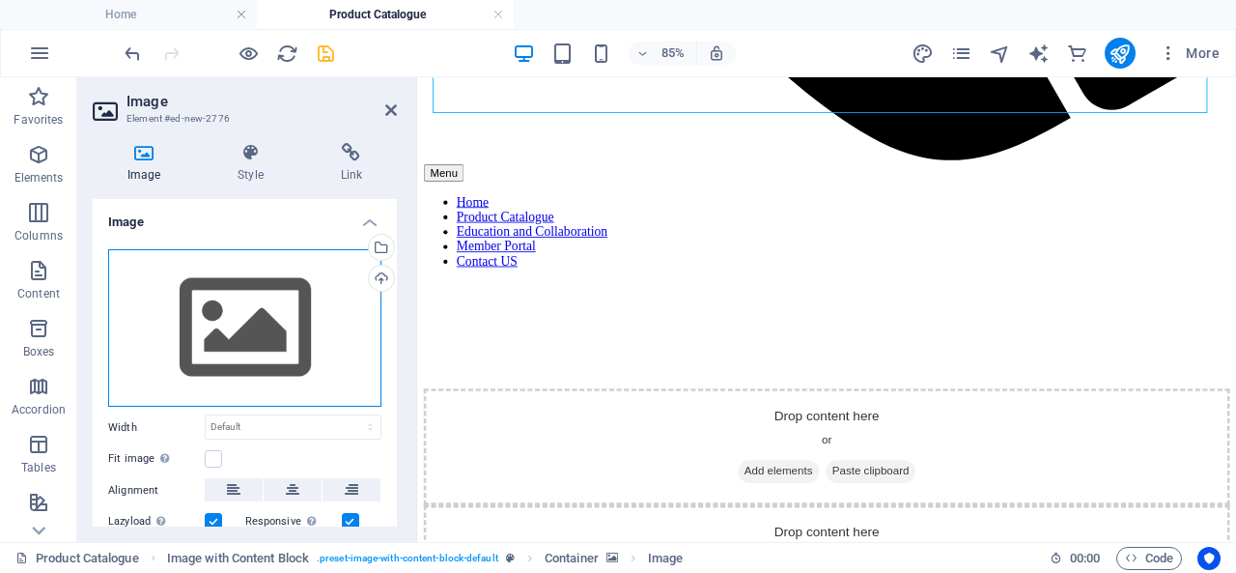
click at [274, 352] on div "Drag files here, click to choose files or select files from Files or our free s…" at bounding box center [244, 328] width 273 height 158
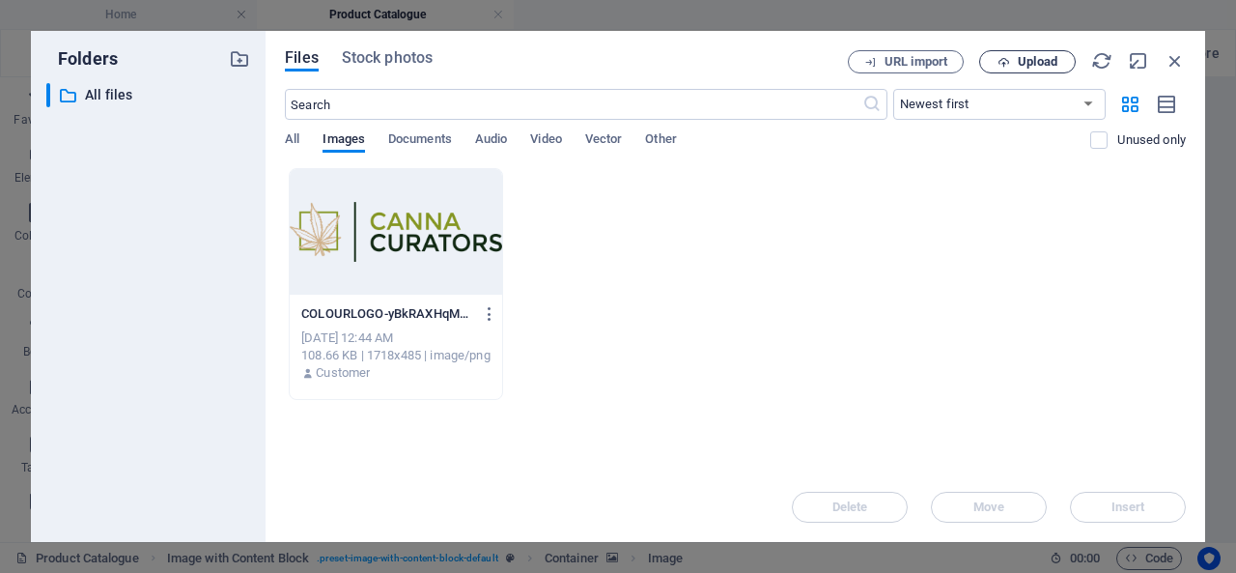
click at [1053, 68] on span "Upload" at bounding box center [1038, 62] width 40 height 12
click at [896, 61] on span "URL import" at bounding box center [916, 62] width 63 height 12
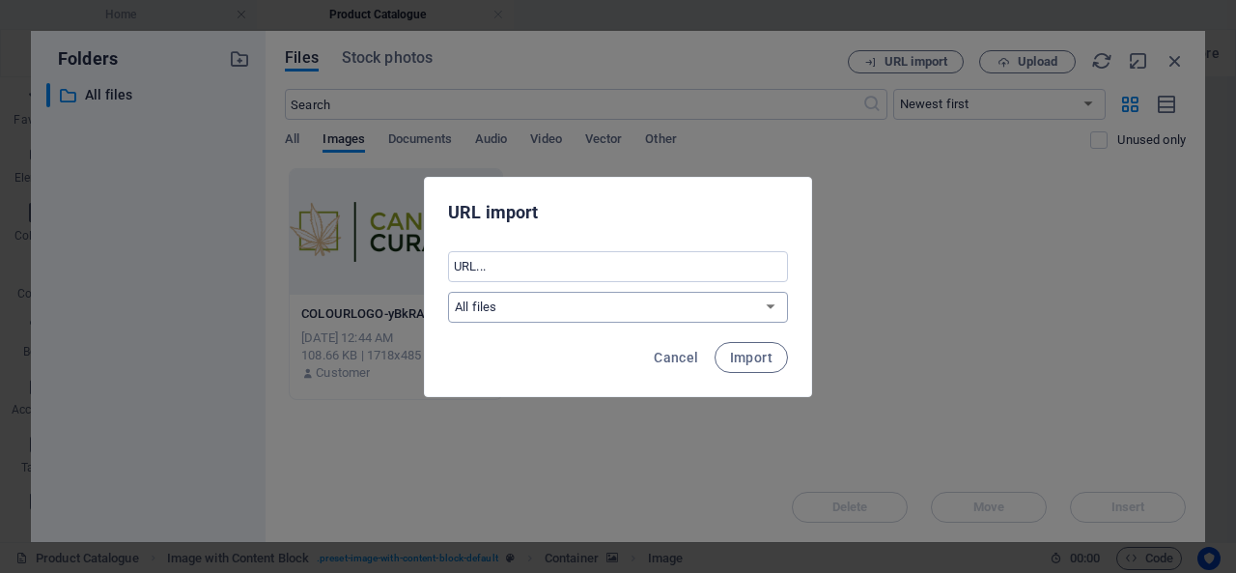
click at [499, 302] on select "All files" at bounding box center [618, 307] width 340 height 31
click at [508, 267] on input "text" at bounding box center [618, 266] width 340 height 31
click at [695, 352] on span "Cancel" at bounding box center [676, 357] width 44 height 15
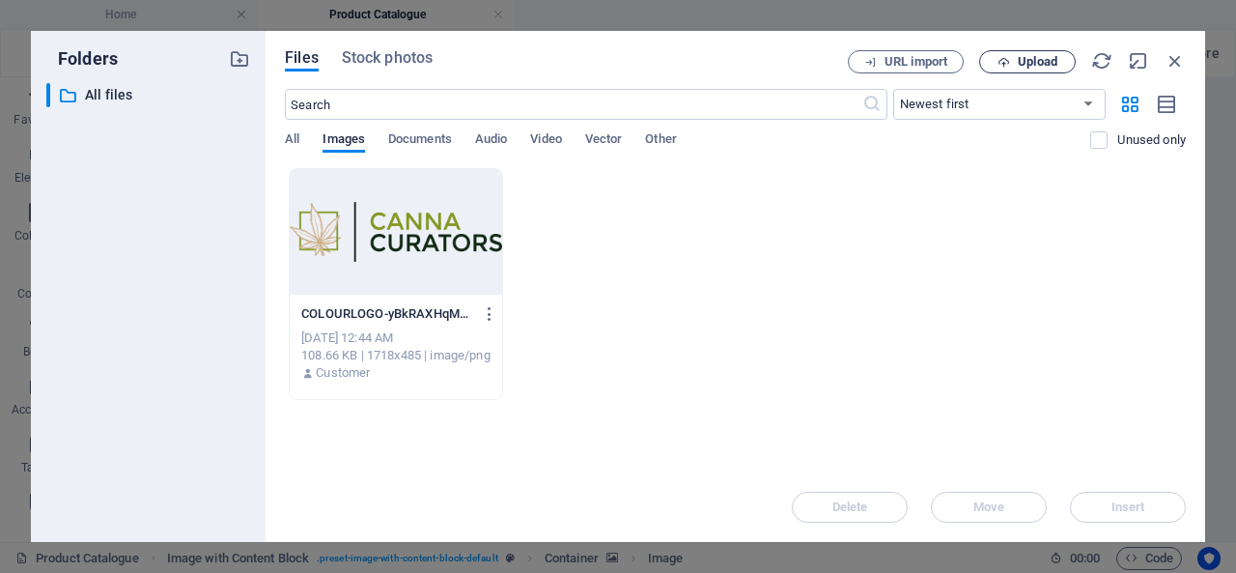
click at [1036, 56] on span "Upload" at bounding box center [1038, 62] width 40 height 12
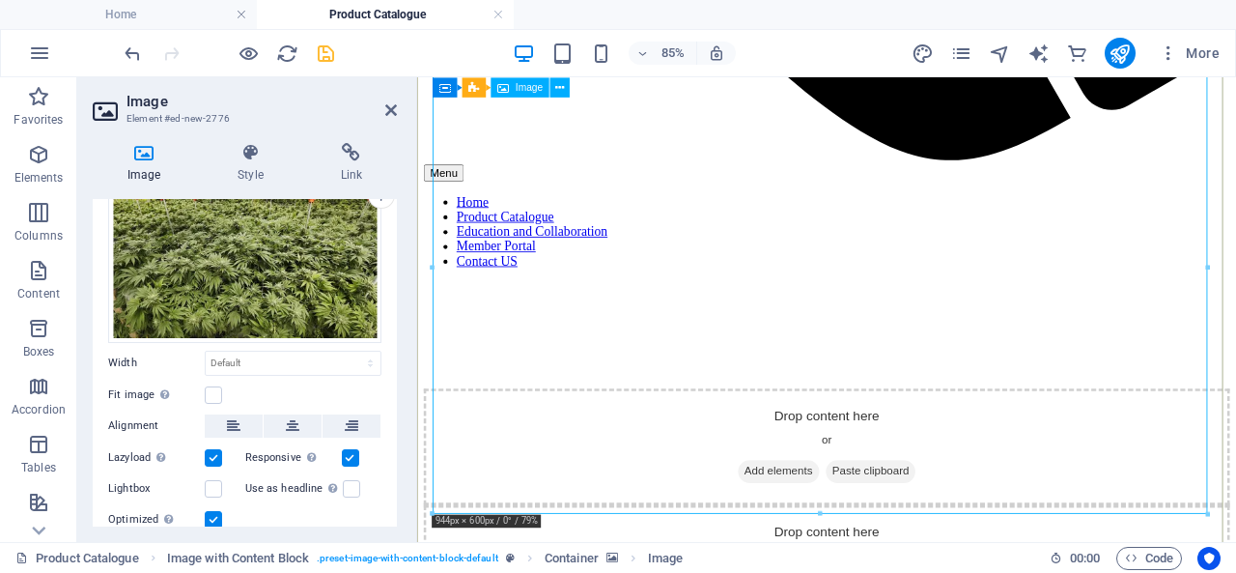
scroll to position [97, 0]
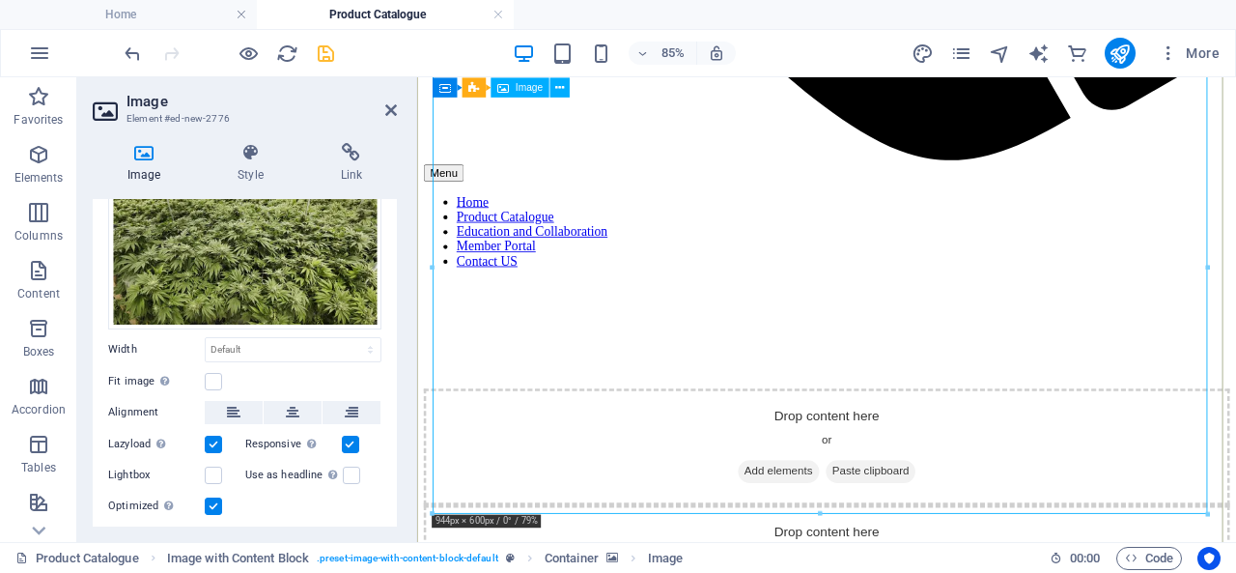
drag, startPoint x: 1237, startPoint y: 588, endPoint x: 844, endPoint y: 299, distance: 487.7
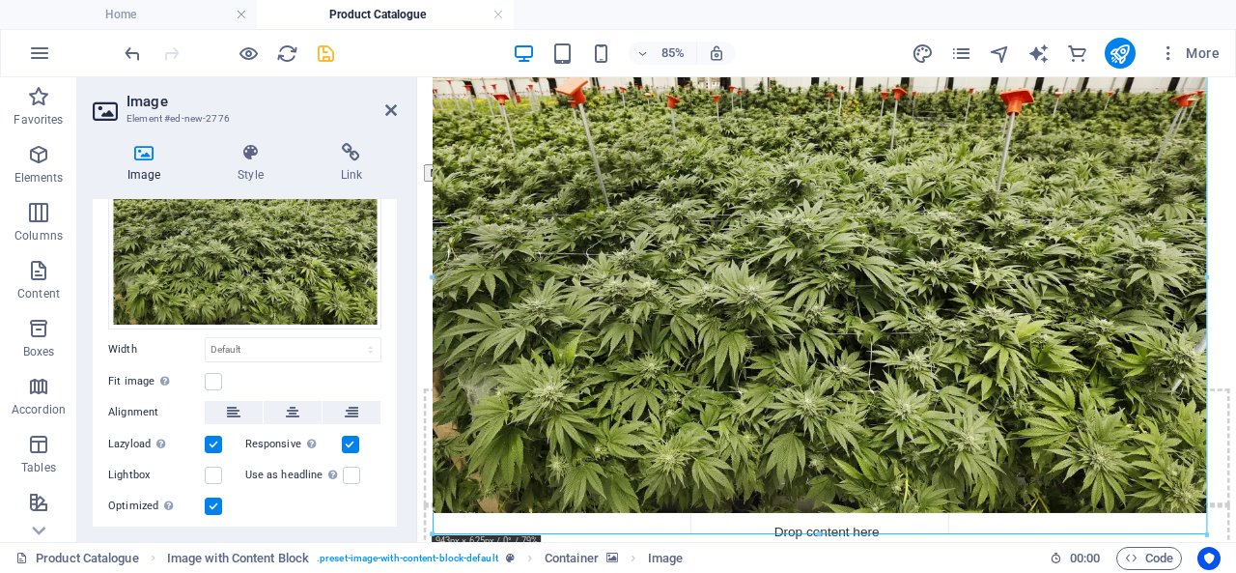
type input "942"
select select "px"
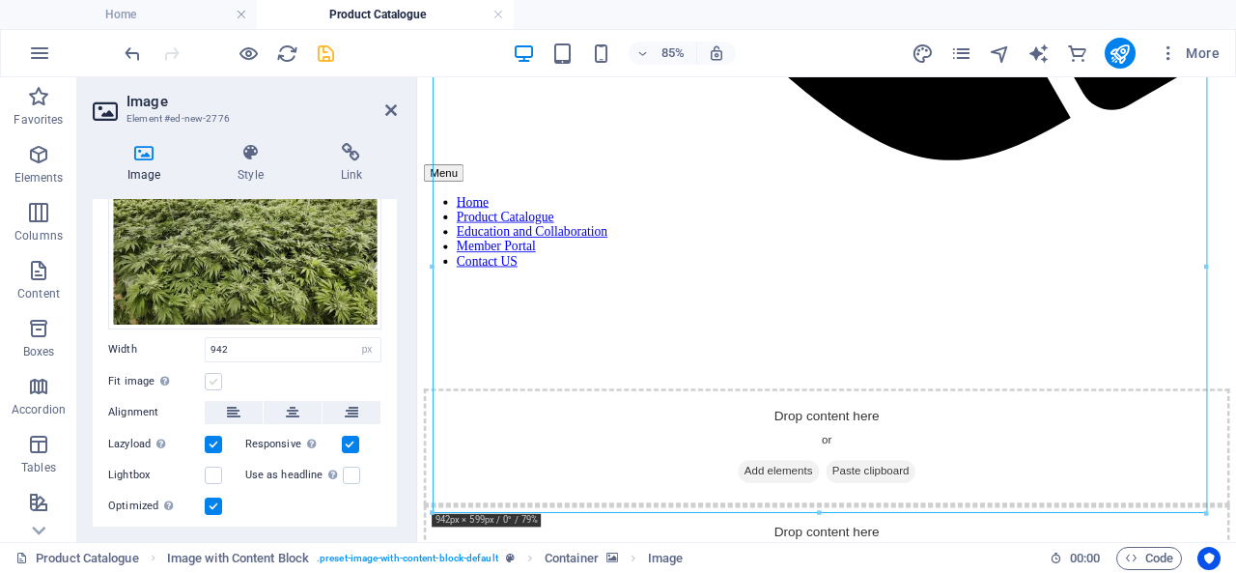
click at [209, 381] on label at bounding box center [213, 381] width 17 height 17
click at [0, 0] on input "Fit image Automatically fit image to a fixed width and height" at bounding box center [0, 0] width 0 height 0
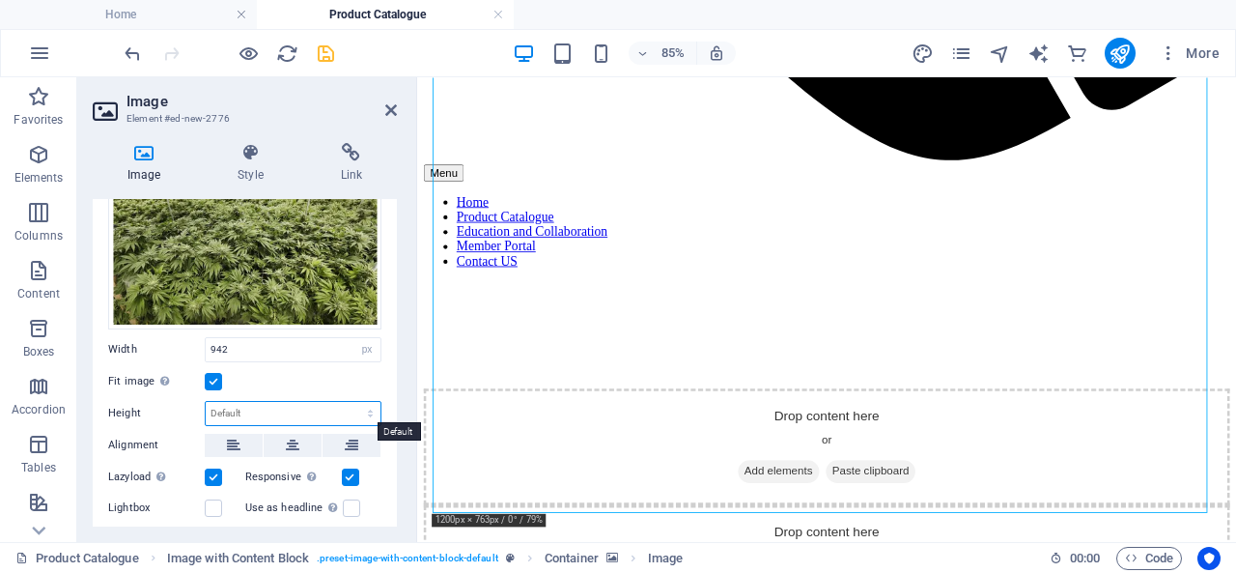
click at [280, 407] on select "Default auto px" at bounding box center [293, 413] width 175 height 23
select select "px"
click at [350, 402] on select "Default auto px" at bounding box center [293, 413] width 175 height 23
type input "599"
click at [361, 406] on select "Default auto px" at bounding box center [366, 413] width 27 height 23
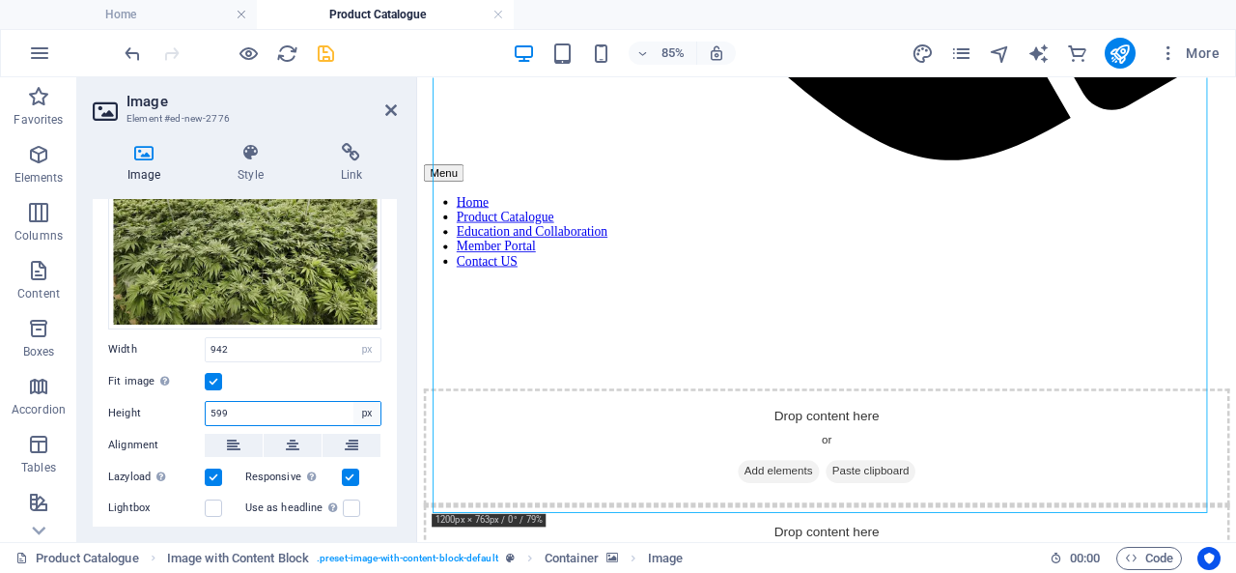
select select "default"
click at [353, 402] on select "Default auto px" at bounding box center [366, 413] width 27 height 23
click at [281, 404] on select "Default auto px" at bounding box center [293, 413] width 175 height 23
click at [206, 402] on select "Default auto px" at bounding box center [293, 413] width 175 height 23
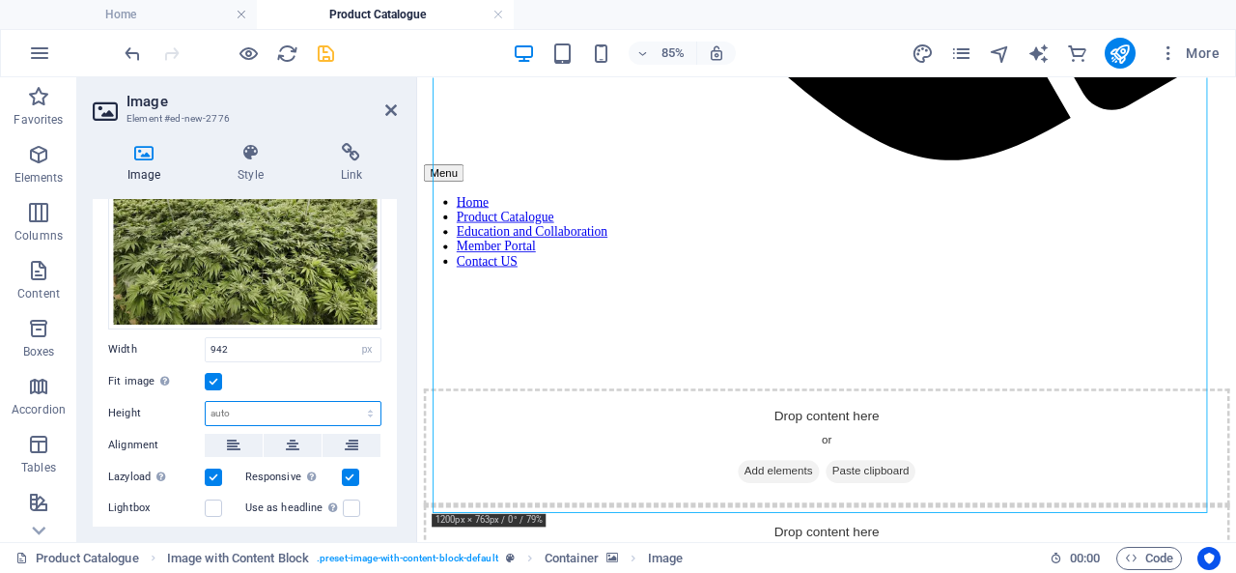
click at [230, 410] on select "Default auto px" at bounding box center [293, 413] width 175 height 23
click at [206, 402] on select "Default auto px" at bounding box center [293, 413] width 175 height 23
select select "DISABLED_OPTION_VALUE"
click at [216, 383] on label at bounding box center [213, 381] width 17 height 17
click at [0, 0] on input "Fit image Automatically fit image to a fixed width and height" at bounding box center [0, 0] width 0 height 0
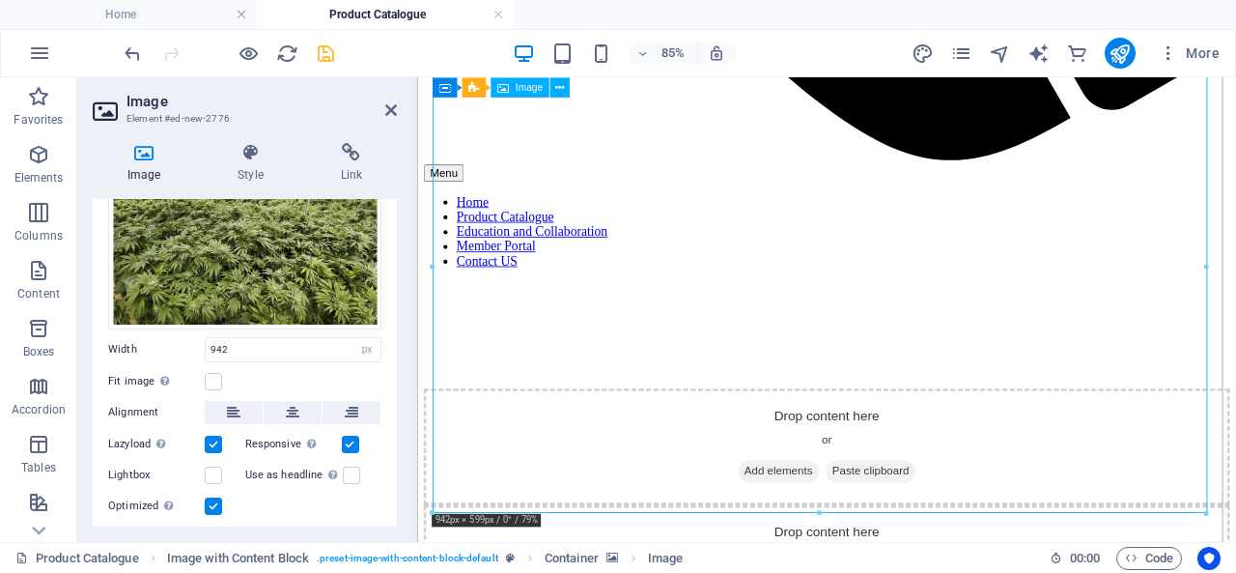
click at [817, 510] on div at bounding box center [820, 513] width 774 height 6
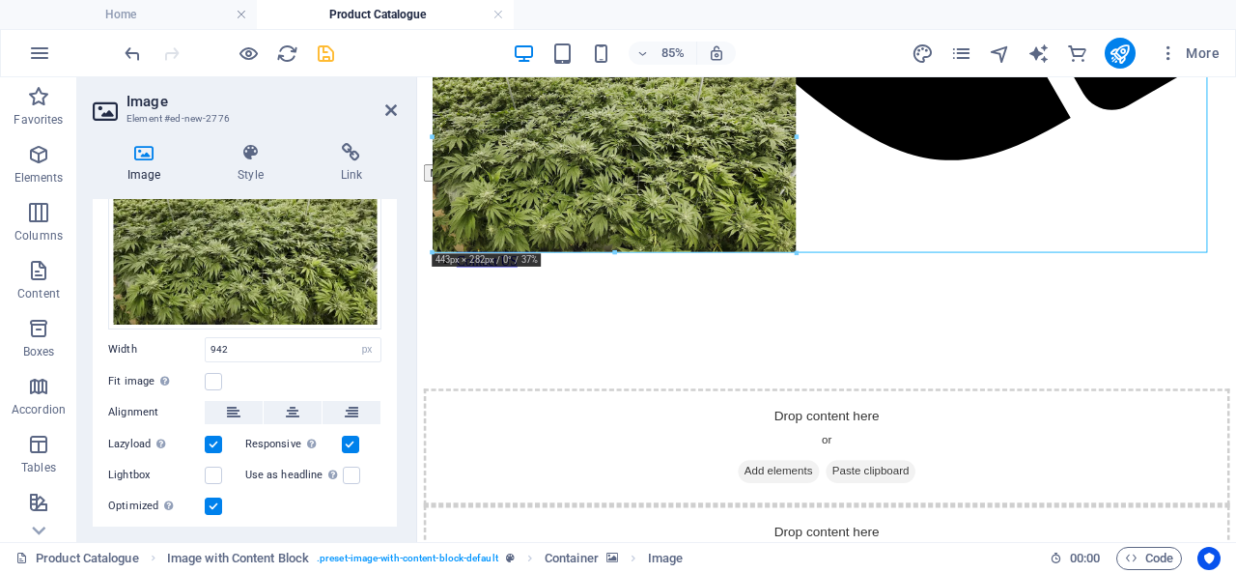
drag, startPoint x: 819, startPoint y: 513, endPoint x: 385, endPoint y: 146, distance: 568.0
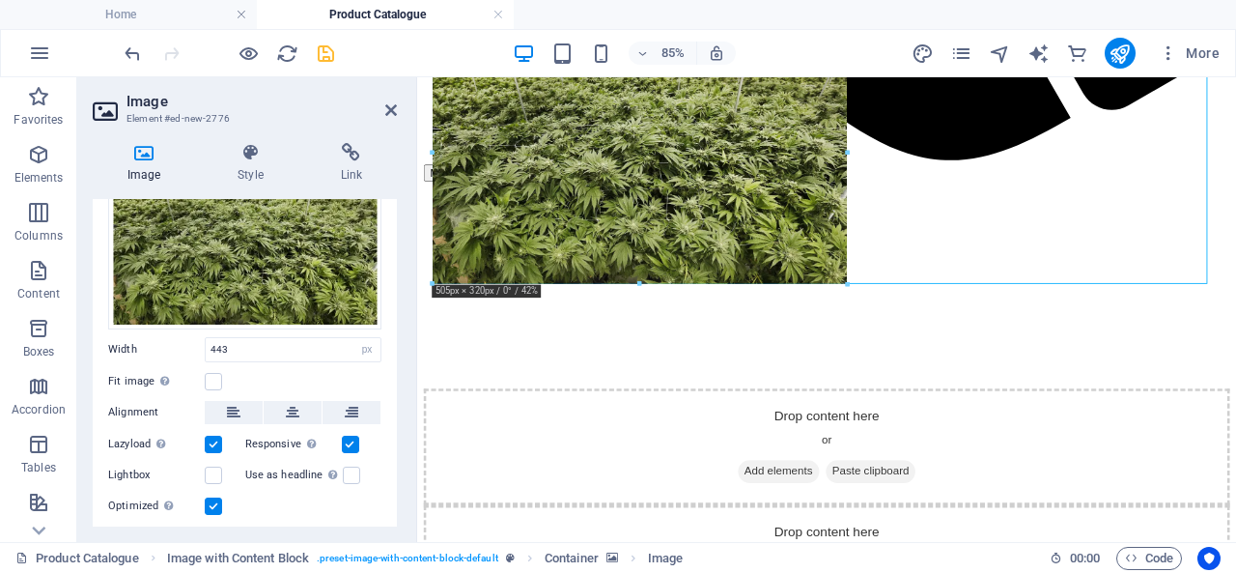
drag, startPoint x: 798, startPoint y: 137, endPoint x: 517, endPoint y: 171, distance: 283.0
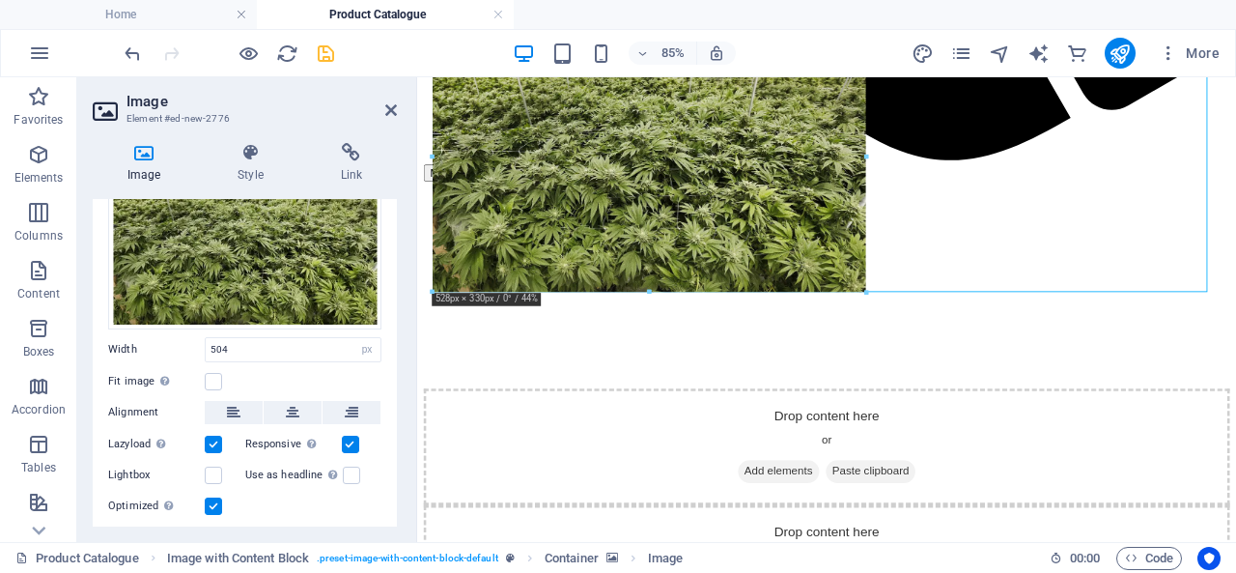
drag, startPoint x: 848, startPoint y: 287, endPoint x: 475, endPoint y: 194, distance: 384.1
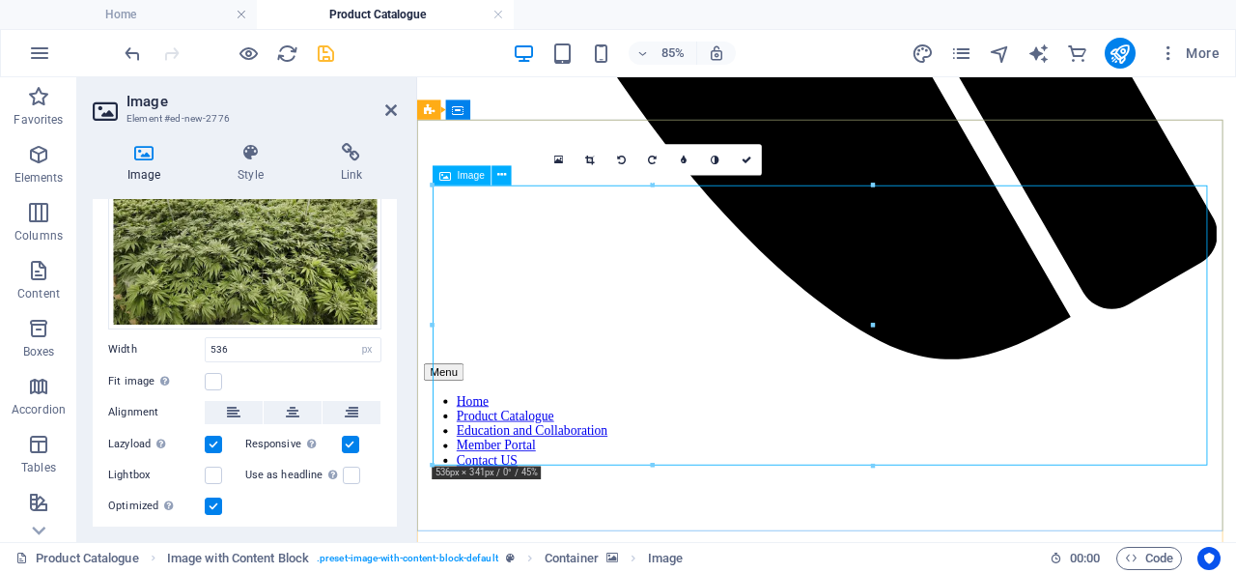
scroll to position [1037, 0]
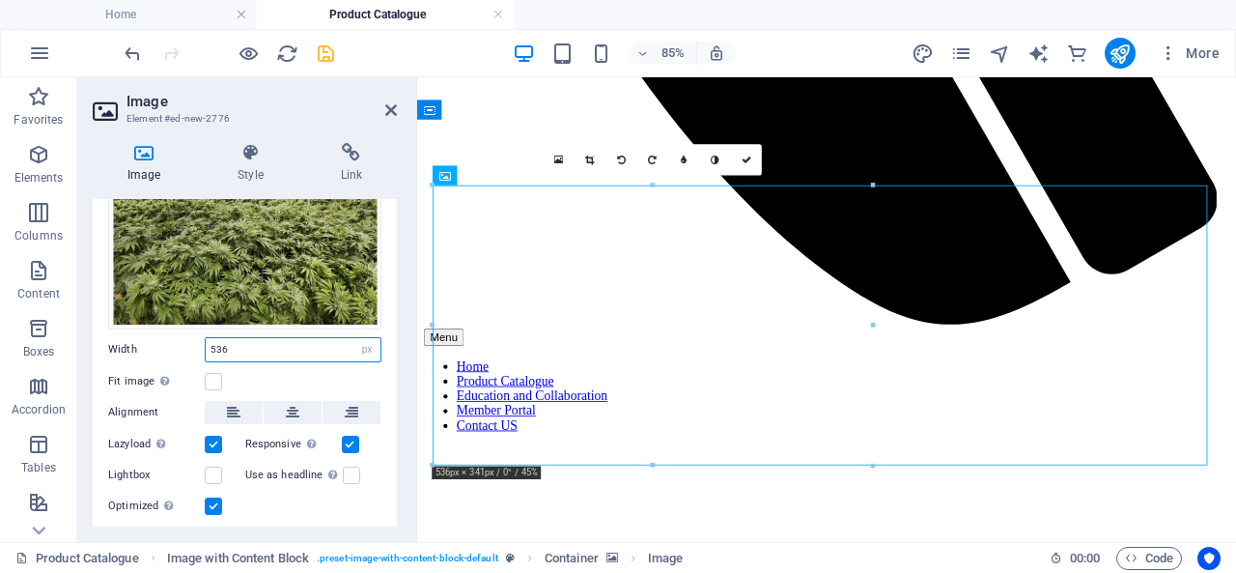
click at [309, 346] on input "536" at bounding box center [293, 349] width 175 height 23
drag, startPoint x: 309, startPoint y: 346, endPoint x: 197, endPoint y: 347, distance: 112.0
click at [197, 347] on div "Width 536 Default auto px rem % em vh vw" at bounding box center [244, 349] width 273 height 25
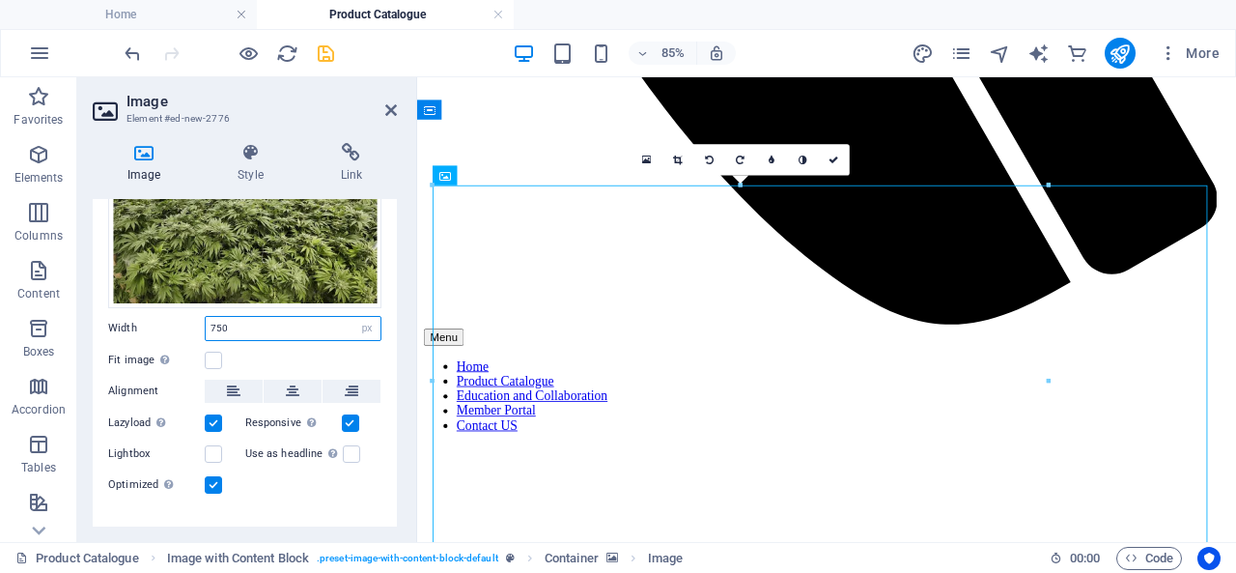
scroll to position [146, 0]
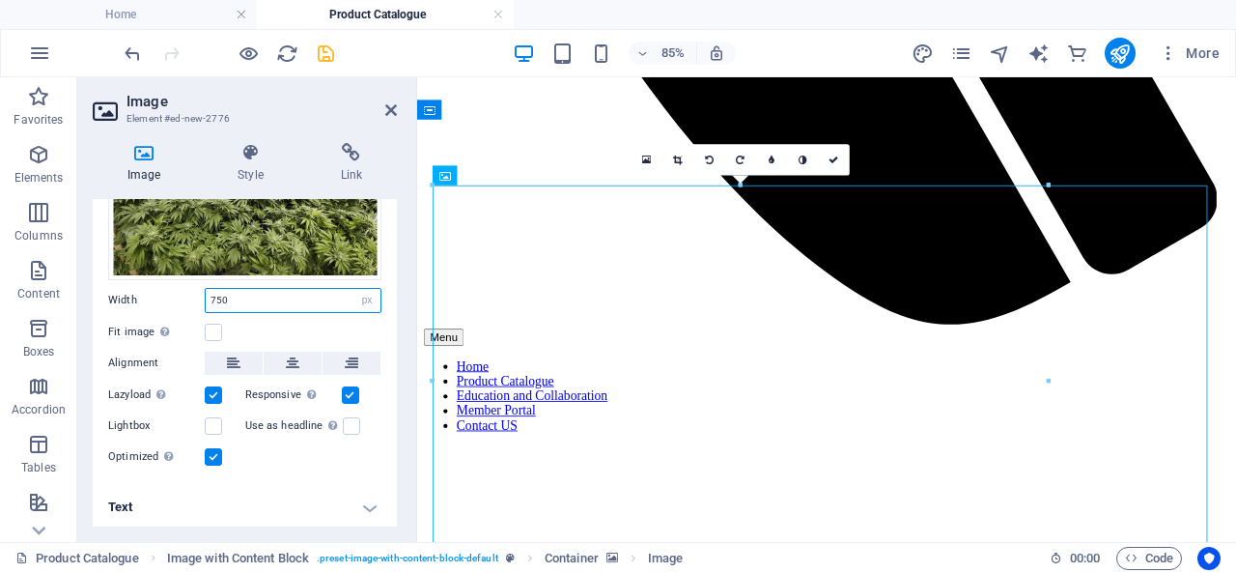
type input "750"
click at [224, 500] on h4 "Text" at bounding box center [245, 507] width 304 height 46
click at [362, 505] on h4 "Text" at bounding box center [245, 501] width 304 height 35
click at [497, 177] on icon at bounding box center [501, 174] width 9 height 17
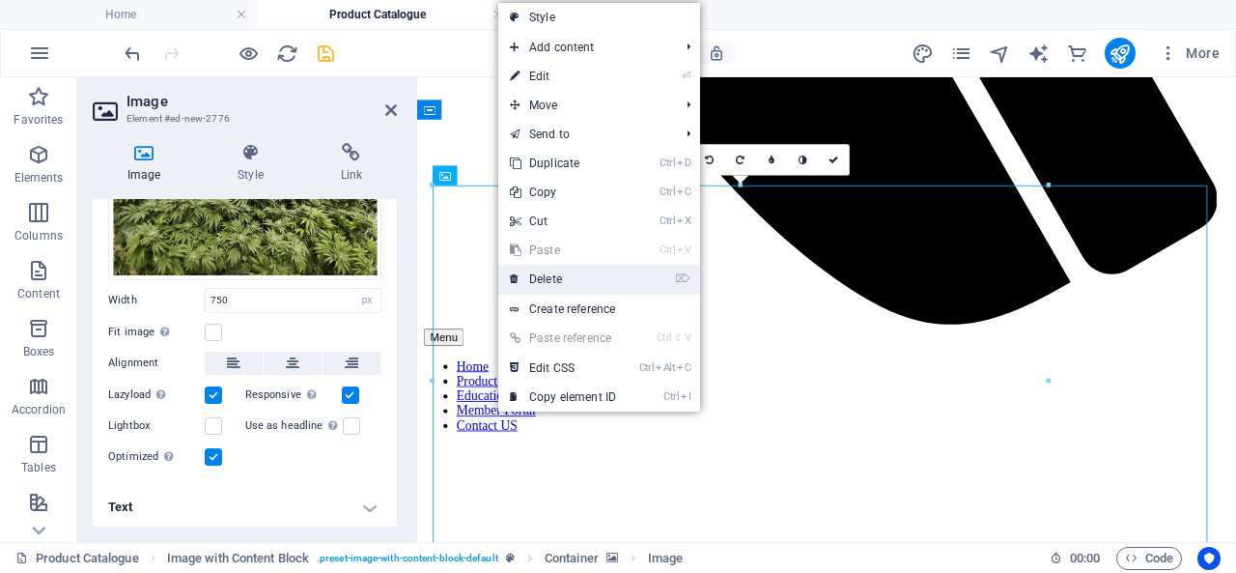
click at [540, 268] on link "⌦ Delete" at bounding box center [562, 279] width 129 height 29
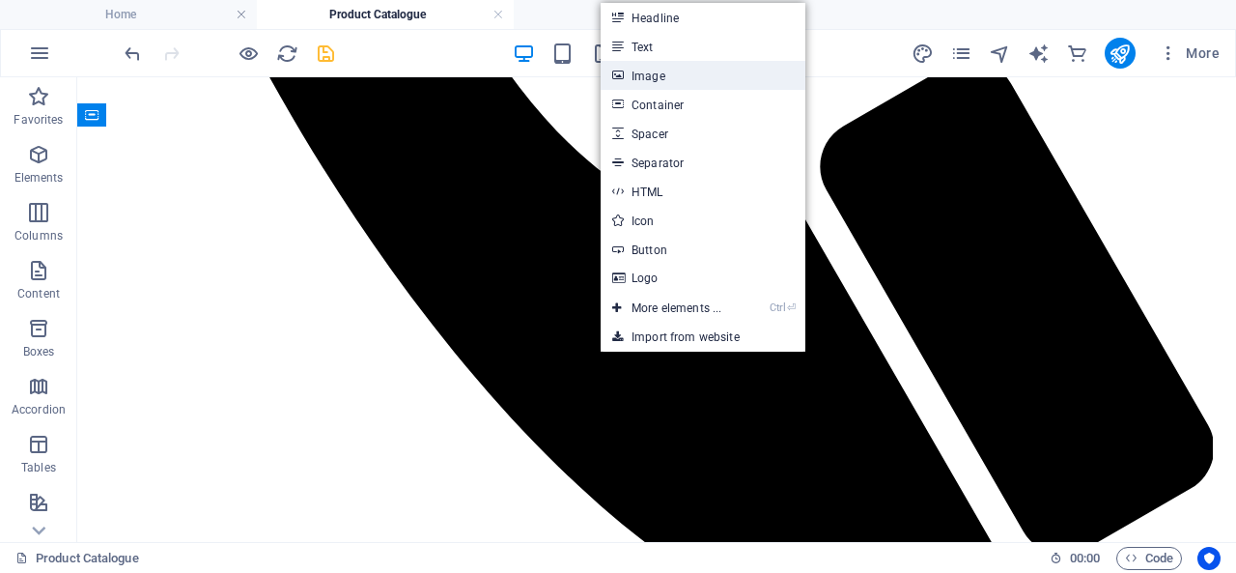
click at [643, 76] on link "Image" at bounding box center [703, 75] width 205 height 29
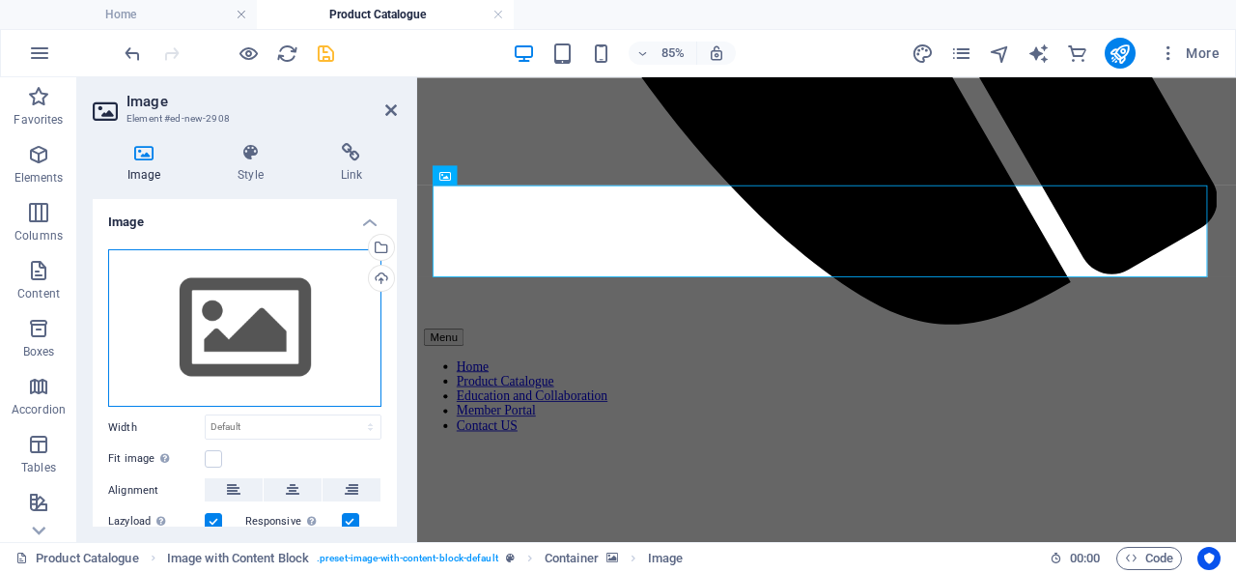
click at [214, 327] on div "Drag files here, click to choose files or select files from Files or our free s…" at bounding box center [244, 328] width 273 height 158
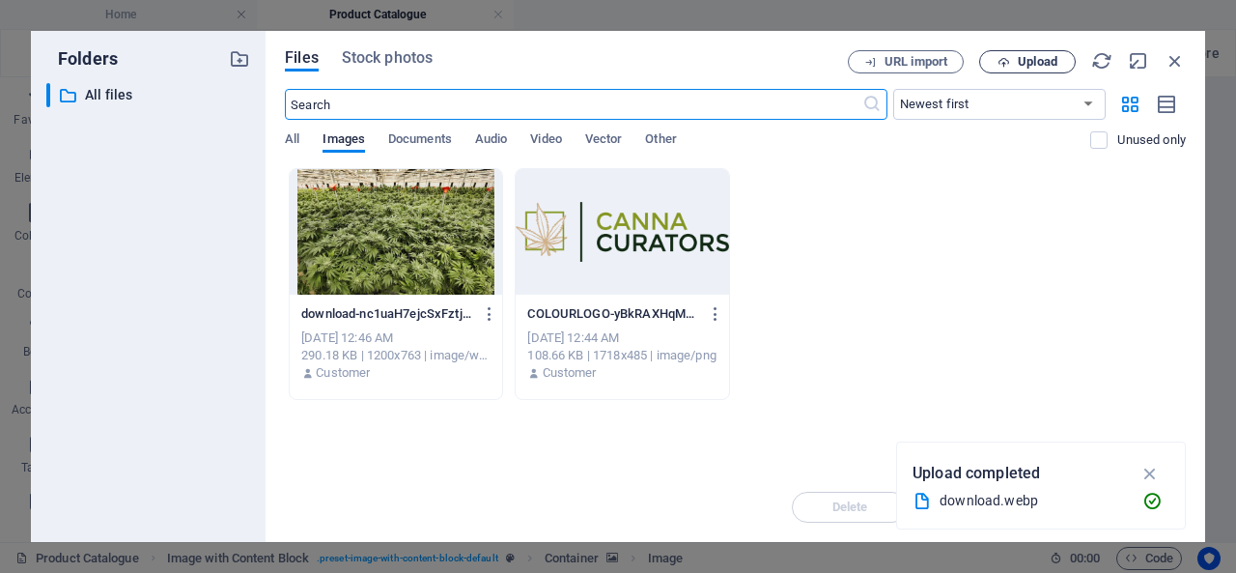
click at [1018, 64] on span "Upload" at bounding box center [1038, 62] width 40 height 12
click at [1018, 61] on span "Upload" at bounding box center [1038, 62] width 40 height 12
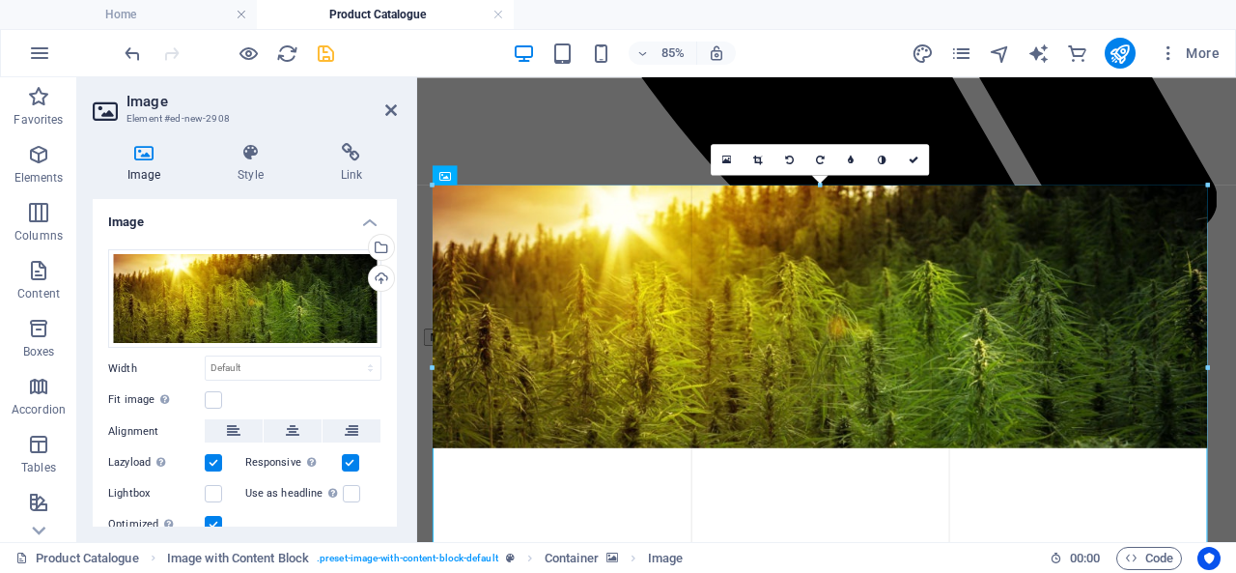
drag, startPoint x: 1205, startPoint y: 449, endPoint x: 1209, endPoint y: 438, distance: 11.3
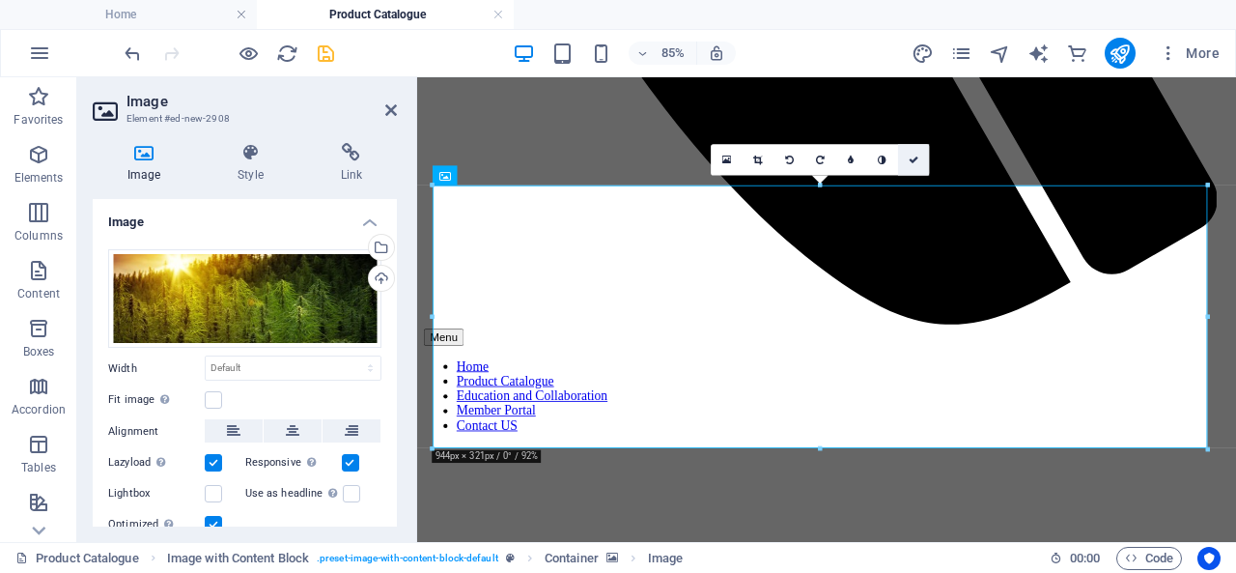
click at [914, 157] on icon at bounding box center [914, 160] width 10 height 10
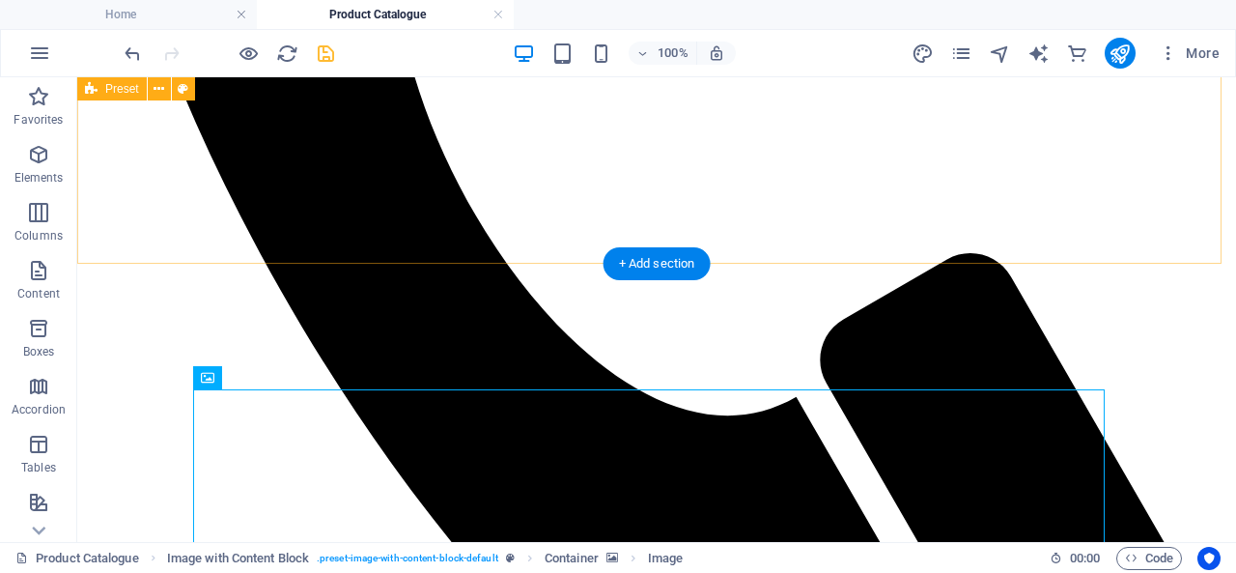
scroll to position [941, 0]
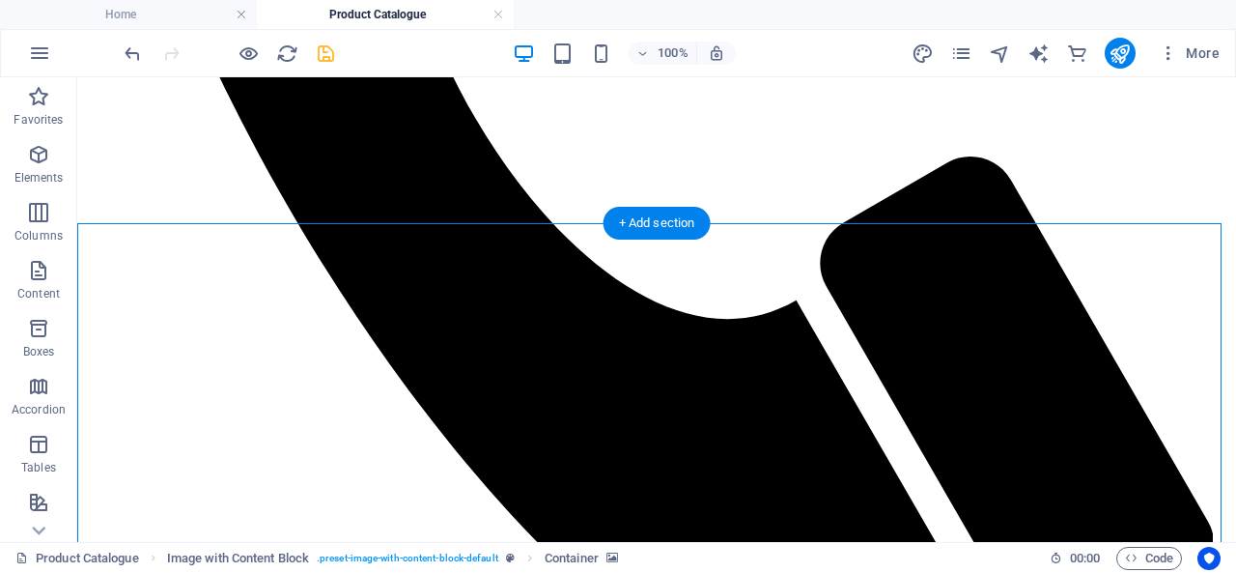
select select "px"
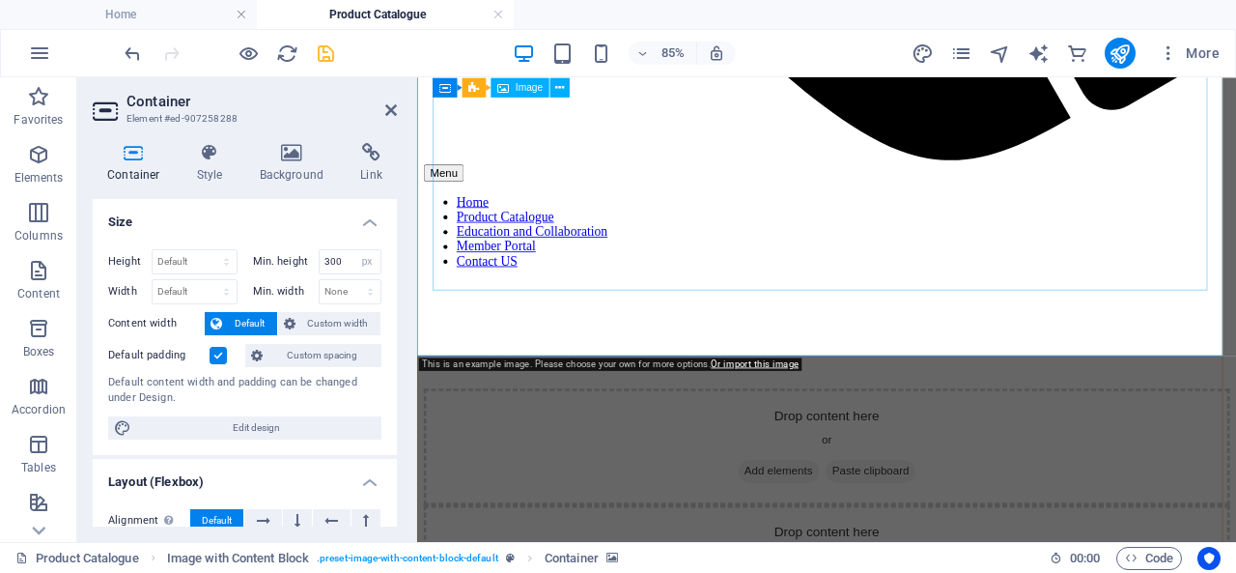
scroll to position [1134, 0]
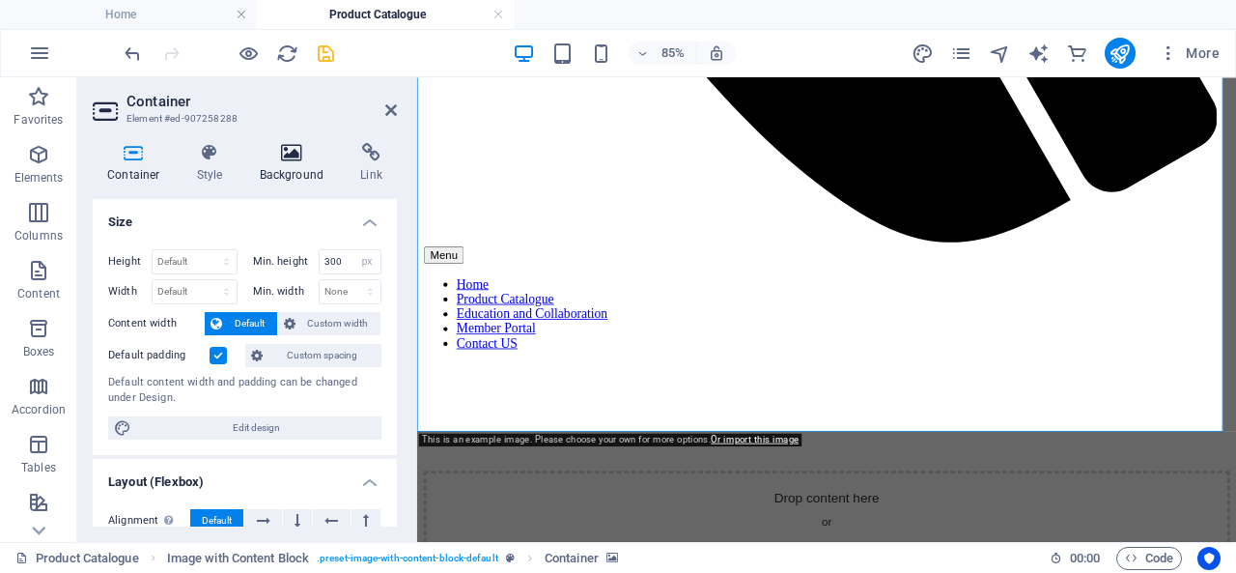
click at [280, 146] on icon at bounding box center [292, 152] width 94 height 19
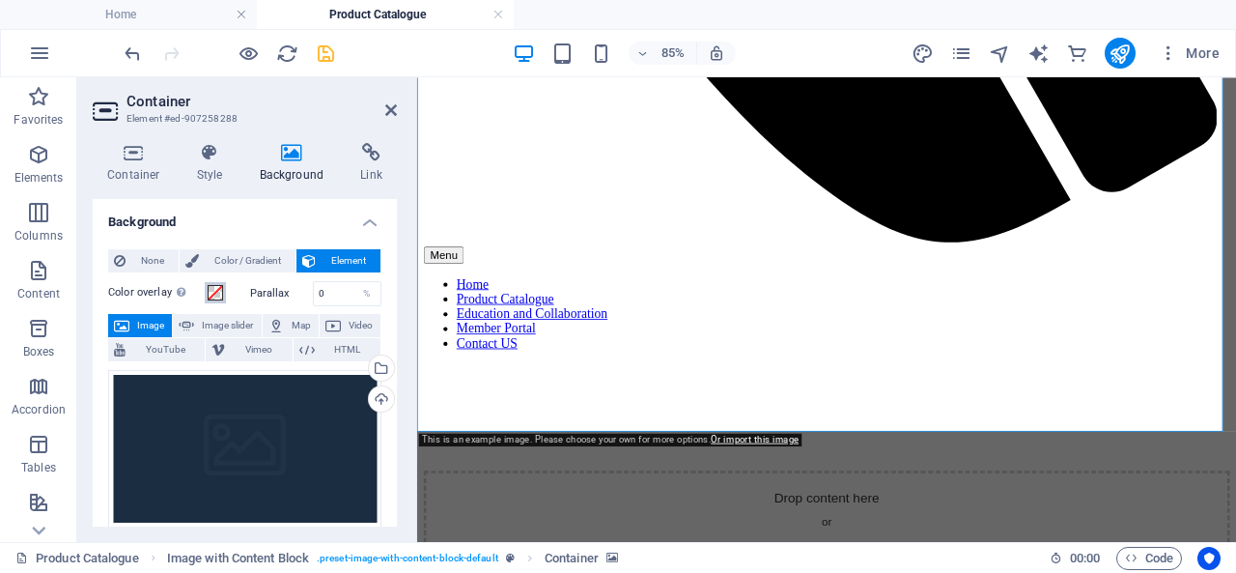
click at [212, 291] on span at bounding box center [215, 292] width 15 height 15
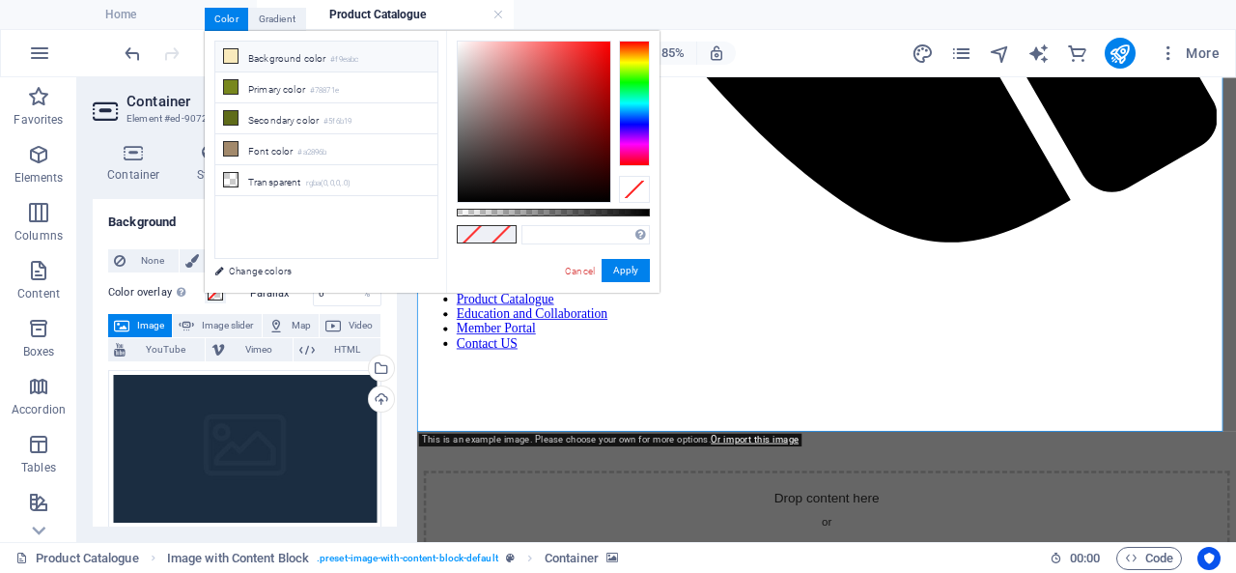
click at [337, 53] on small "#f9eabc" at bounding box center [344, 60] width 28 height 14
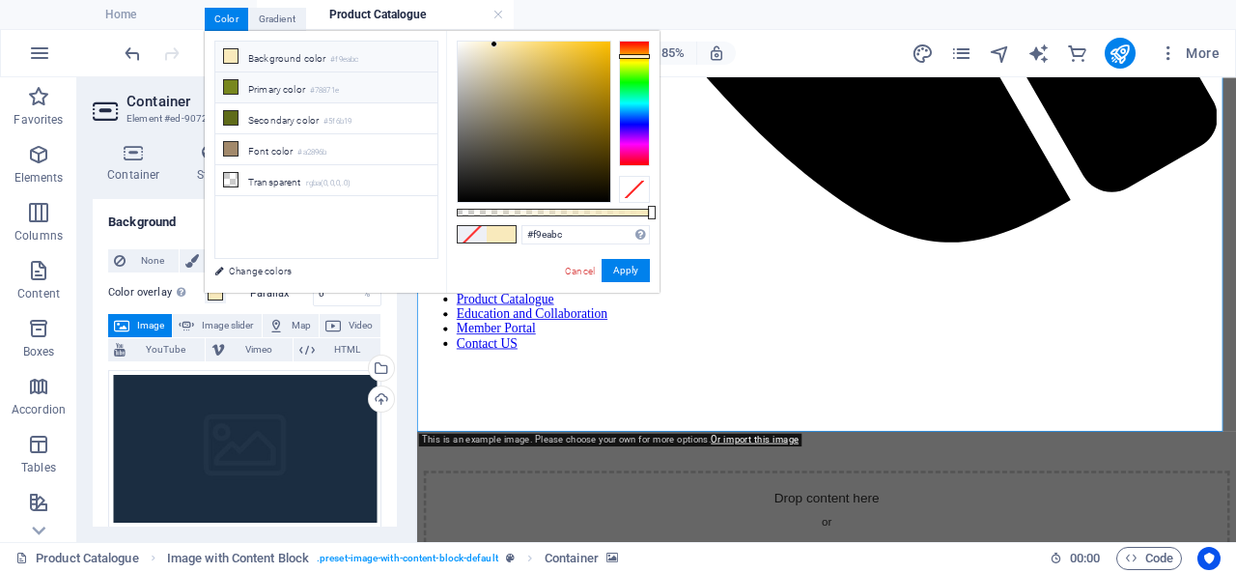
click at [330, 90] on small "#78871e" at bounding box center [324, 91] width 29 height 14
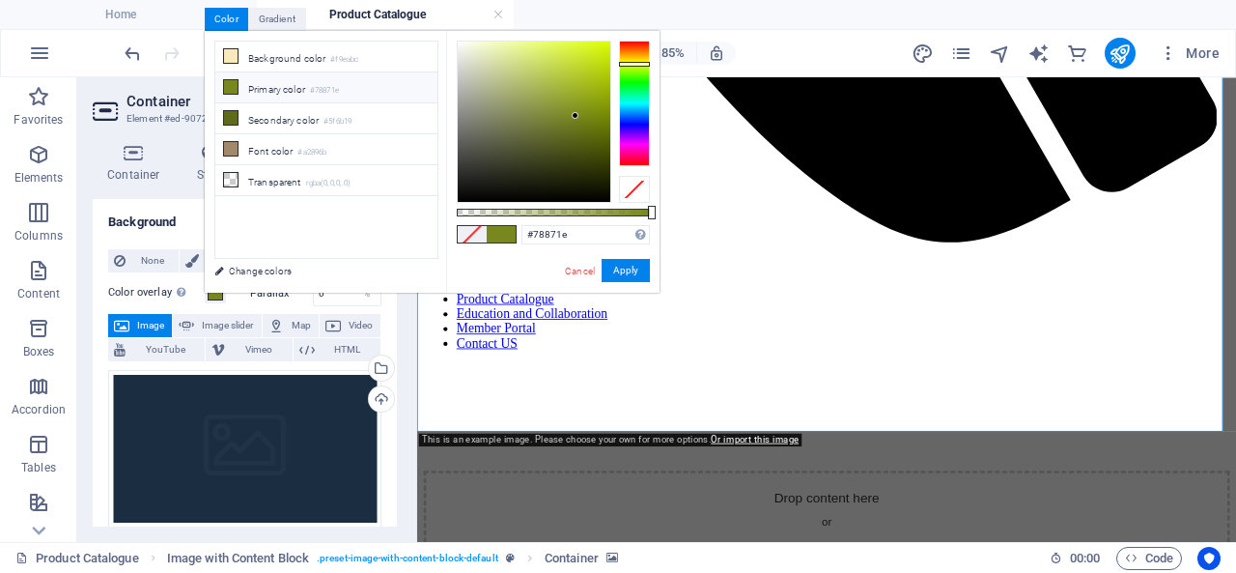
click at [191, 290] on label "Color overlay Places an overlay over the background to colorize it" at bounding box center [156, 292] width 97 height 23
click at [205, 290] on button "Color overlay Places an overlay over the background to colorize it" at bounding box center [215, 292] width 21 height 21
click at [574, 270] on link "Cancel" at bounding box center [580, 271] width 34 height 14
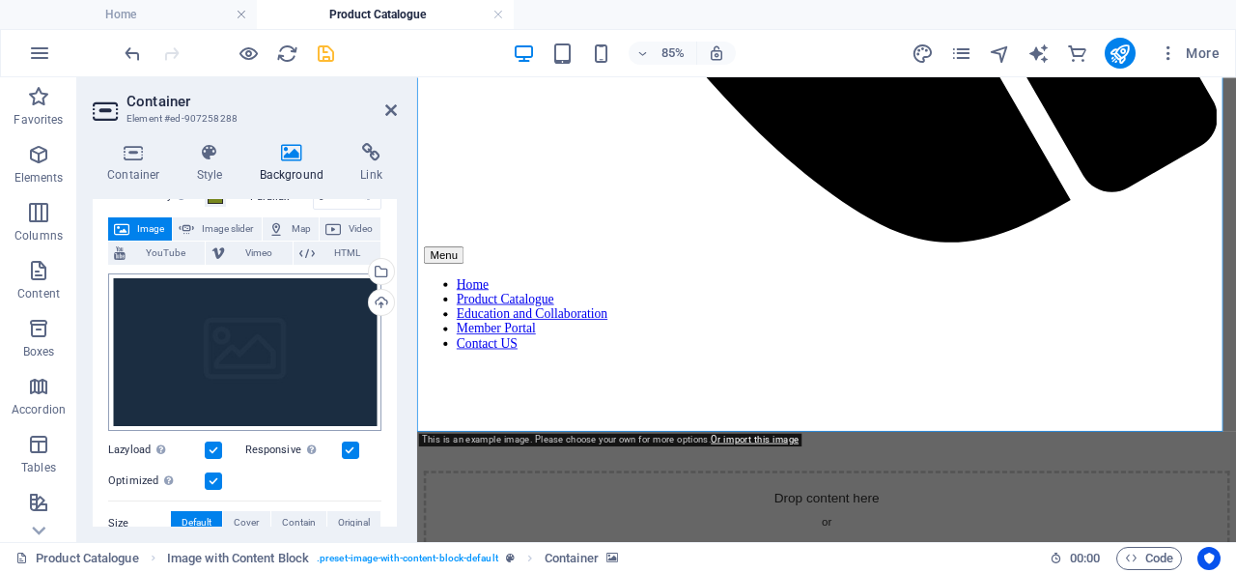
scroll to position [193, 0]
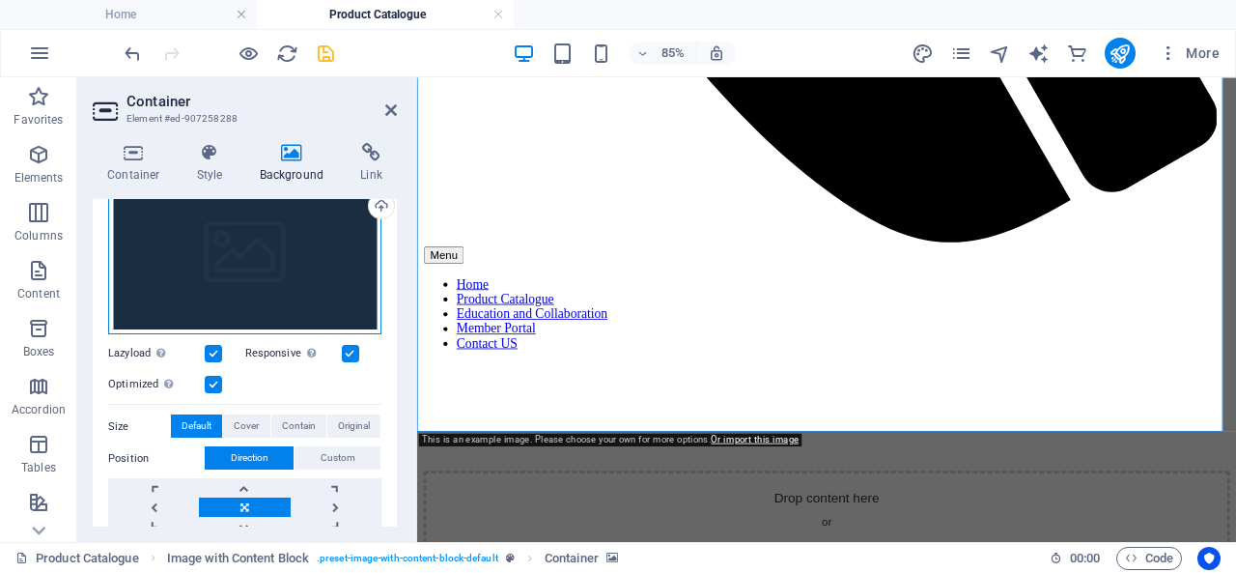
click at [254, 300] on div "Drag files here, click to choose files or select files from Files or our free s…" at bounding box center [244, 256] width 273 height 158
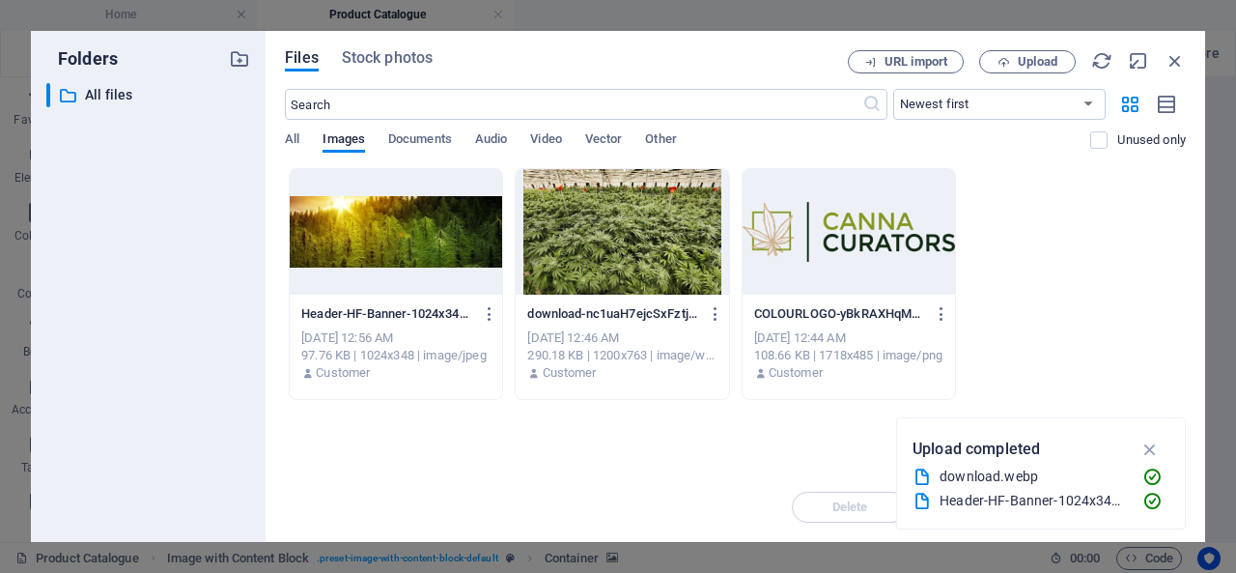
click at [254, 300] on div "Folders ​ All files All files" at bounding box center [148, 286] width 235 height 511
click at [624, 256] on div at bounding box center [622, 232] width 212 height 126
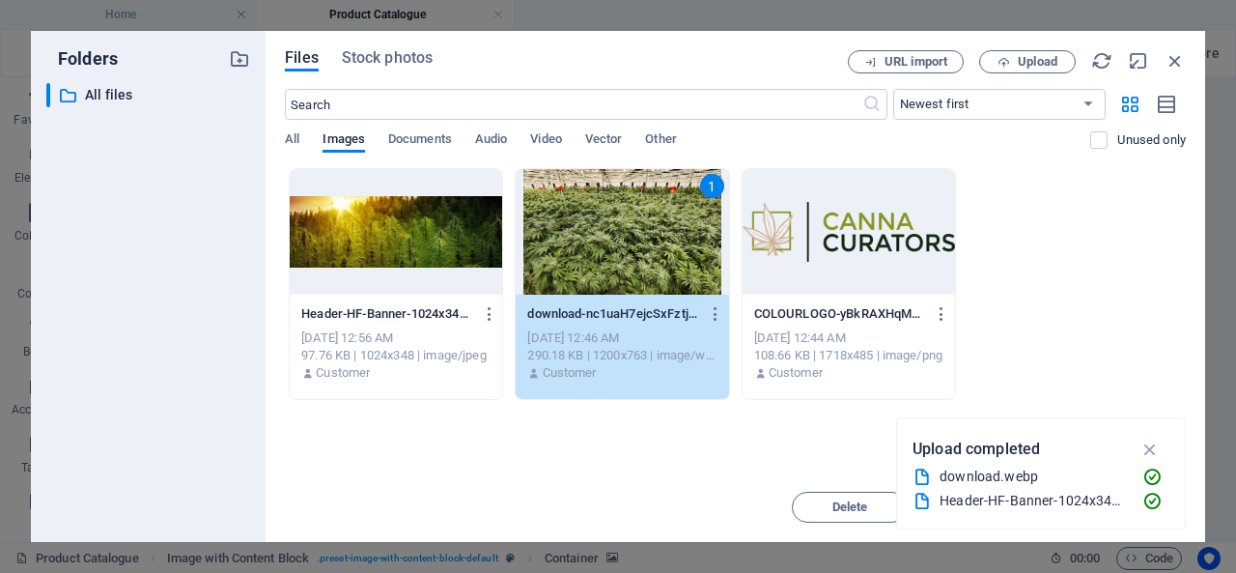
click at [423, 267] on div at bounding box center [396, 232] width 212 height 126
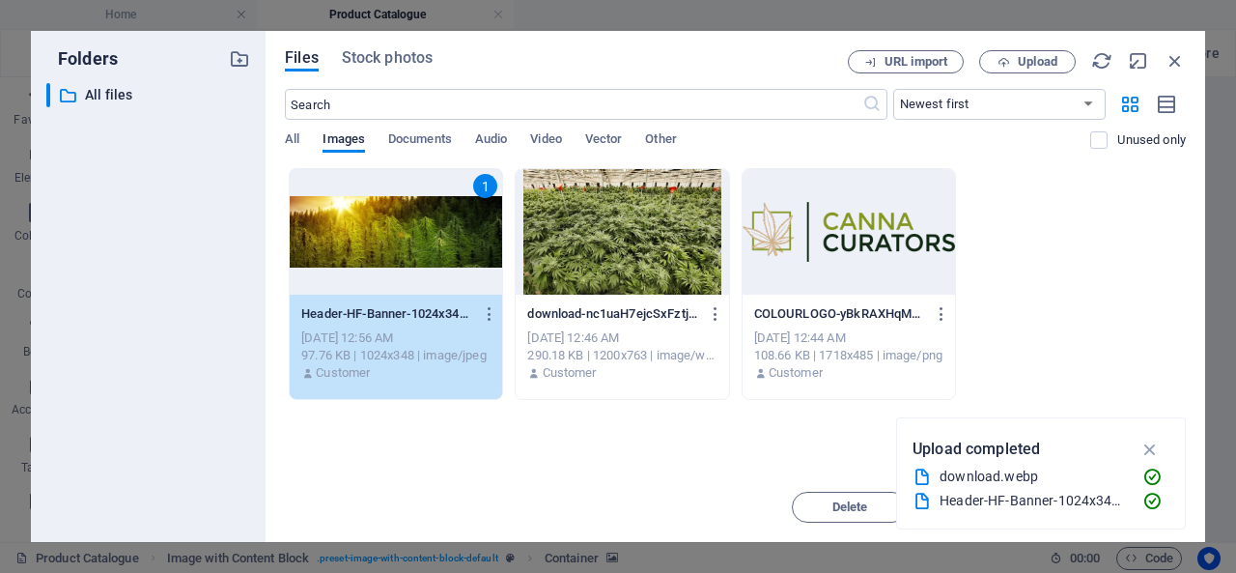
click at [423, 267] on div "1" at bounding box center [396, 232] width 212 height 126
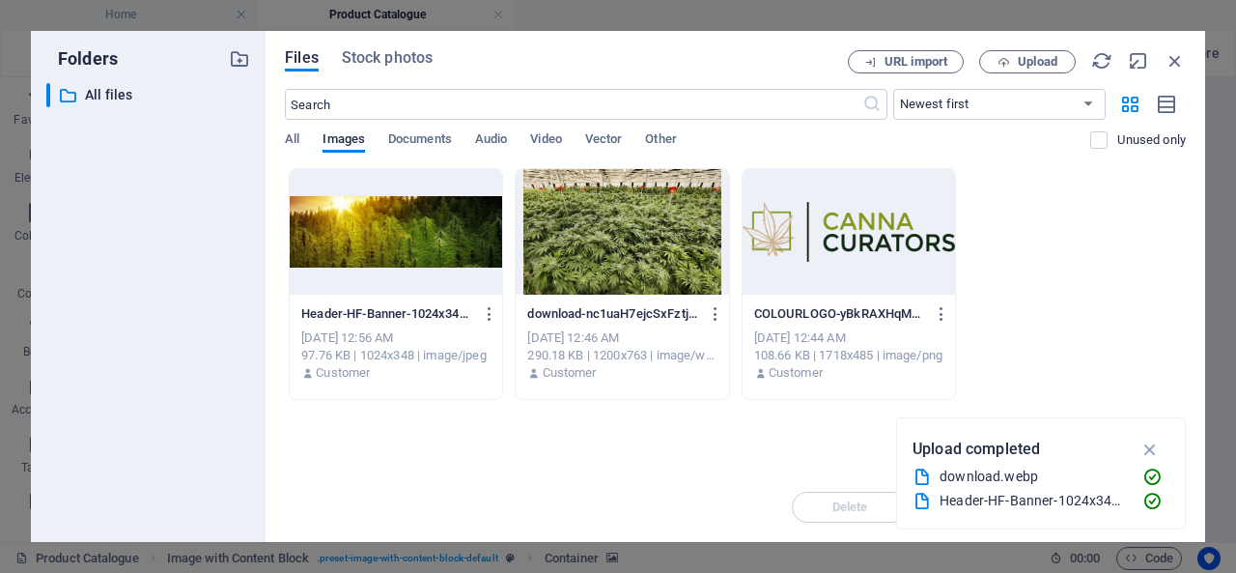
click at [423, 267] on div at bounding box center [396, 232] width 212 height 126
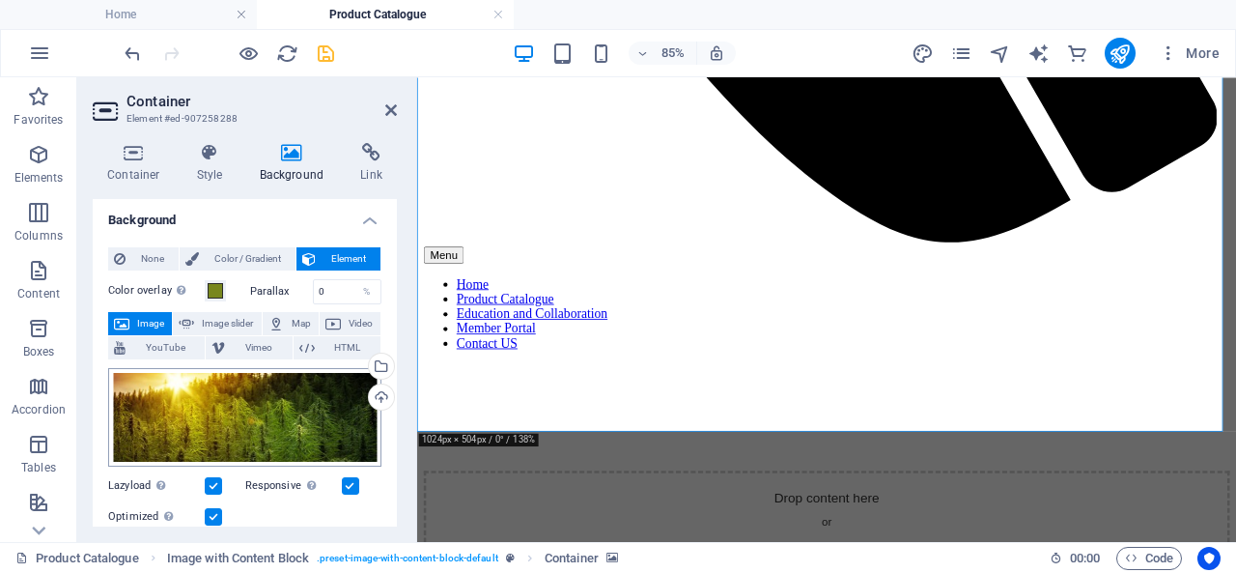
scroll to position [0, 0]
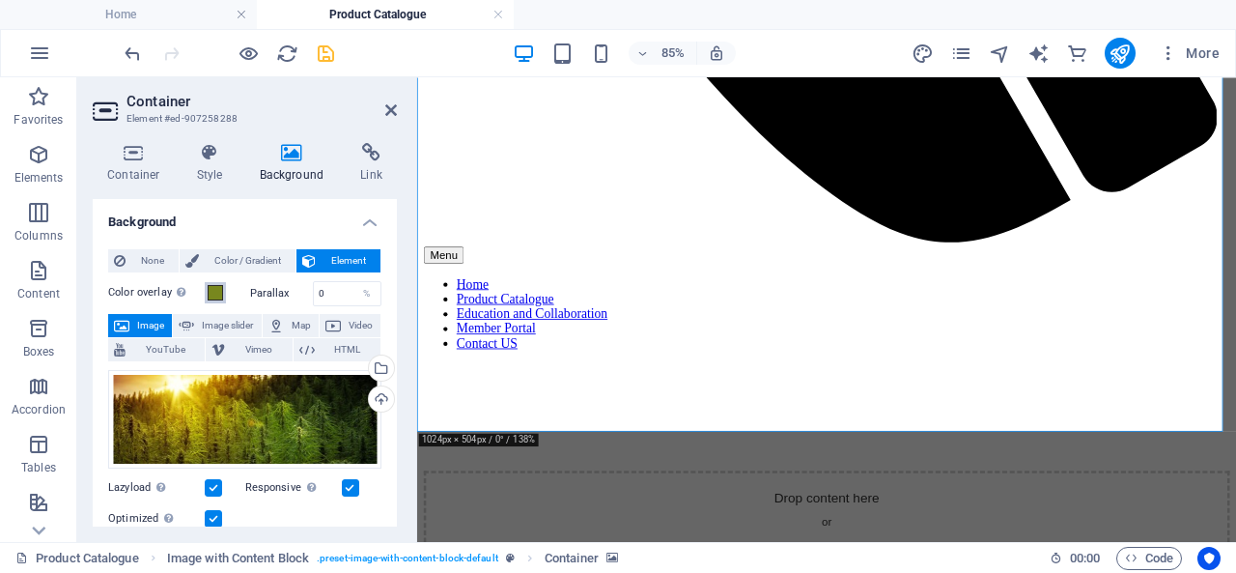
click at [216, 291] on span at bounding box center [215, 292] width 15 height 15
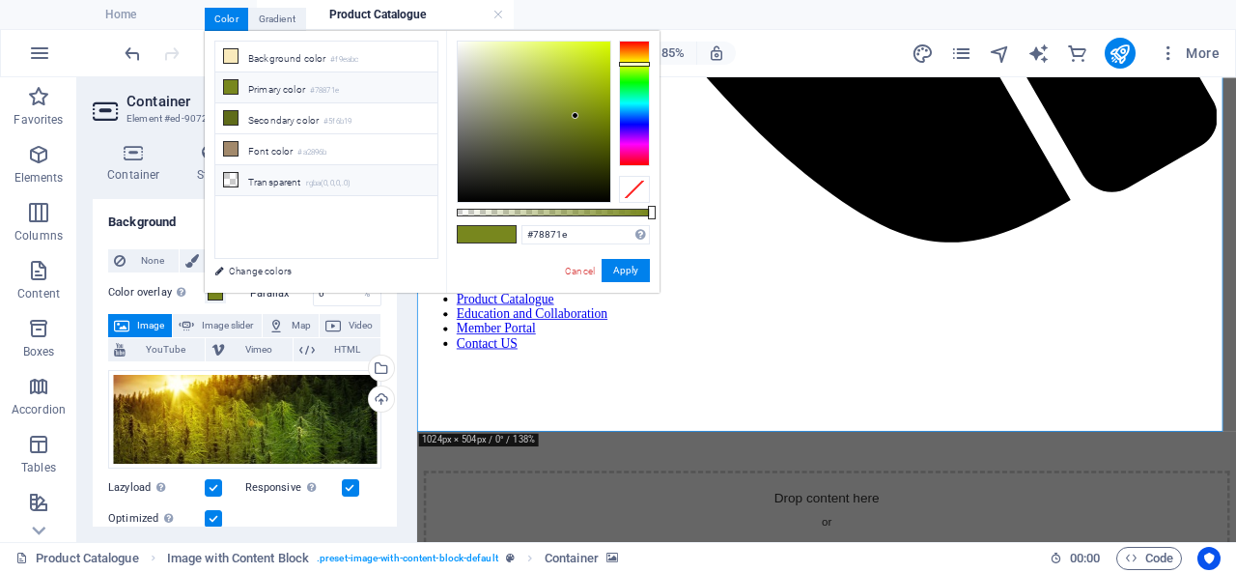
click at [259, 177] on li "Transparent rgba(0,0,0,.0)" at bounding box center [326, 180] width 222 height 31
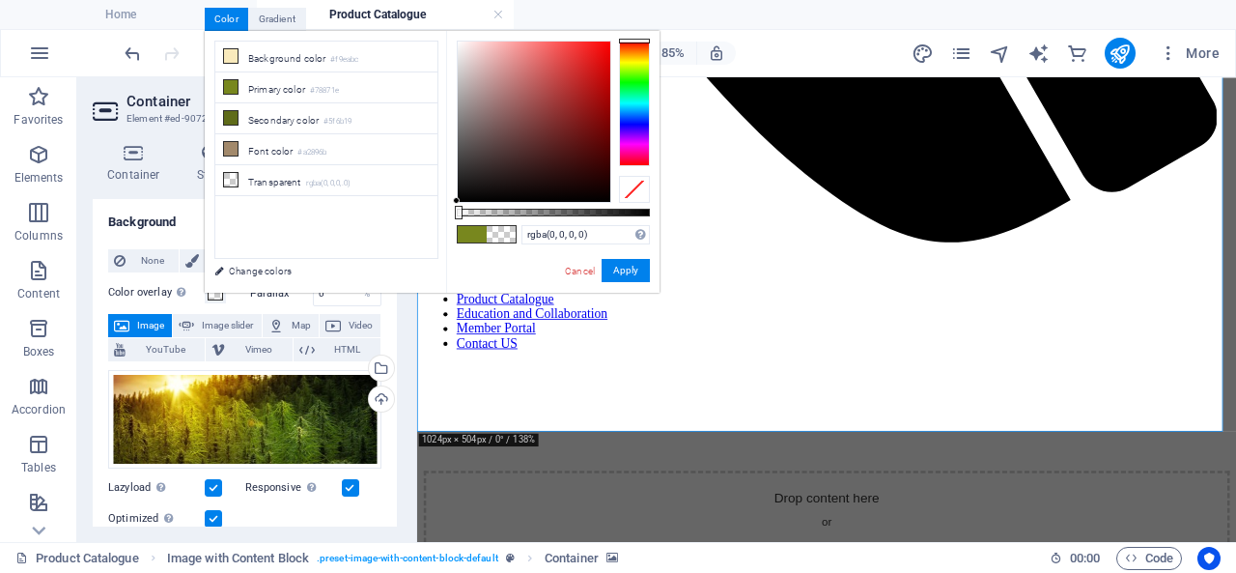
drag, startPoint x: 460, startPoint y: 205, endPoint x: 441, endPoint y: 201, distance: 18.8
click at [441, 201] on div "less Background color #f9eabc Primary color #78871e Secondary color #5f6b19 Fon…" at bounding box center [432, 162] width 455 height 262
click at [310, 154] on li "Font color #a2896b" at bounding box center [326, 149] width 222 height 31
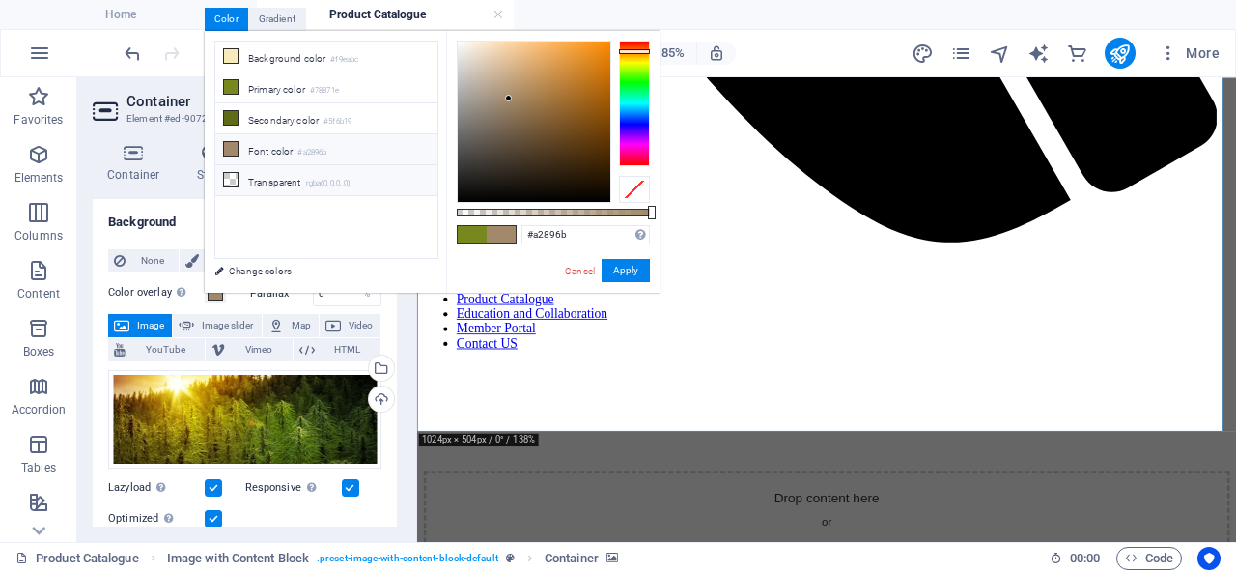
click at [313, 177] on small "rgba(0,0,0,.0)" at bounding box center [328, 184] width 45 height 14
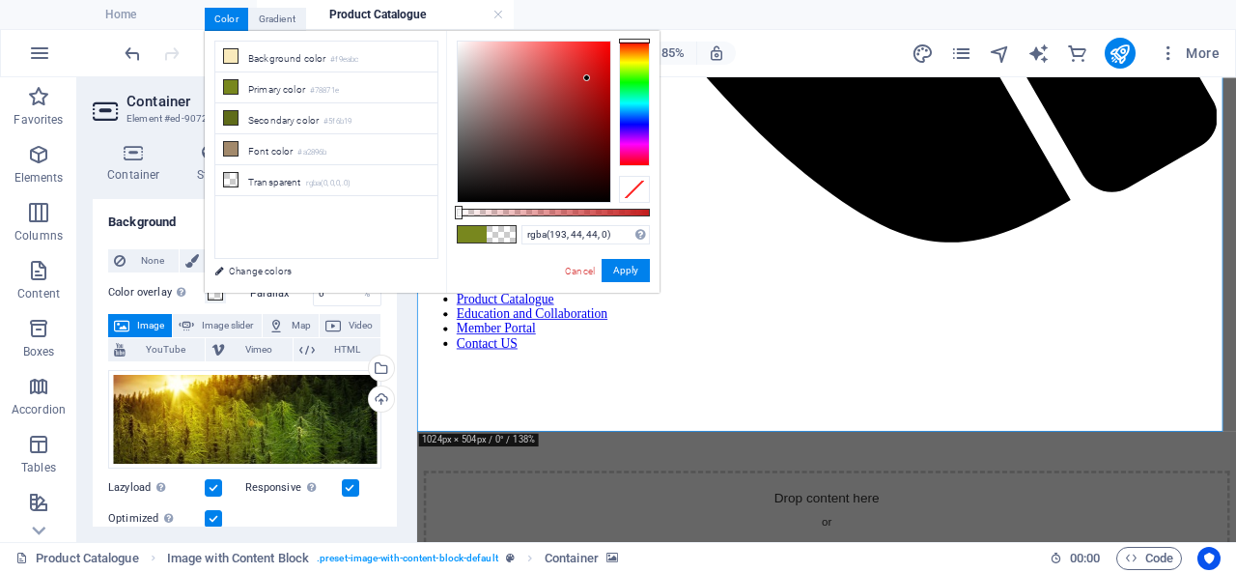
drag, startPoint x: 456, startPoint y: 194, endPoint x: 575, endPoint y: 79, distance: 165.3
click at [575, 79] on div at bounding box center [534, 122] width 155 height 162
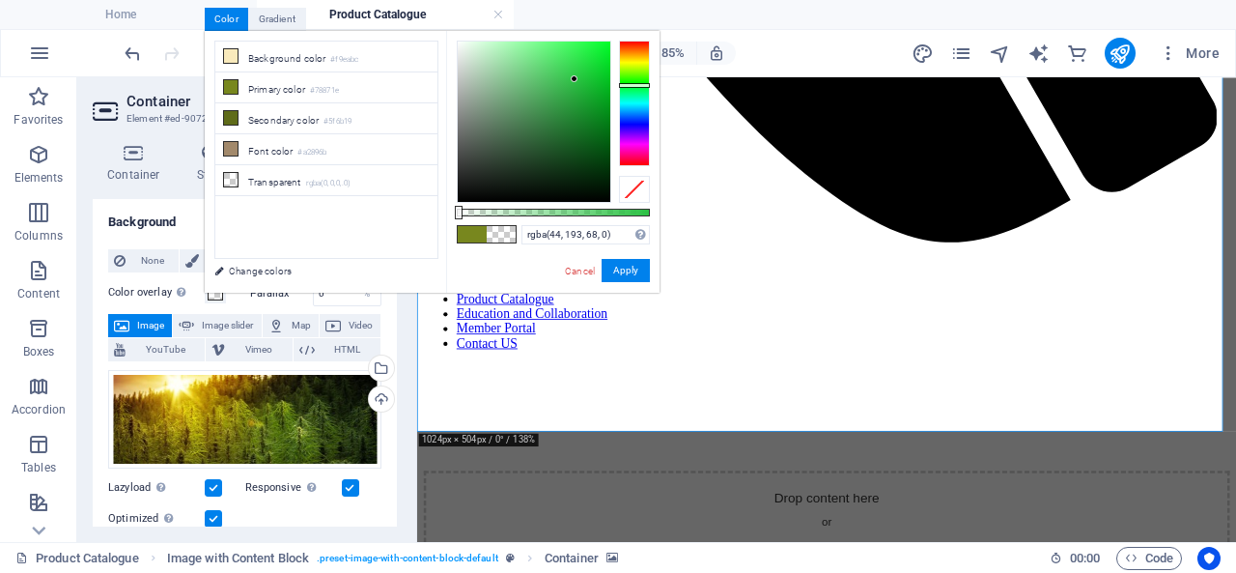
click at [639, 85] on div at bounding box center [634, 104] width 31 height 126
drag, startPoint x: 568, startPoint y: 74, endPoint x: 489, endPoint y: 130, distance: 97.0
click at [489, 130] on div at bounding box center [534, 122] width 153 height 160
drag, startPoint x: 459, startPoint y: 209, endPoint x: 570, endPoint y: 208, distance: 111.1
click at [570, 208] on div at bounding box center [572, 213] width 8 height 14
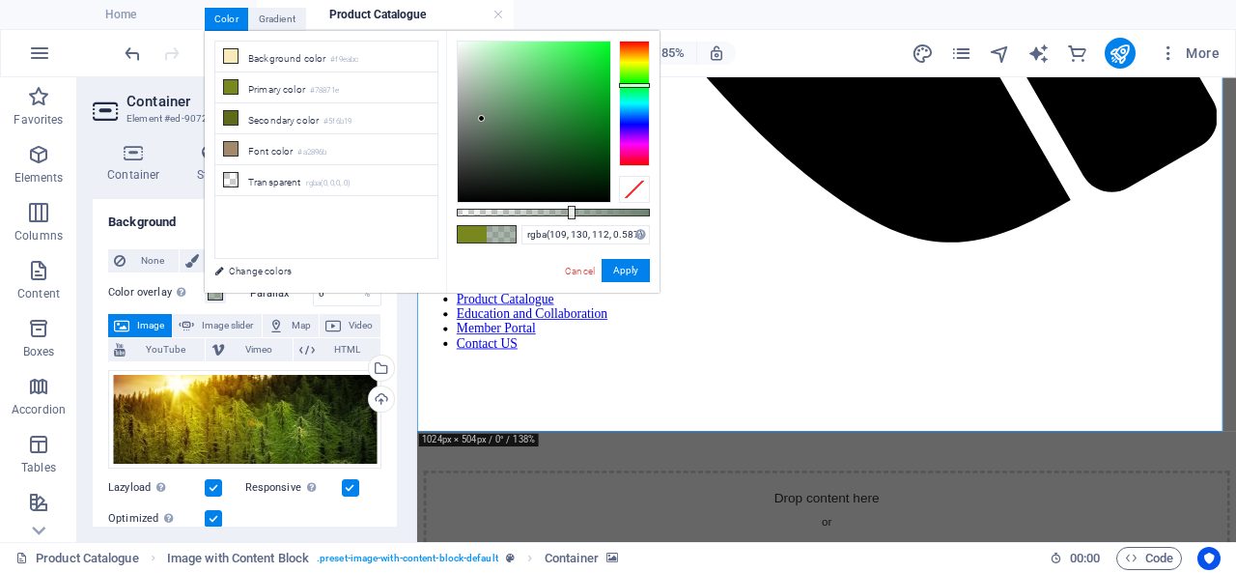
type input "rgba(110, 130, 113, 0.587)"
drag, startPoint x: 488, startPoint y: 127, endPoint x: 481, endPoint y: 119, distance: 11.0
click at [481, 119] on div at bounding box center [480, 118] width 7 height 7
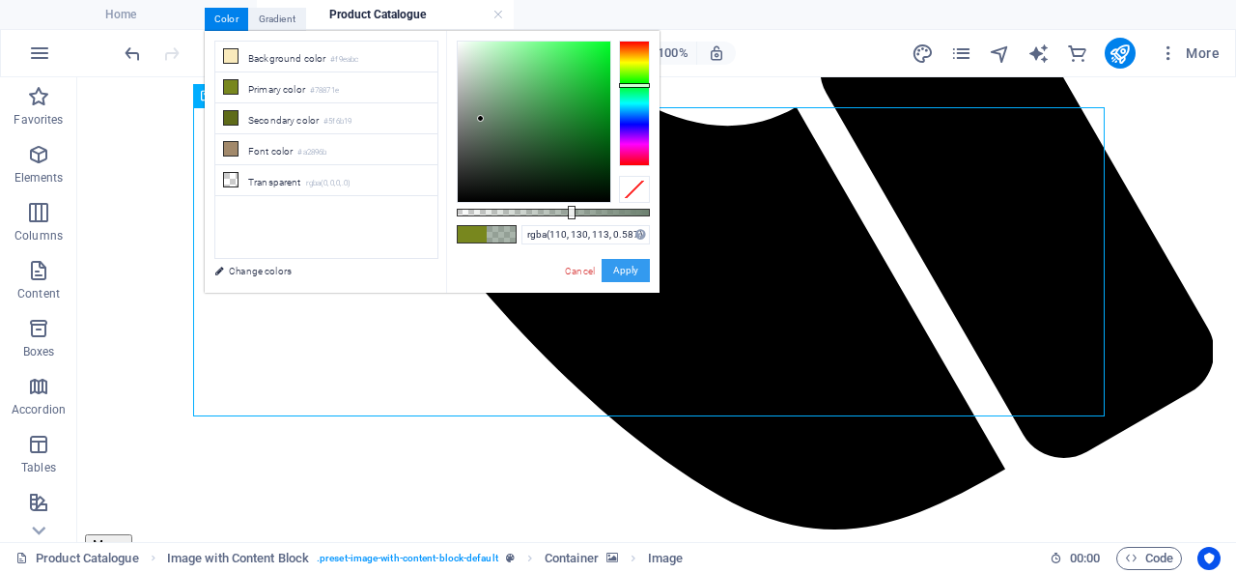
drag, startPoint x: 633, startPoint y: 264, endPoint x: 556, endPoint y: 184, distance: 110.6
click at [633, 264] on button "Apply" at bounding box center [626, 270] width 48 height 23
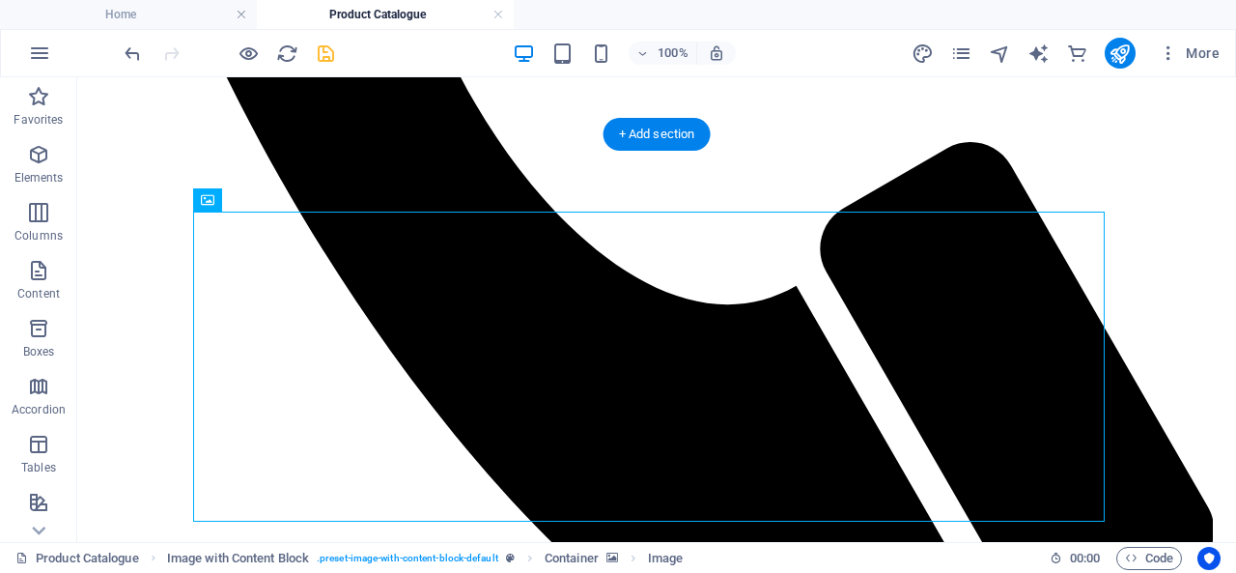
scroll to position [941, 0]
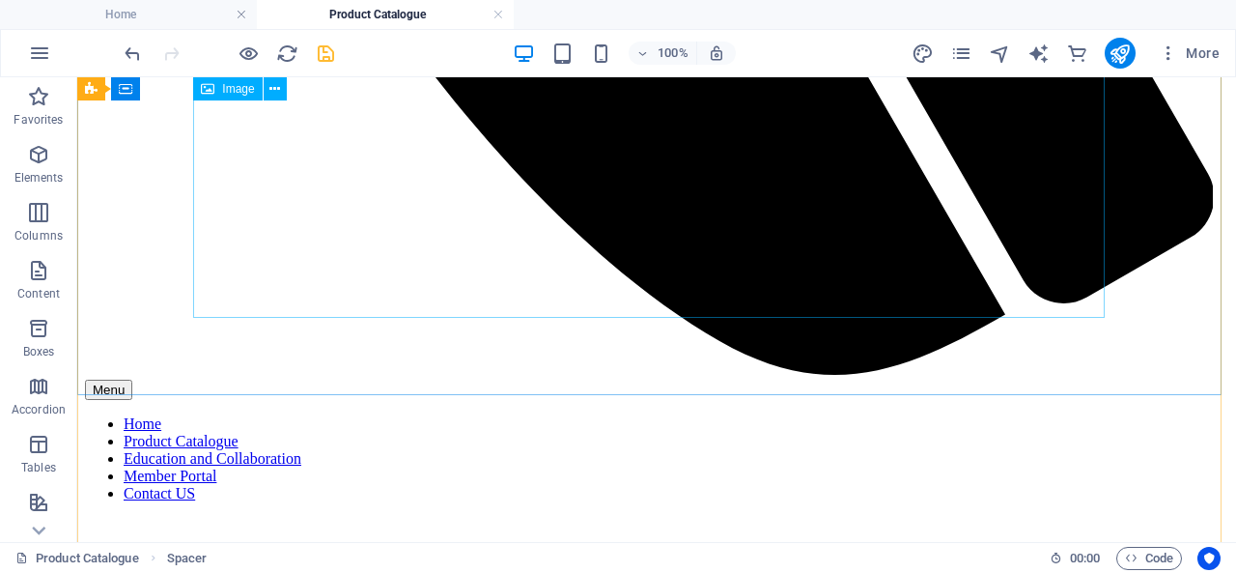
scroll to position [1327, 0]
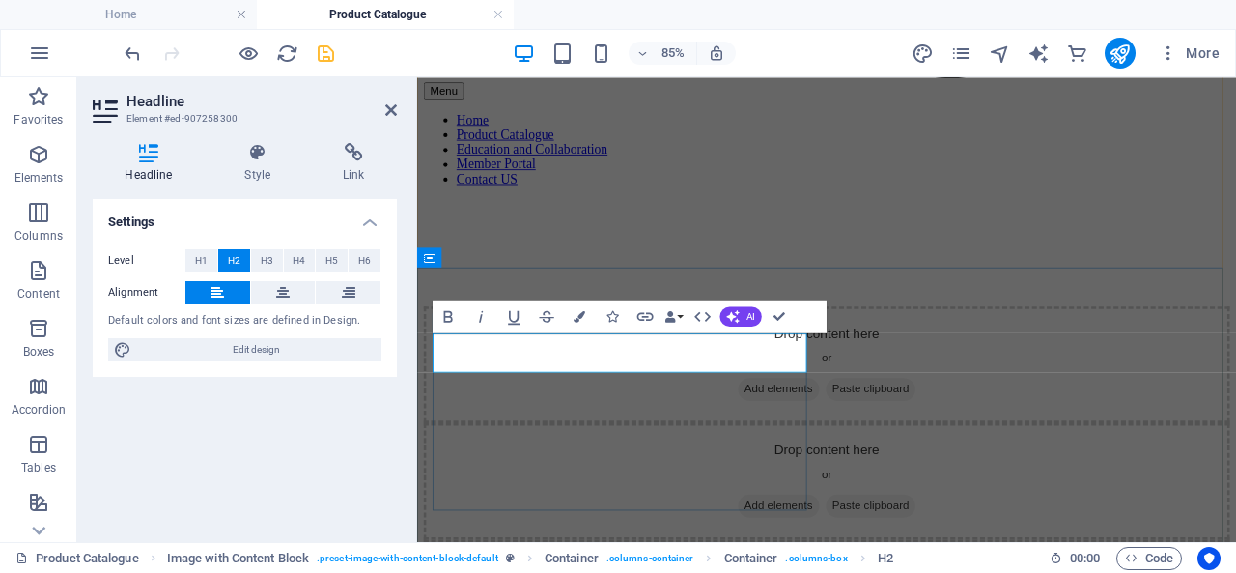
drag, startPoint x: 605, startPoint y: 436, endPoint x: 916, endPoint y: 383, distance: 316.4
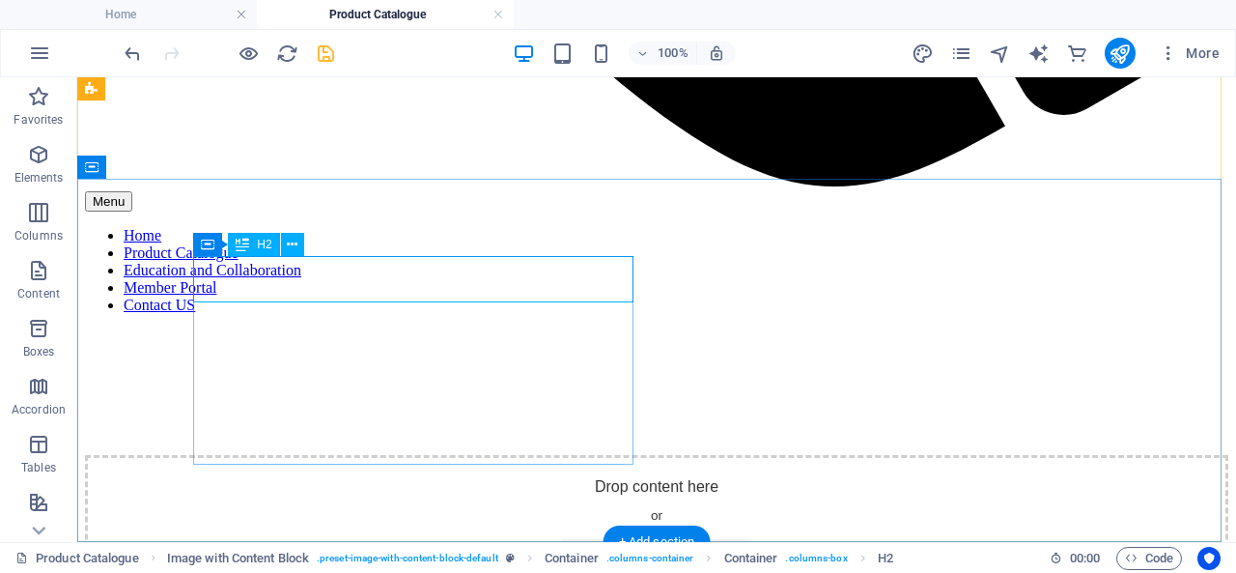
scroll to position [1520, 0]
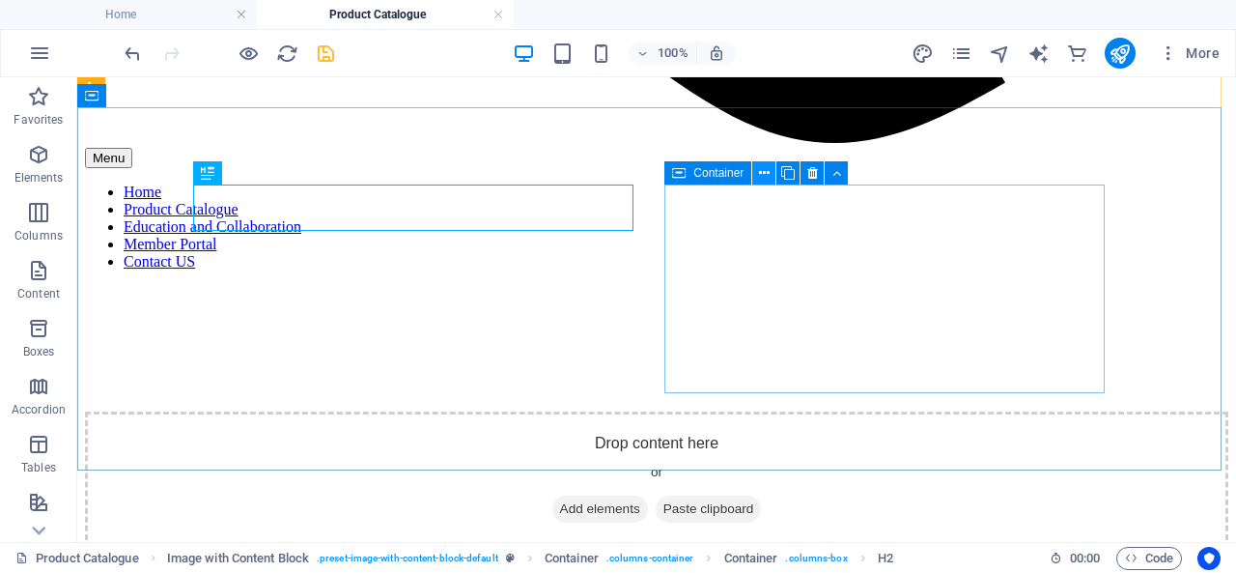
click at [765, 173] on icon at bounding box center [764, 173] width 11 height 20
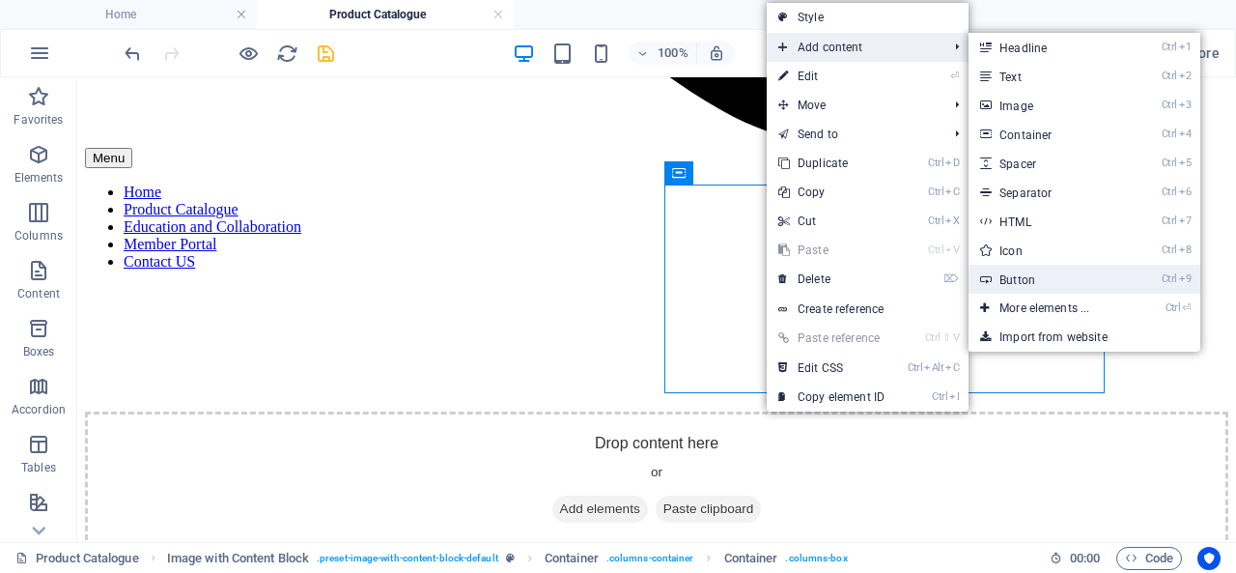
click at [1034, 284] on link "Ctrl 9 Button" at bounding box center [1048, 279] width 159 height 29
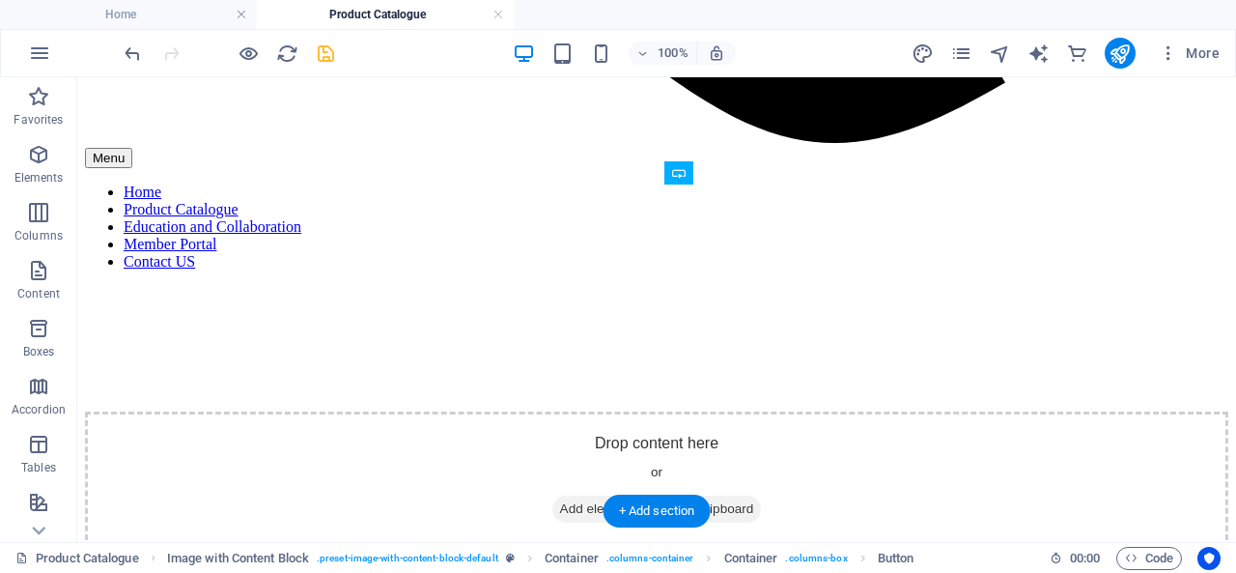
drag, startPoint x: 763, startPoint y: 205, endPoint x: 757, endPoint y: 301, distance: 96.7
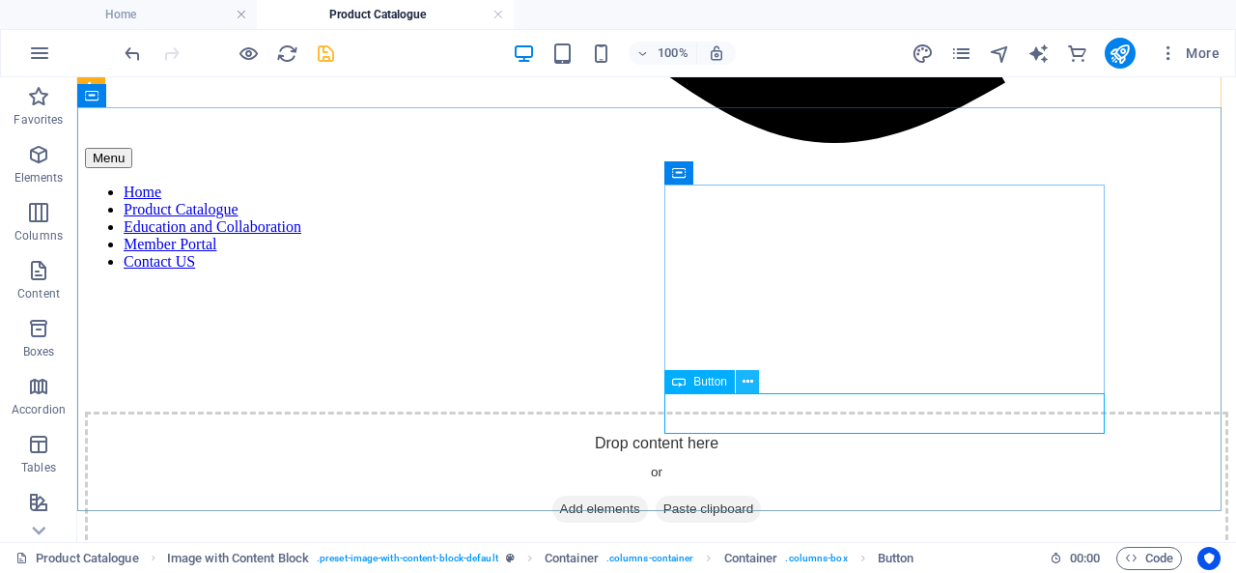
click at [751, 384] on icon at bounding box center [748, 382] width 11 height 20
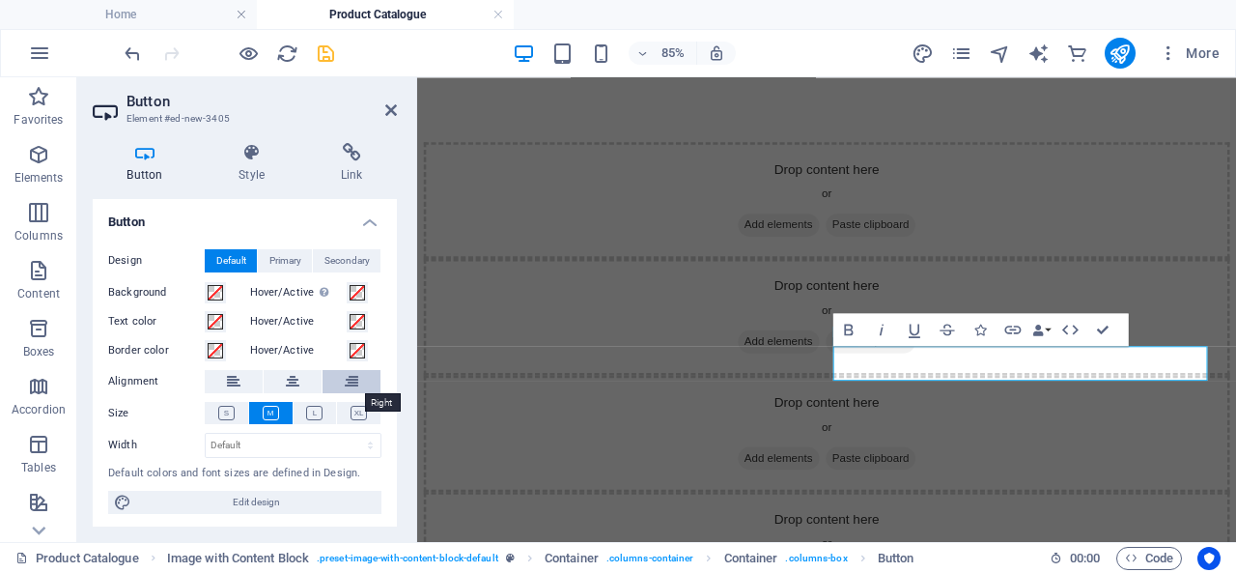
click at [345, 379] on icon at bounding box center [352, 381] width 14 height 23
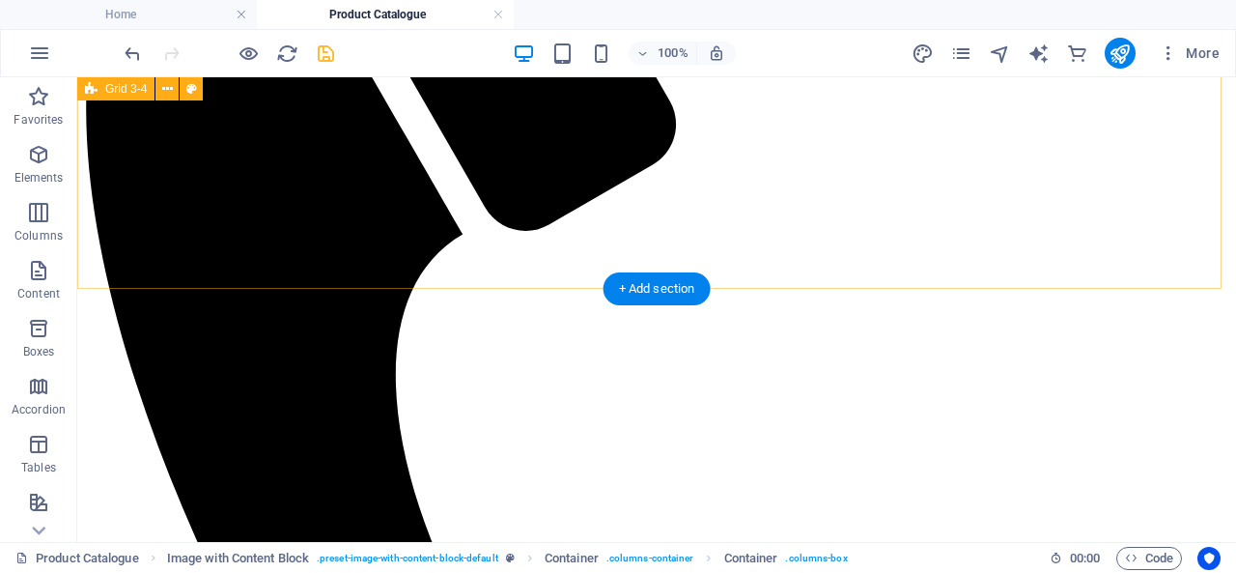
scroll to position [458, 0]
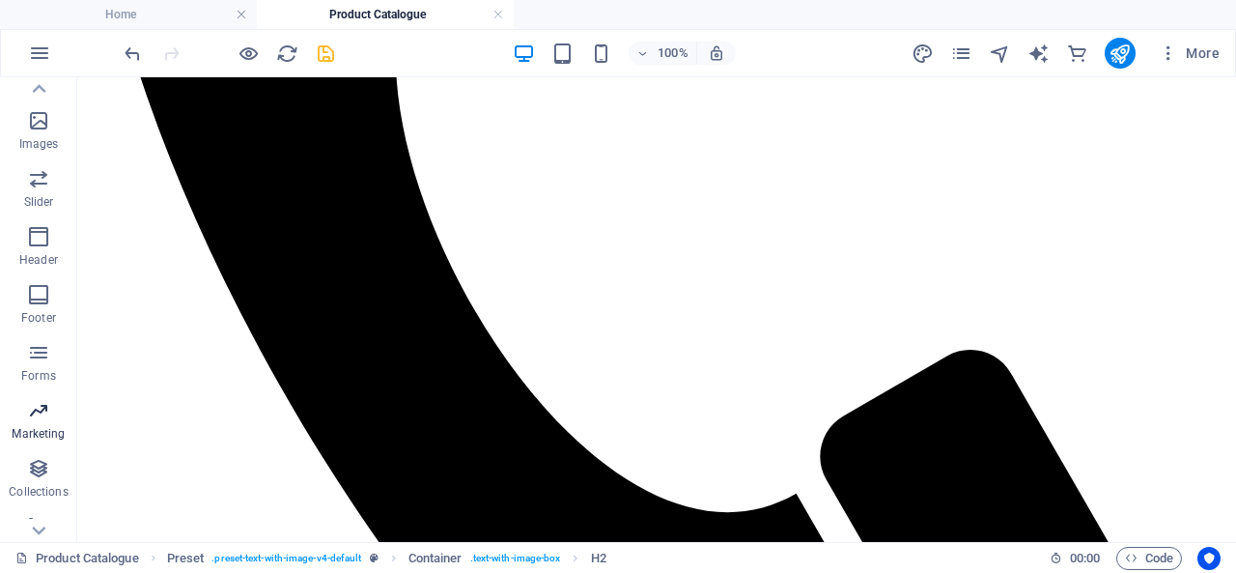
scroll to position [462, 0]
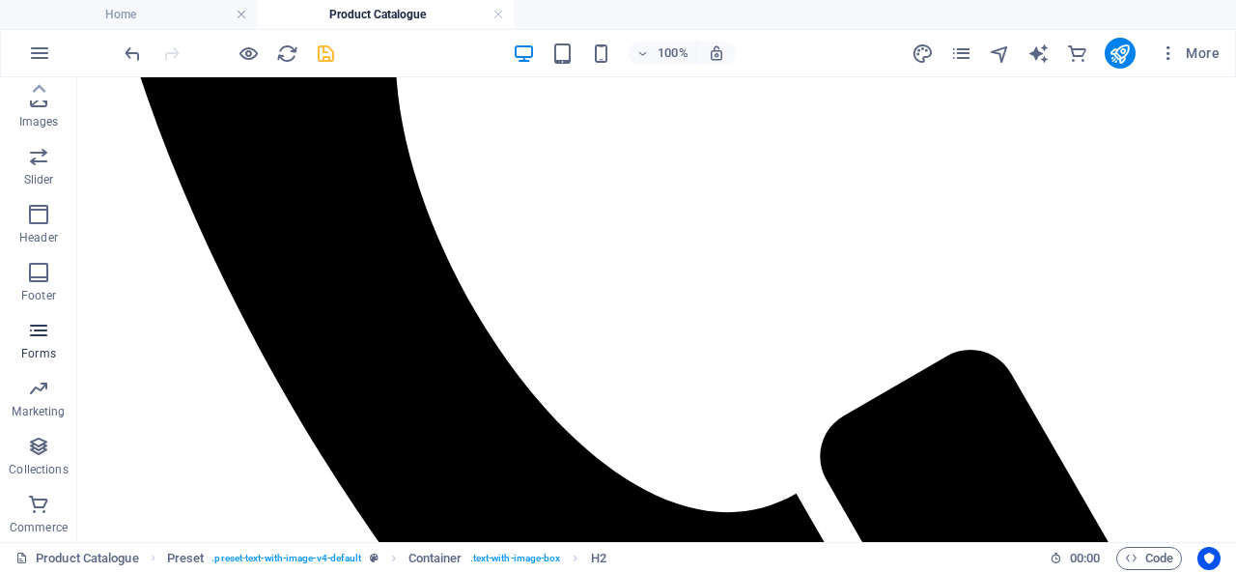
click at [44, 335] on icon "button" at bounding box center [38, 330] width 23 height 23
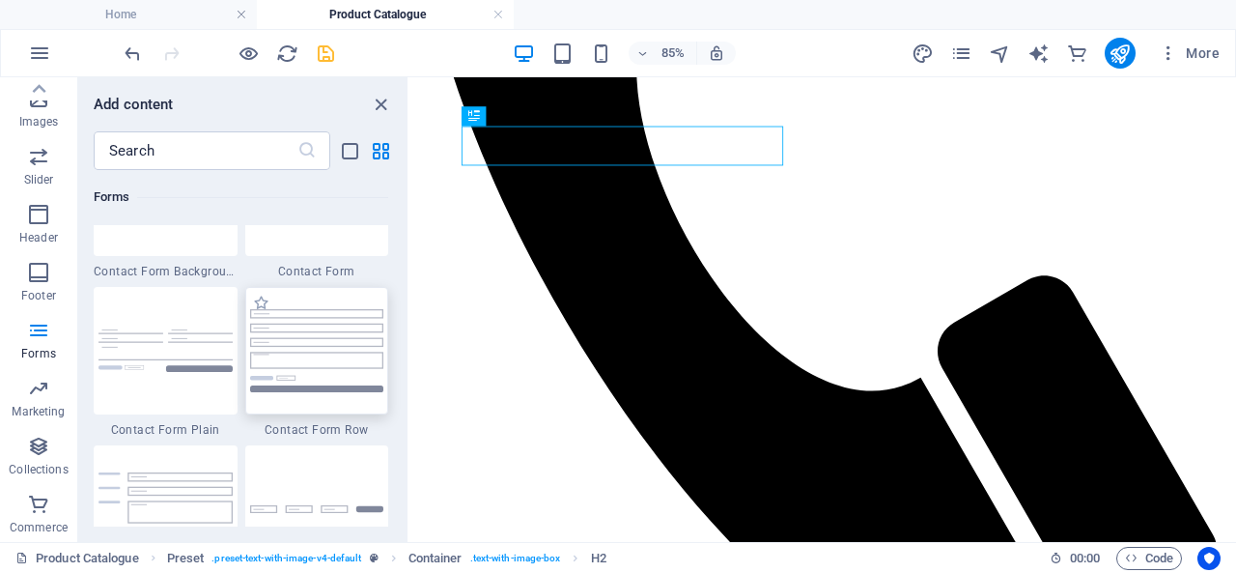
scroll to position [14099, 0]
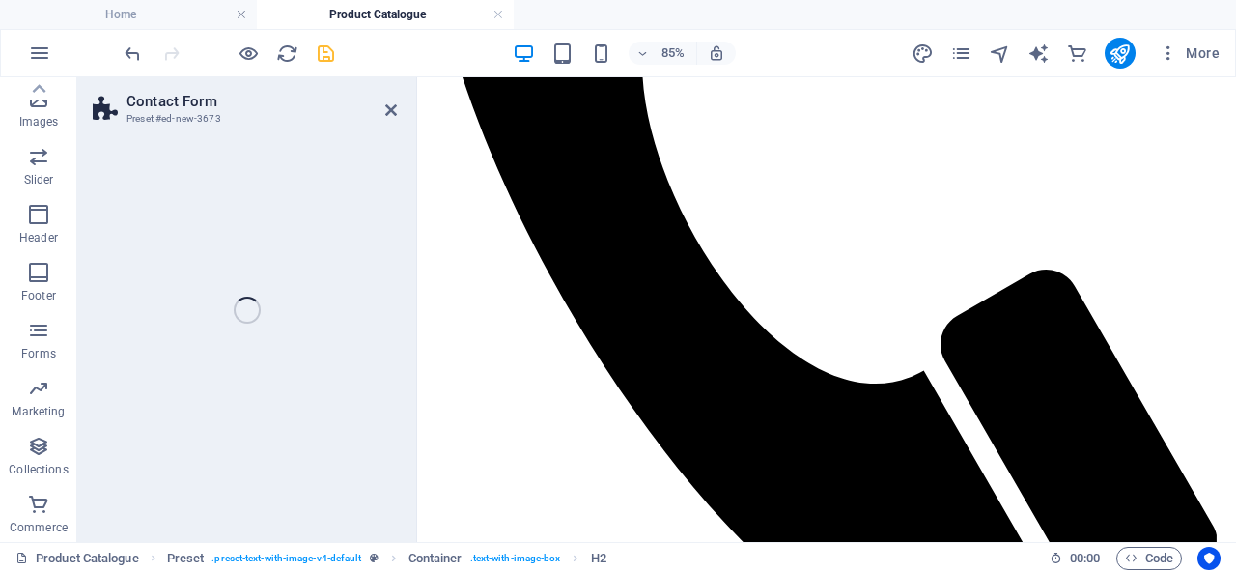
select select "rem"
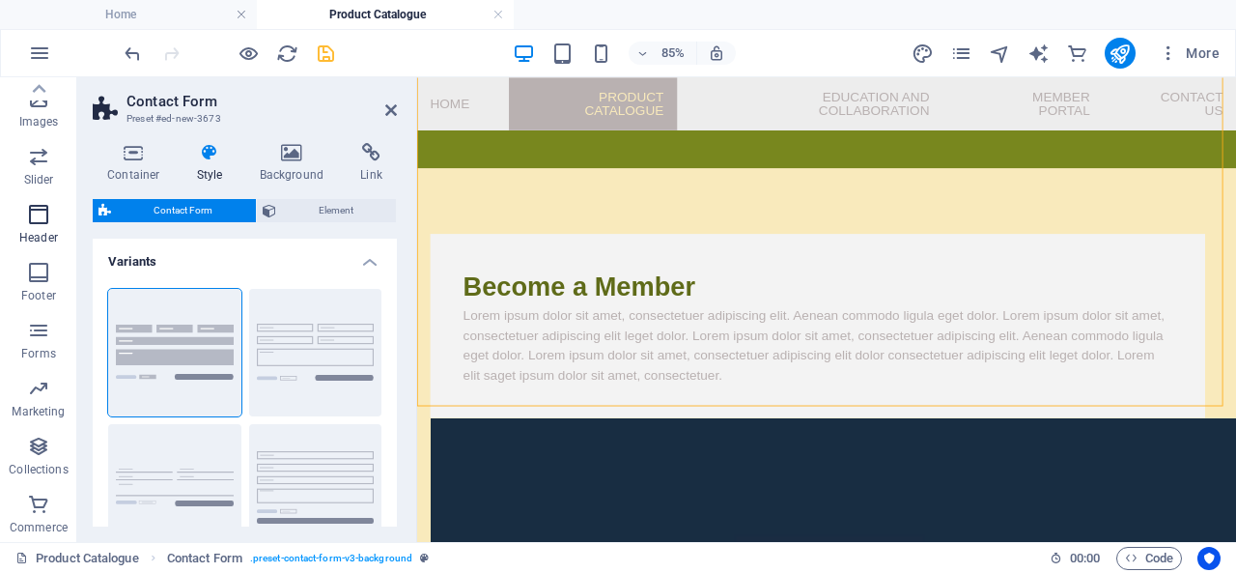
scroll to position [0, 0]
click at [38, 141] on button "Elements" at bounding box center [38, 164] width 77 height 58
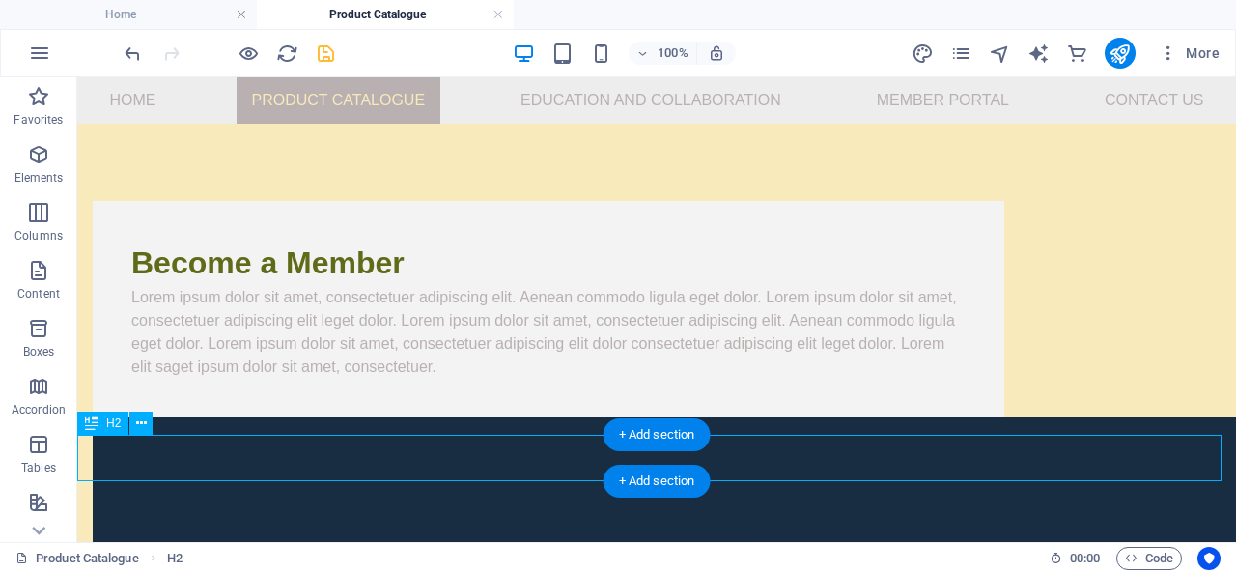
scroll to position [1213, 0]
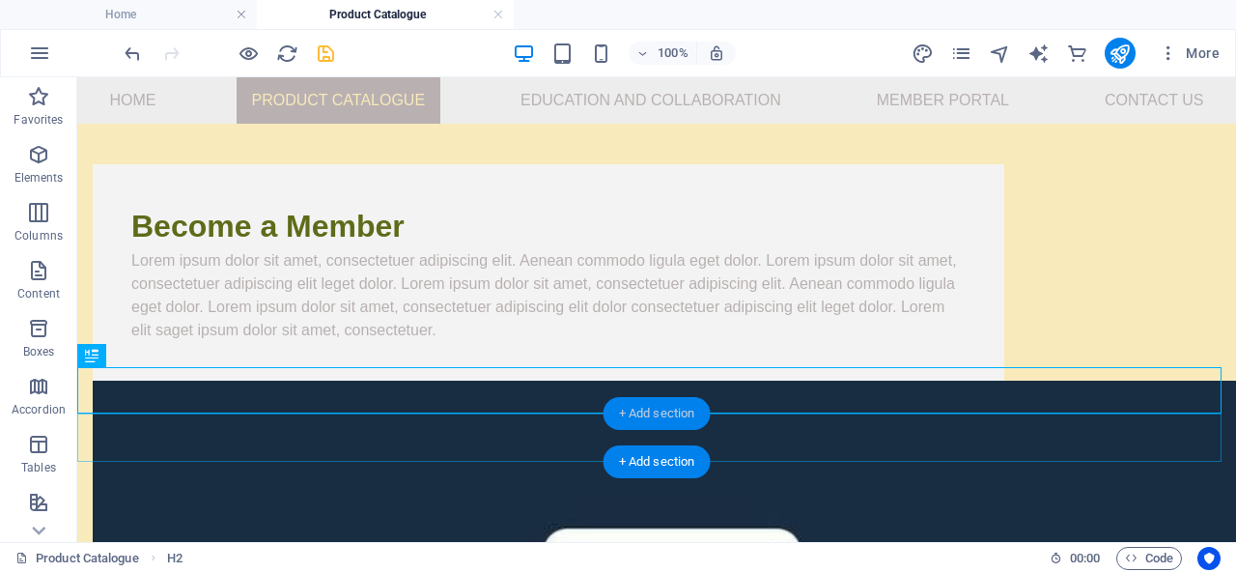
click at [641, 408] on div "+ Add section" at bounding box center [657, 413] width 107 height 33
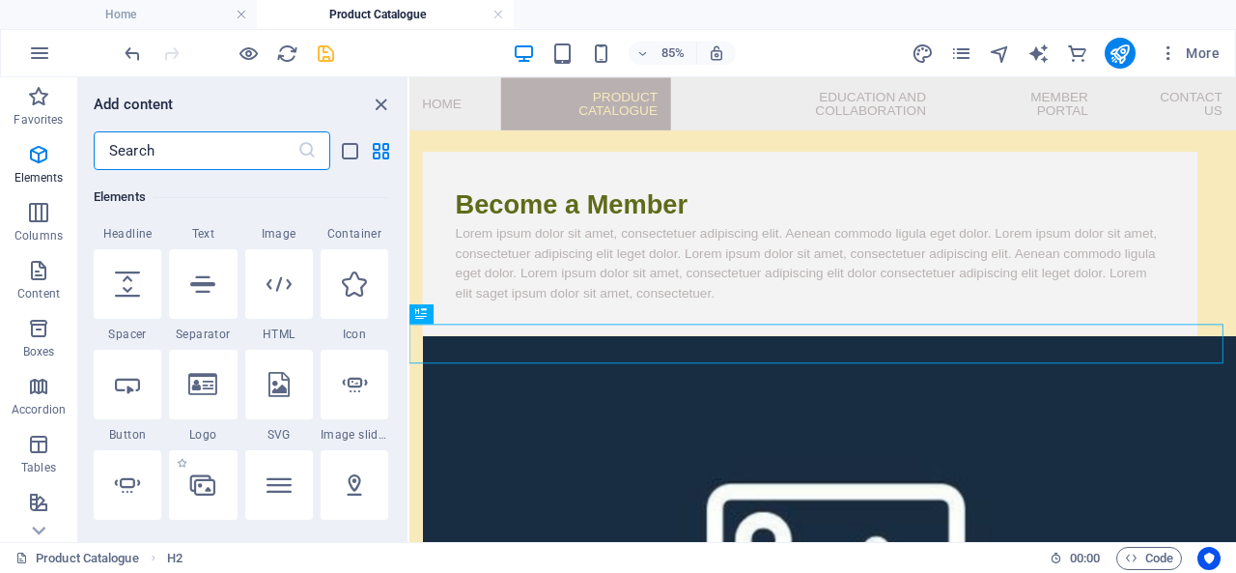
scroll to position [290, 0]
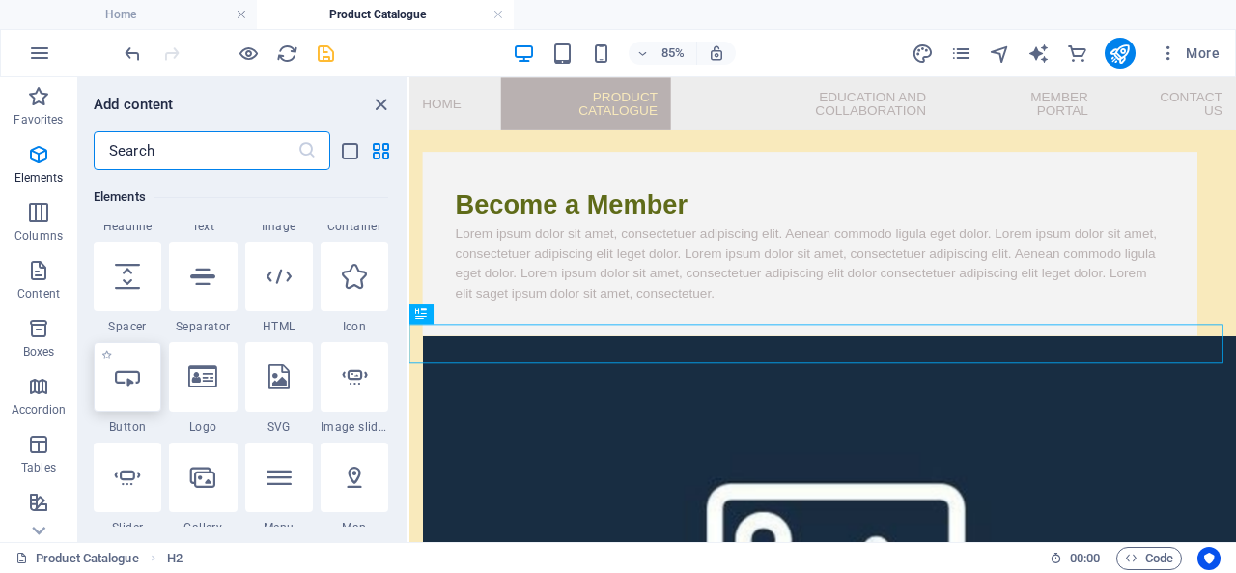
click at [114, 381] on div at bounding box center [128, 377] width 68 height 70
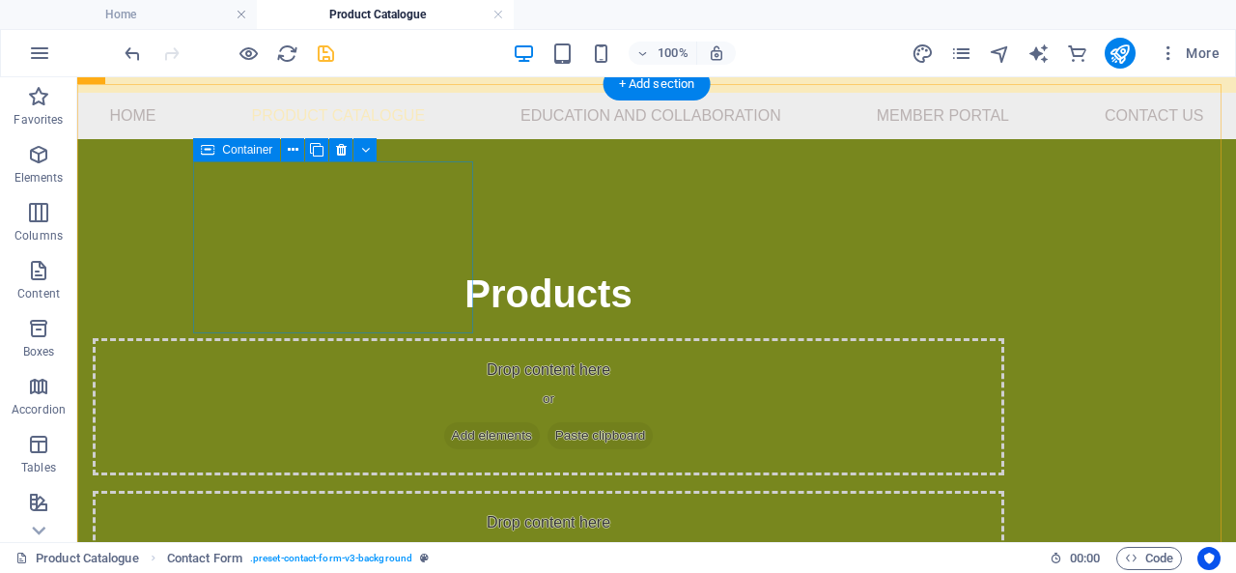
scroll to position [81, 0]
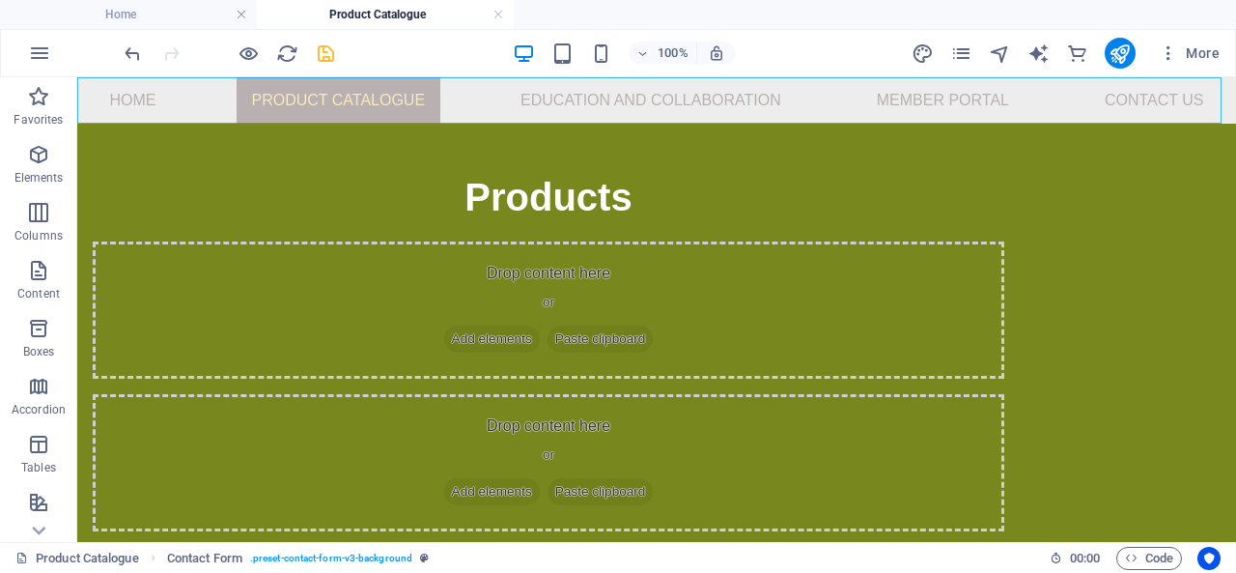
click at [612, 98] on nav "Home Product Catalogue Education and Collaboration Member Portal Contact US" at bounding box center [656, 100] width 1159 height 46
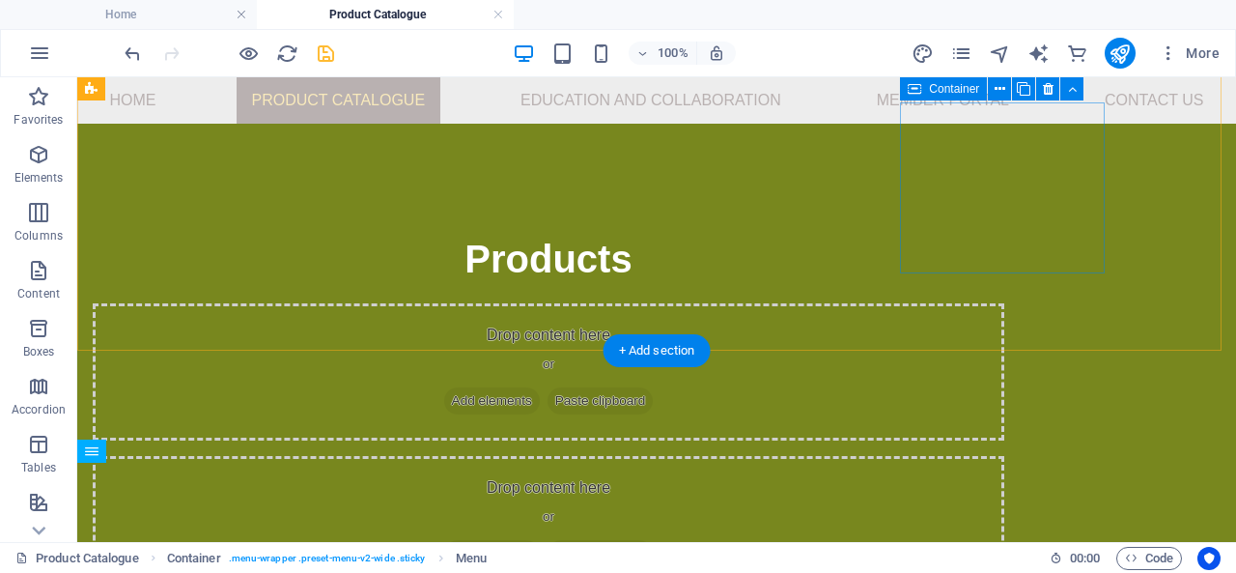
scroll to position [10, 0]
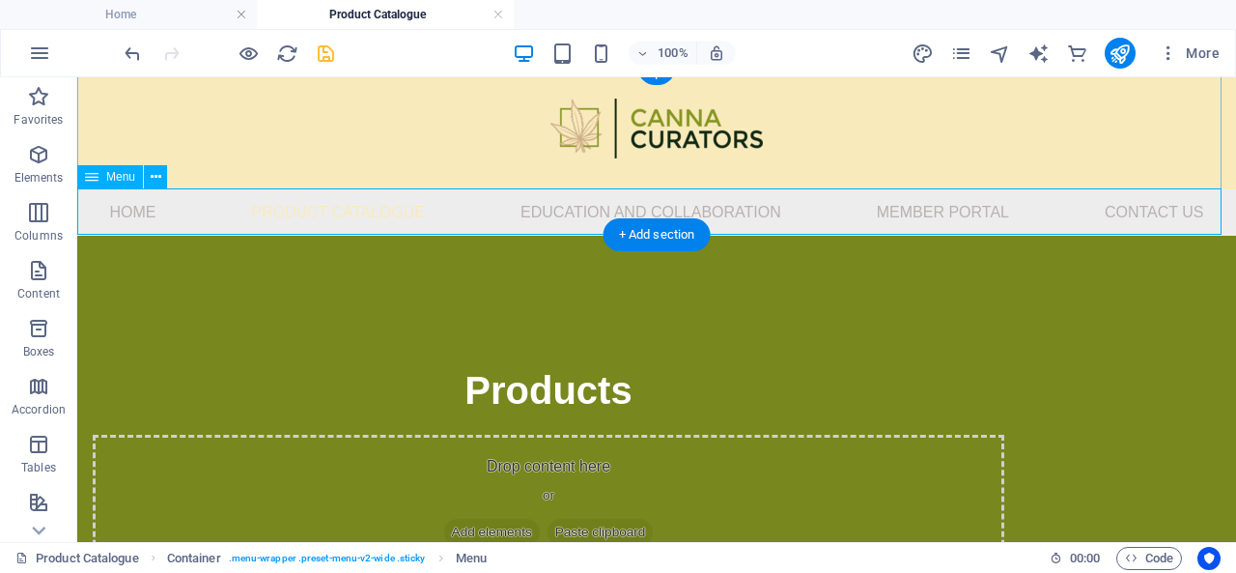
click at [118, 213] on nav "Home Product Catalogue Education and Collaboration Member Portal Contact US" at bounding box center [656, 212] width 1159 height 46
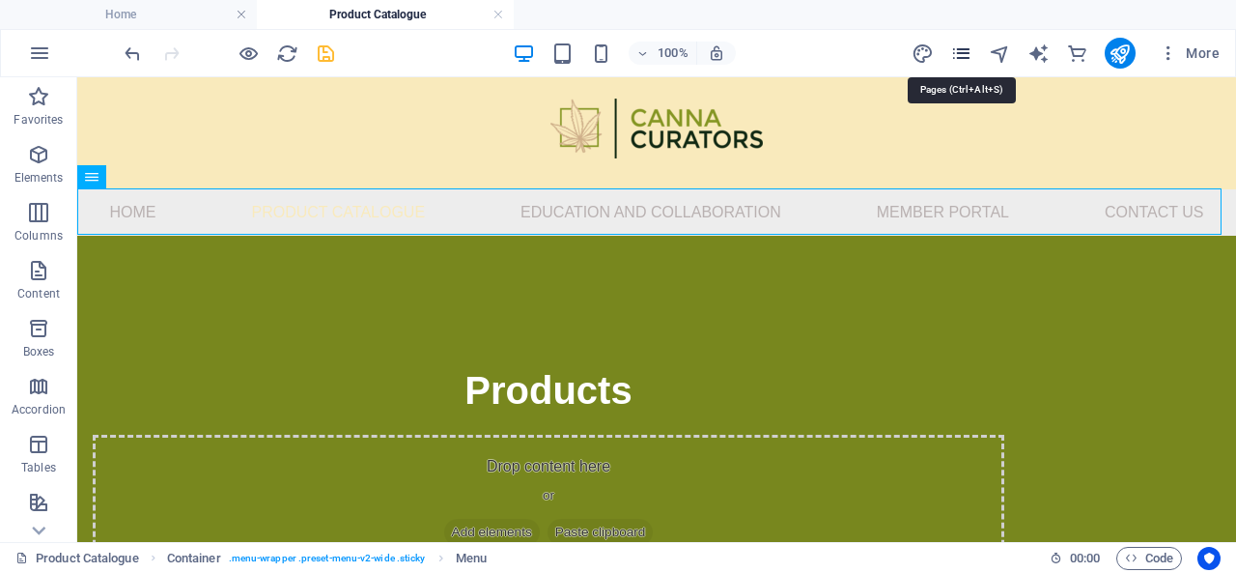
click at [971, 55] on icon "pages" at bounding box center [961, 53] width 22 height 22
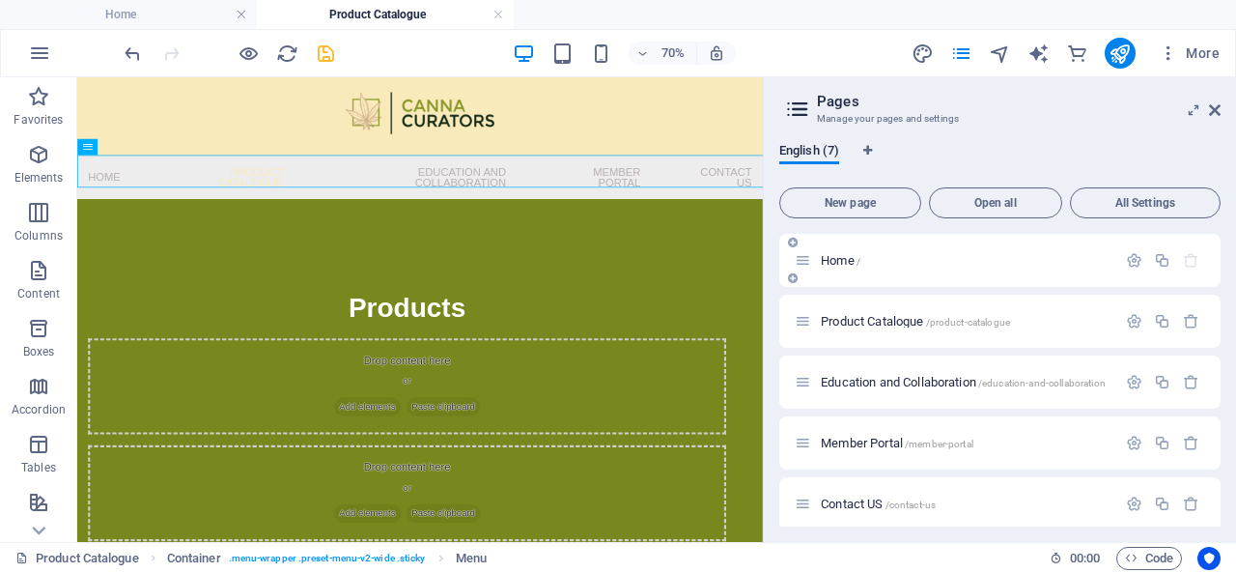
click at [892, 267] on div "Home /" at bounding box center [956, 260] width 322 height 22
click at [840, 258] on span "Home /" at bounding box center [841, 260] width 40 height 14
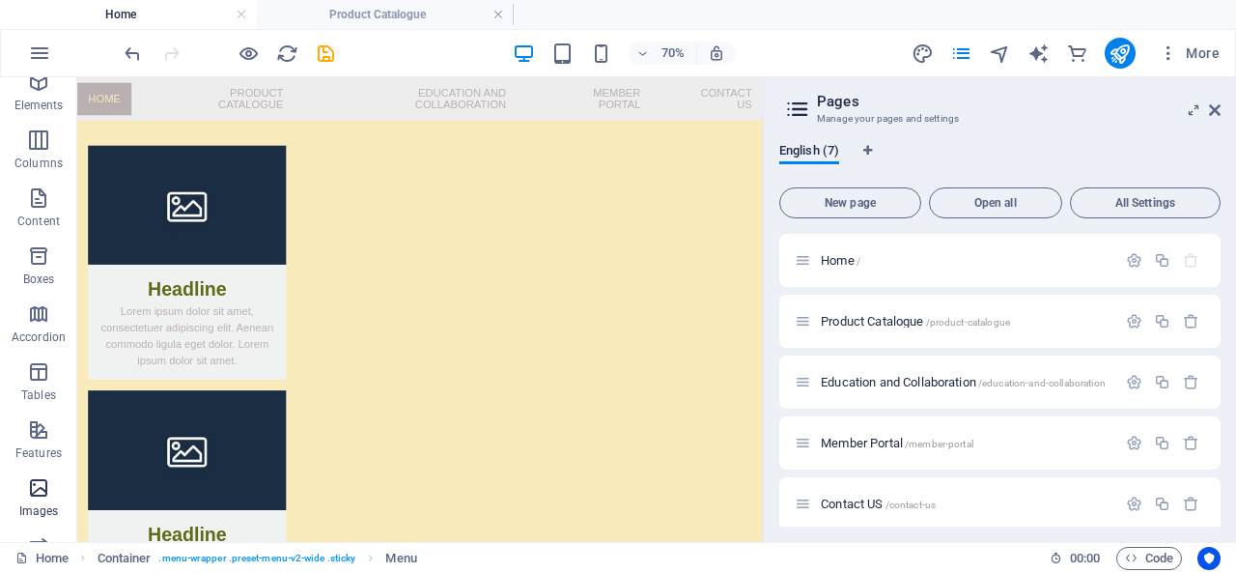
scroll to position [97, 0]
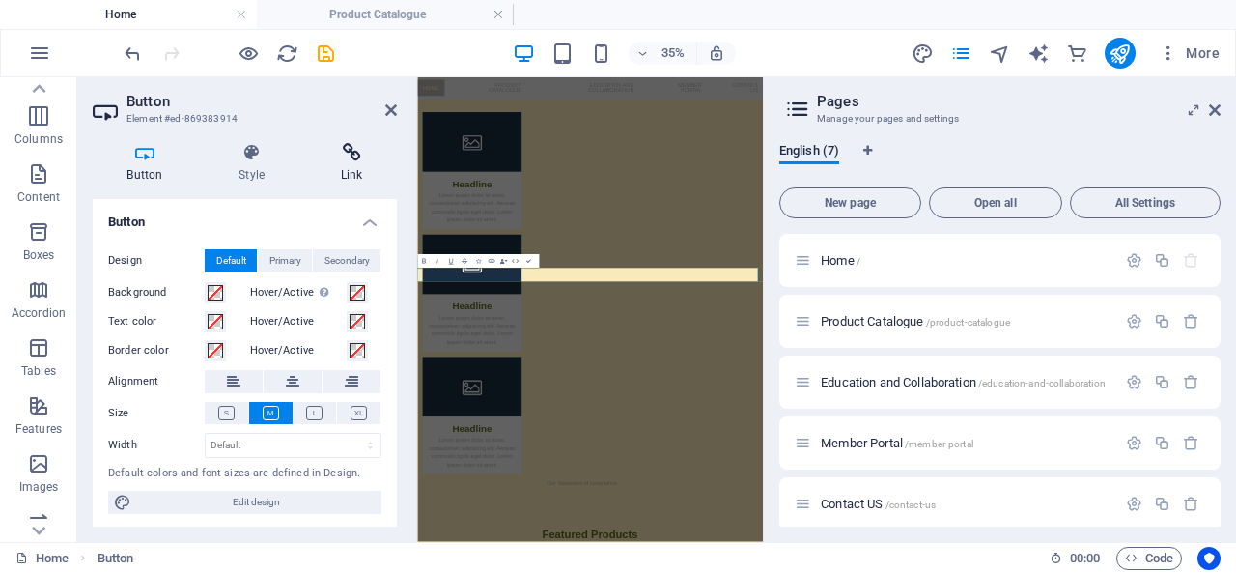
click at [359, 163] on h4 "Link" at bounding box center [351, 163] width 91 height 41
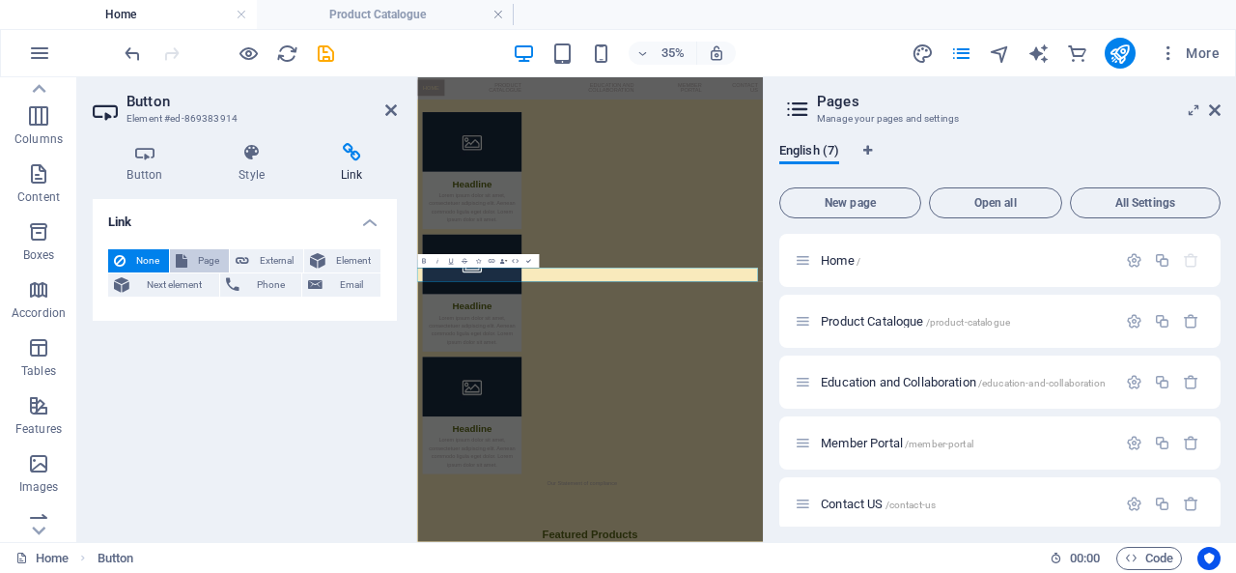
click at [197, 258] on span "Page" at bounding box center [208, 260] width 30 height 23
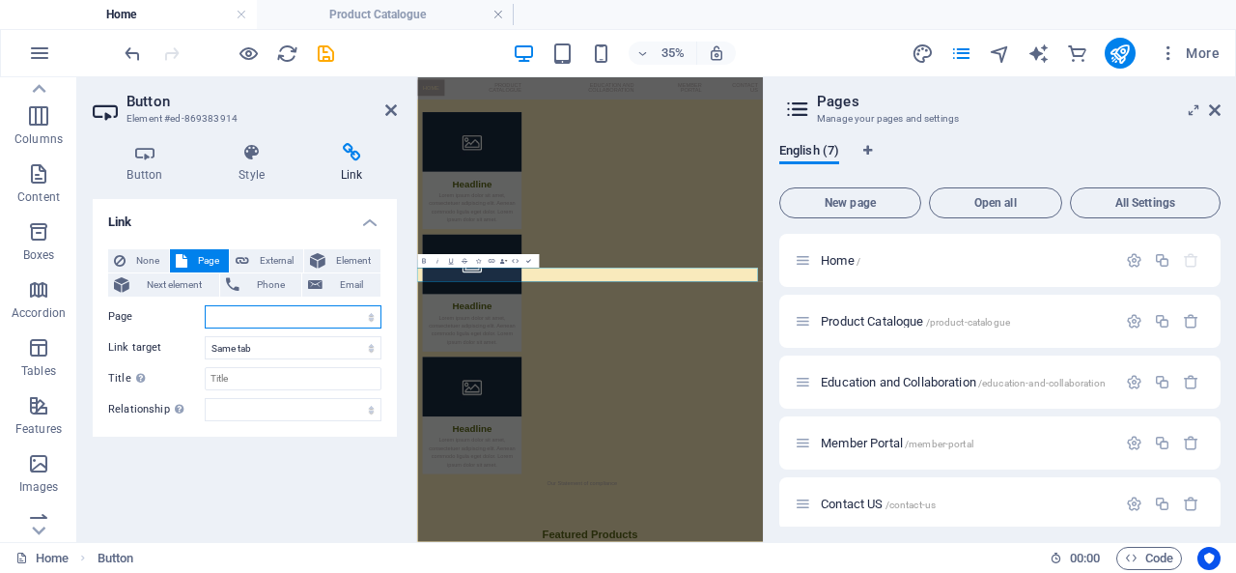
click at [252, 320] on select "Home Product Catalogue Education and Collaboration Member Portal Contact US Leg…" at bounding box center [293, 316] width 177 height 23
select select "1"
click at [205, 305] on select "Home Product Catalogue Education and Collaboration Member Portal Contact US Leg…" at bounding box center [293, 316] width 177 height 23
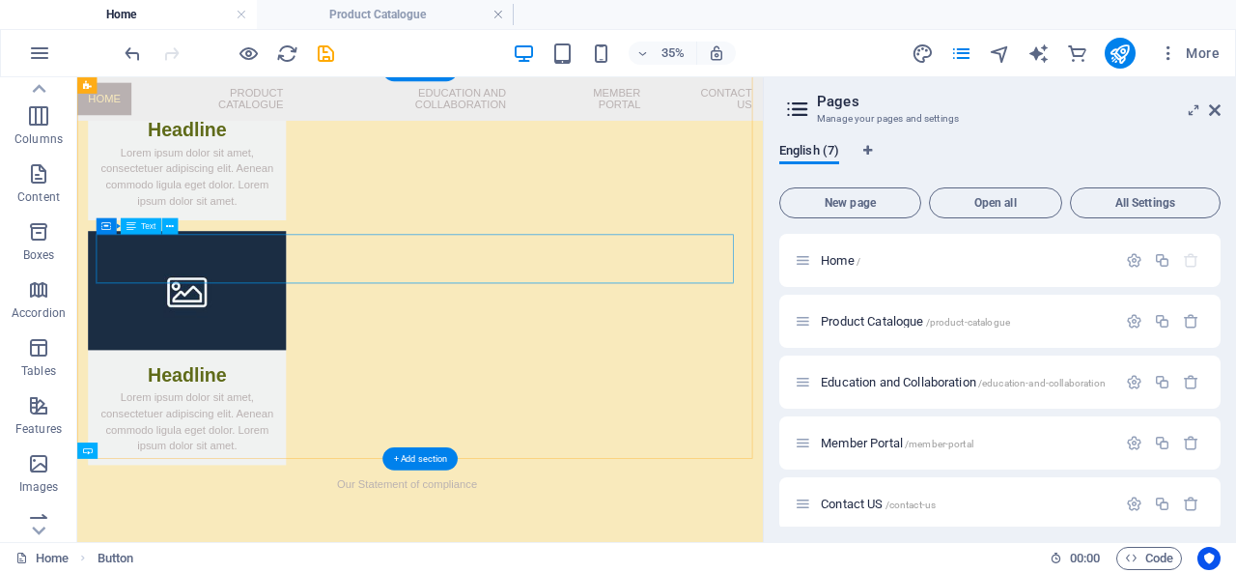
scroll to position [1719, 0]
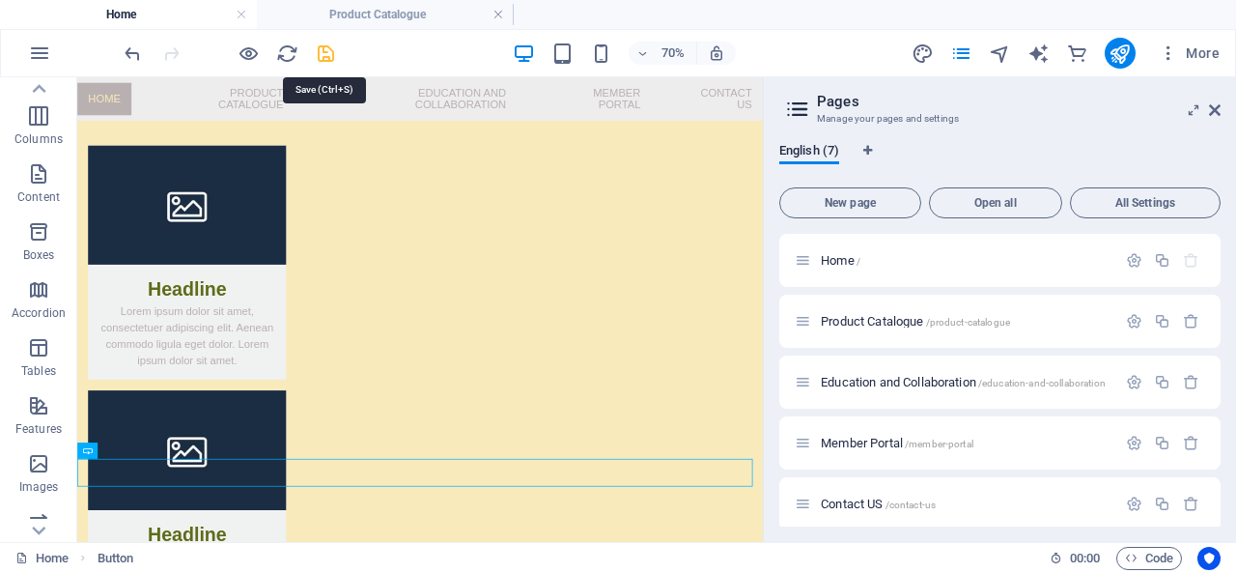
click at [324, 54] on icon "save" at bounding box center [326, 53] width 22 height 22
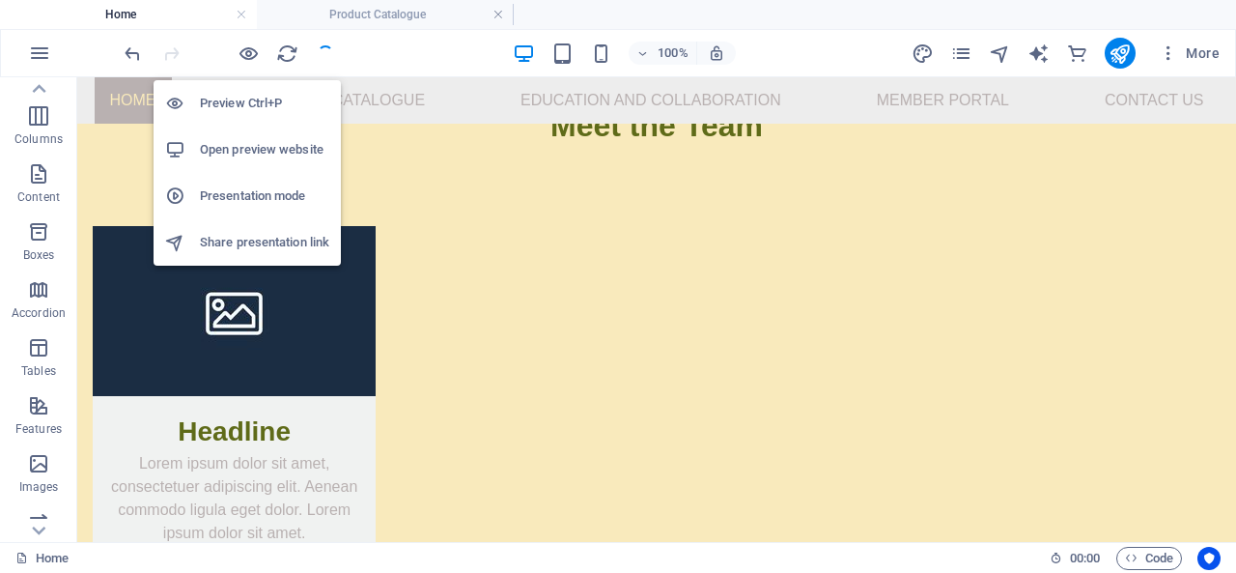
click at [256, 148] on h6 "Open preview website" at bounding box center [264, 149] width 129 height 23
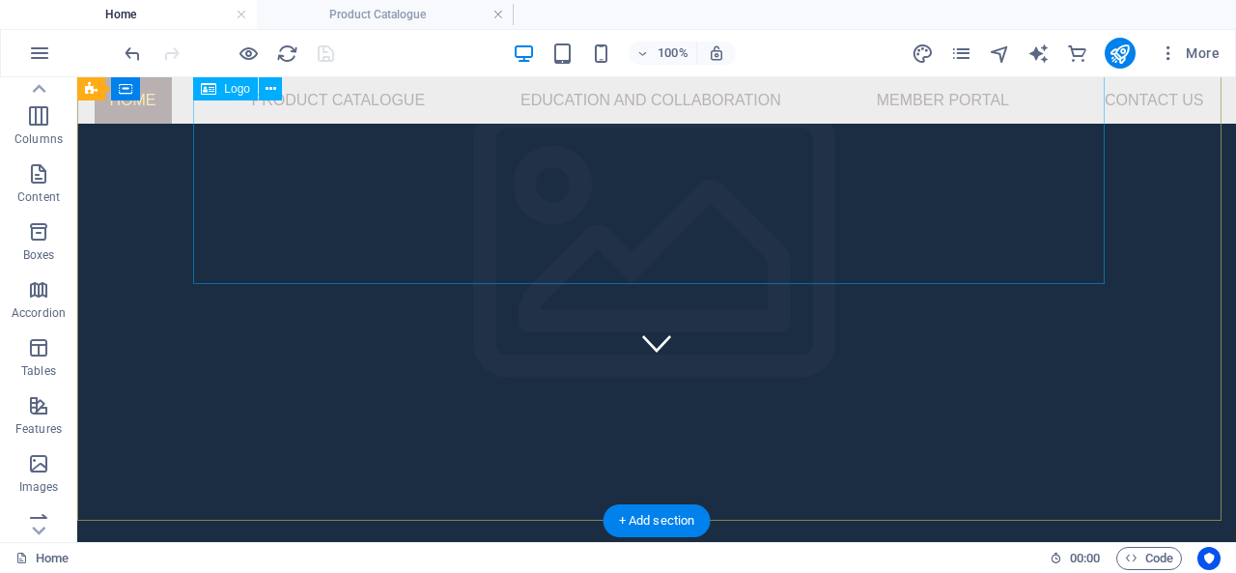
scroll to position [0, 0]
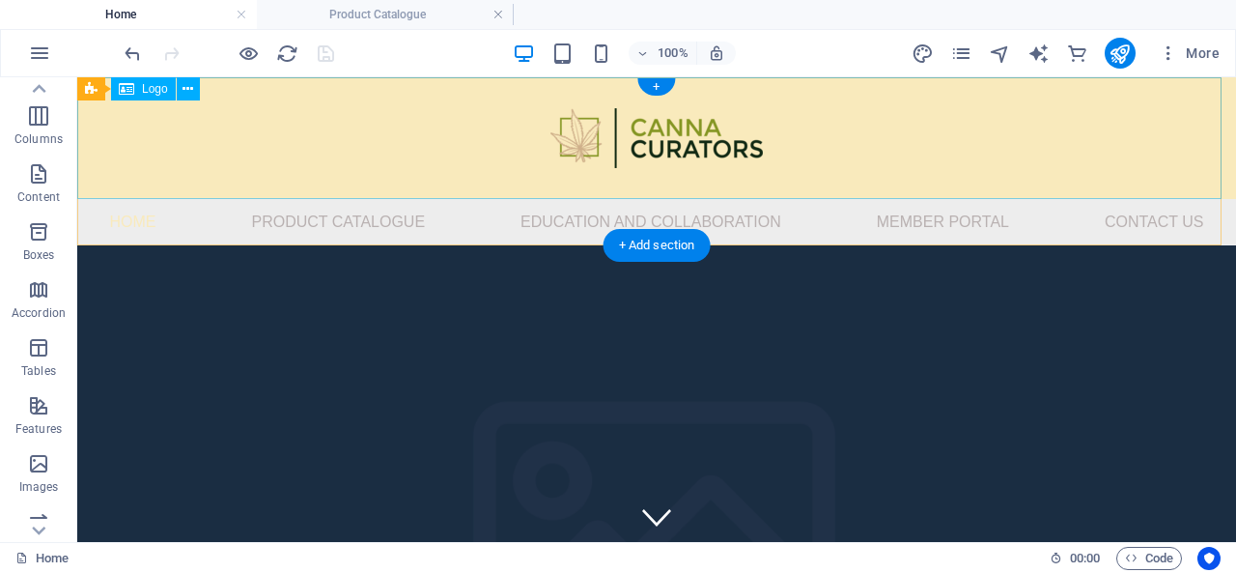
click at [337, 156] on div at bounding box center [656, 138] width 1159 height 122
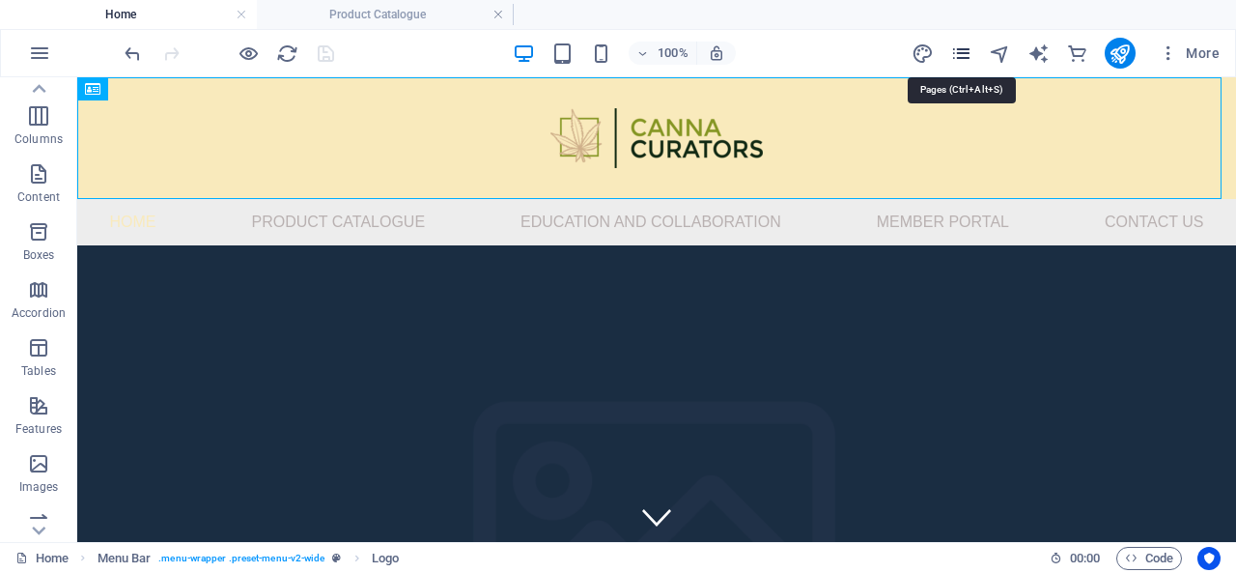
click at [966, 43] on icon "pages" at bounding box center [961, 53] width 22 height 22
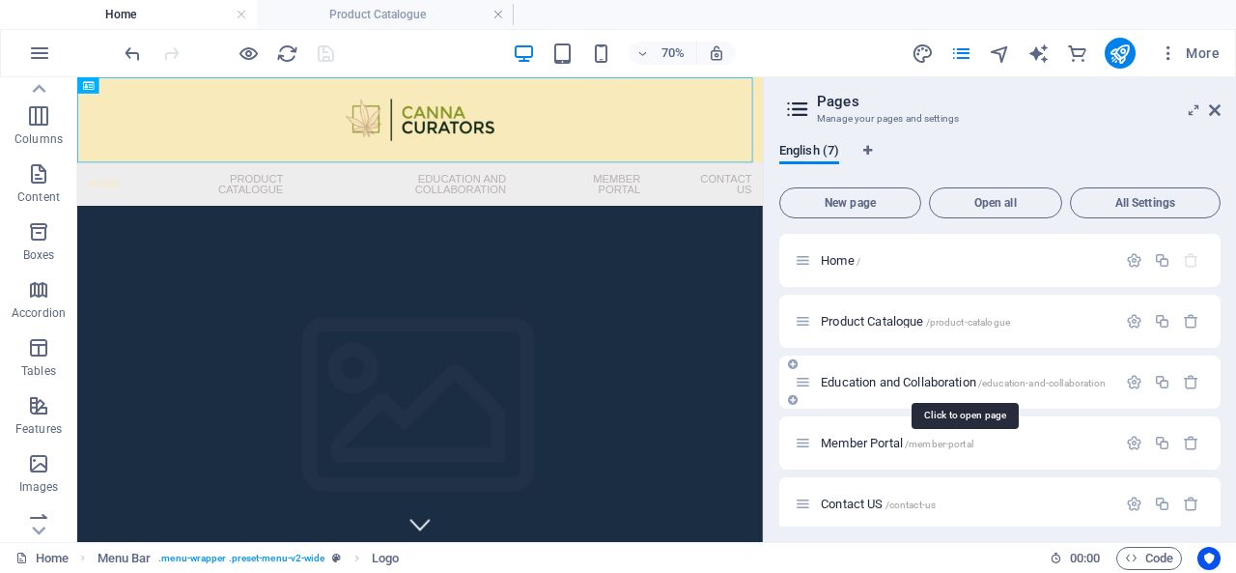
click at [917, 381] on span "Education and Collaboration /education-and-collaboration" at bounding box center [963, 382] width 285 height 14
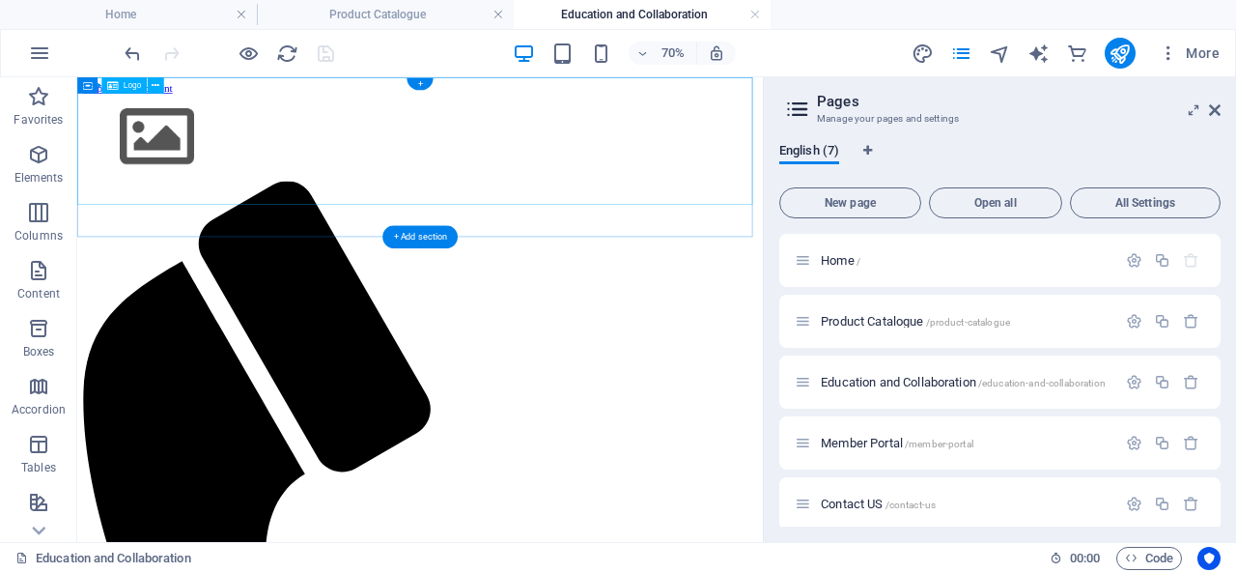
click at [543, 157] on div at bounding box center [567, 164] width 964 height 124
select select "px"
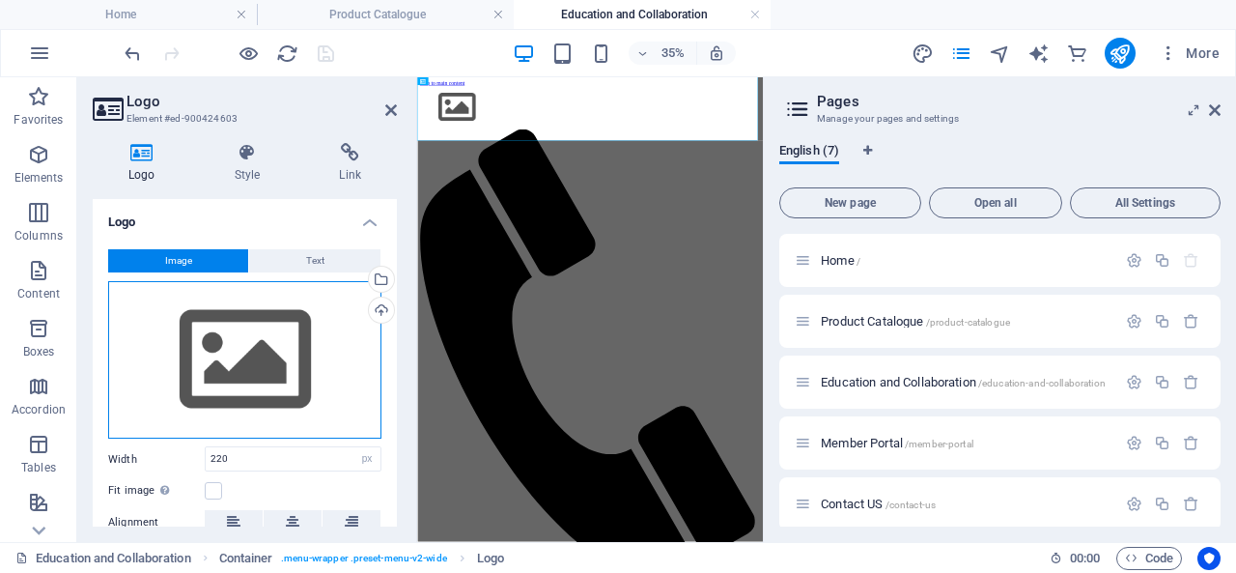
click at [268, 383] on div "Drag files here, click to choose files or select files from Files or our free s…" at bounding box center [244, 360] width 273 height 158
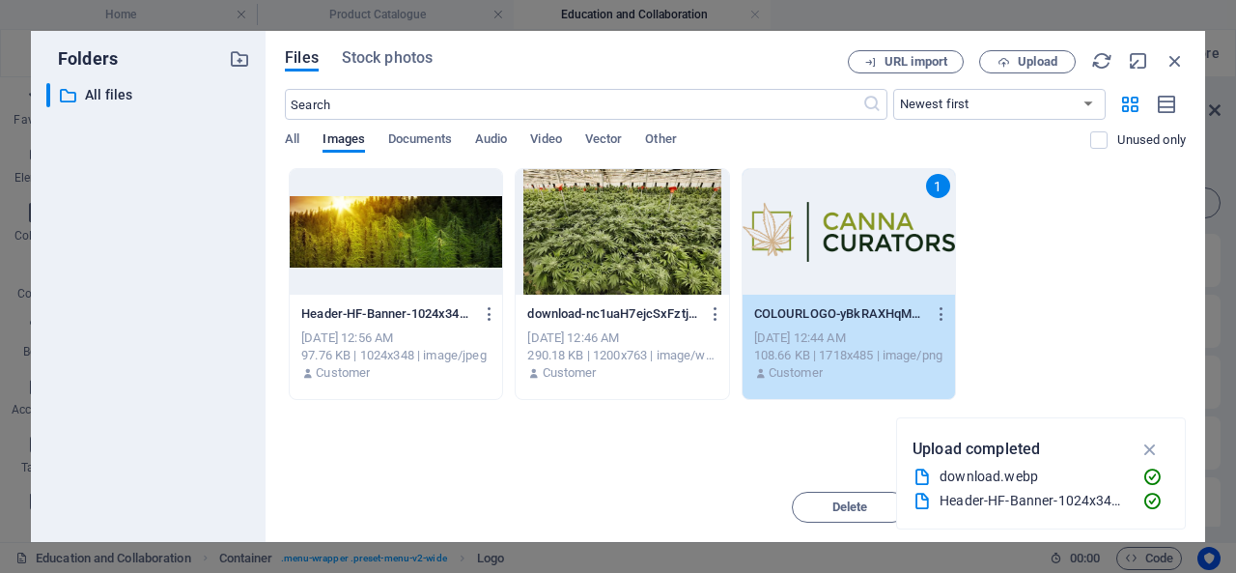
select select "px"
click at [1151, 455] on icon "button" at bounding box center [1150, 448] width 22 height 21
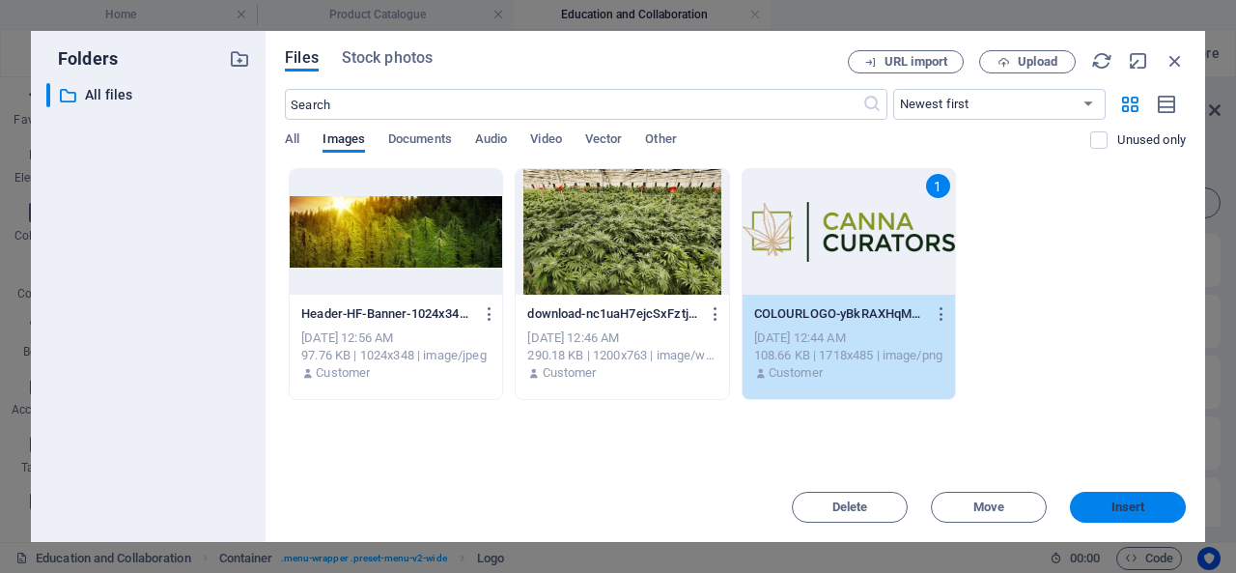
click at [1122, 503] on span "Insert" at bounding box center [1128, 507] width 34 height 12
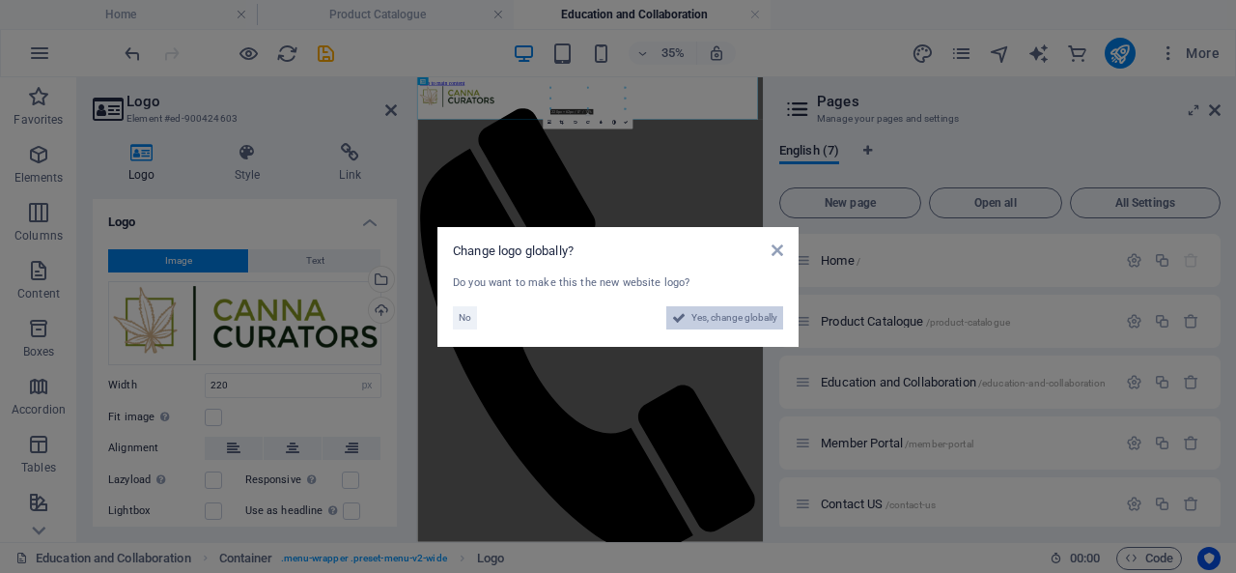
click at [744, 312] on span "Yes, change globally" at bounding box center [734, 317] width 86 height 23
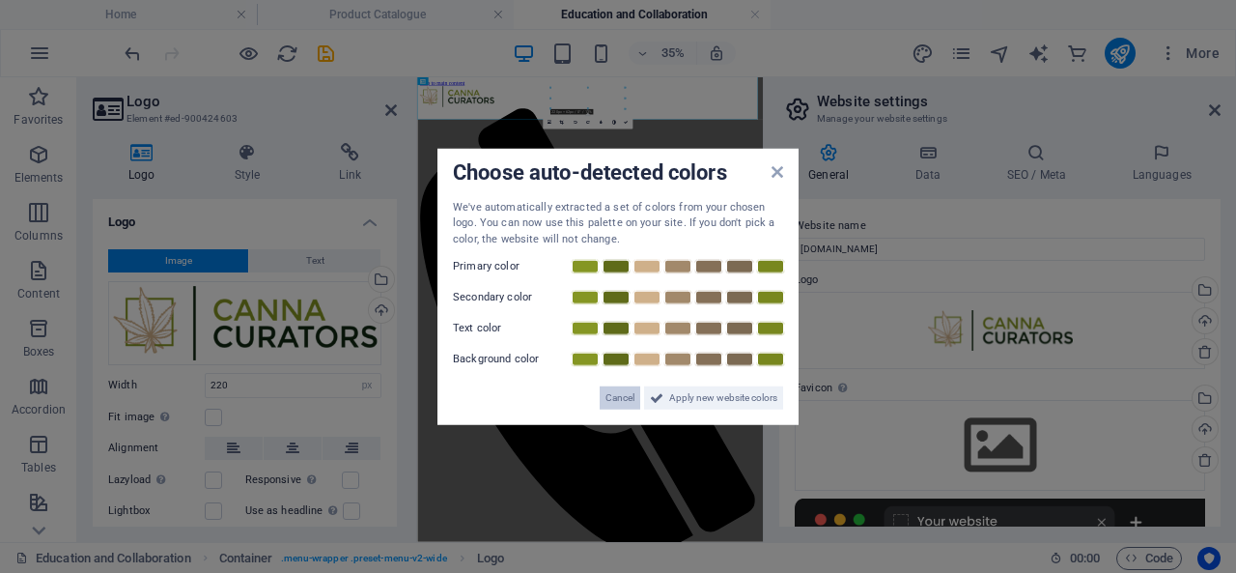
click at [610, 396] on span "Cancel" at bounding box center [619, 397] width 29 height 23
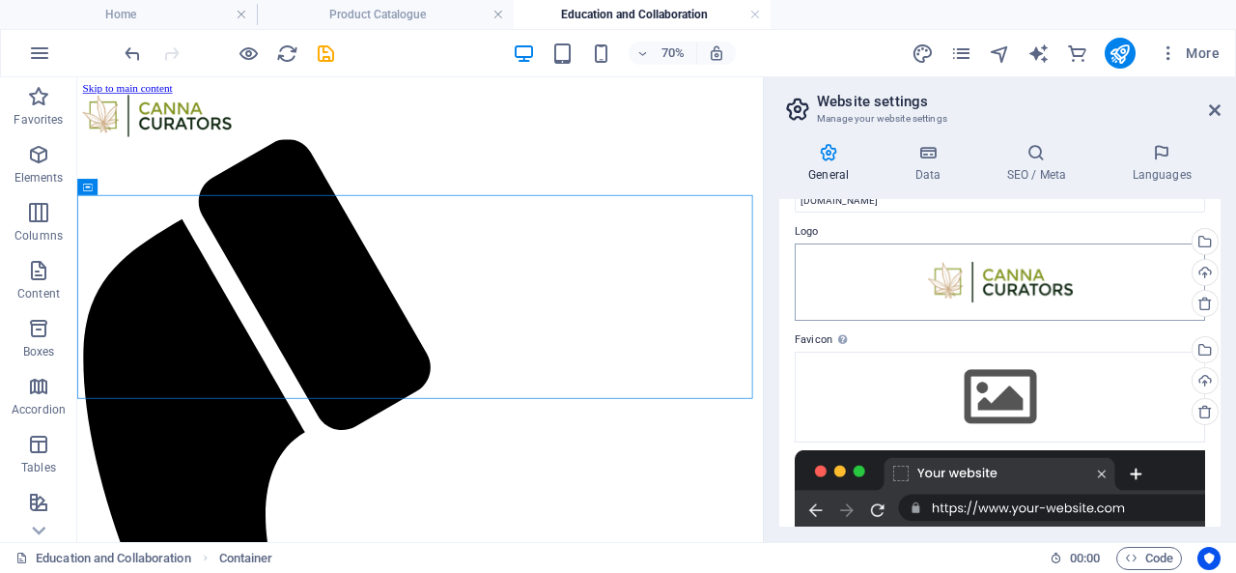
scroll to position [27, 0]
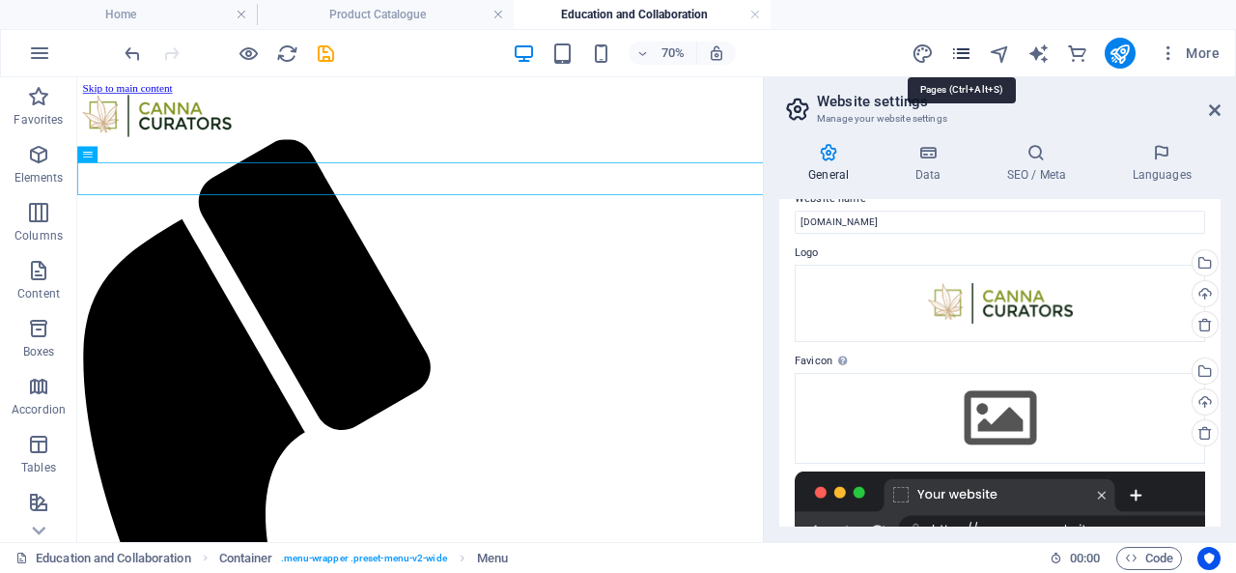
click at [960, 45] on icon "pages" at bounding box center [961, 53] width 22 height 22
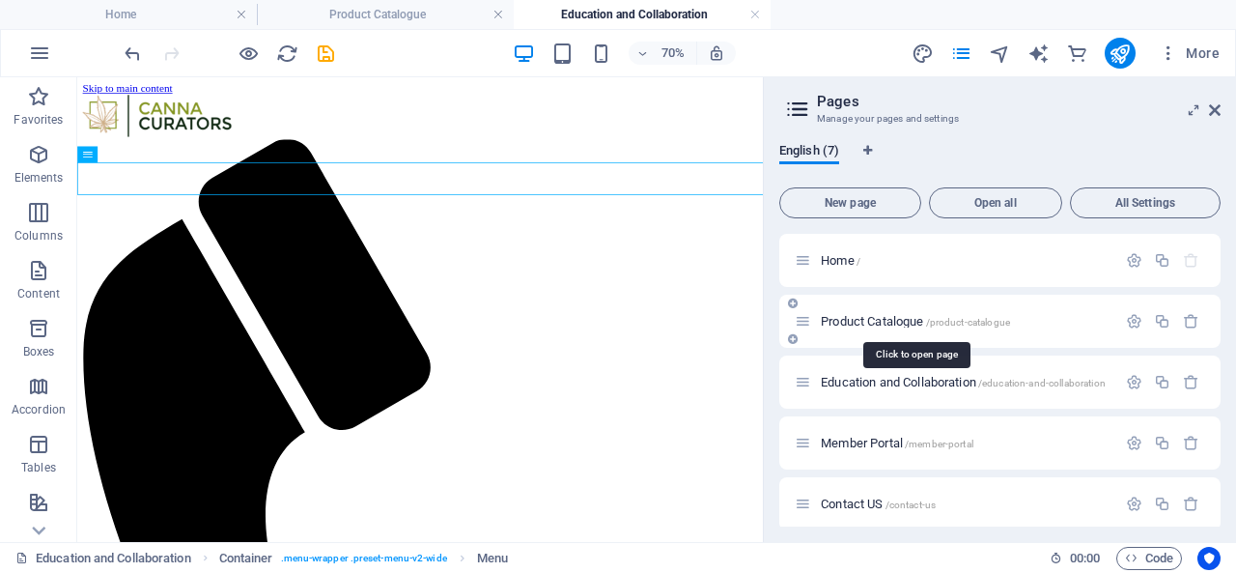
click at [914, 323] on span "Product Catalogue /product-catalogue" at bounding box center [915, 321] width 189 height 14
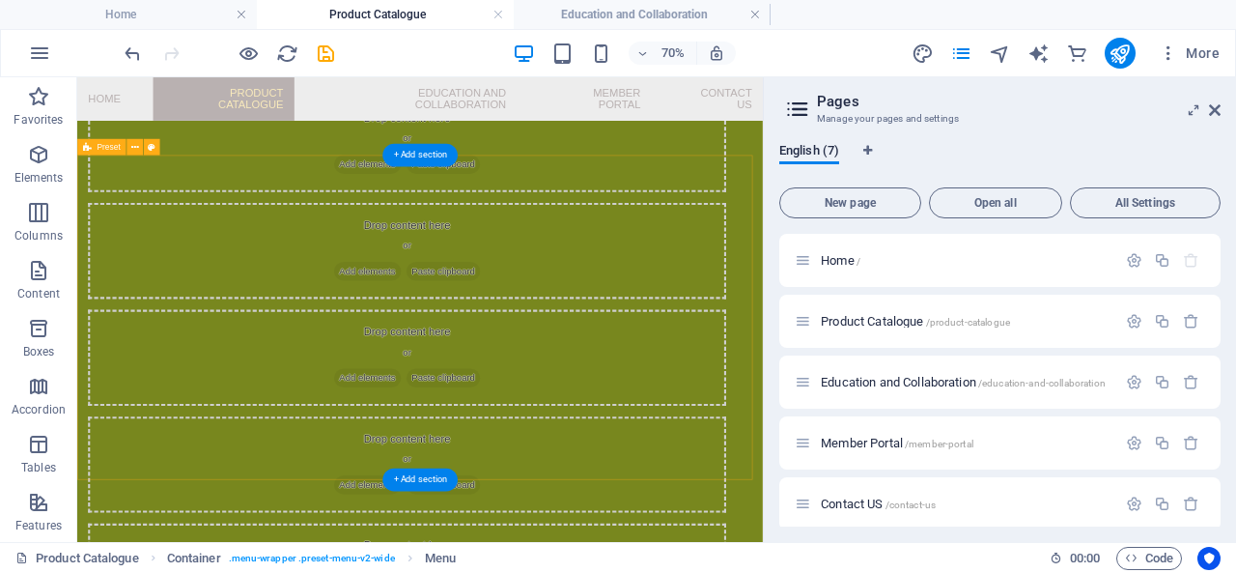
scroll to position [467, 0]
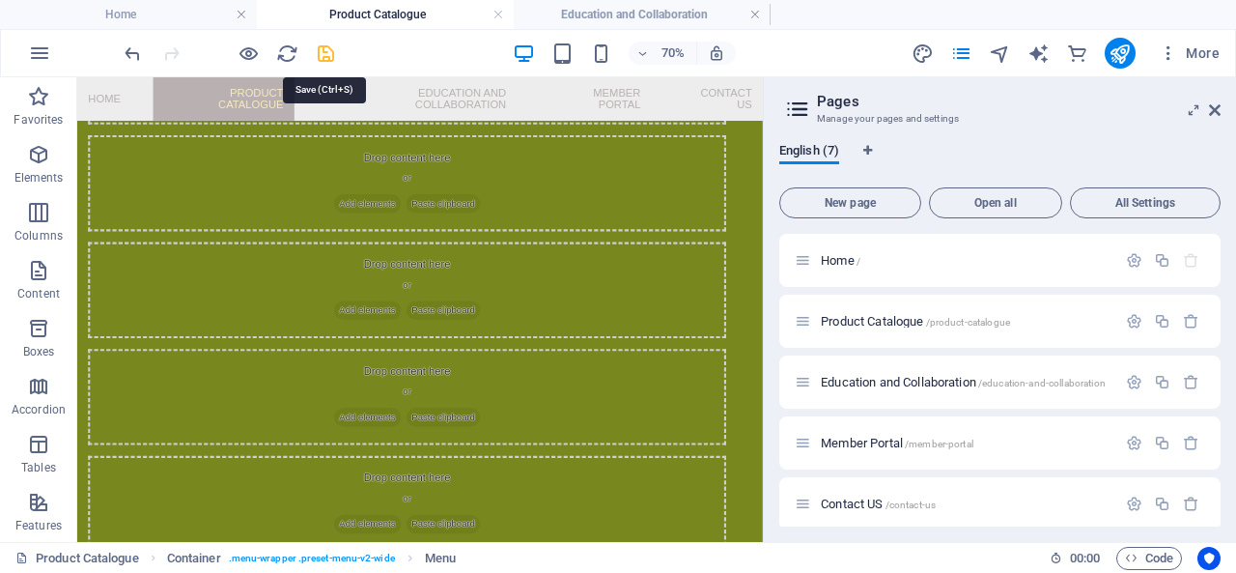
click at [325, 52] on icon "save" at bounding box center [326, 53] width 22 height 22
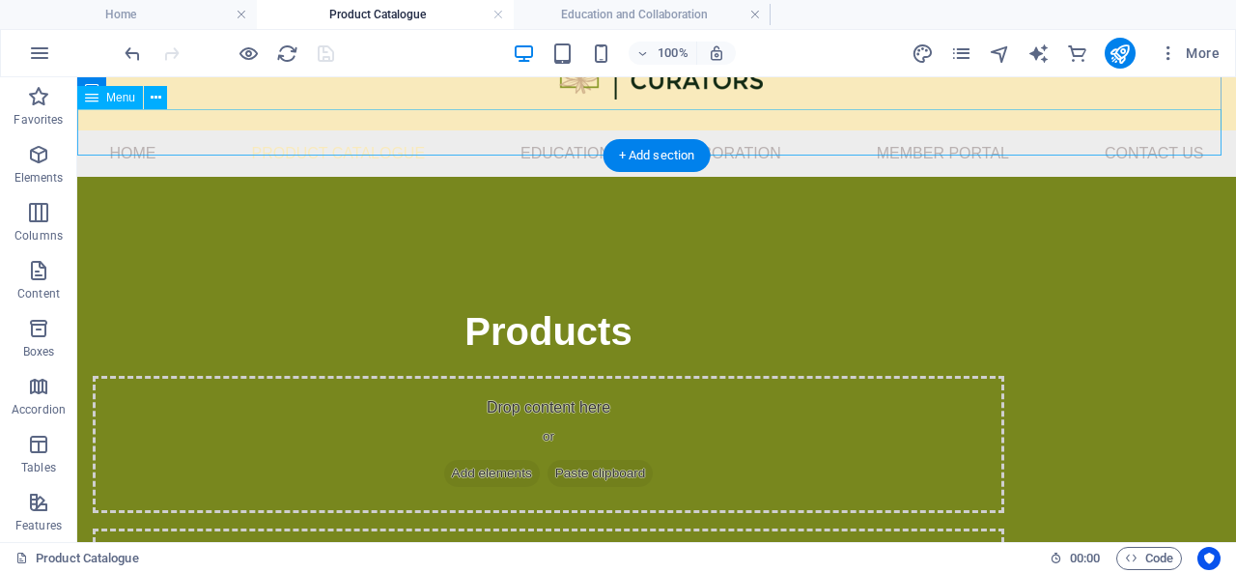
scroll to position [97, 0]
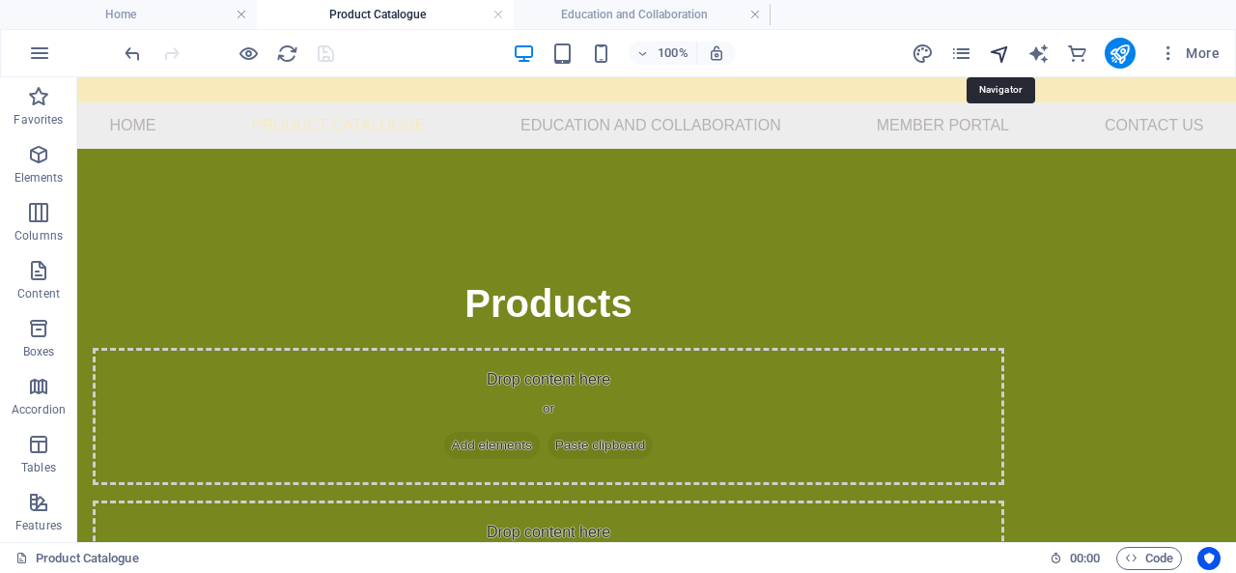
click at [999, 51] on icon "navigator" at bounding box center [1000, 53] width 22 height 22
select select "16595227-en"
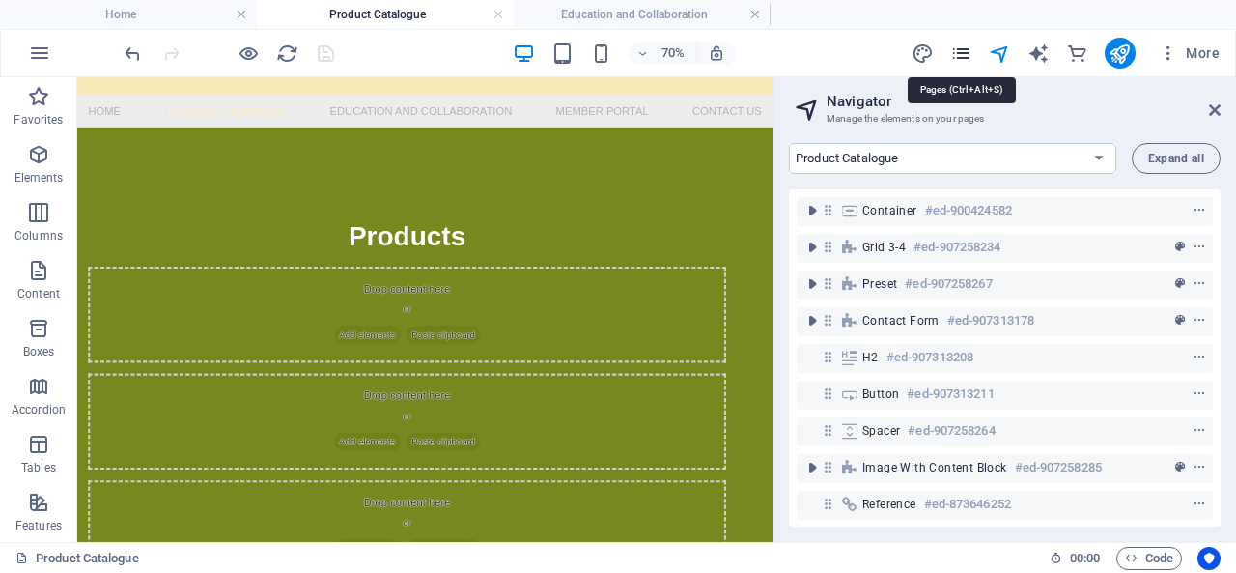
click at [966, 53] on icon "pages" at bounding box center [961, 53] width 22 height 22
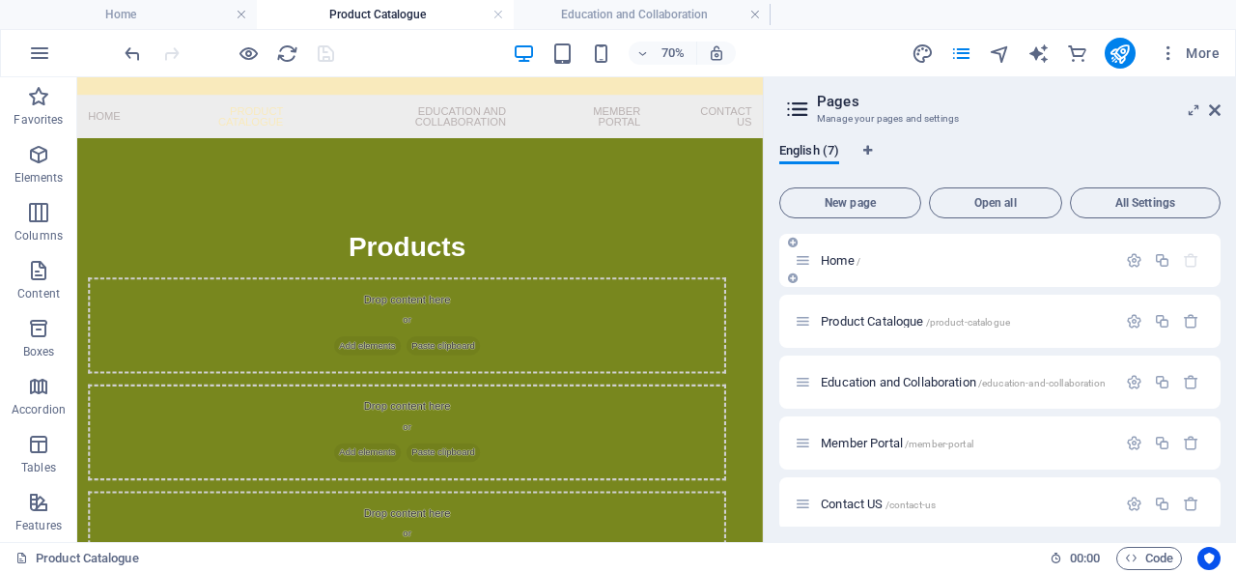
click at [892, 254] on p "Home /" at bounding box center [966, 260] width 290 height 13
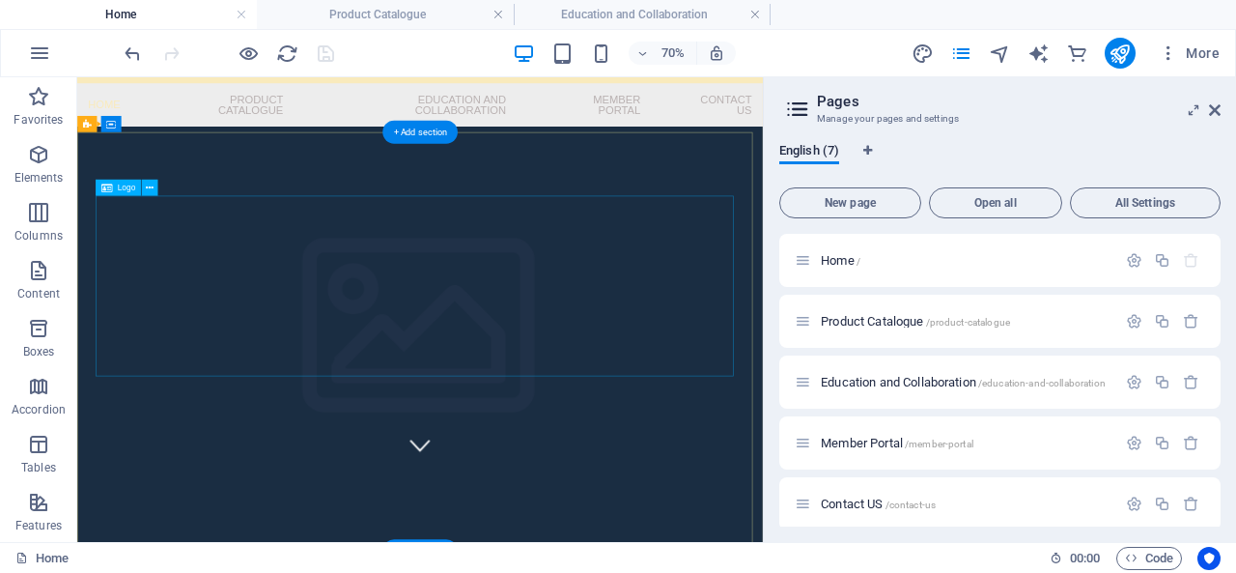
scroll to position [193, 0]
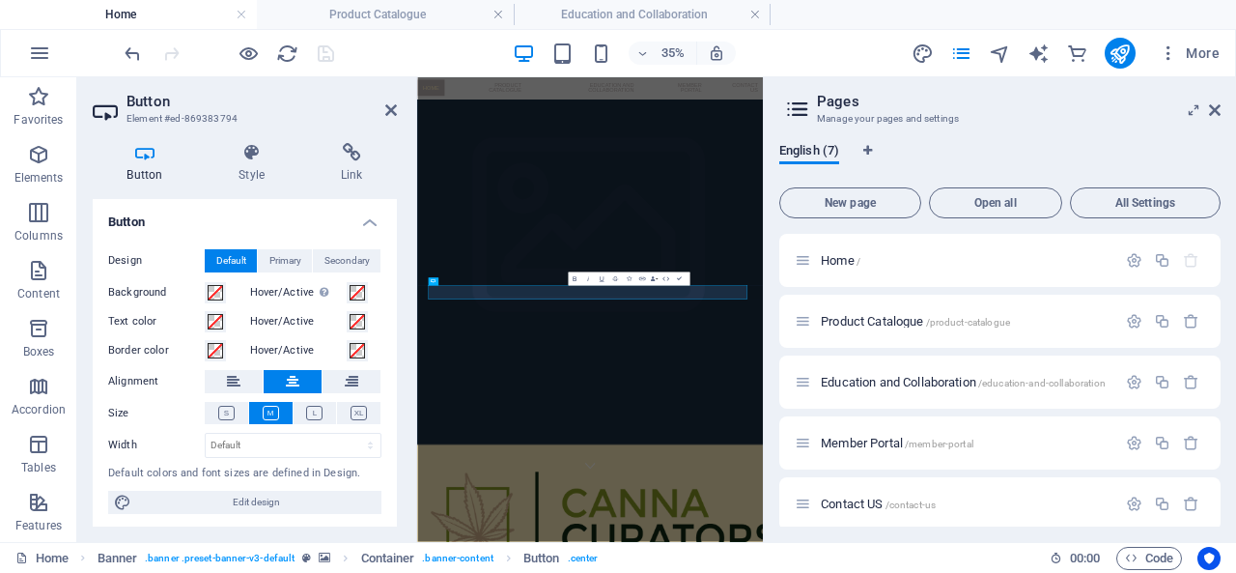
scroll to position [2, 0]
click at [365, 152] on icon at bounding box center [351, 152] width 91 height 19
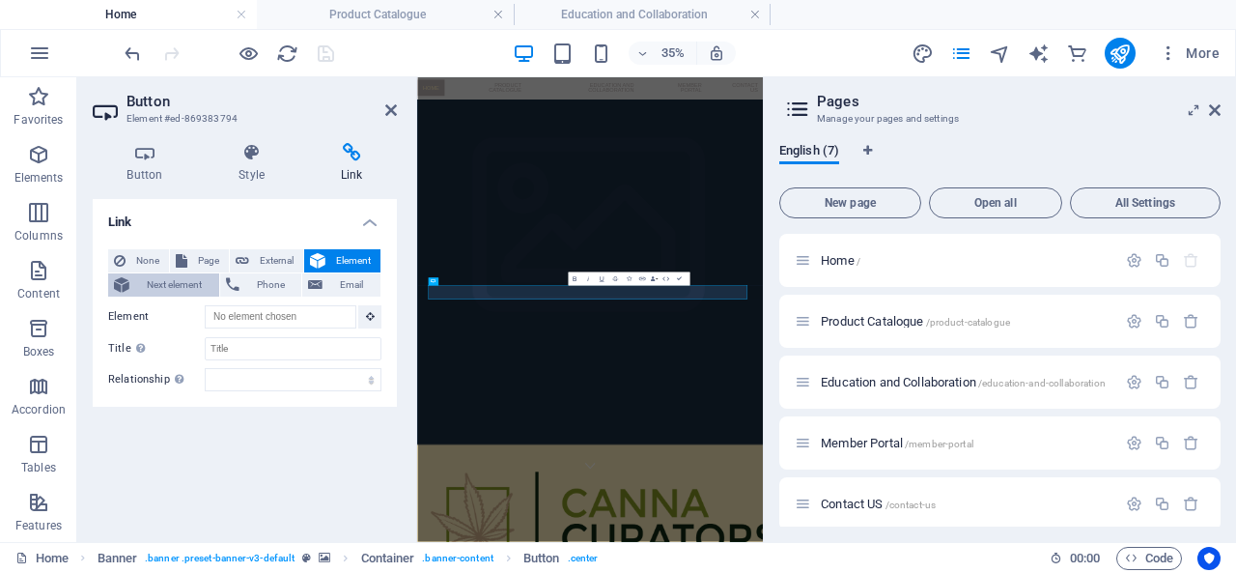
click at [170, 277] on span "Next element" at bounding box center [174, 284] width 78 height 23
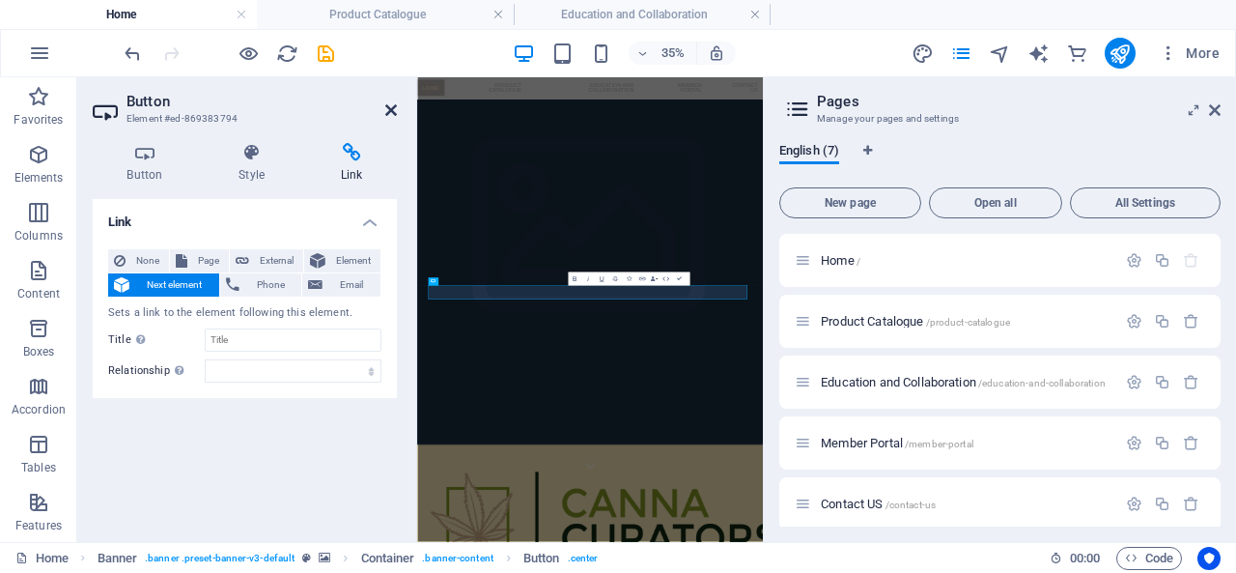
click at [388, 109] on icon at bounding box center [391, 109] width 12 height 15
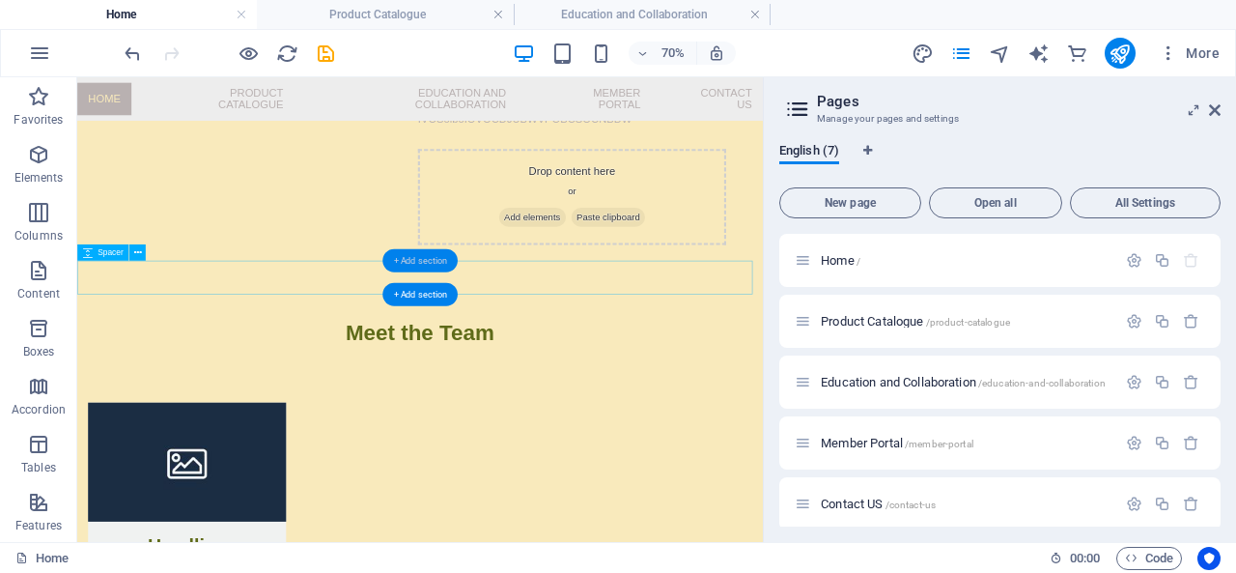
scroll to position [1255, 0]
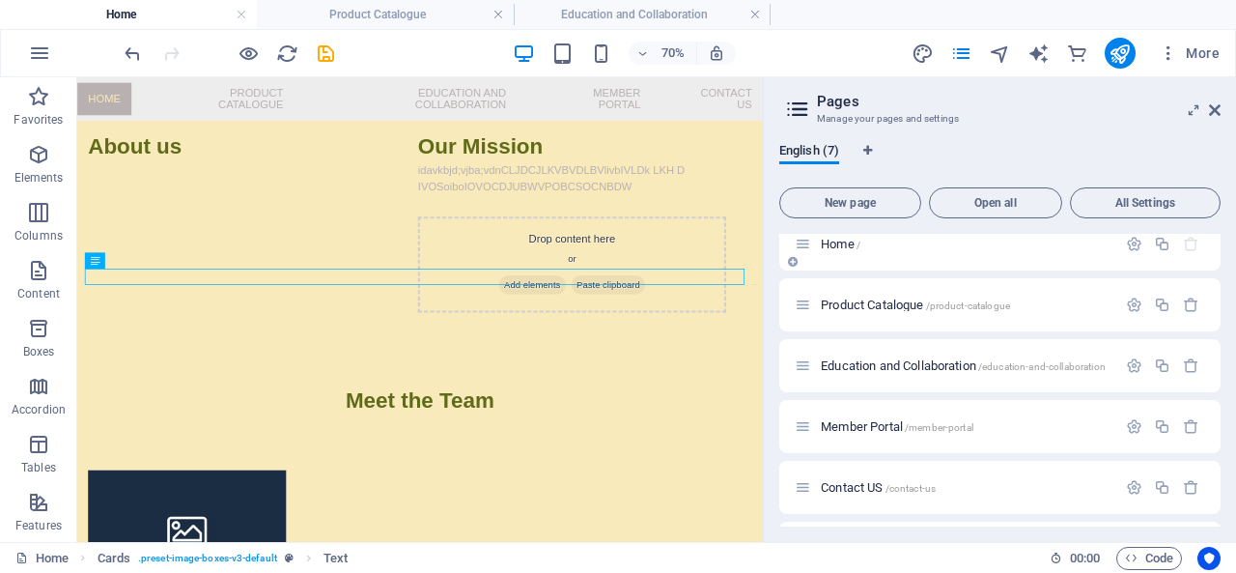
scroll to position [0, 0]
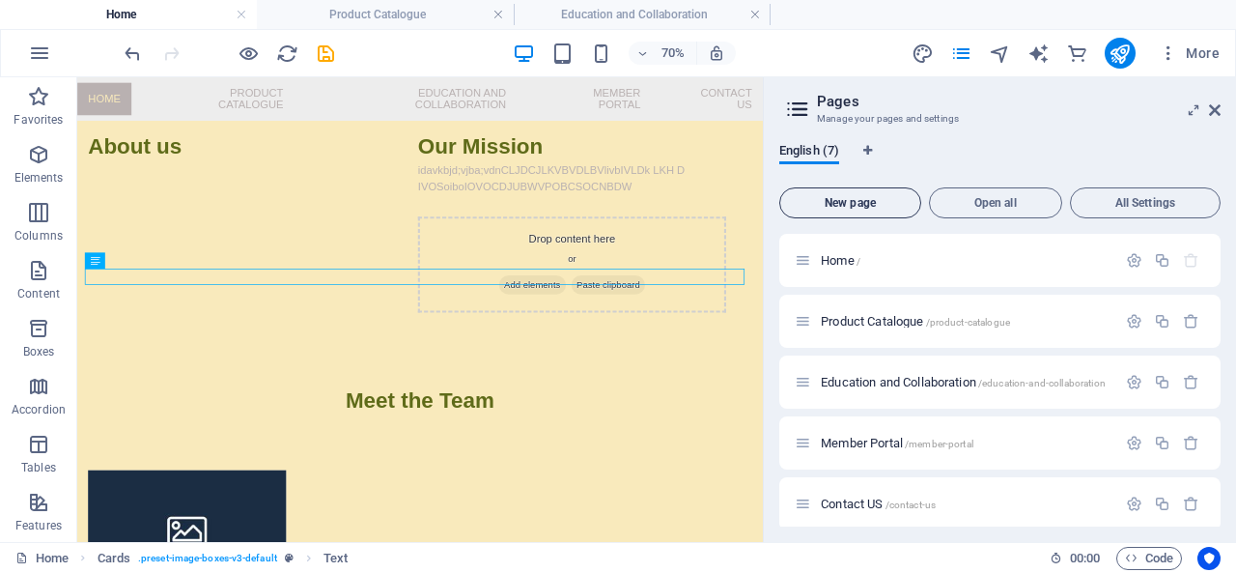
click at [848, 209] on span "New page" at bounding box center [850, 203] width 125 height 12
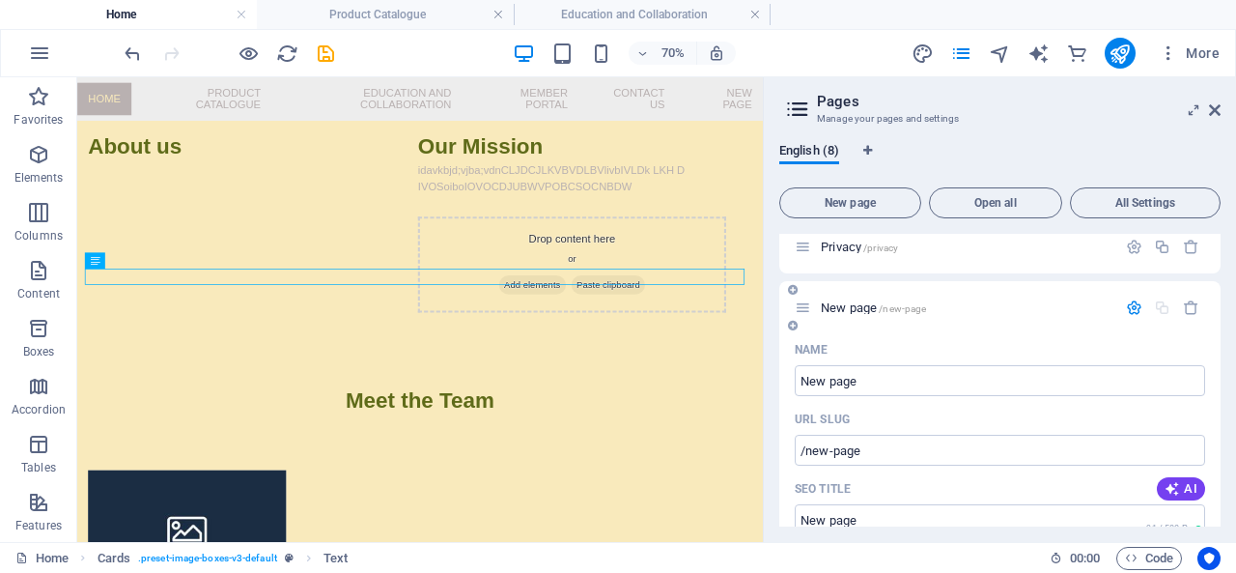
click at [849, 306] on span "New page /new-page" at bounding box center [873, 307] width 105 height 14
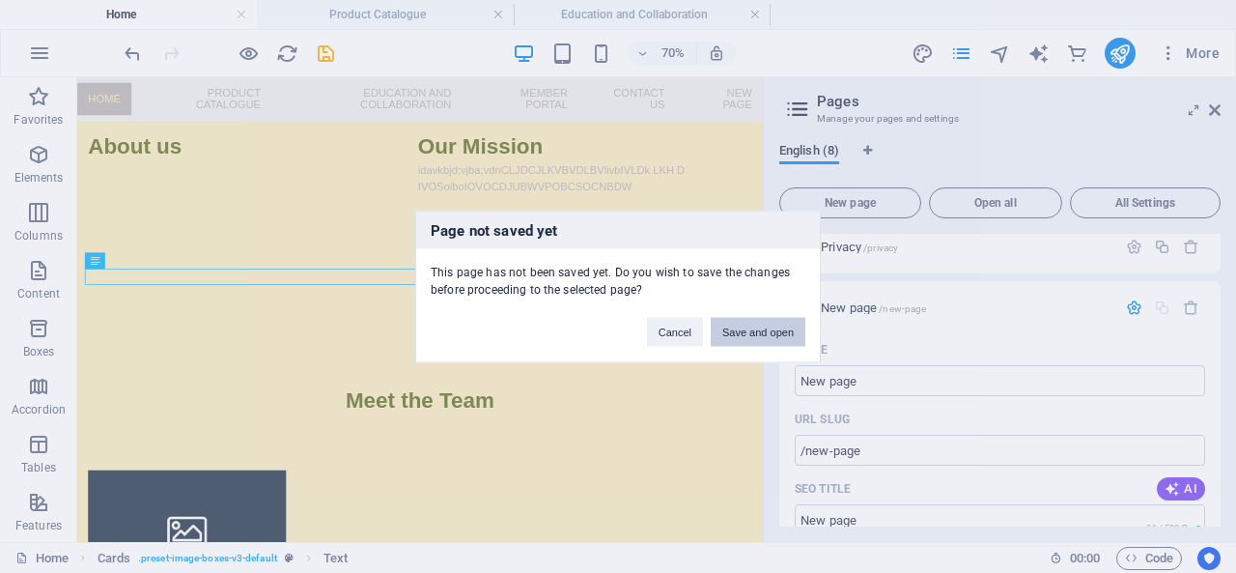
click at [736, 330] on button "Save and open" at bounding box center [758, 331] width 95 height 29
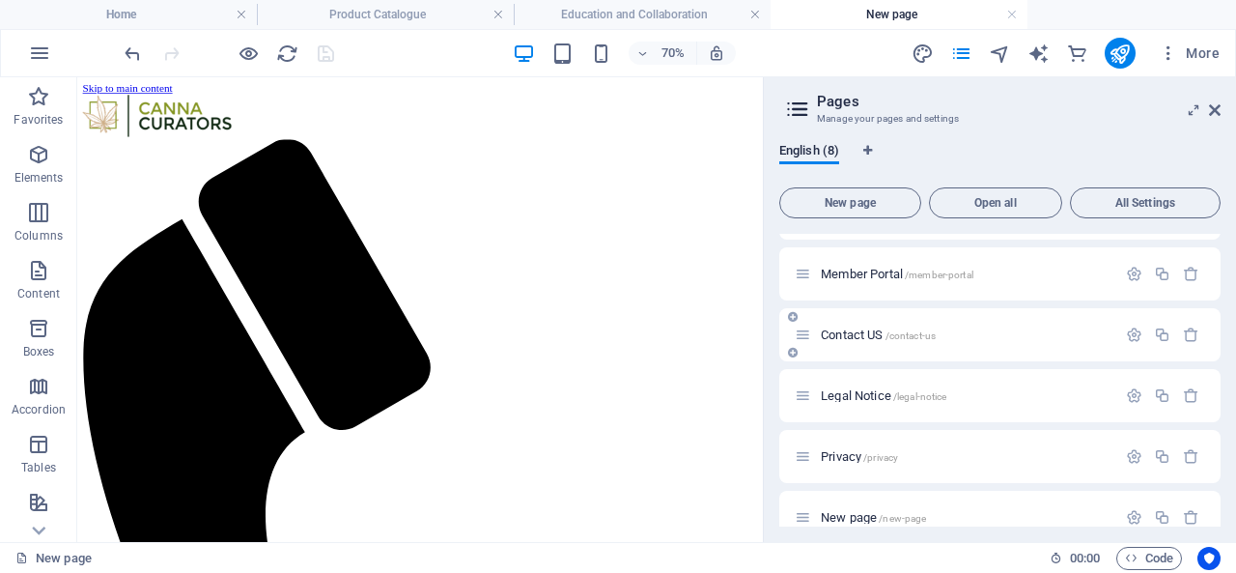
scroll to position [193, 0]
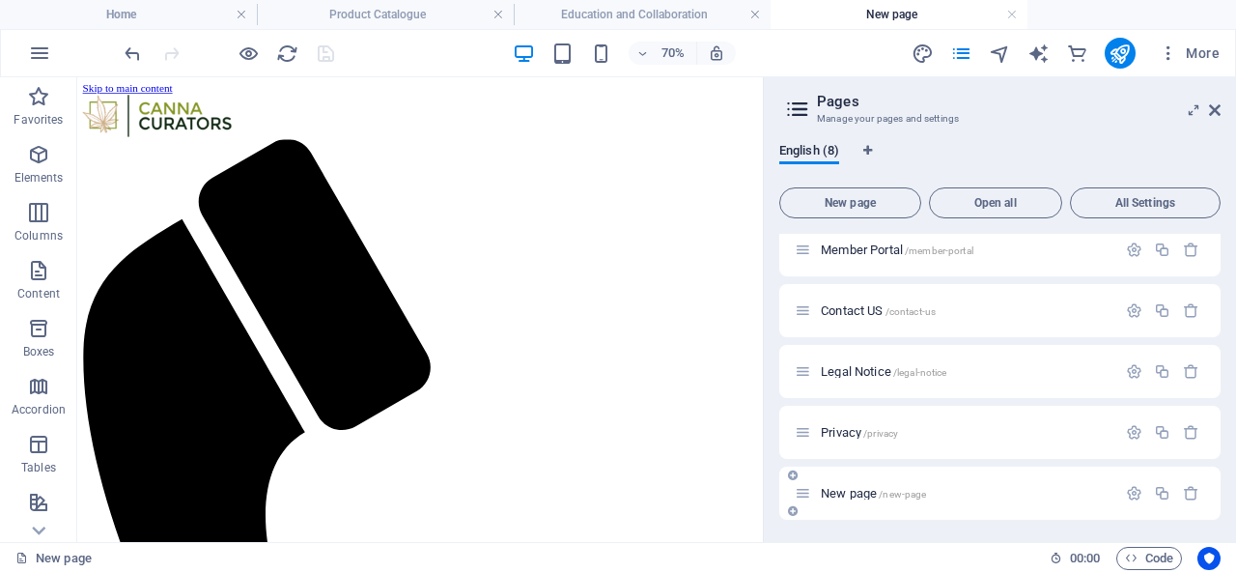
click at [846, 490] on span "New page /new-page" at bounding box center [873, 493] width 105 height 14
drag, startPoint x: 860, startPoint y: 489, endPoint x: 806, endPoint y: 492, distance: 54.2
click at [806, 492] on icon at bounding box center [803, 493] width 16 height 16
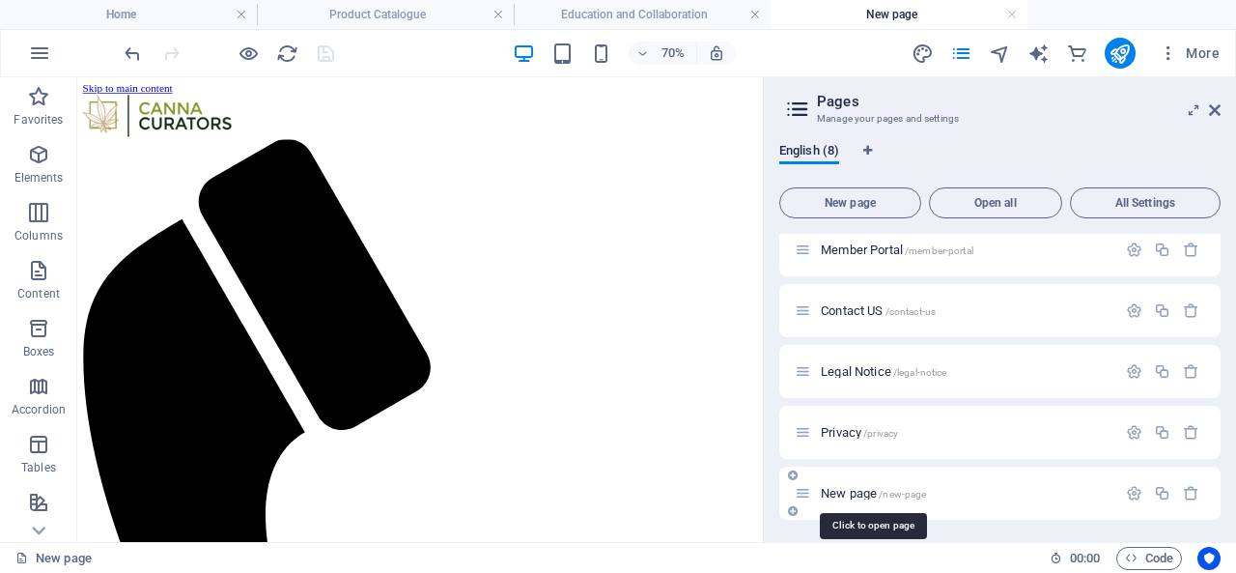
click at [858, 491] on span "New page /new-page" at bounding box center [873, 493] width 105 height 14
click at [1135, 488] on icon "button" at bounding box center [1134, 493] width 16 height 16
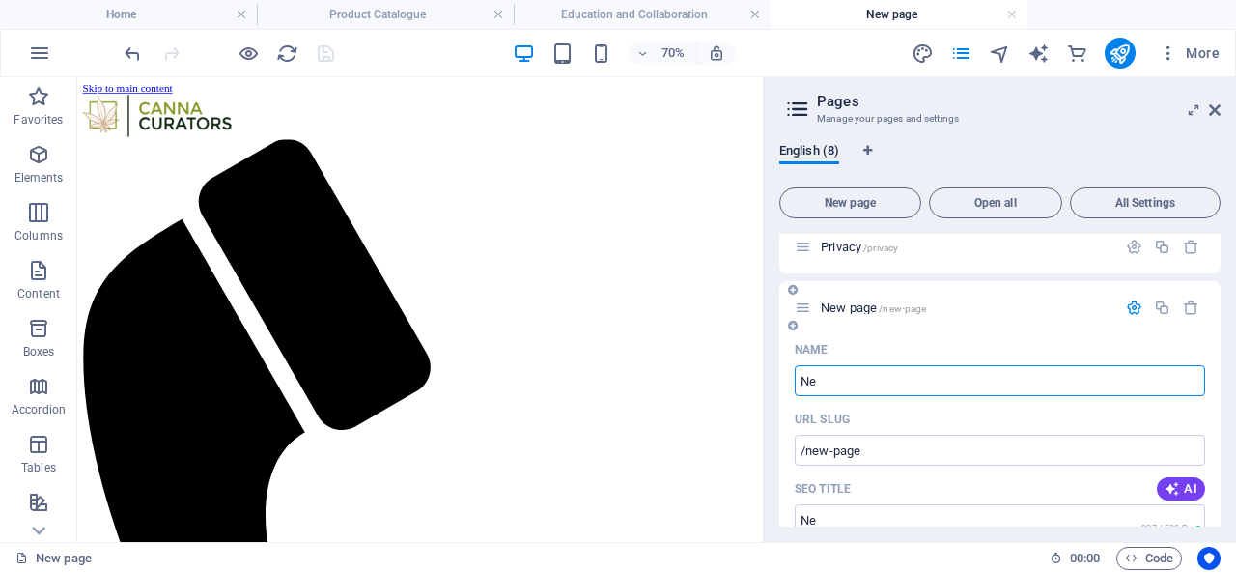
type input "N"
type input "/"
type input "Com"
type input "/c"
type input "C"
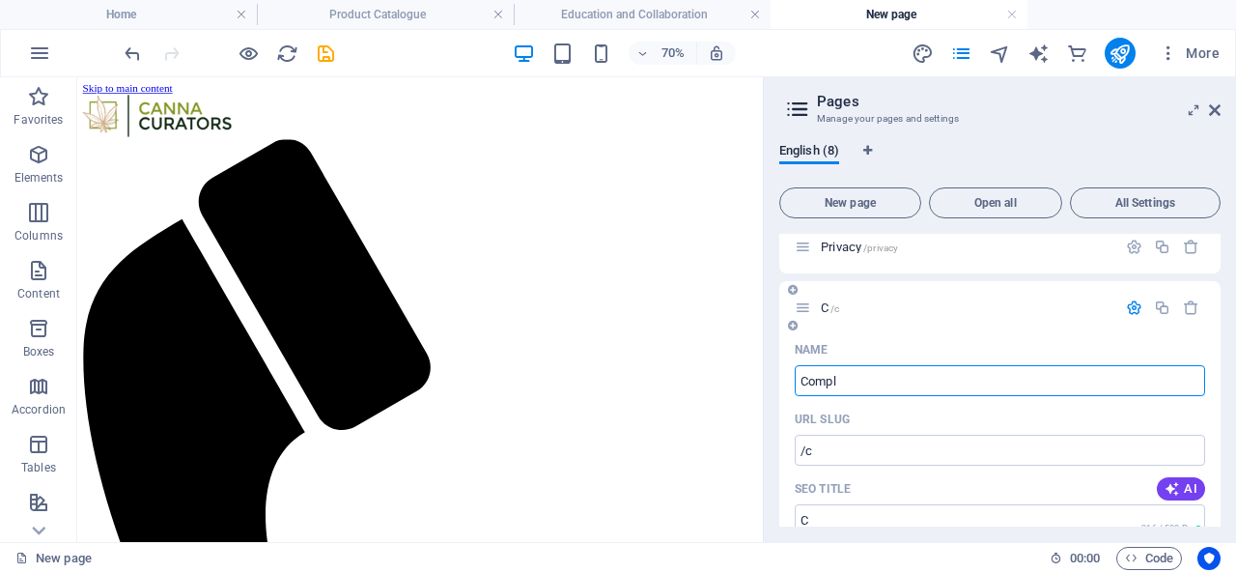
type input "Compl"
type input "/compl"
type input "Compl"
type input "Compliance"
type input "/complian"
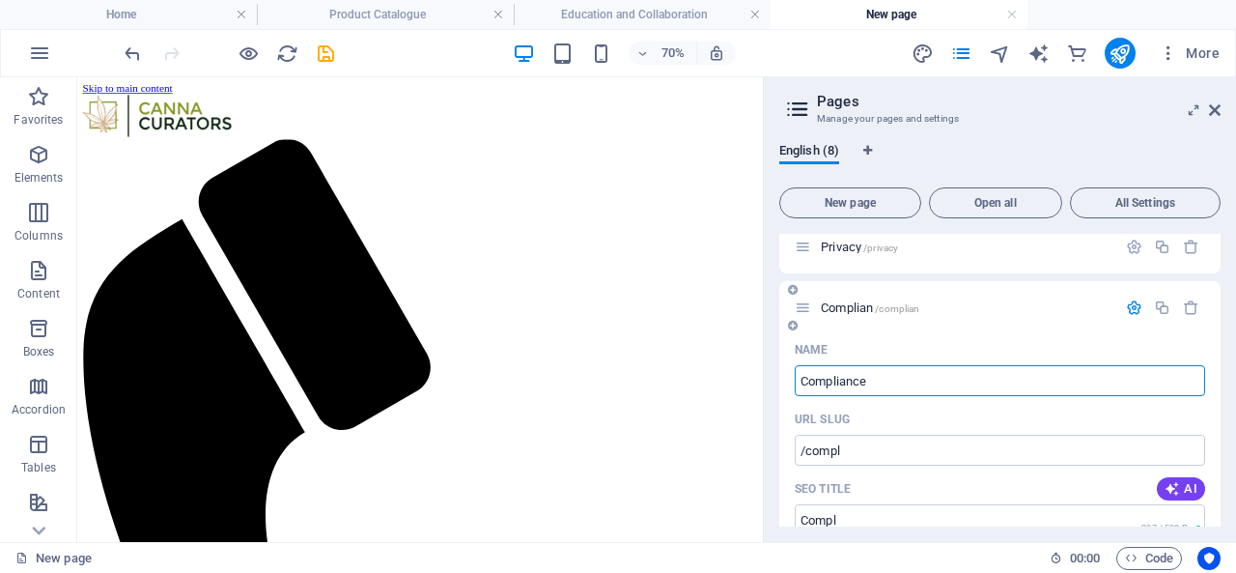
type input "Complian"
type input "Compliance state"
type input "/compliance-stat"
type input "Compliance stat"
type input "Compliance statement"
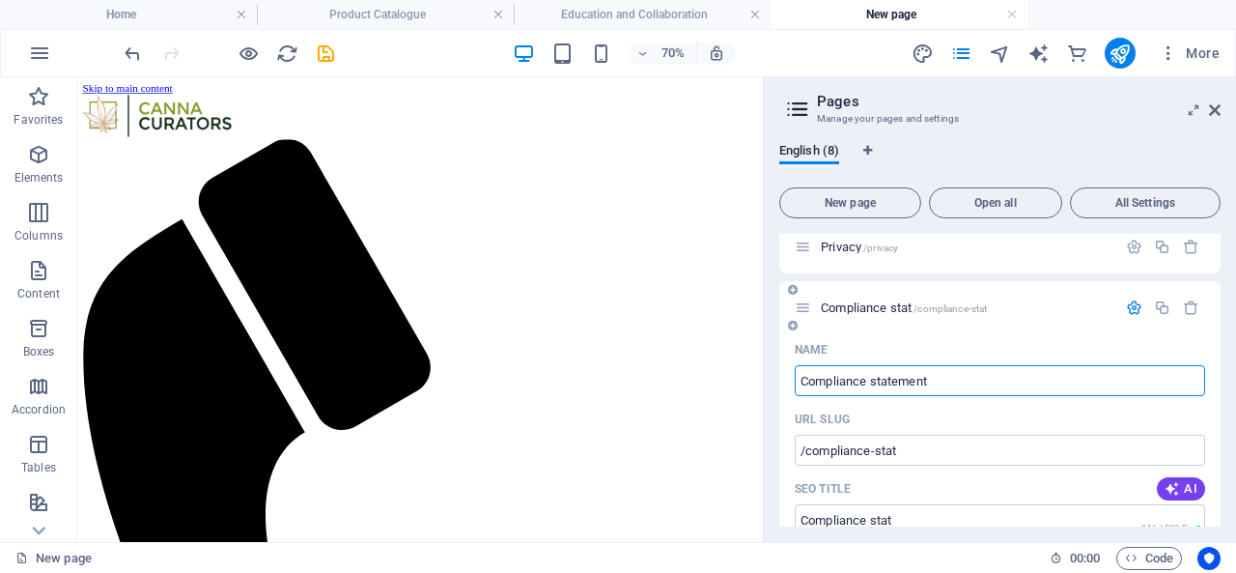
type input "/compliance-statement"
type input "Compliance statement"
click at [1215, 108] on icon at bounding box center [1215, 109] width 12 height 15
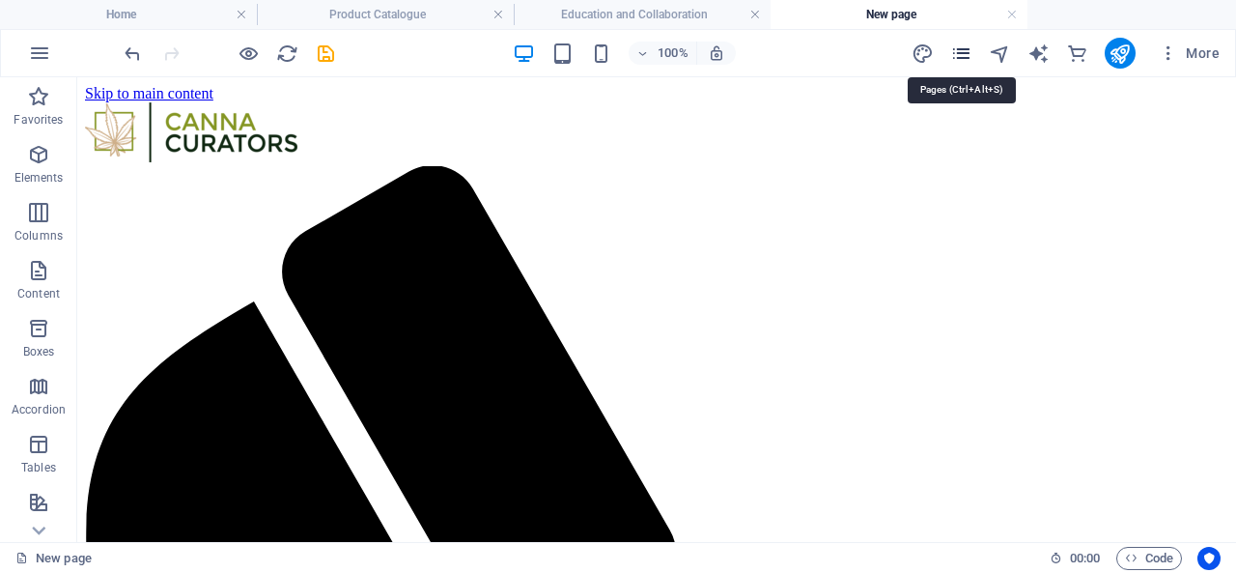
click at [970, 53] on icon "pages" at bounding box center [961, 53] width 22 height 22
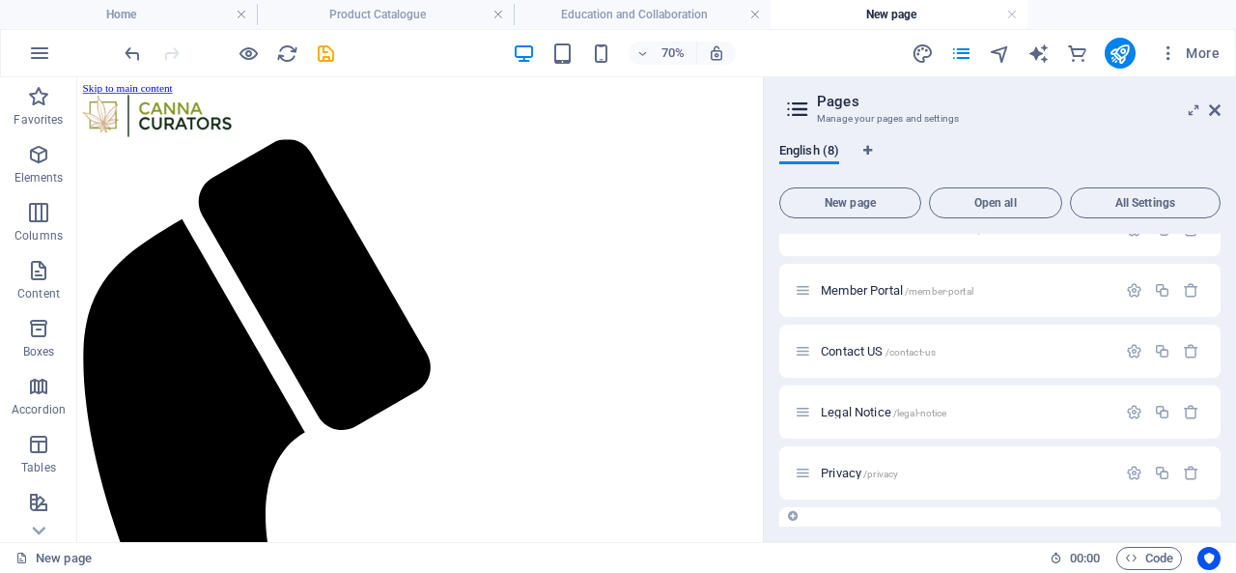
scroll to position [193, 0]
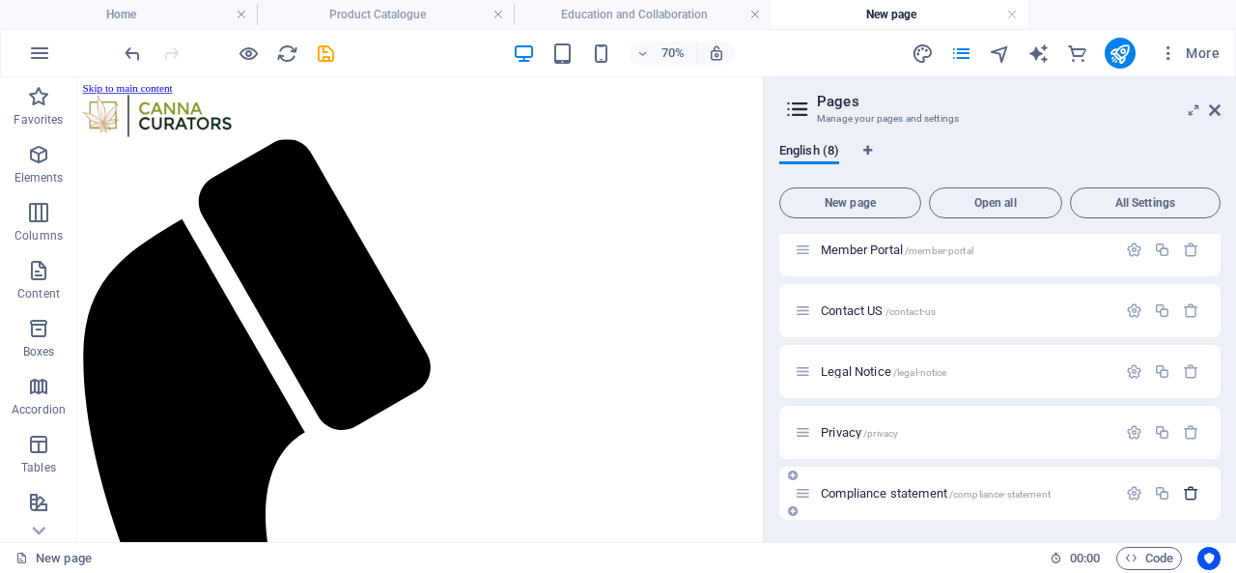
click at [1183, 489] on icon "button" at bounding box center [1191, 493] width 16 height 16
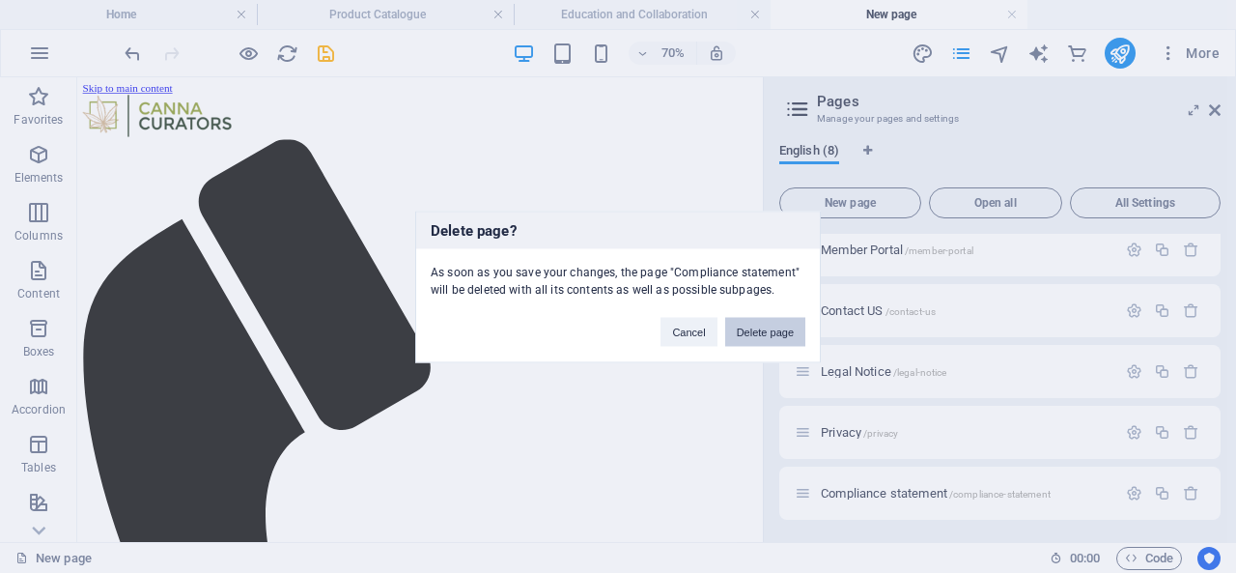
click at [775, 321] on button "Delete page" at bounding box center [765, 331] width 80 height 29
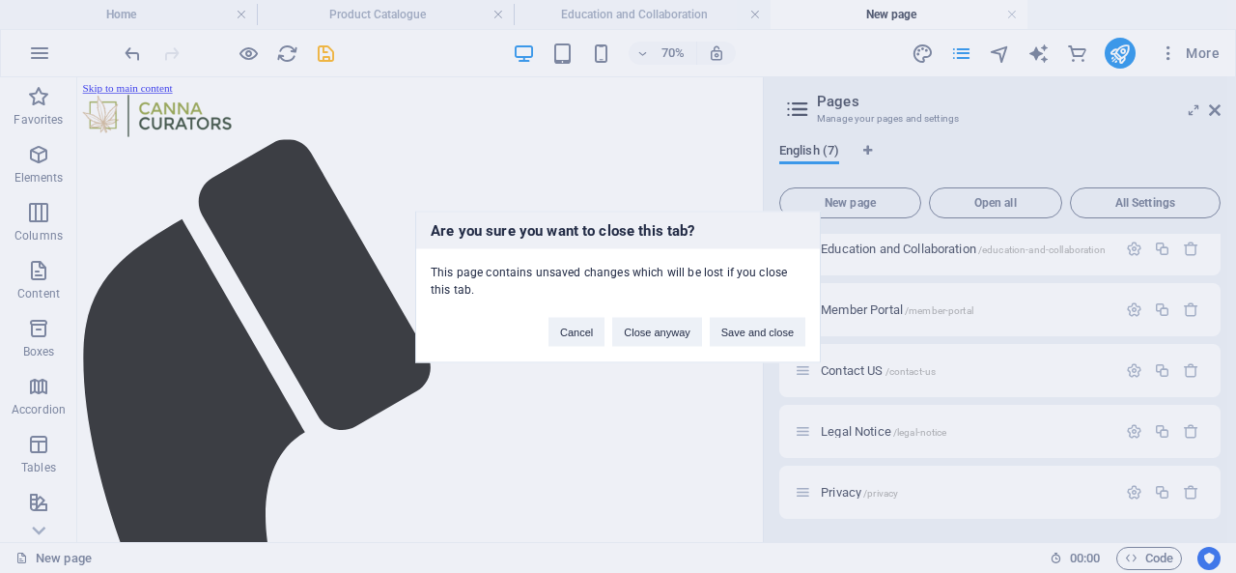
scroll to position [133, 0]
click at [771, 331] on button "Save and close" at bounding box center [758, 331] width 96 height 29
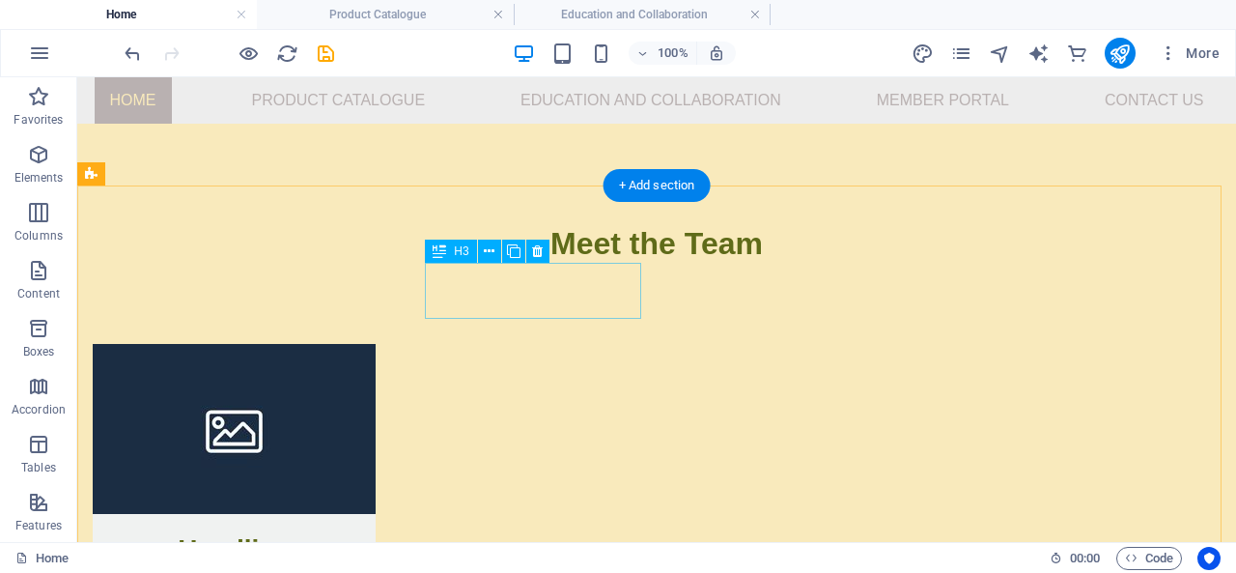
scroll to position [1408, 0]
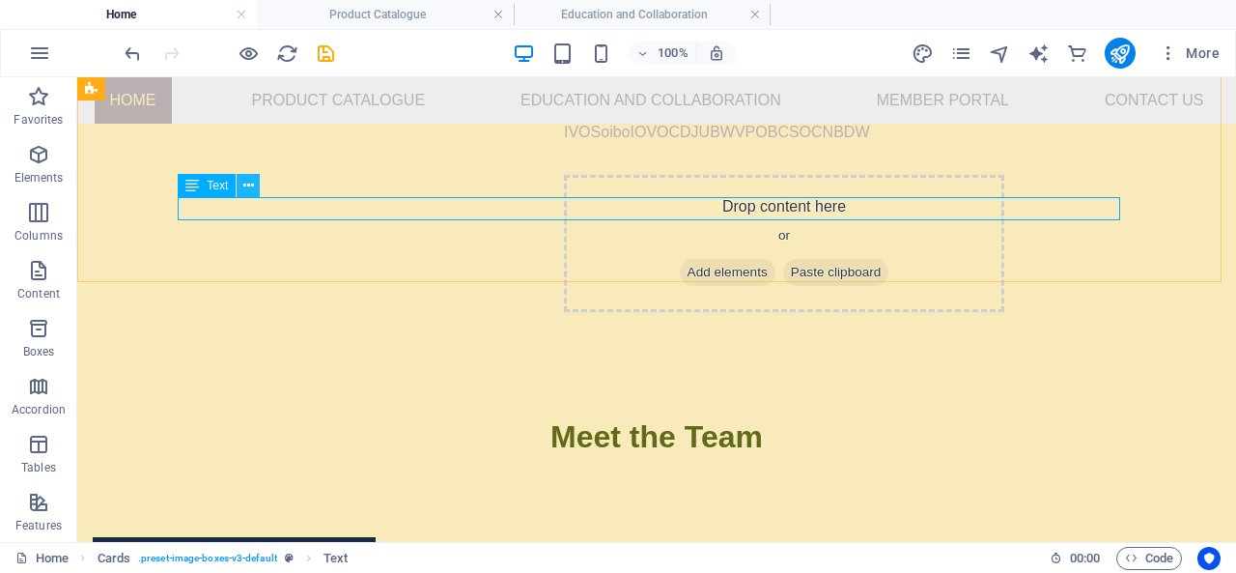
click at [248, 187] on icon at bounding box center [248, 186] width 11 height 20
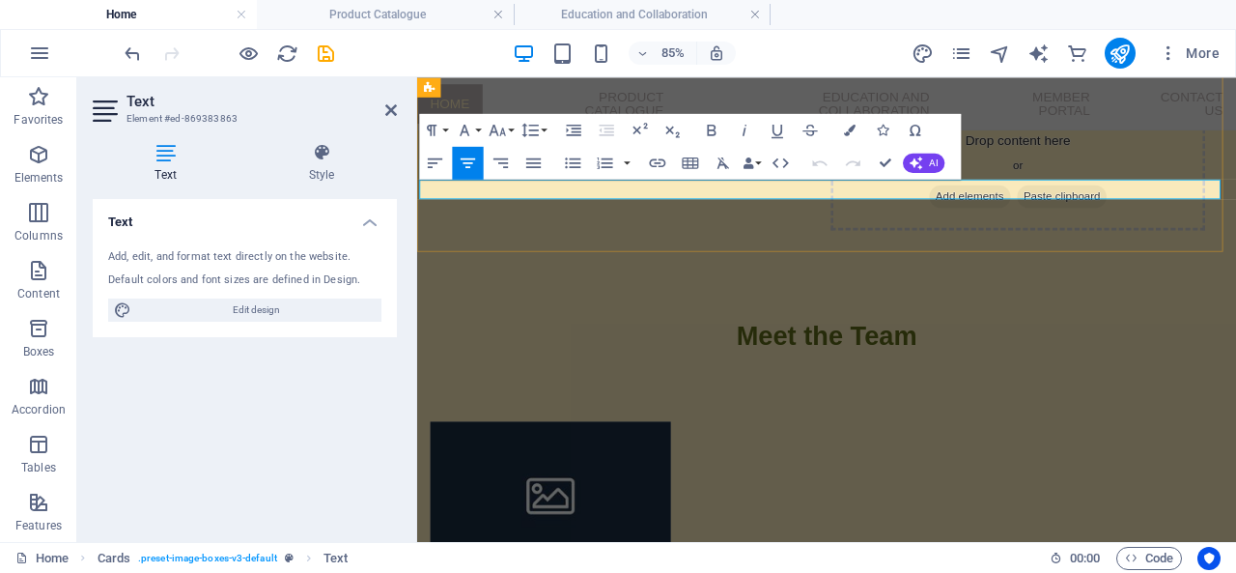
drag, startPoint x: 995, startPoint y: 211, endPoint x: 793, endPoint y: 205, distance: 201.9
click at [661, 161] on icon "button" at bounding box center [657, 163] width 19 height 19
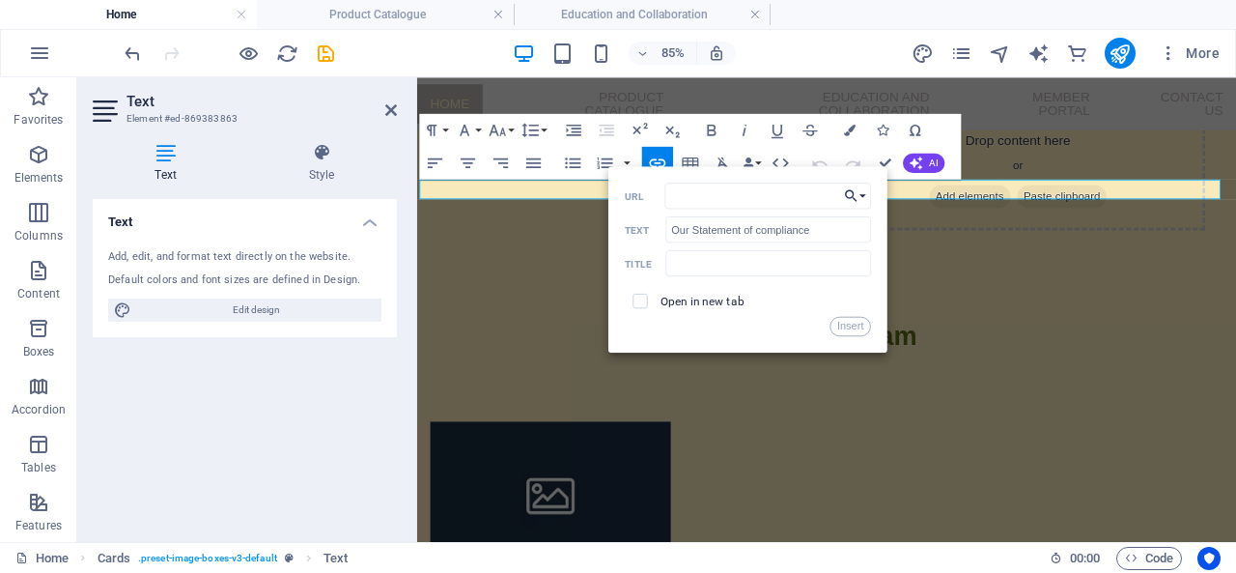
click at [859, 194] on button "Choose Link" at bounding box center [855, 196] width 31 height 26
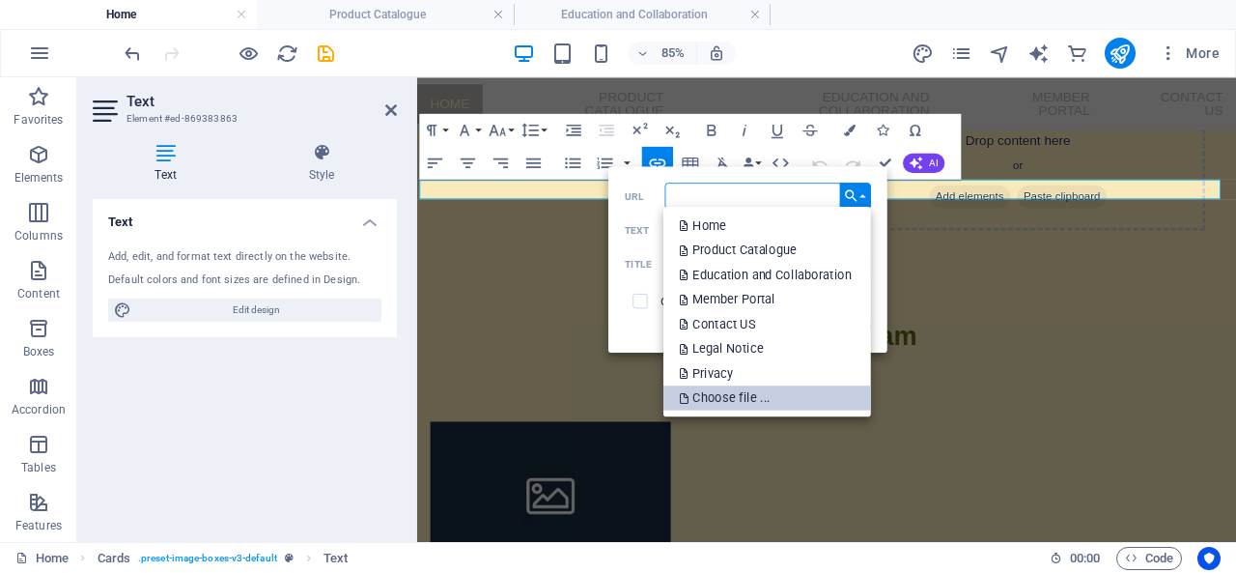
click at [757, 390] on p "Choose file ..." at bounding box center [727, 397] width 95 height 25
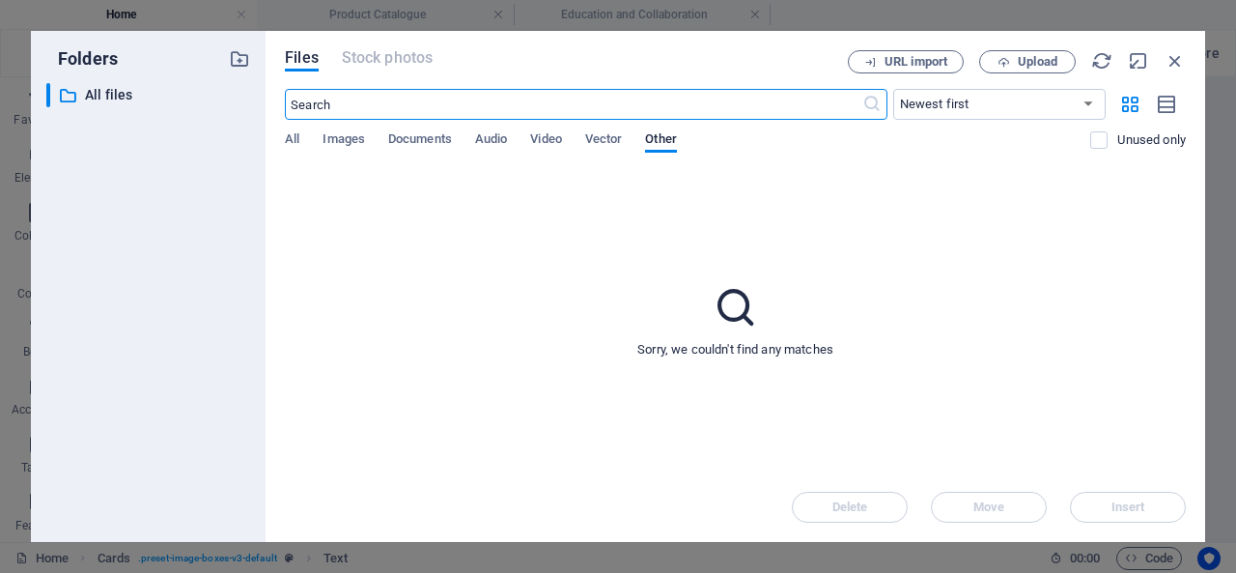
scroll to position [1986, 0]
click at [1174, 69] on icon "button" at bounding box center [1175, 60] width 21 height 21
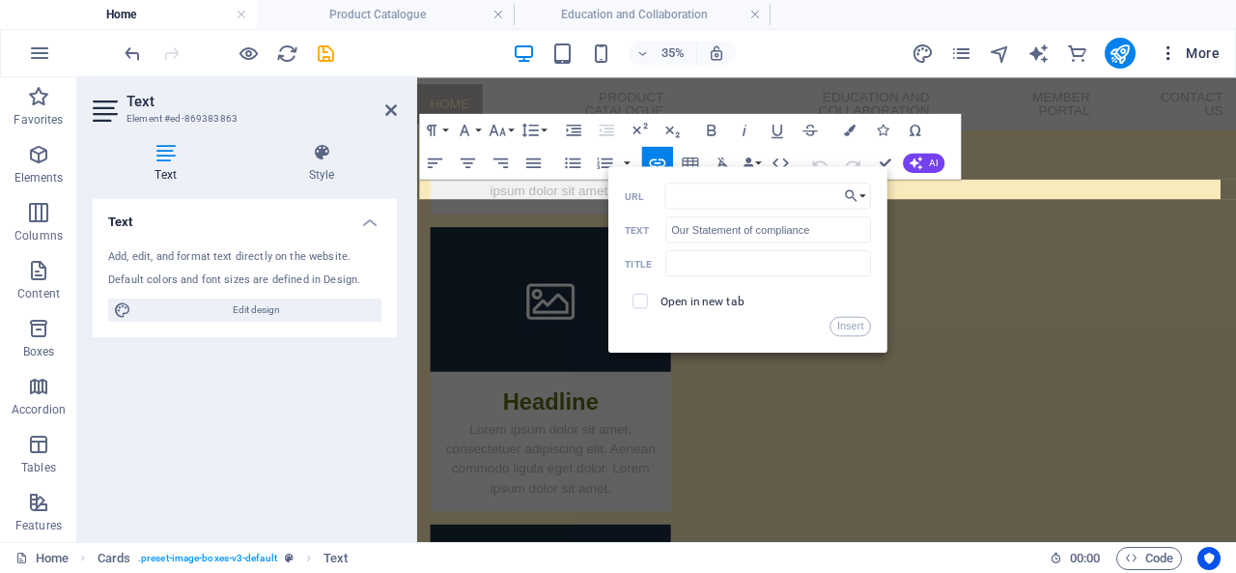
scroll to position [1408, 0]
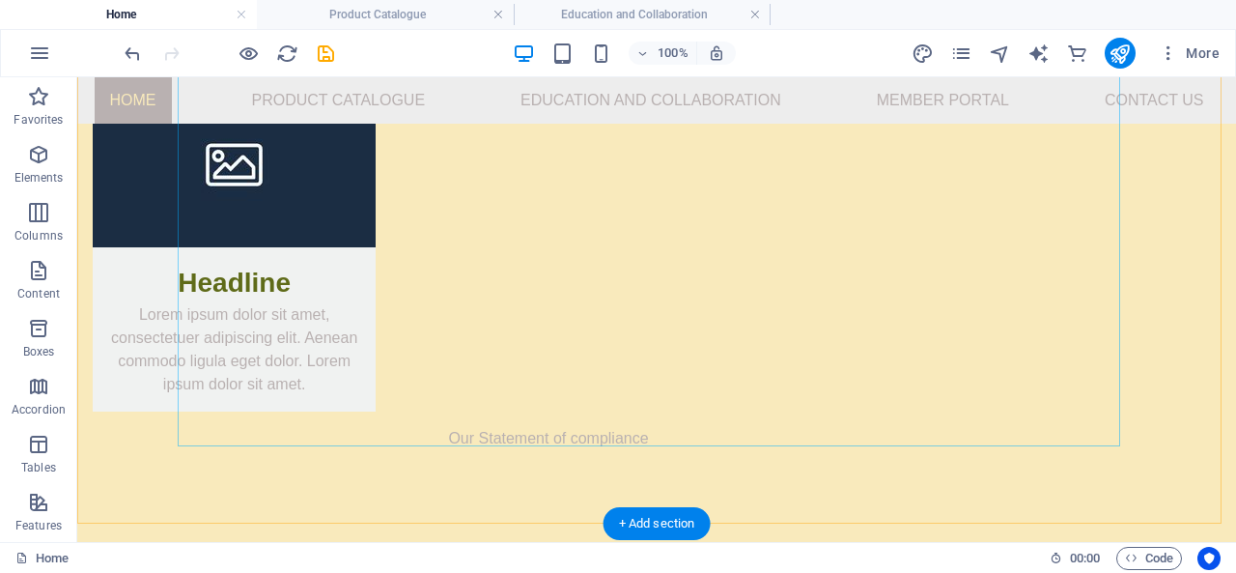
scroll to position [2663, 0]
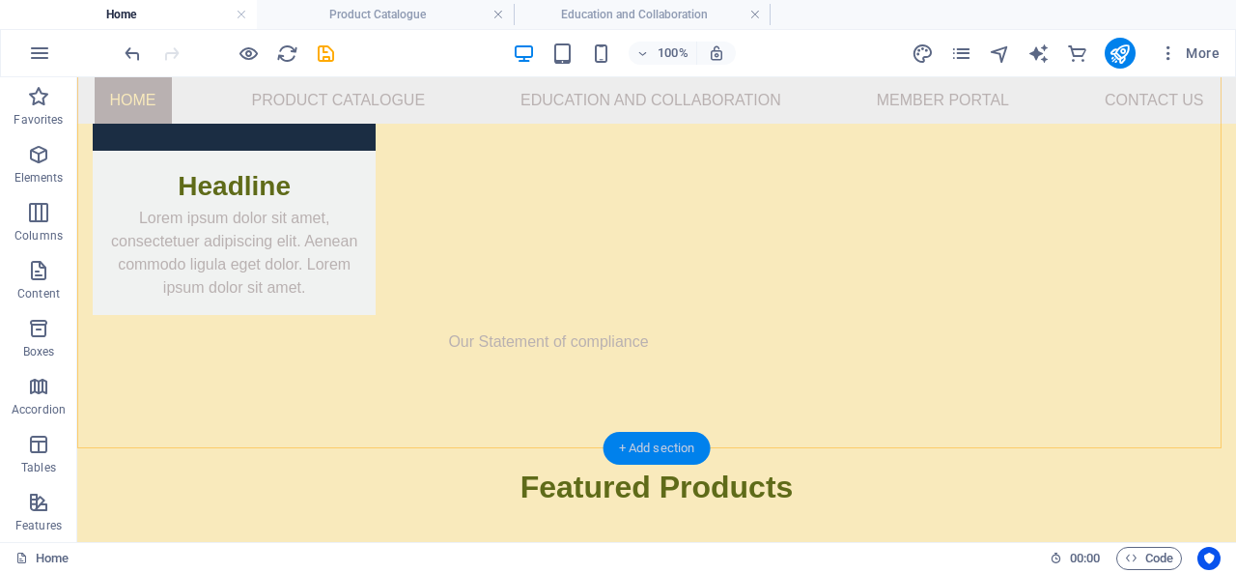
click at [648, 447] on div "+ Add section" at bounding box center [657, 448] width 107 height 33
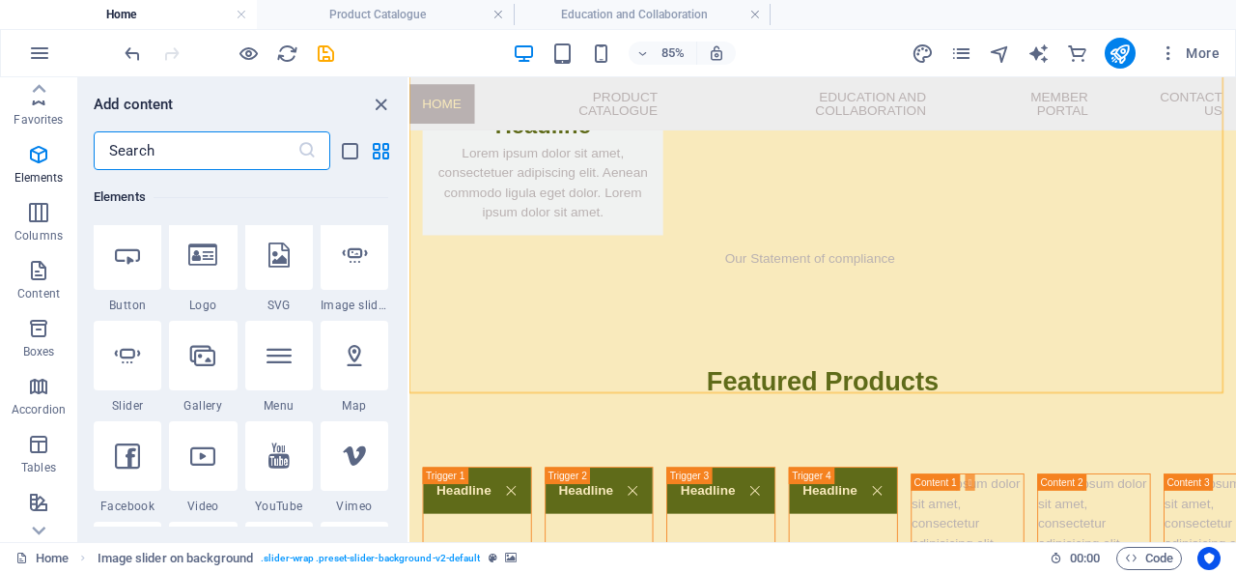
scroll to position [386, 0]
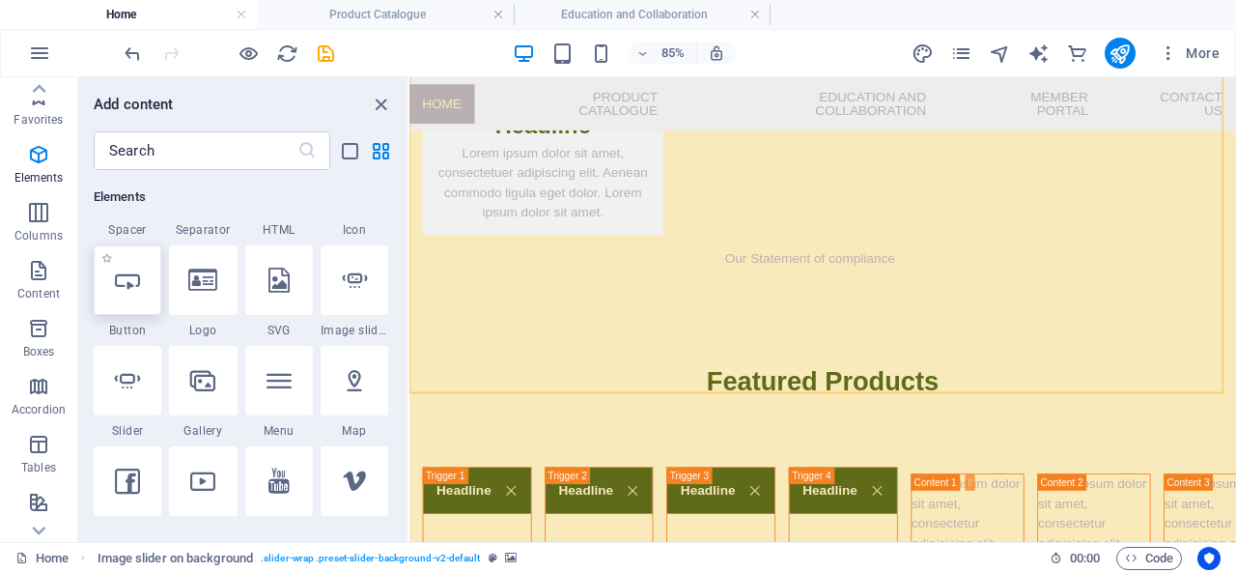
click at [120, 305] on div at bounding box center [128, 280] width 68 height 70
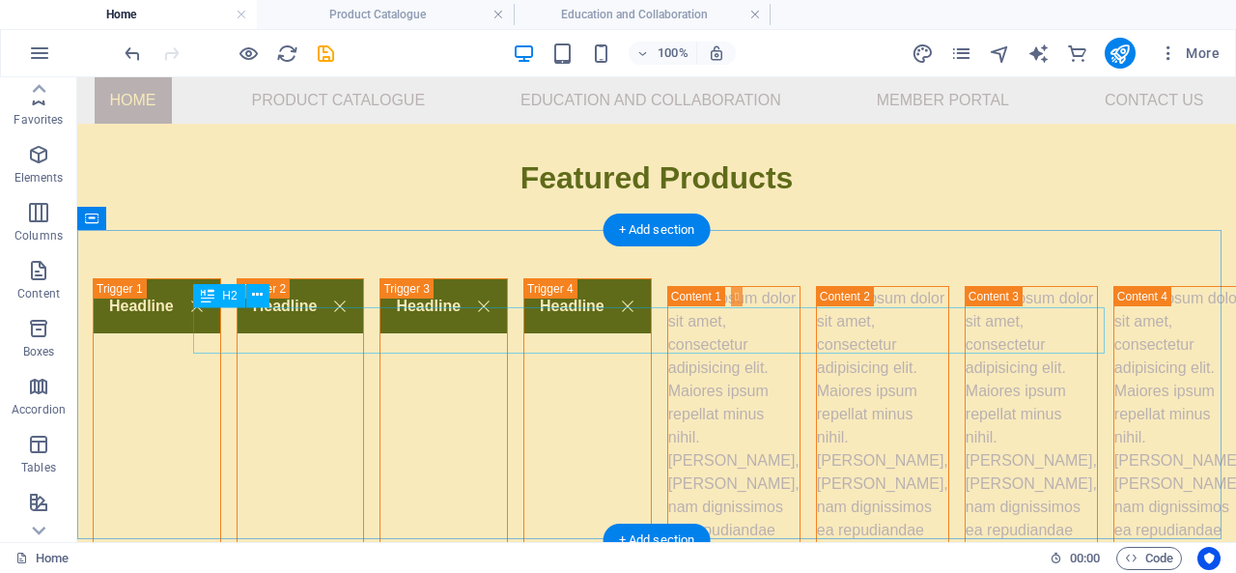
scroll to position [2856, 0]
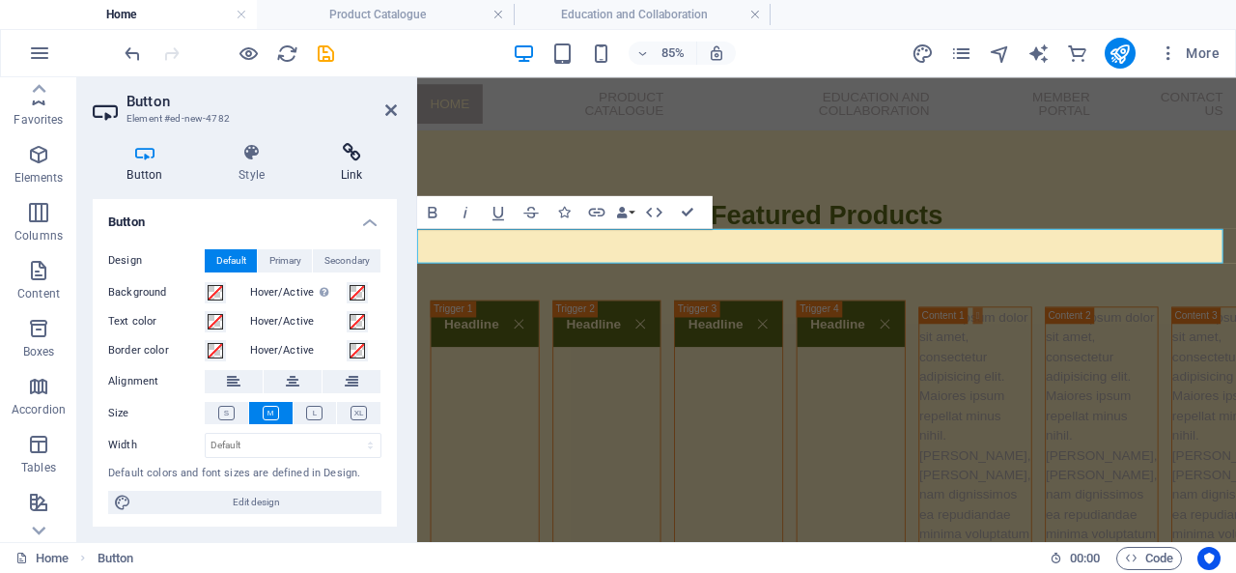
click at [352, 165] on h4 "Link" at bounding box center [351, 163] width 91 height 41
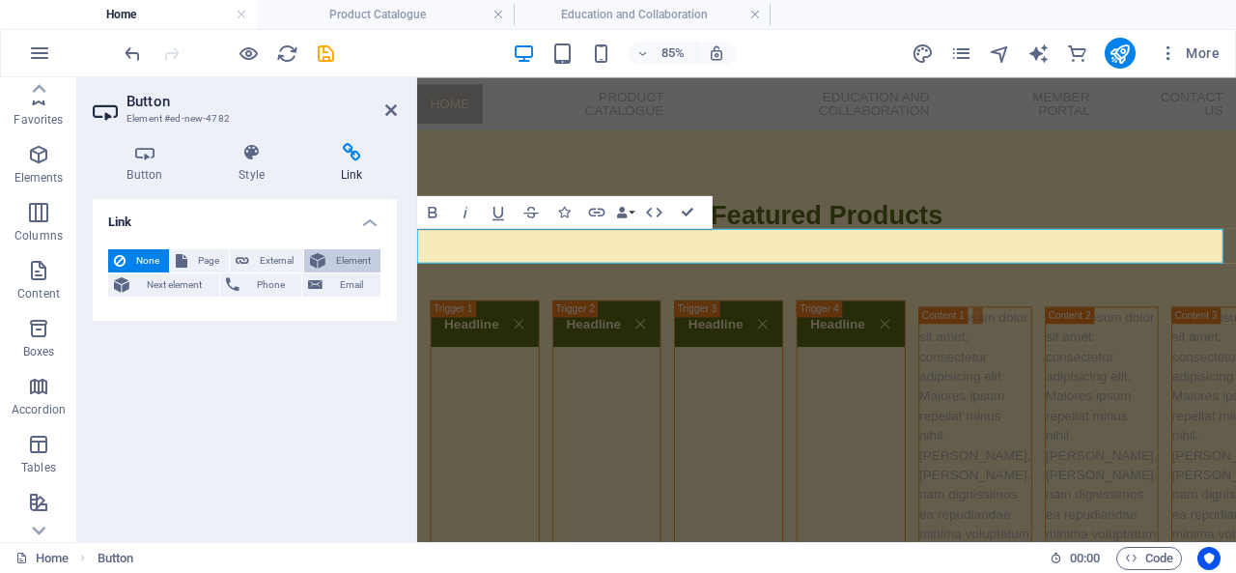
click at [332, 258] on span "Element" at bounding box center [352, 260] width 43 height 23
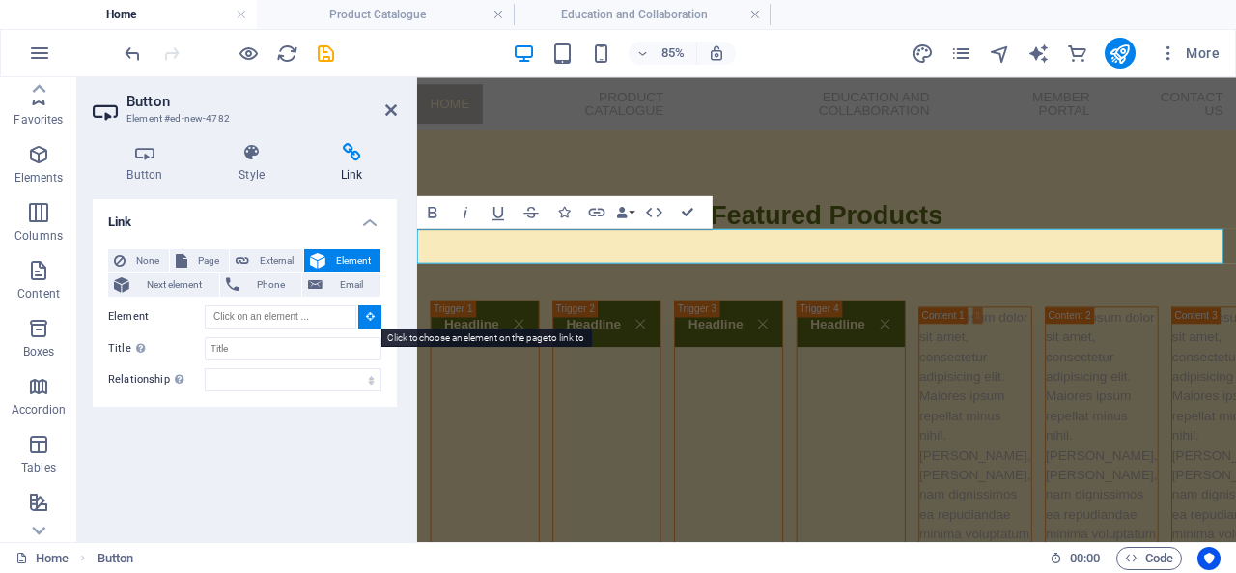
click at [371, 316] on icon at bounding box center [370, 316] width 9 height 10
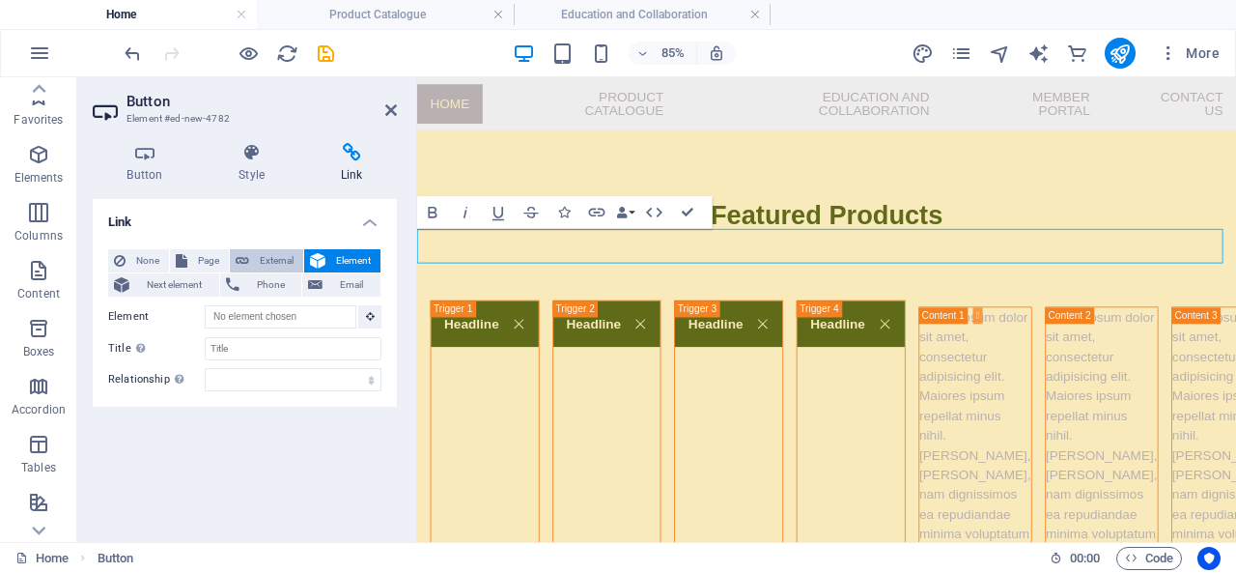
click at [297, 252] on span "External" at bounding box center [276, 260] width 42 height 23
select select "blank"
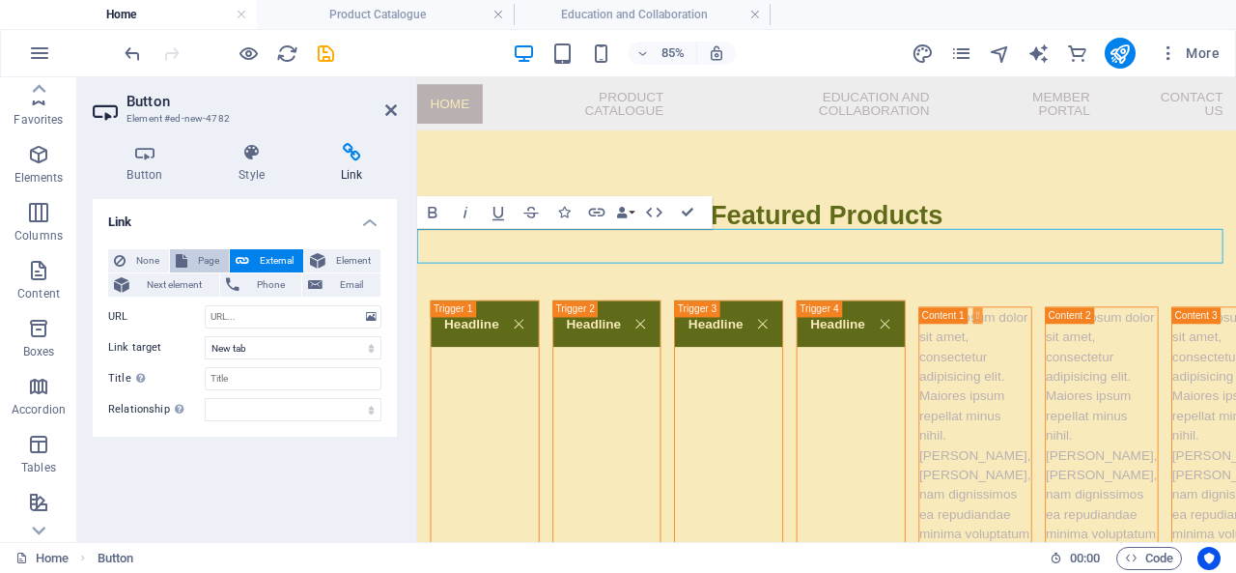
click at [204, 260] on span "Page" at bounding box center [208, 260] width 30 height 23
select select
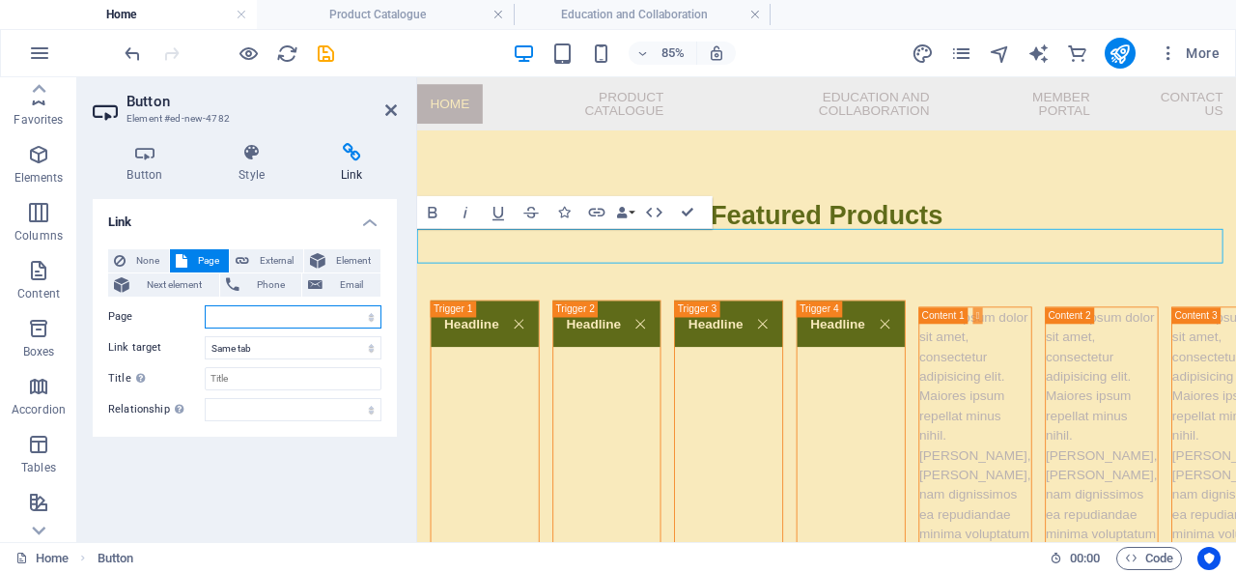
click at [370, 321] on select "Home Product Catalogue Education and Collaboration Member Portal Contact US Leg…" at bounding box center [293, 316] width 177 height 23
click at [205, 305] on select "Home Product Catalogue Education and Collaboration Member Portal Contact US Leg…" at bounding box center [293, 316] width 177 height 23
click at [366, 313] on select "Home Product Catalogue Education and Collaboration Member Portal Contact US Leg…" at bounding box center [293, 316] width 177 height 23
select select "3"
click at [205, 305] on select "Home Product Catalogue Education and Collaboration Member Portal Contact US Leg…" at bounding box center [293, 316] width 177 height 23
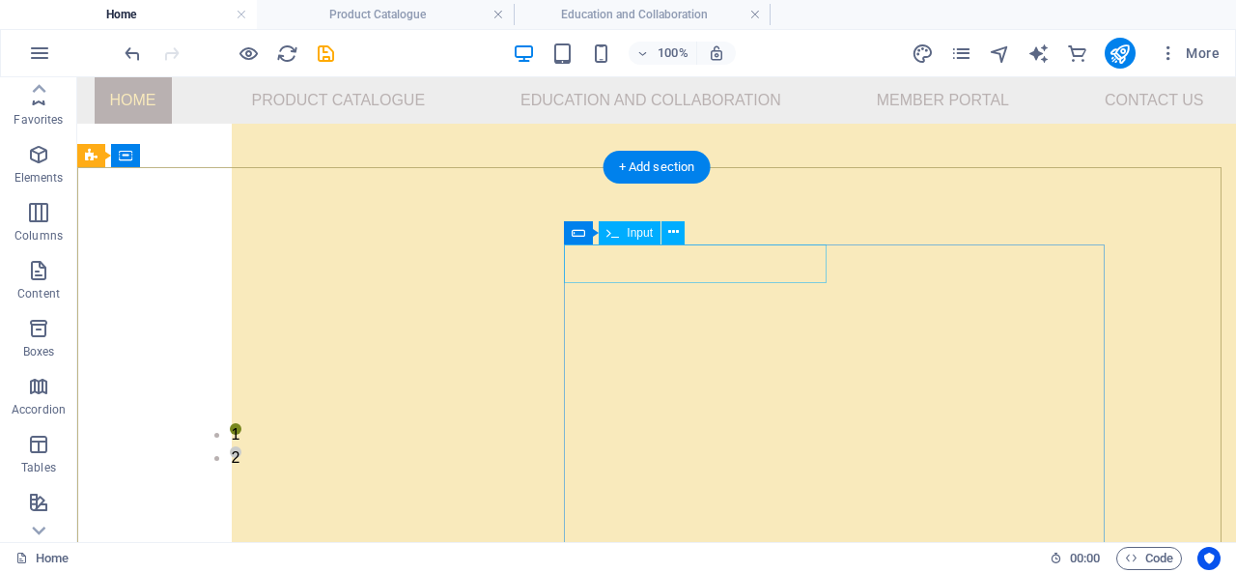
scroll to position [4884, 0]
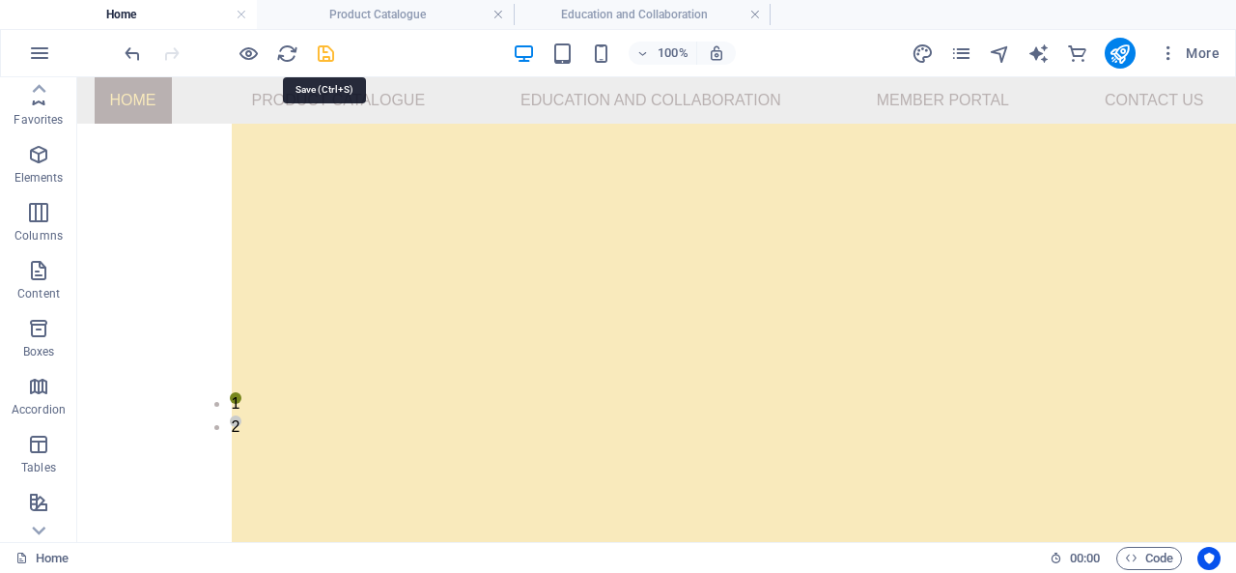
click at [325, 47] on icon "save" at bounding box center [326, 53] width 22 height 22
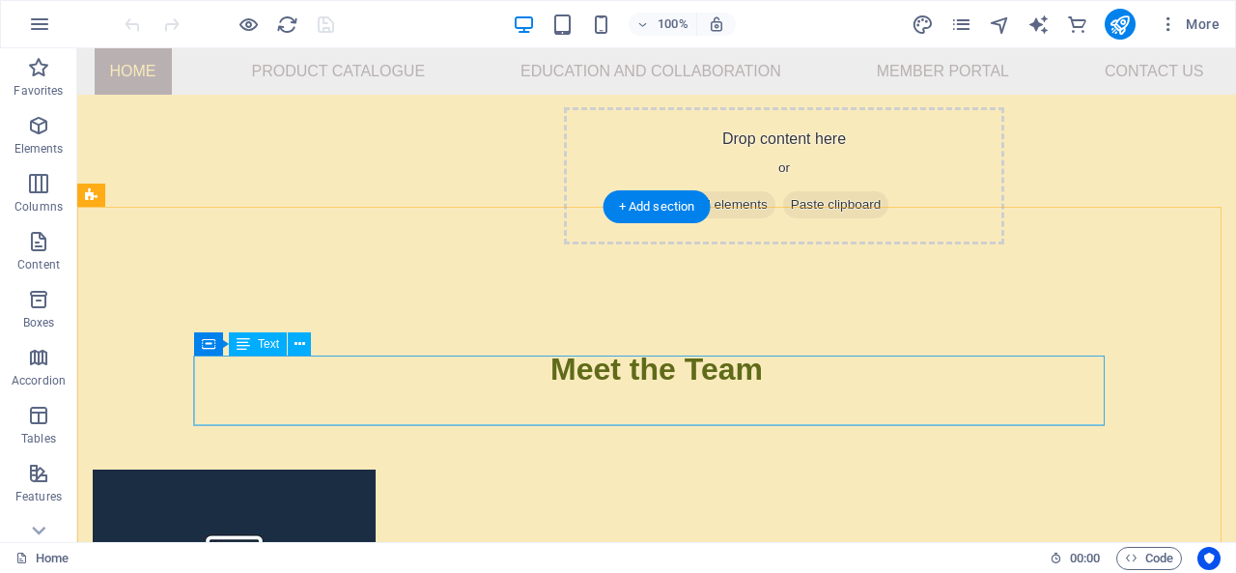
scroll to position [2028, 0]
